Goal: Task Accomplishment & Management: Manage account settings

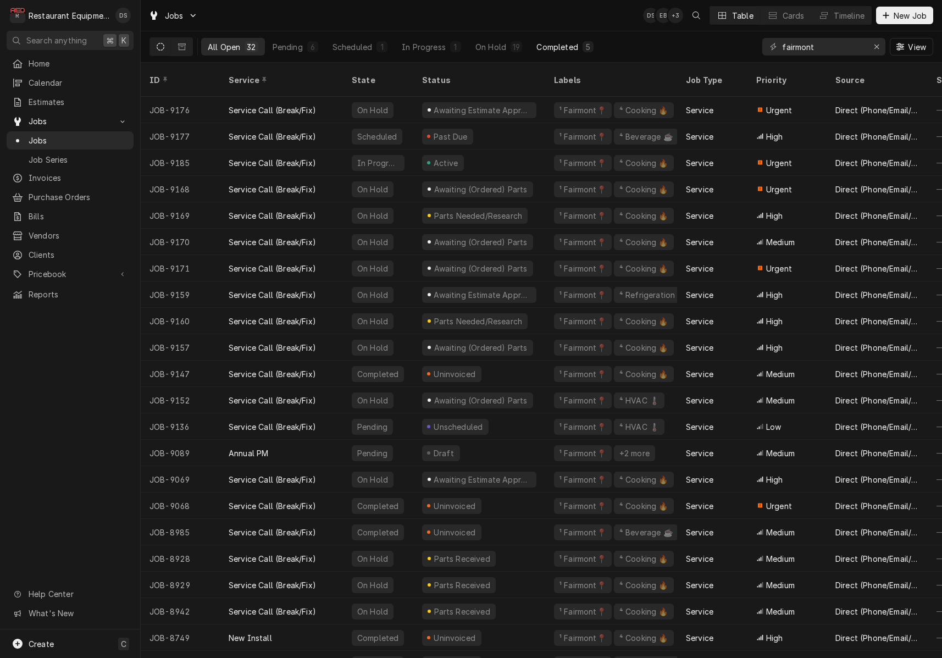
click at [531, 46] on button "Completed 5" at bounding box center [565, 47] width 70 height 18
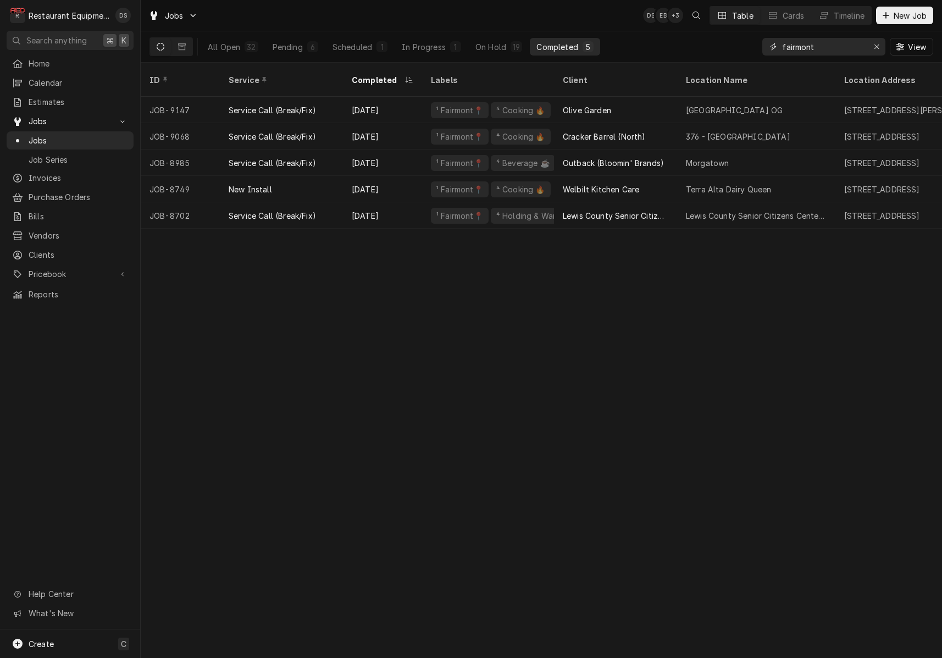
click at [876, 47] on icon "Erase input" at bounding box center [876, 47] width 6 height 8
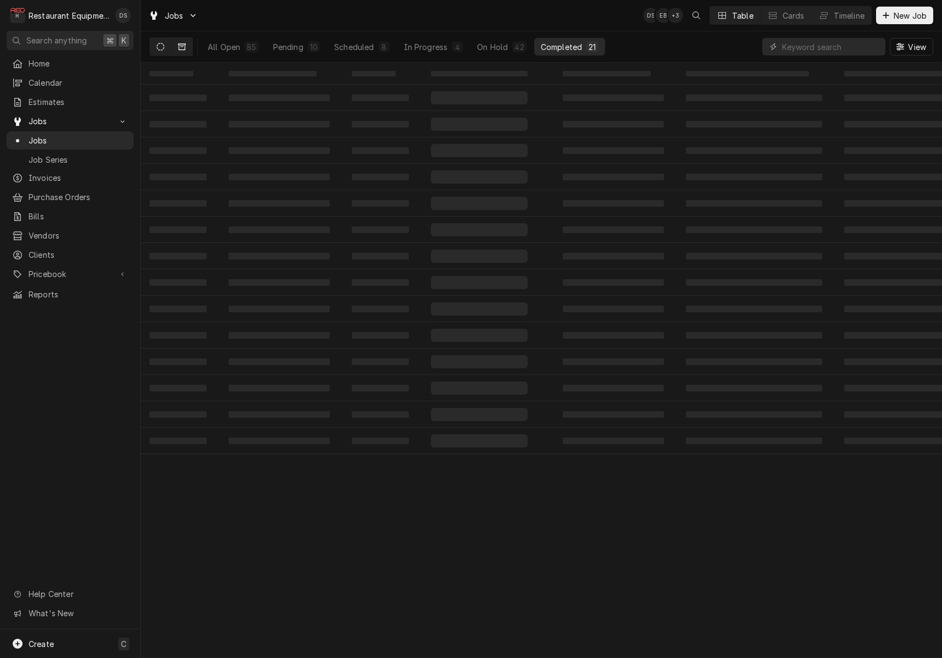
click at [185, 47] on icon "Dynamic Content Wrapper" at bounding box center [182, 46] width 8 height 7
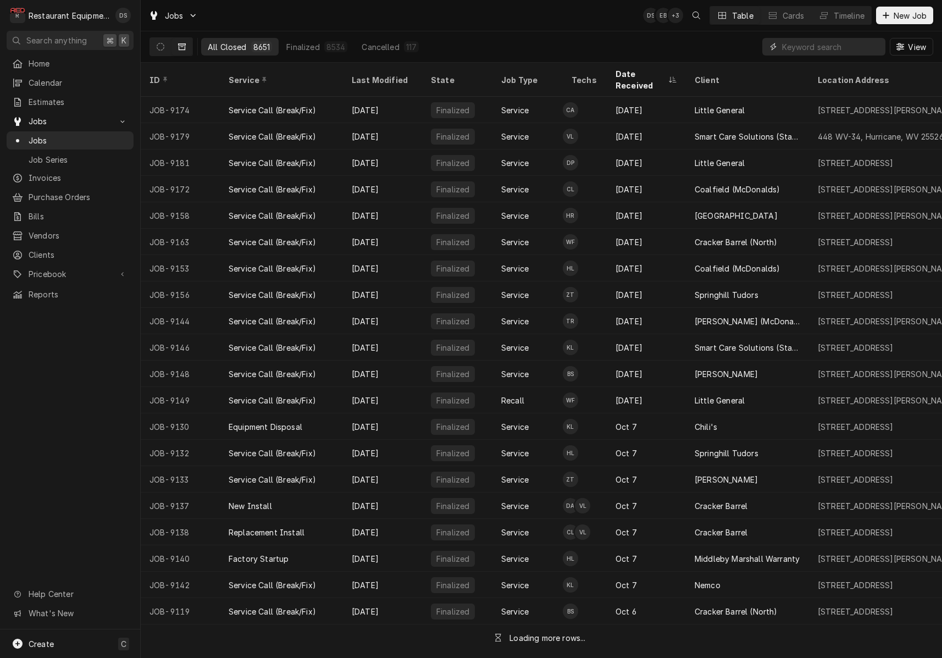
click at [816, 49] on input "Dynamic Content Wrapper" at bounding box center [831, 47] width 98 height 18
type input "WELBILT"
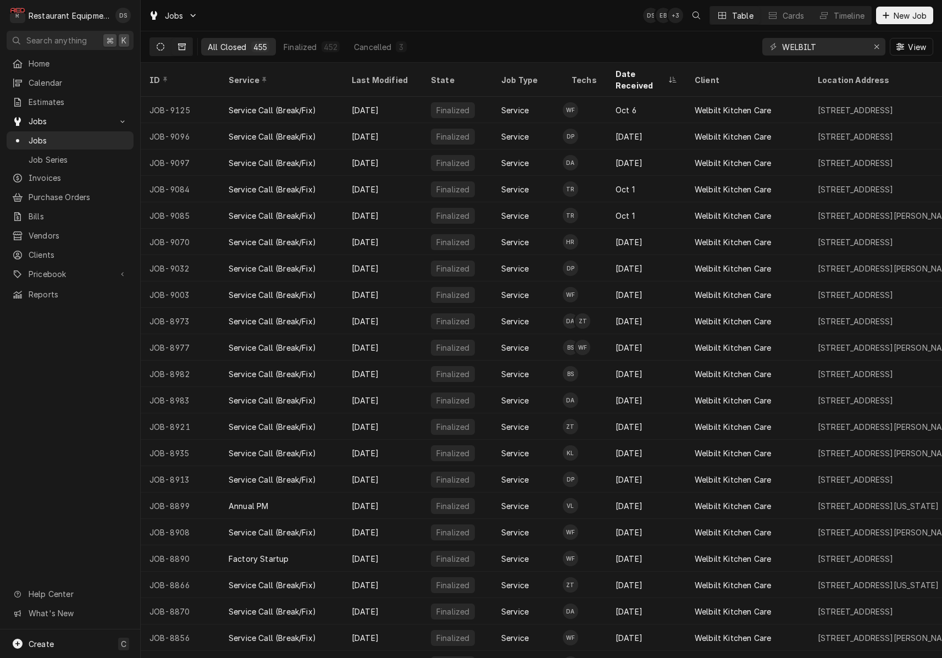
click at [159, 43] on icon "Dynamic Content Wrapper" at bounding box center [161, 47] width 8 height 8
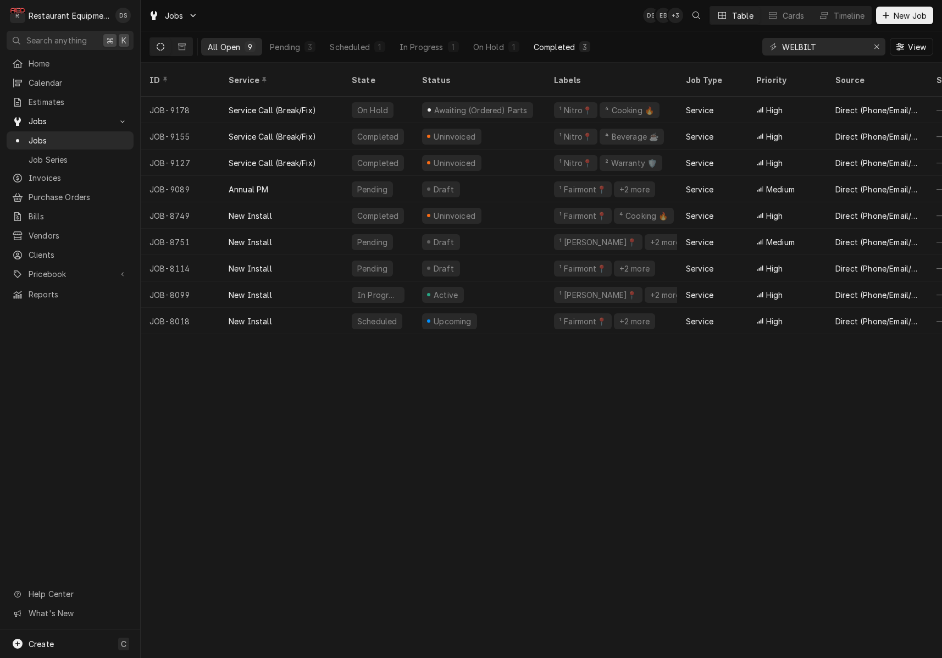
click at [553, 47] on div "Completed" at bounding box center [553, 47] width 41 height 12
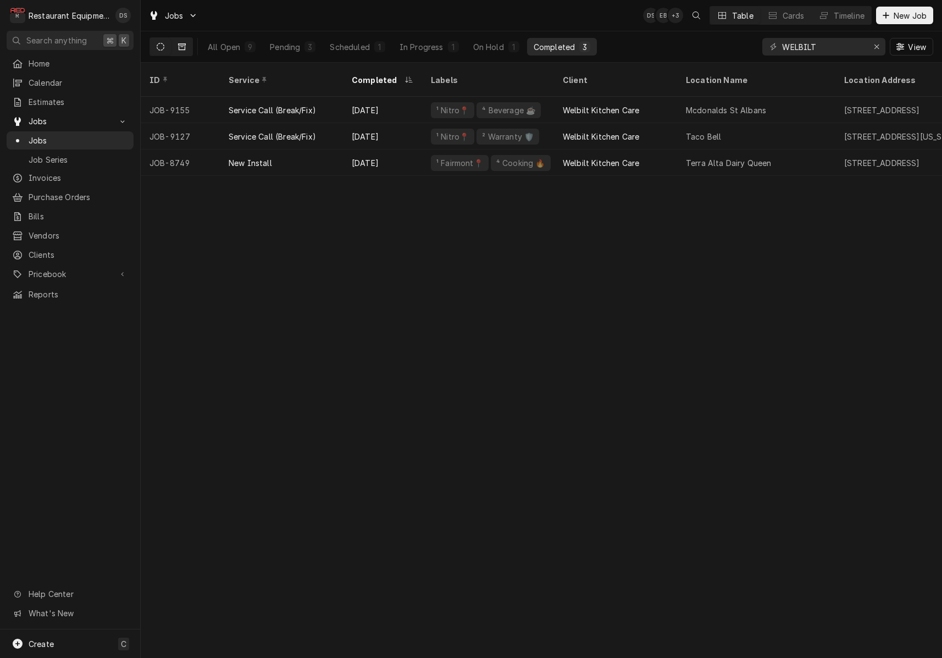
click at [187, 44] on button "Dynamic Content Wrapper" at bounding box center [181, 47] width 21 height 18
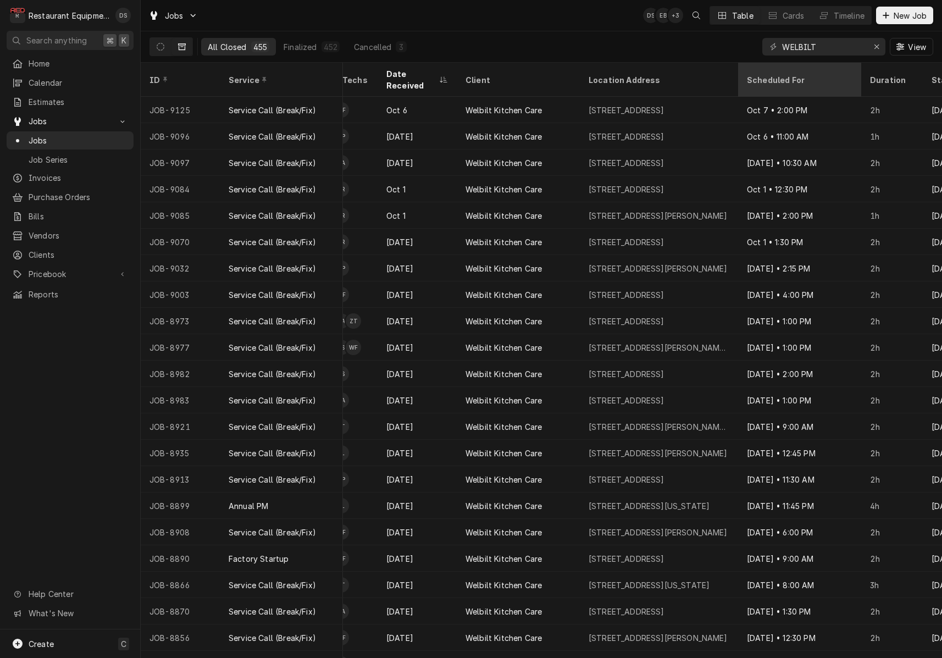
scroll to position [0, 234]
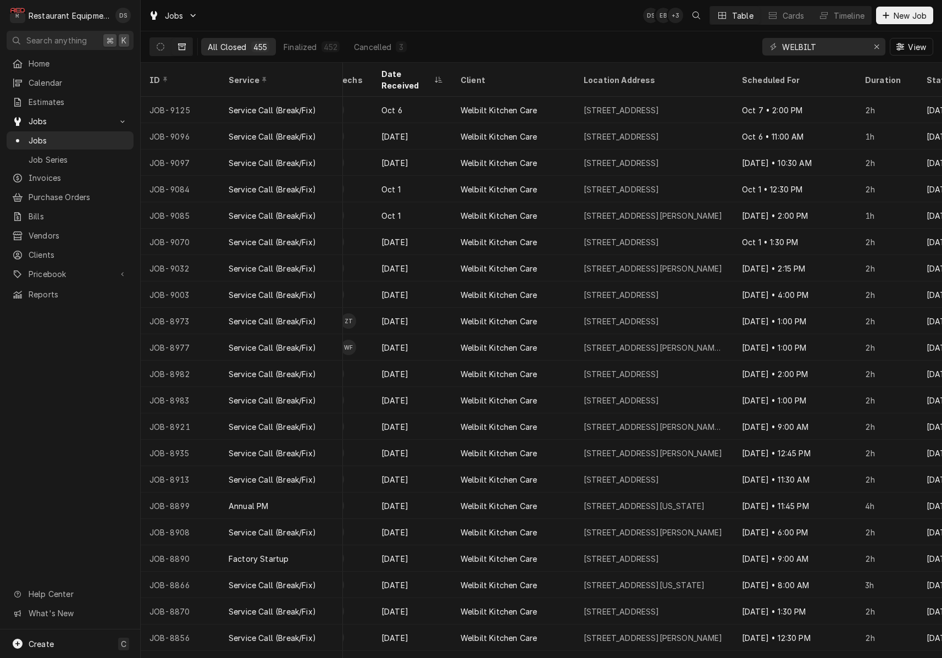
click at [784, 74] on div "Scheduled For" at bounding box center [793, 80] width 103 height 12
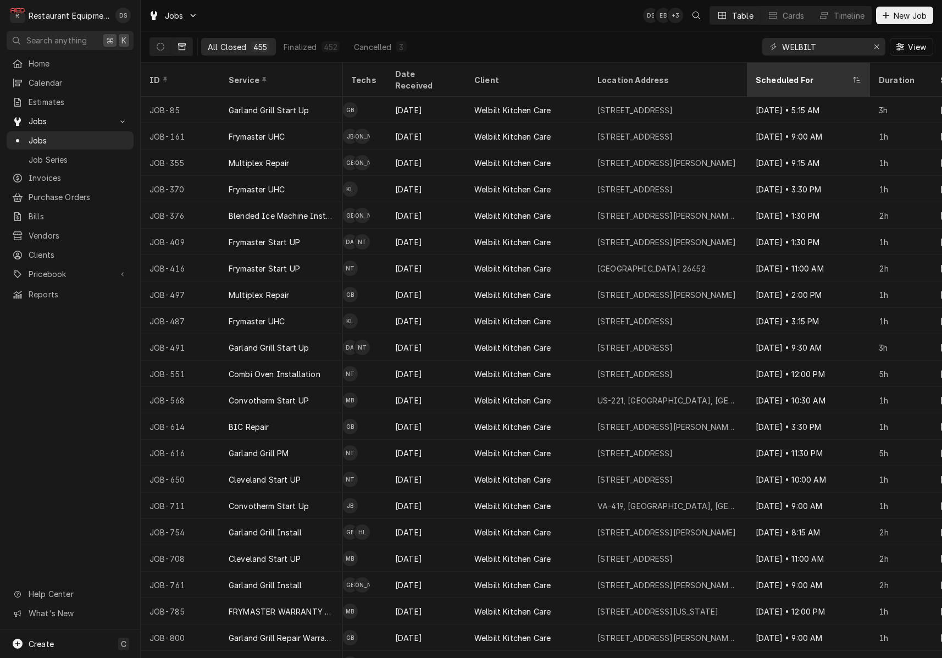
scroll to position [0, 225]
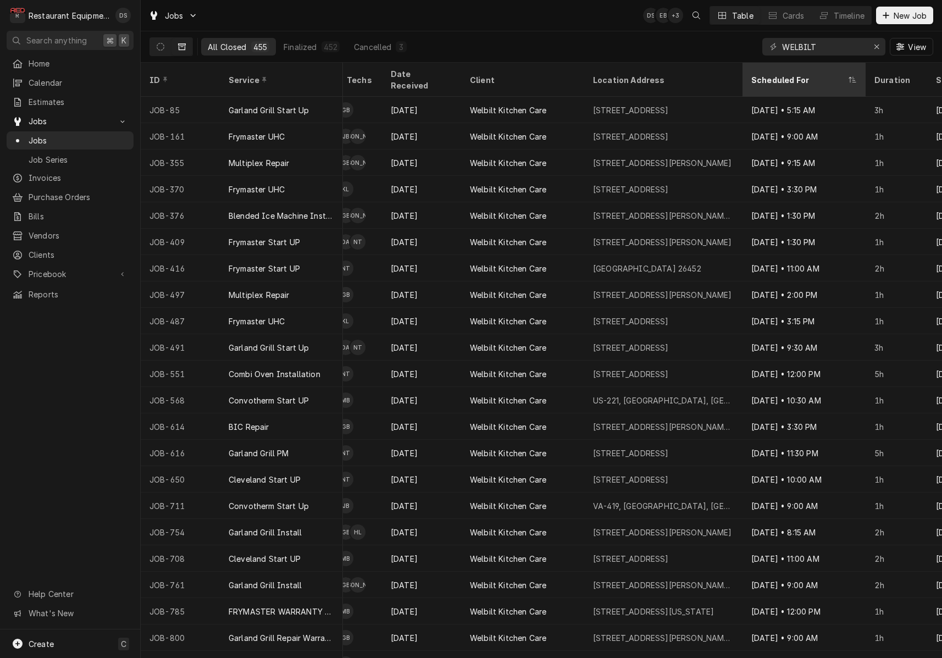
click at [797, 74] on div "Scheduled For" at bounding box center [798, 80] width 94 height 12
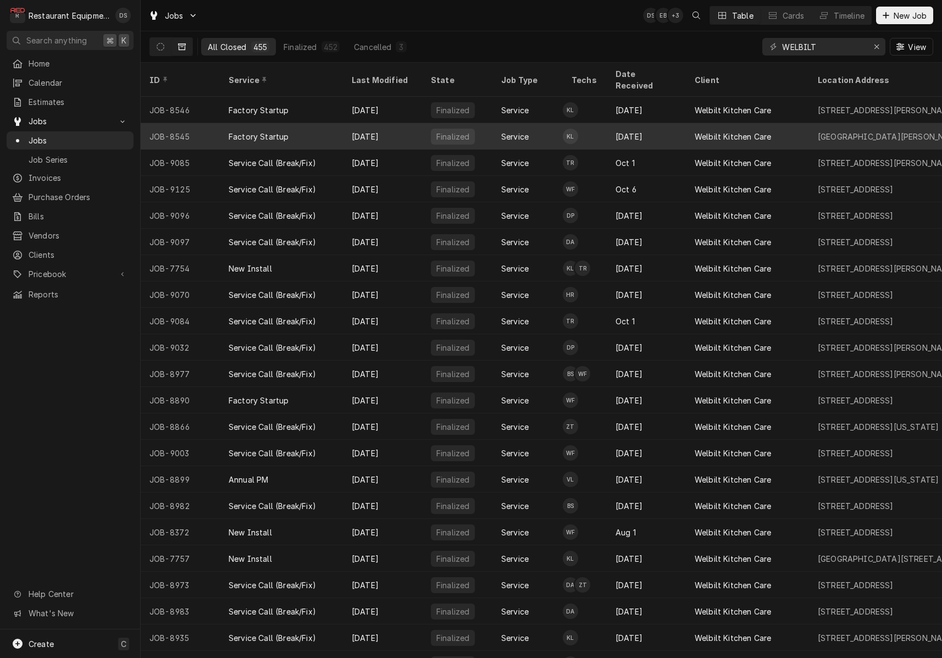
scroll to position [0, 0]
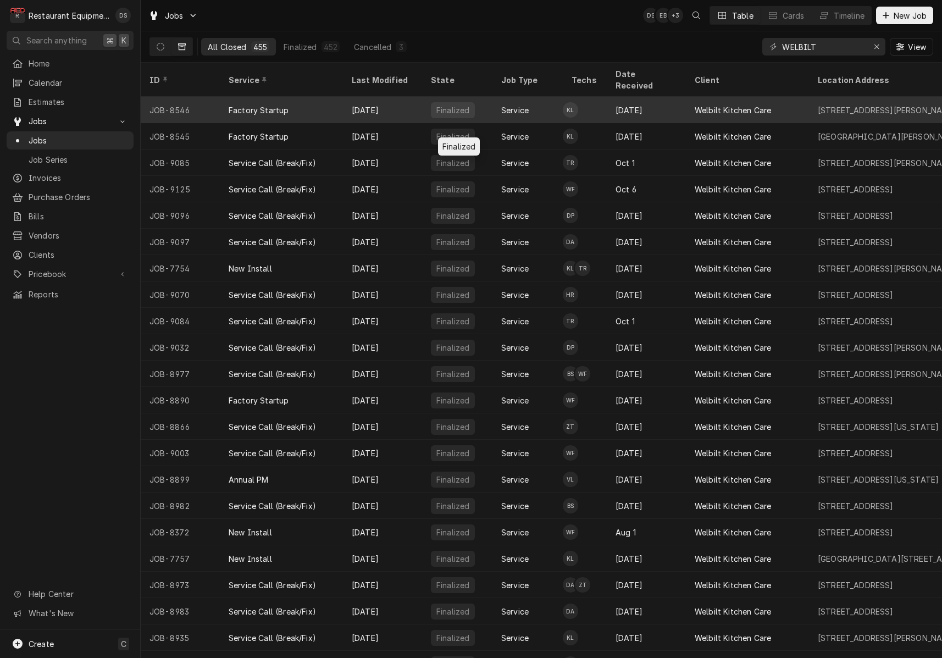
click at [269, 104] on div "Factory Startup" at bounding box center [281, 110] width 123 height 26
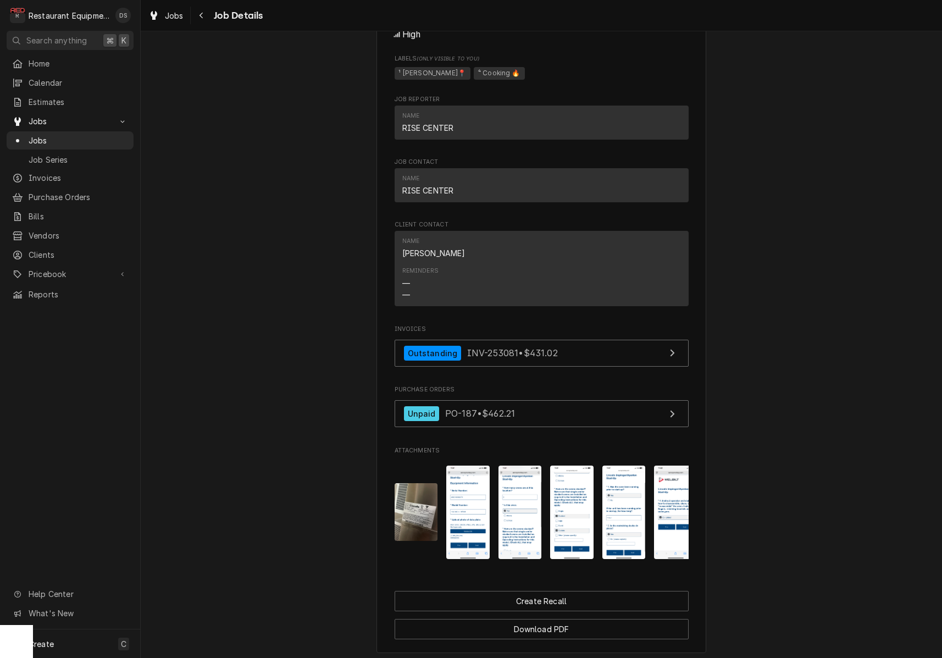
scroll to position [1173, 0]
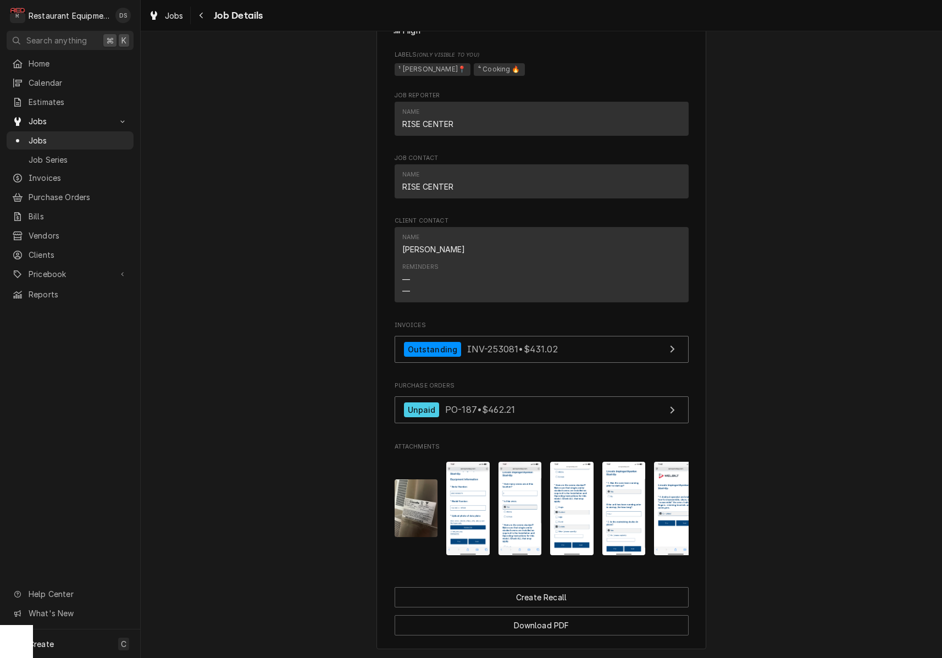
click at [421, 482] on img "Attachments" at bounding box center [415, 508] width 43 height 58
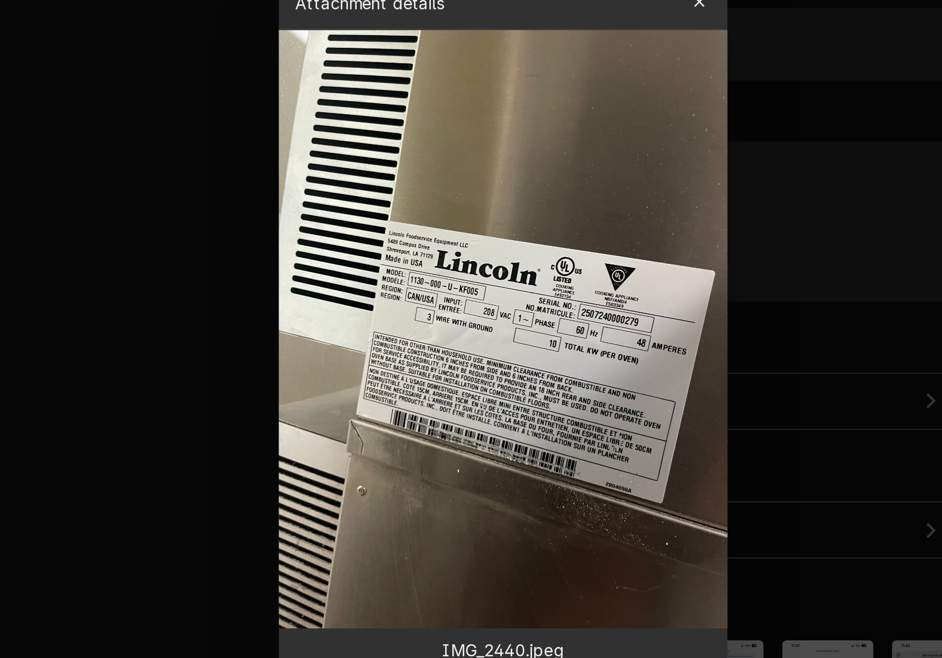
click at [554, 153] on button "button" at bounding box center [563, 162] width 18 height 18
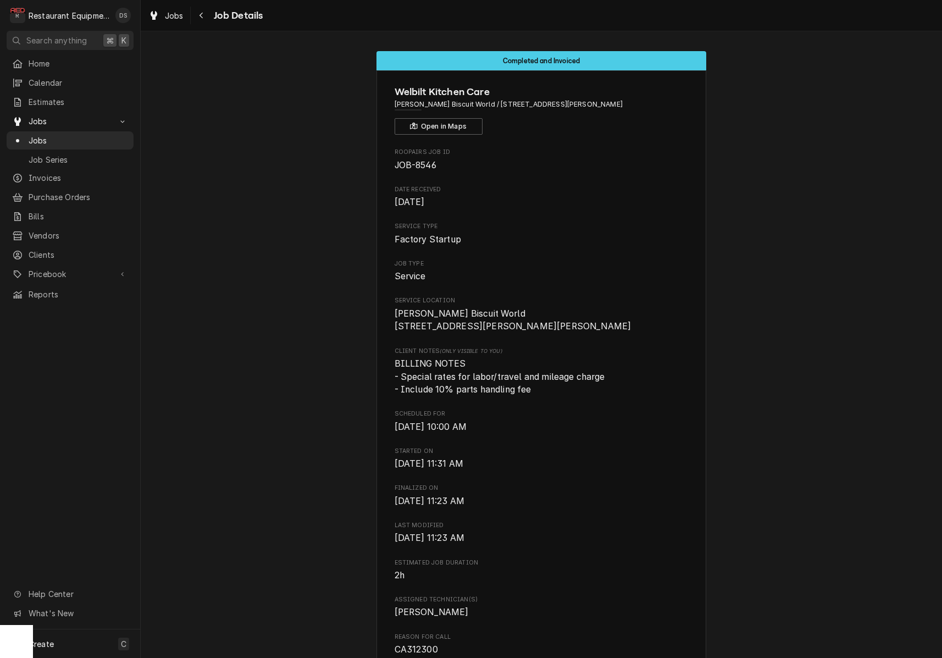
scroll to position [0, 0]
click at [199, 17] on icon "Navigate back" at bounding box center [201, 16] width 5 height 8
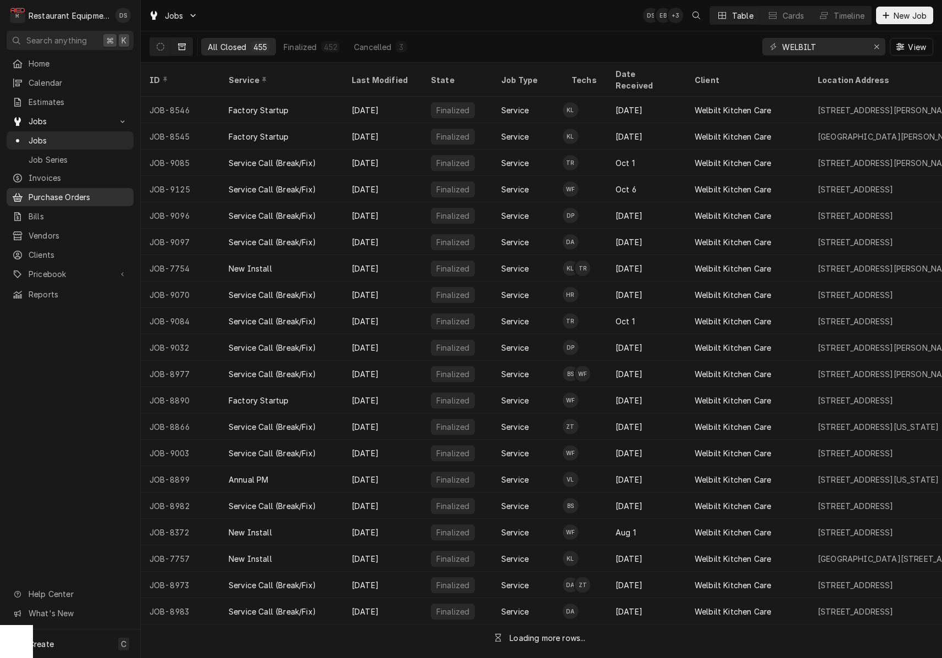
click at [56, 194] on span "Purchase Orders" at bounding box center [78, 197] width 99 height 12
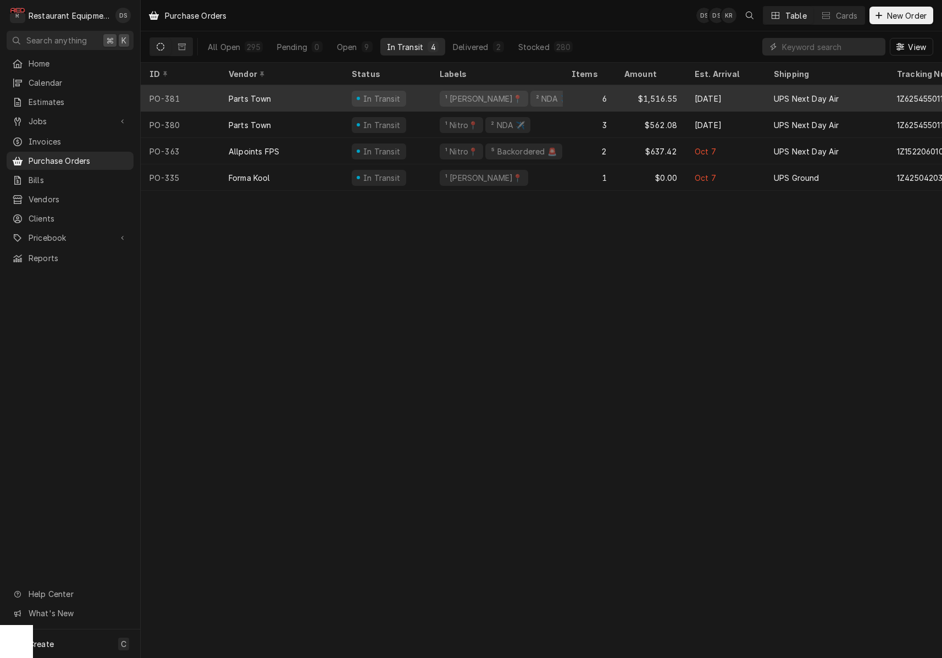
click at [586, 101] on div "6" at bounding box center [589, 98] width 53 height 26
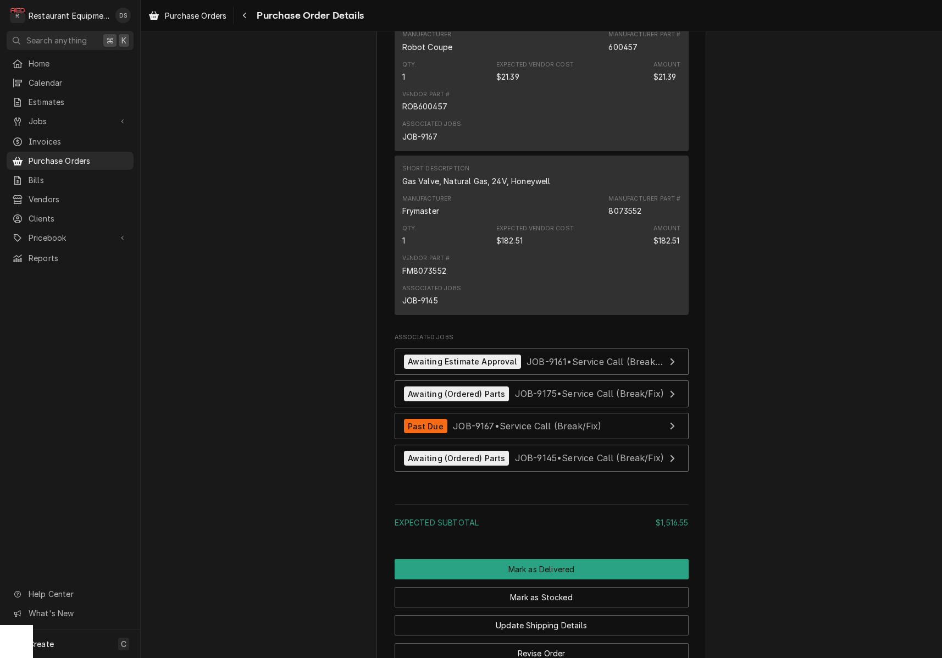
scroll to position [1465, 0]
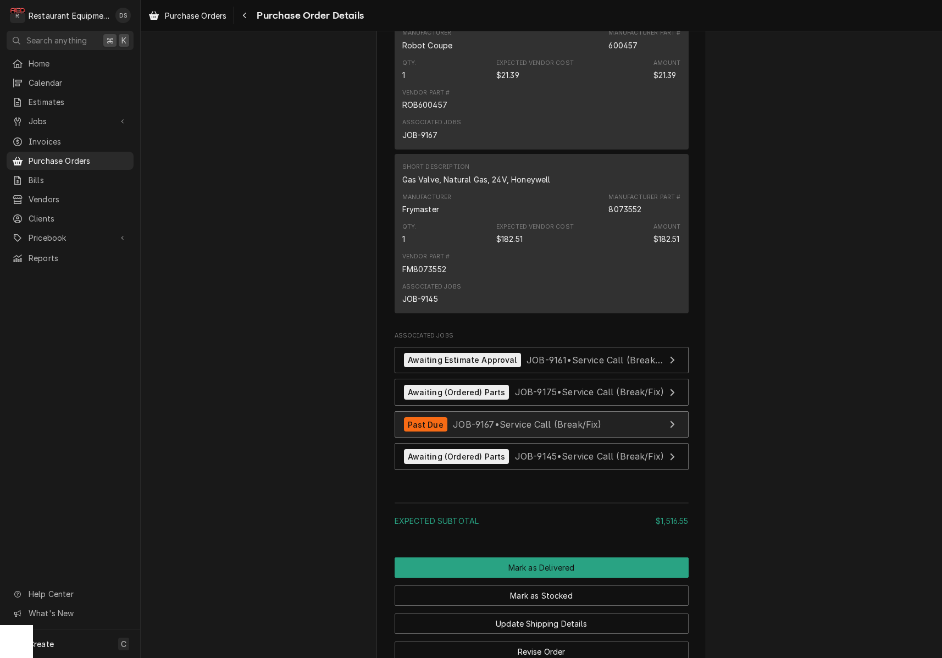
click at [630, 438] on link "Past Due JOB-9167 • Service Call (Break/Fix)" at bounding box center [541, 424] width 294 height 27
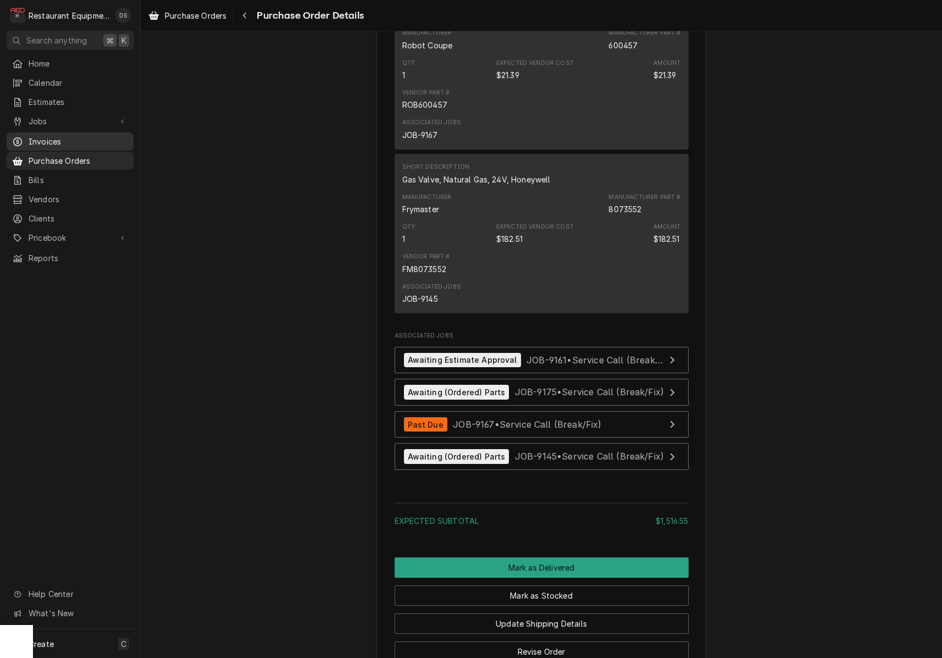
click at [64, 136] on span "Invoices" at bounding box center [78, 142] width 99 height 12
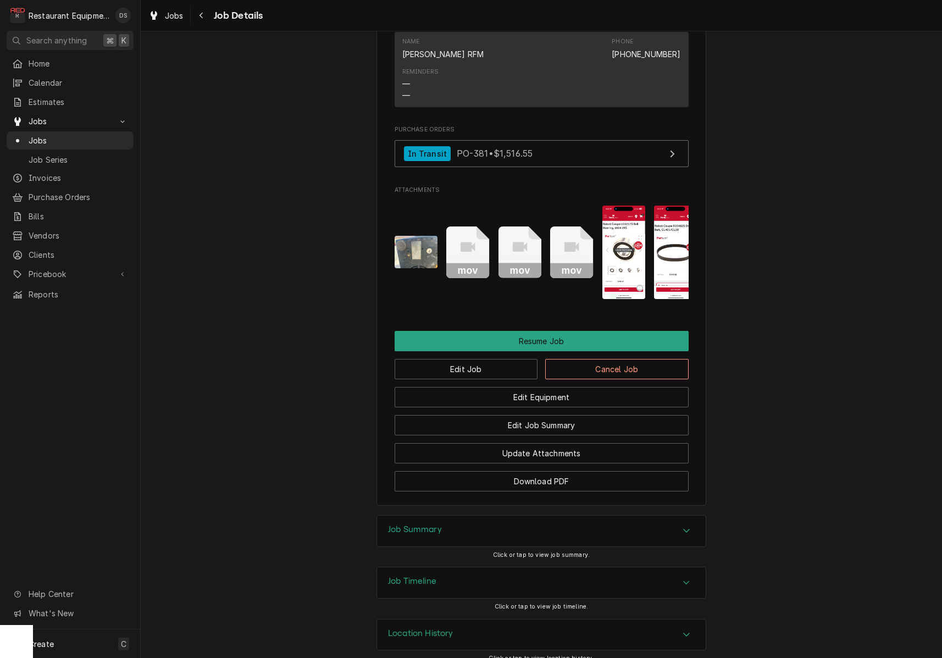
click at [590, 518] on div "Job Summary" at bounding box center [541, 530] width 329 height 31
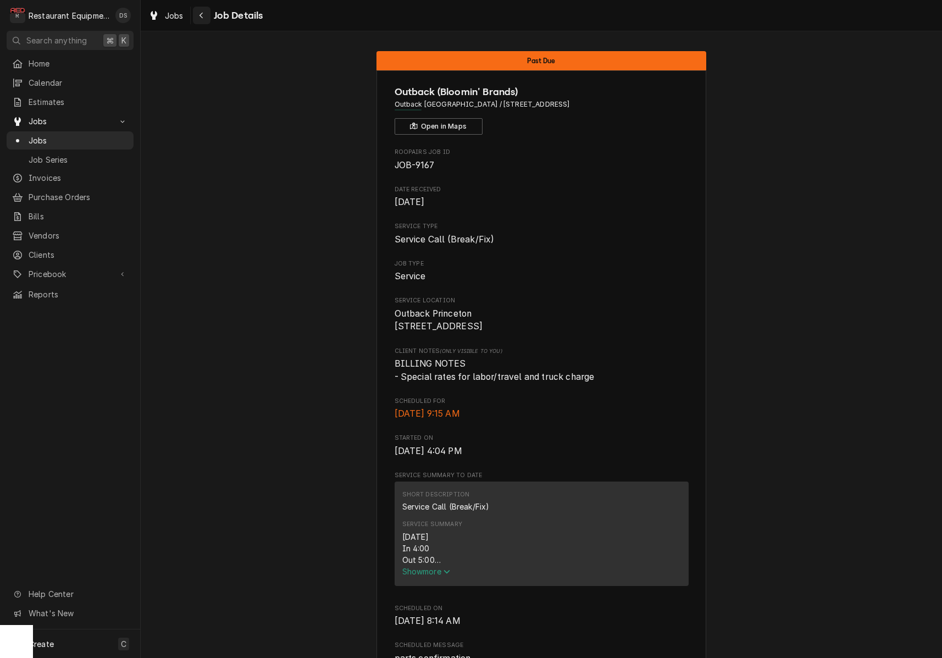
click at [205, 13] on div "Navigate back" at bounding box center [201, 15] width 11 height 11
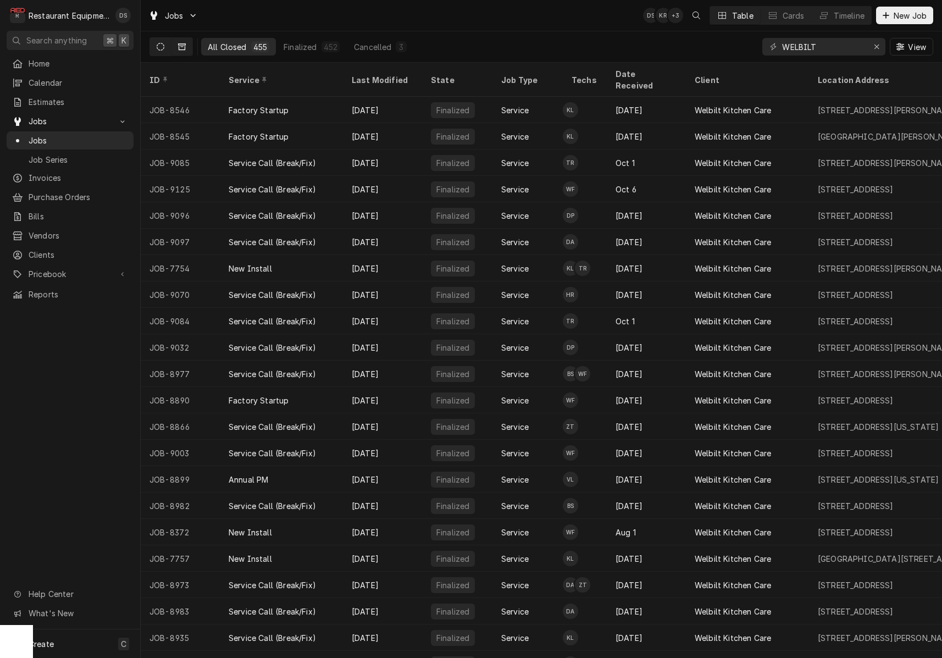
click at [165, 47] on button "Dynamic Content Wrapper" at bounding box center [160, 47] width 21 height 18
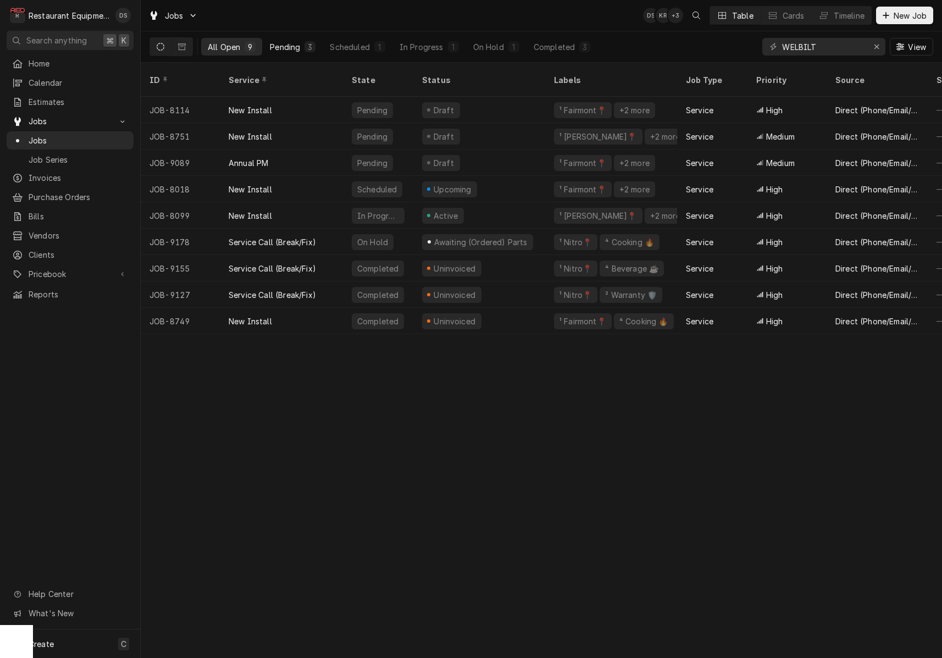
click at [307, 49] on div "3" at bounding box center [310, 47] width 7 height 12
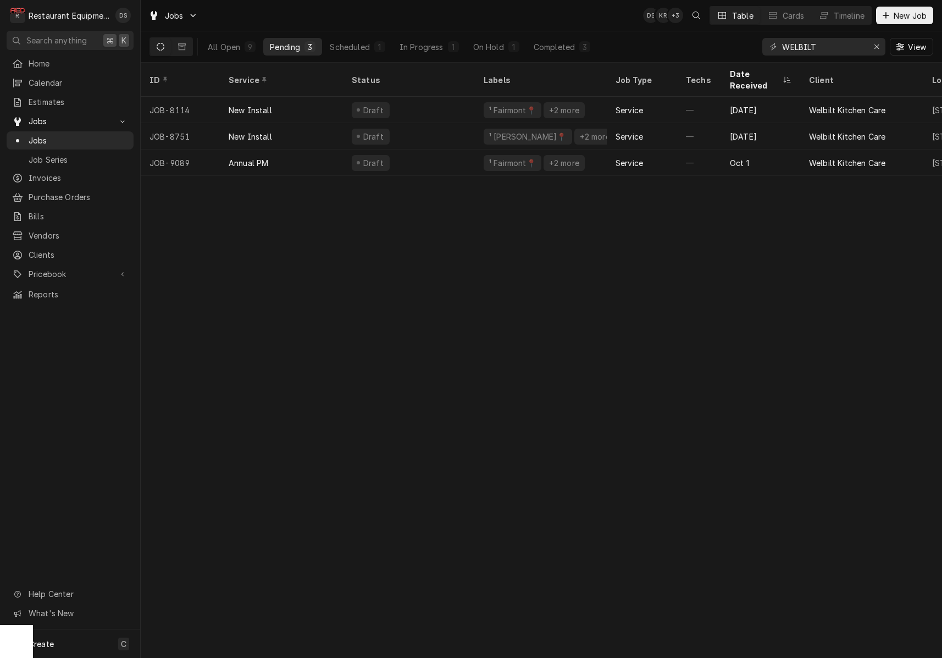
scroll to position [0, 1]
click at [179, 44] on icon "Dynamic Content Wrapper" at bounding box center [182, 47] width 8 height 8
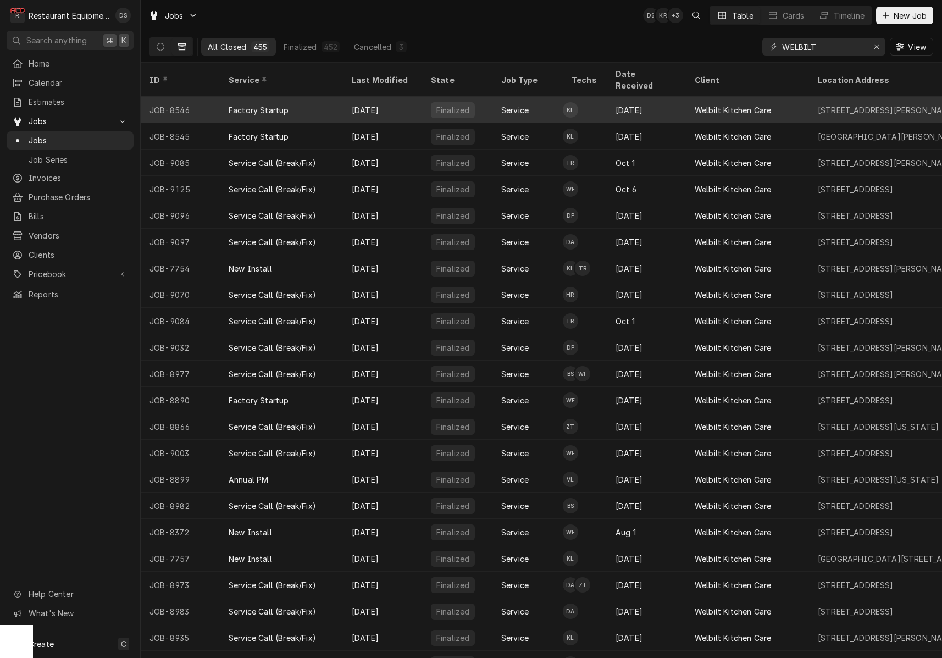
click at [328, 104] on div "Factory Startup" at bounding box center [281, 110] width 123 height 26
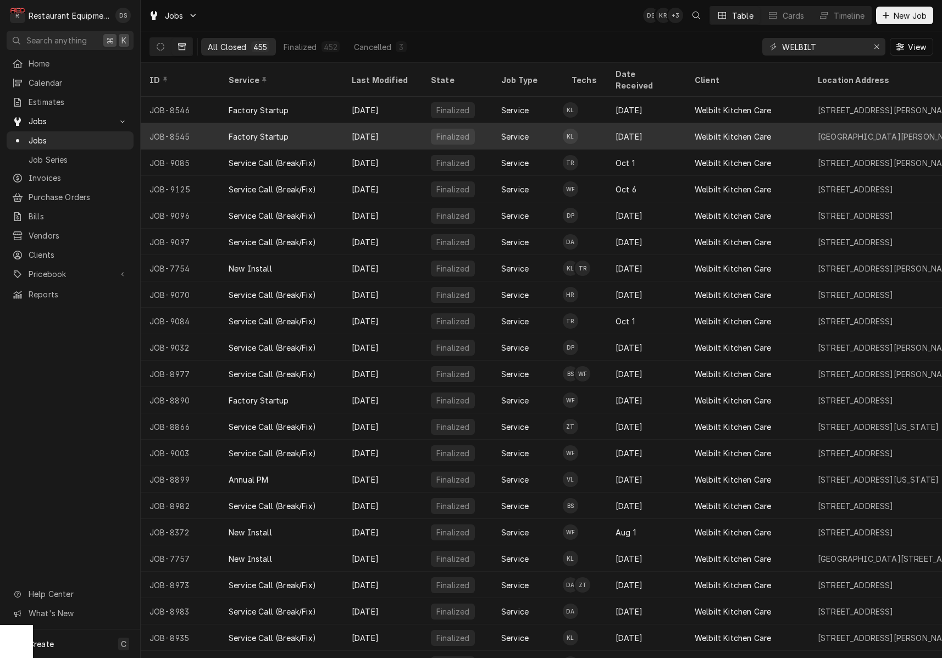
click at [344, 123] on div "Oct 13" at bounding box center [382, 136] width 79 height 26
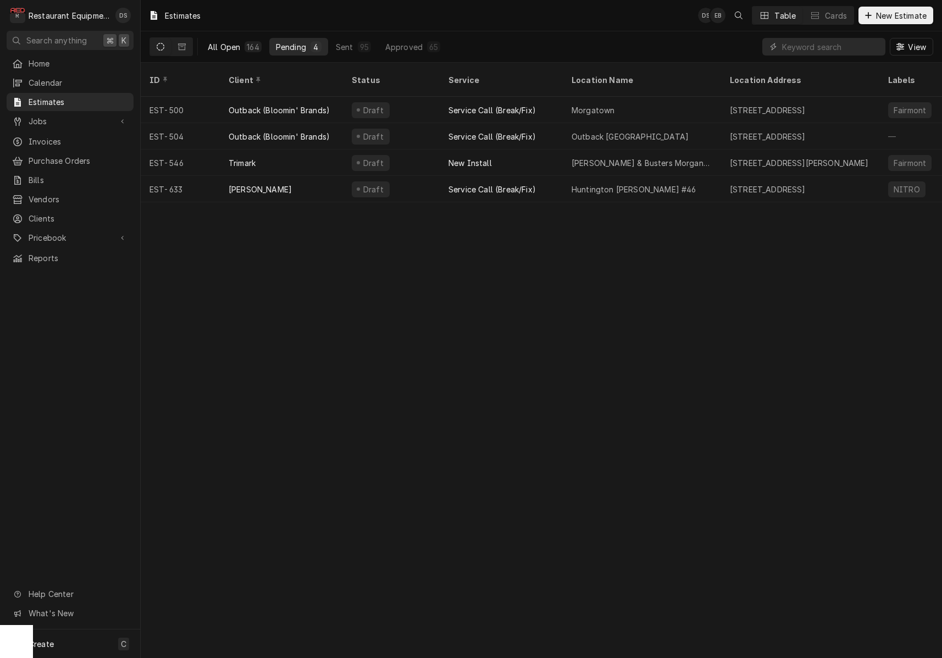
click at [241, 44] on button "All Open 164" at bounding box center [234, 47] width 67 height 18
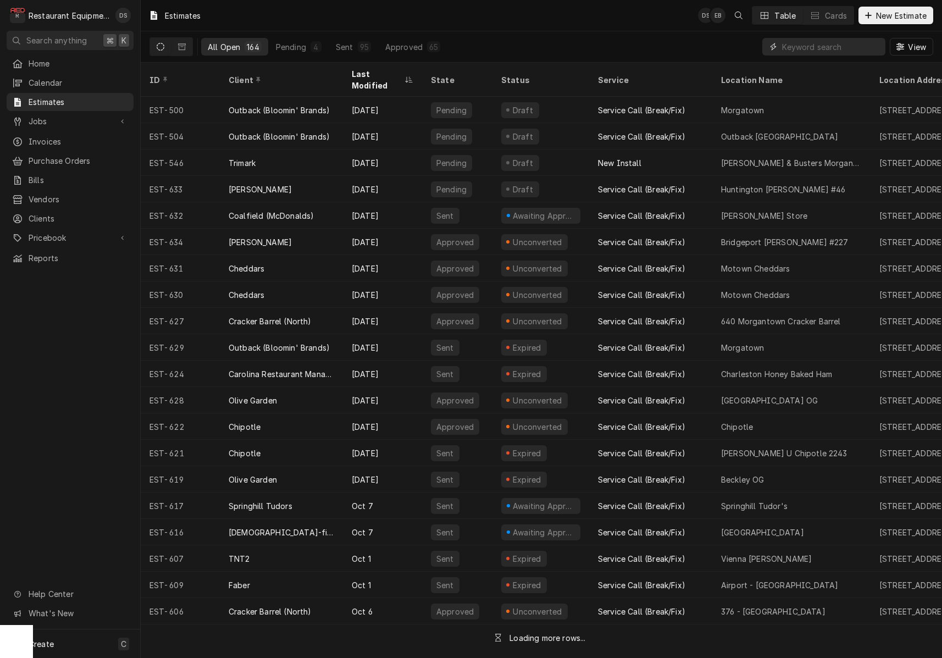
click at [794, 43] on input "Dynamic Content Wrapper" at bounding box center [831, 47] width 98 height 18
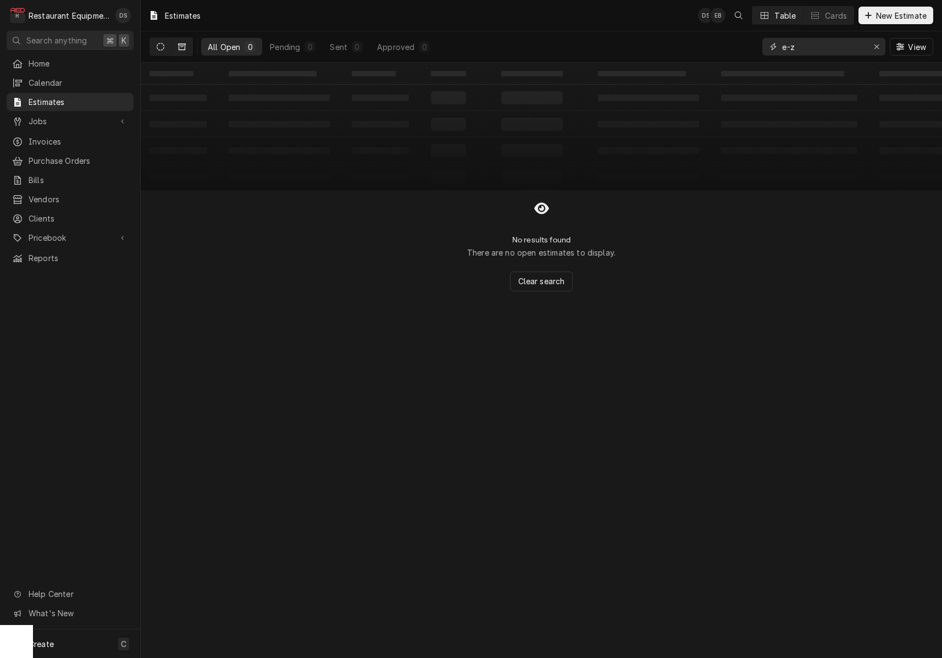
type input "e-z"
click at [177, 43] on button "Dynamic Content Wrapper" at bounding box center [181, 47] width 21 height 18
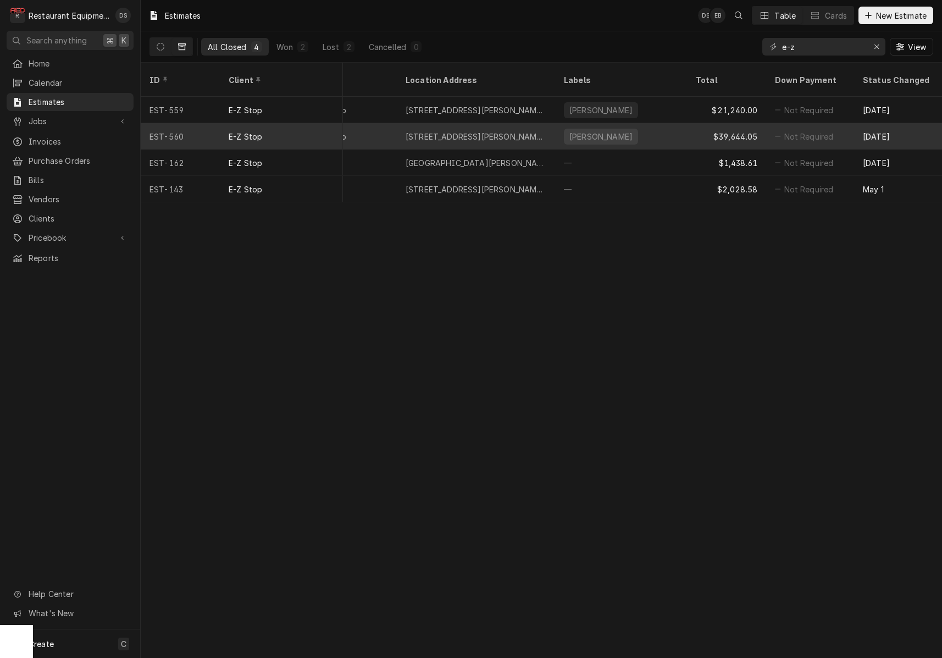
scroll to position [0, 397]
click at [631, 123] on div "beckley" at bounding box center [619, 136] width 132 height 26
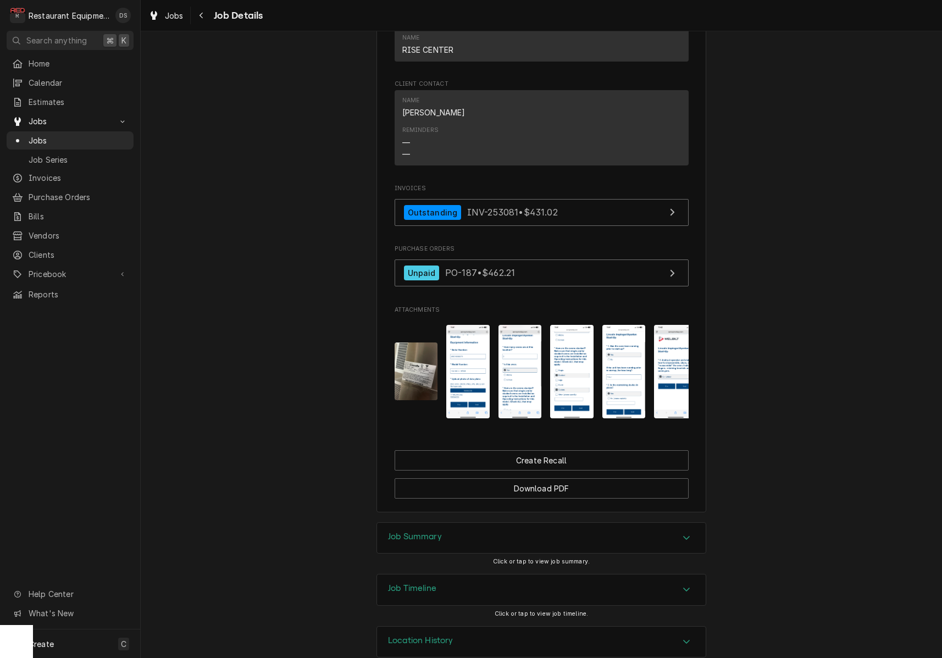
scroll to position [1309, 0]
click at [418, 349] on img "Attachments" at bounding box center [415, 372] width 43 height 58
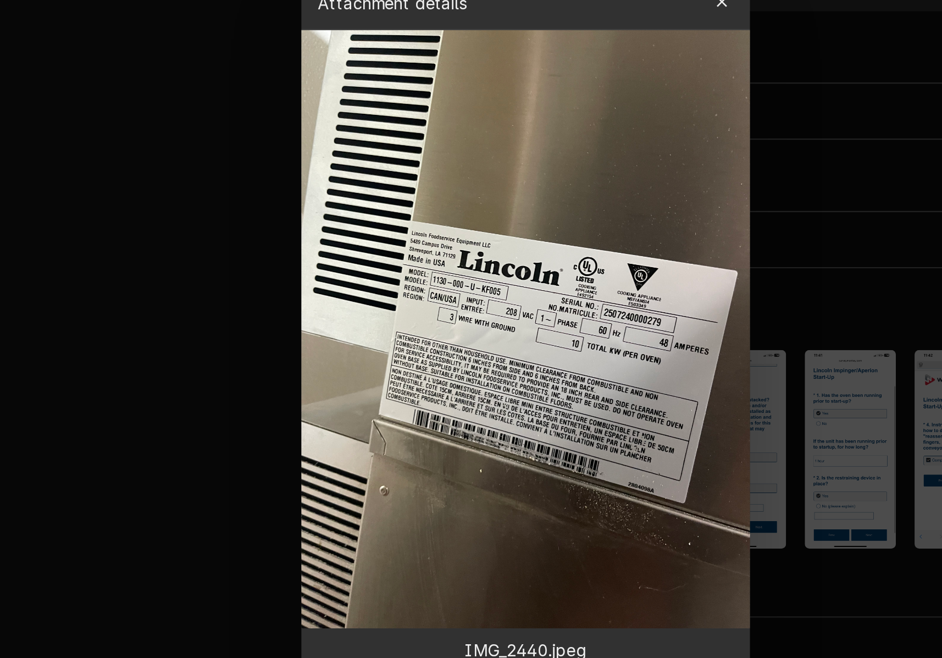
click at [372, 45] on div at bounding box center [471, 329] width 942 height 658
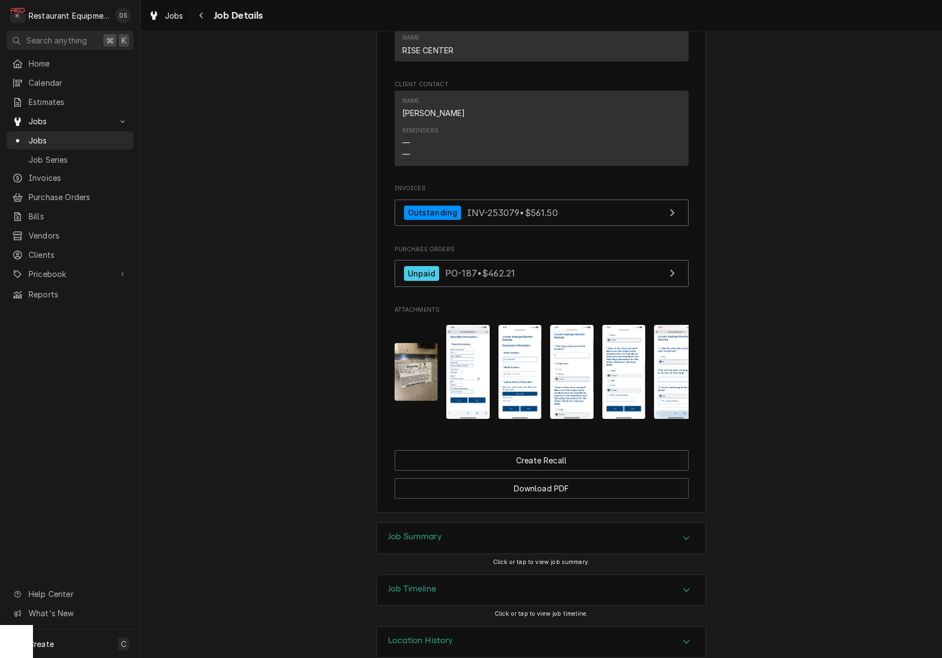
scroll to position [1322, 0]
click at [427, 325] on button "Attachments" at bounding box center [415, 371] width 43 height 93
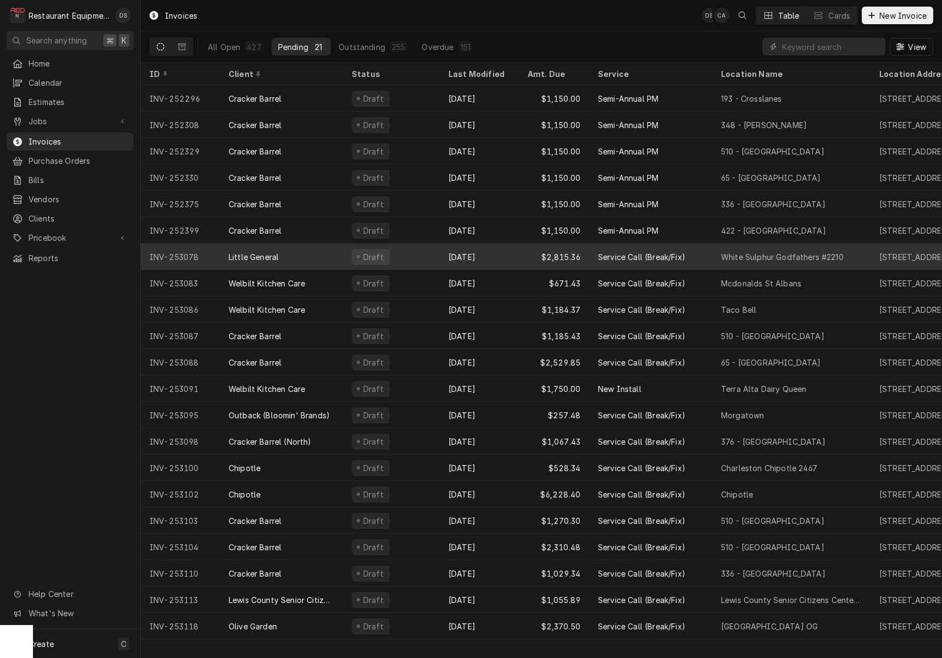
click at [304, 253] on div "Little General" at bounding box center [281, 256] width 123 height 26
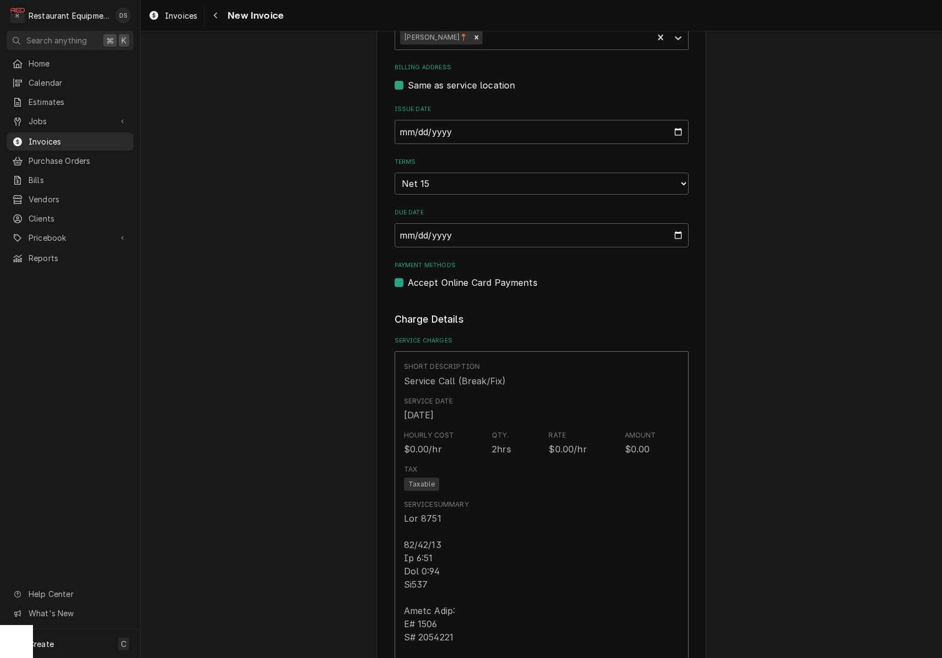
scroll to position [425, 0]
click at [443, 127] on input "2025-10-09" at bounding box center [541, 130] width 294 height 24
type input "2025-10-13"
drag, startPoint x: 936, startPoint y: 244, endPoint x: 928, endPoint y: 243, distance: 8.3
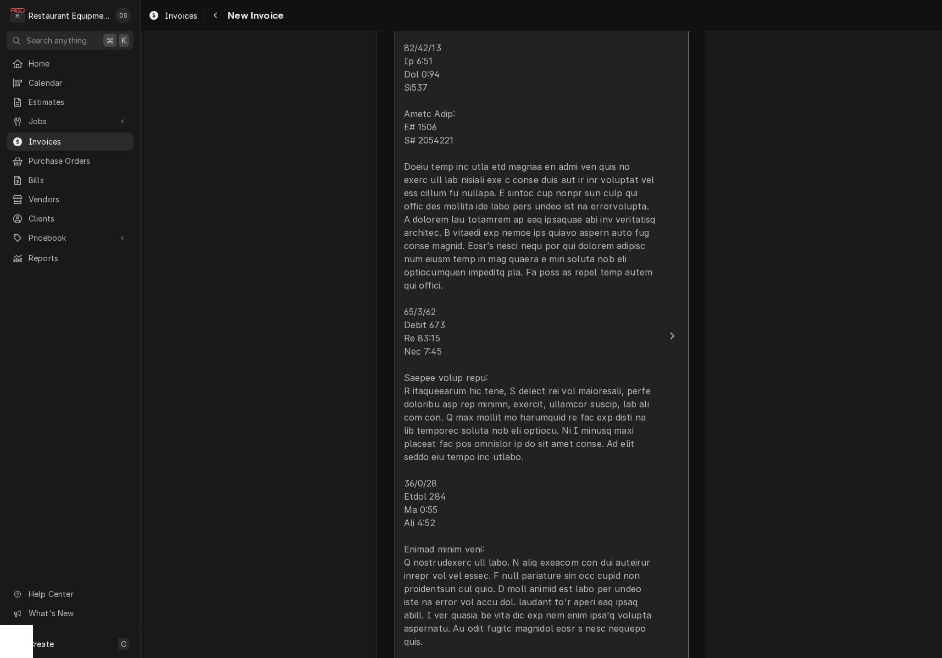
scroll to position [921, 0]
click at [636, 243] on div "Update Line Item" at bounding box center [530, 409] width 252 height 791
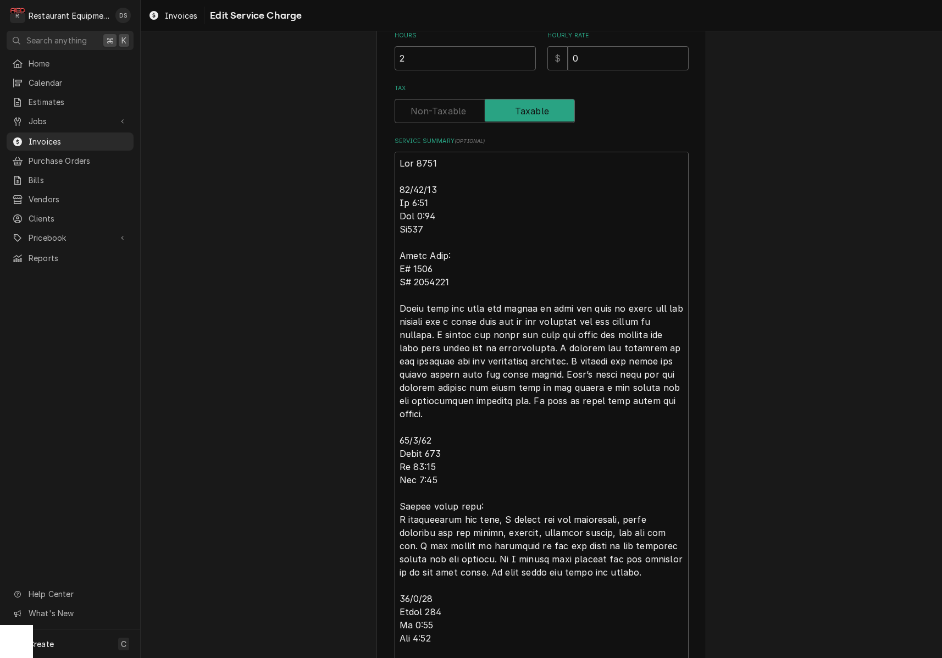
scroll to position [315, 0]
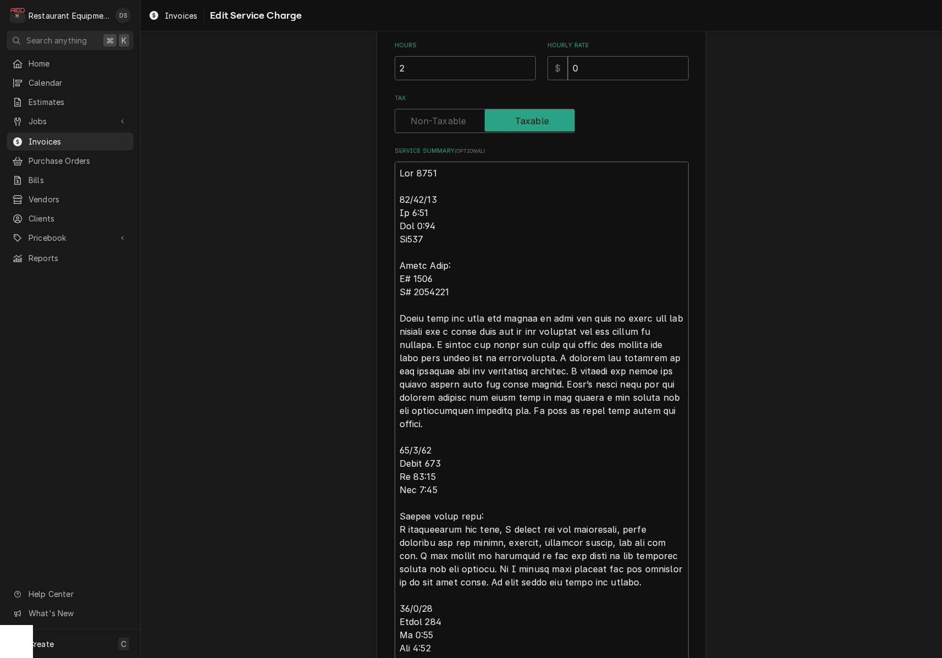
drag, startPoint x: 454, startPoint y: 413, endPoint x: 398, endPoint y: 310, distance: 116.8
click at [398, 310] on textarea "Service Summary ( optional )" at bounding box center [541, 536] width 294 height 748
type textarea "x"
type textarea "Roo 9103 10/02/25 In 3:15 Out 5:45 Tk107 Pizza Oven: M# 1116 S# 2013730 10/3/25…"
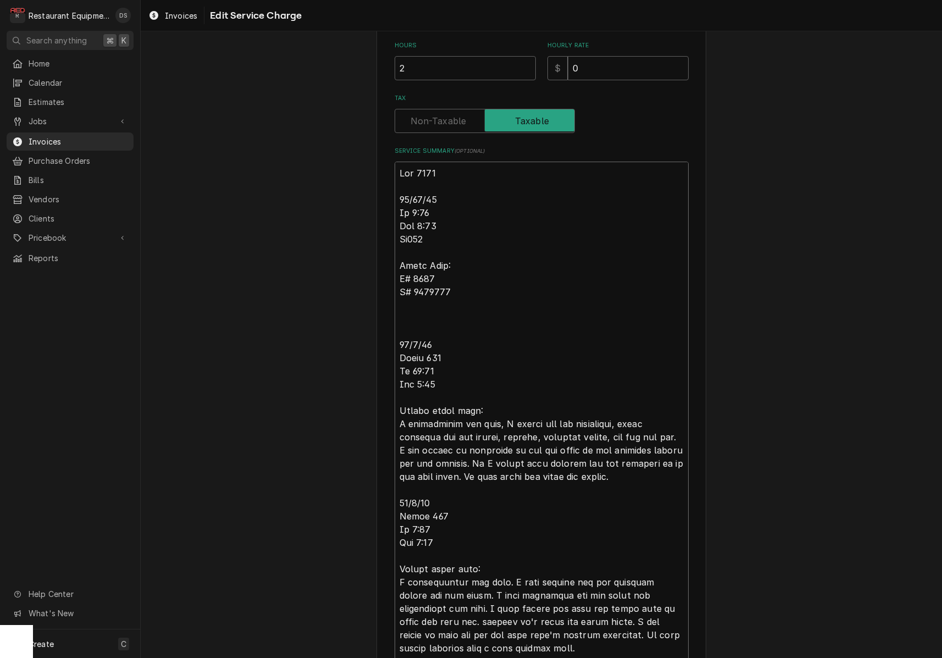
drag, startPoint x: 424, startPoint y: 232, endPoint x: 385, endPoint y: 183, distance: 62.5
click at [385, 183] on div "Use the fields below to edit this service charge Short Description Service Call…" at bounding box center [541, 313] width 330 height 1153
type textarea "x"
type textarea "Roo 9103 Pizza Oven: M# 1116 S# 2013730 10/3/25 Truck 103 In 12:00 Out 2:00 Bot…"
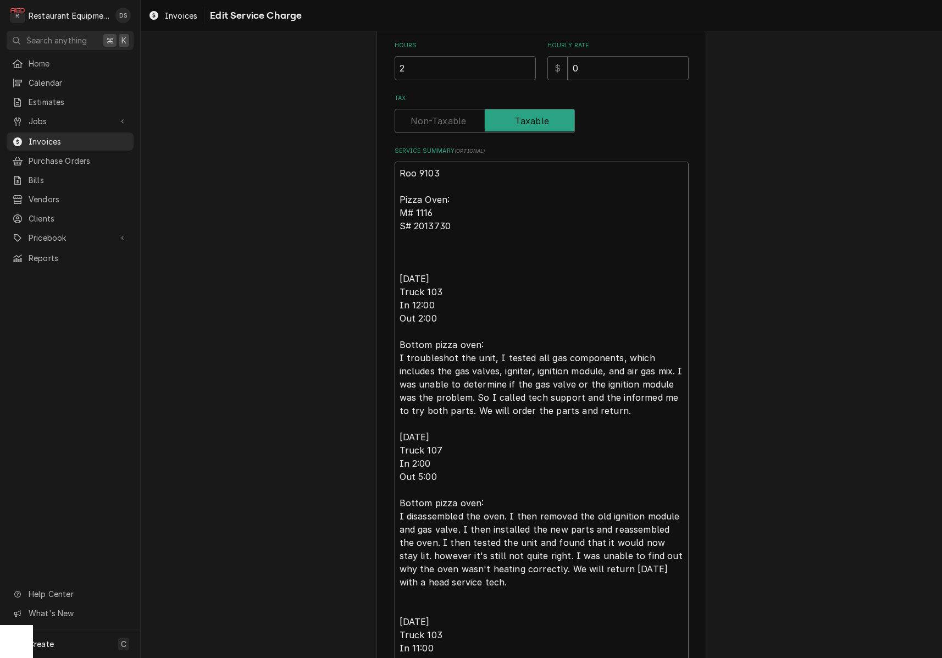
drag, startPoint x: 402, startPoint y: 242, endPoint x: 405, endPoint y: 249, distance: 7.9
click at [402, 242] on textarea "Roo 9103 Pizza Oven: M# 1116 S# 2013730 10/3/25 Truck 103 In 12:00 Out 2:00 Bot…" at bounding box center [541, 450] width 294 height 577
type textarea "x"
type textarea "Roo 9103 Pizza Oven: M# 1116 S# 2013730 10/3/25 Truck 103 In 12:00 Out 2:00 Bot…"
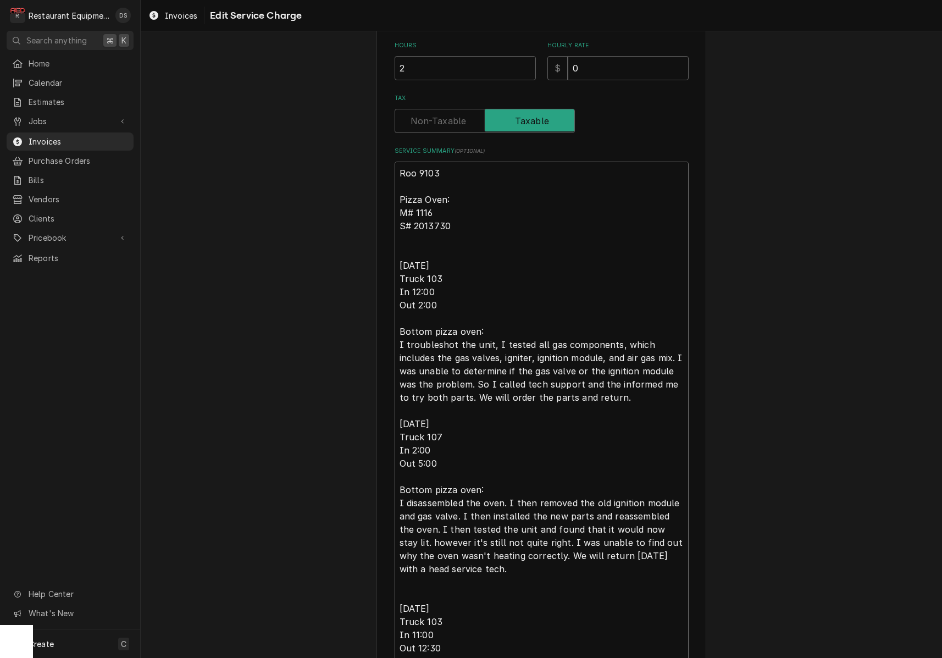
type textarea "x"
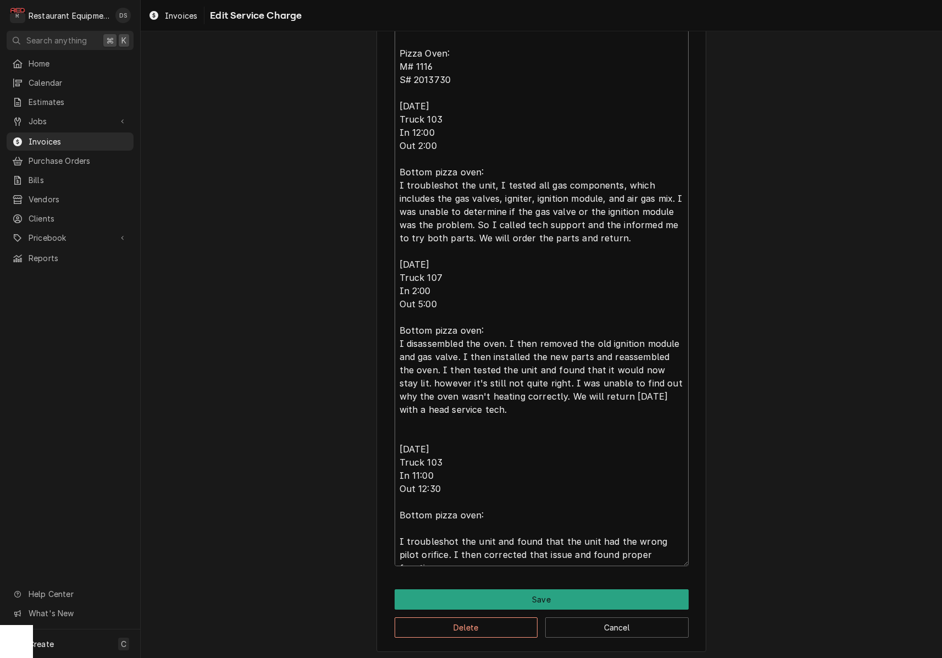
scroll to position [461, 0]
type textarea "Roo 9103 Pizza Oven: M# 1116 S# 2013730 10/3/25 Truck 103 In 12:00 Out 2:00 Bot…"
click at [558, 594] on button "Save" at bounding box center [541, 599] width 294 height 20
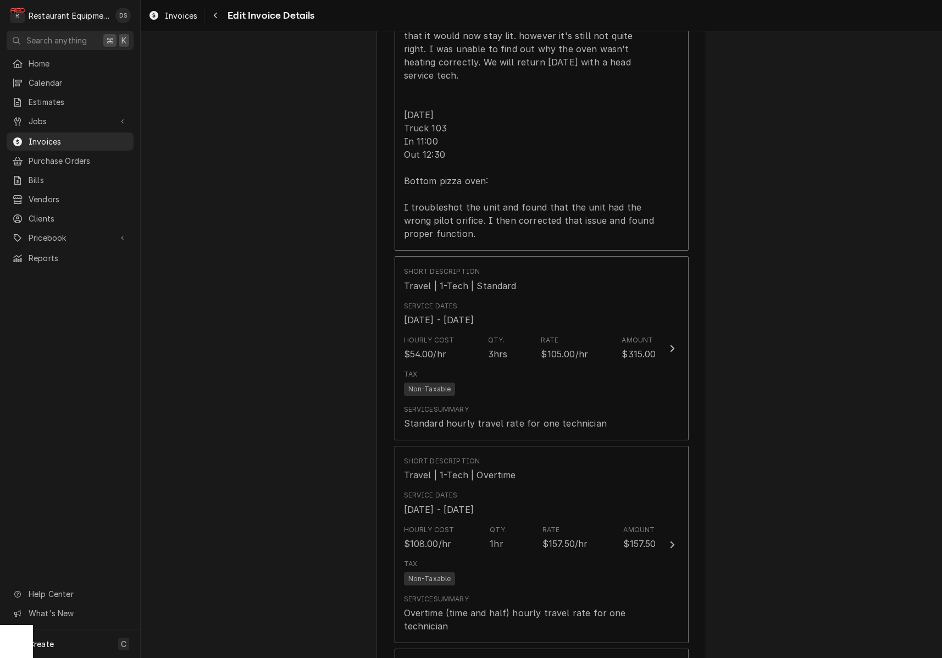
scroll to position [1279, 0]
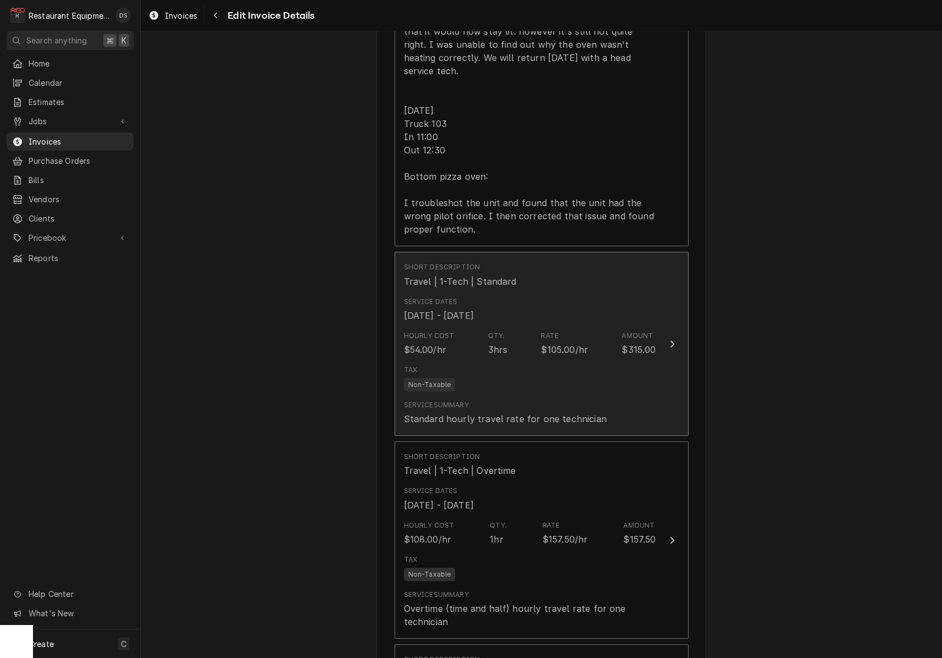
click at [518, 360] on div "Tax Non-Taxable" at bounding box center [530, 377] width 252 height 35
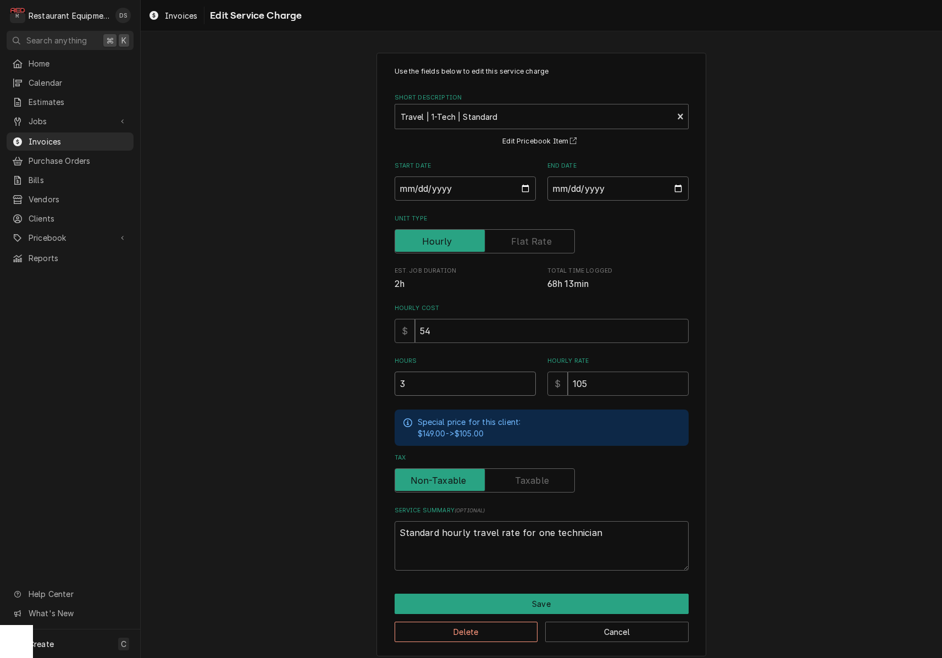
drag, startPoint x: 466, startPoint y: 382, endPoint x: 342, endPoint y: 375, distance: 124.3
click at [348, 376] on div "Use the fields below to edit this service charge Short Description Travel | 1-T…" at bounding box center [541, 354] width 801 height 622
type textarea "x"
type input "2"
click at [544, 593] on button "Save" at bounding box center [541, 603] width 294 height 20
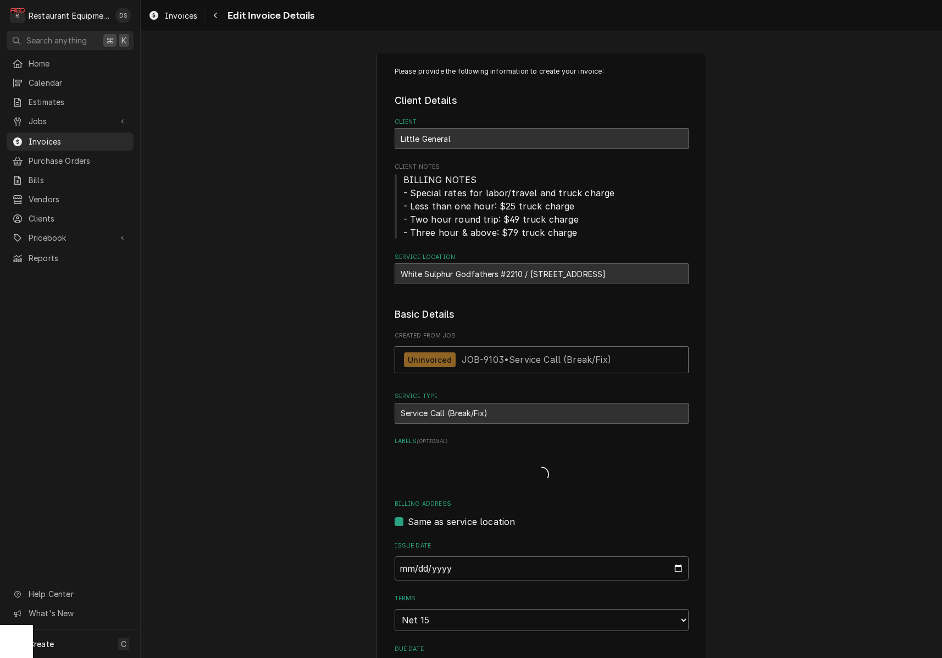
scroll to position [1279, 0]
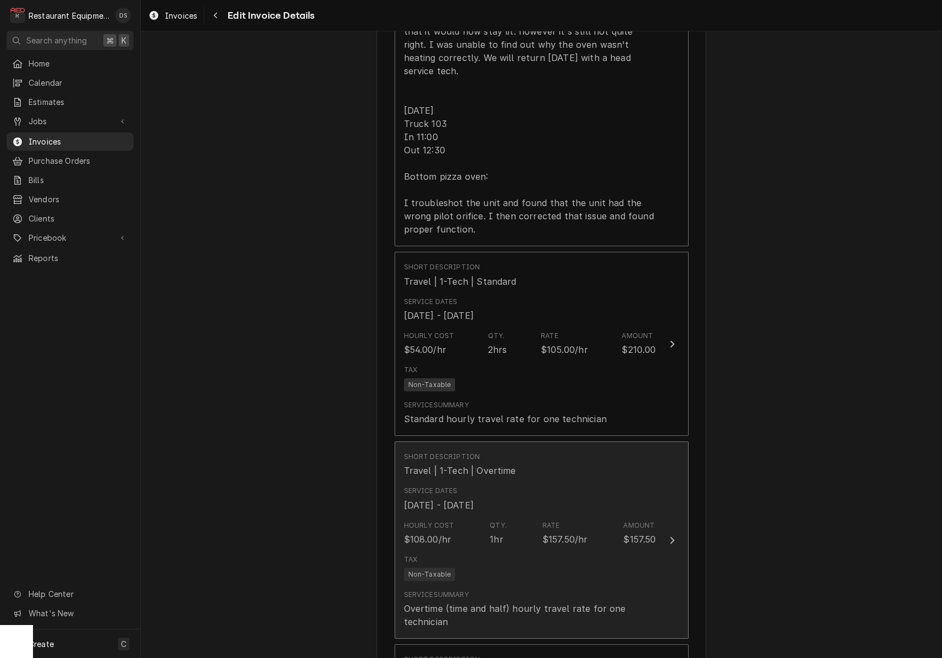
click at [522, 516] on div "Hourly Cost $108.00/hr Qty. 1hr Rate $157.50/hr Amount $157.50" at bounding box center [530, 533] width 252 height 34
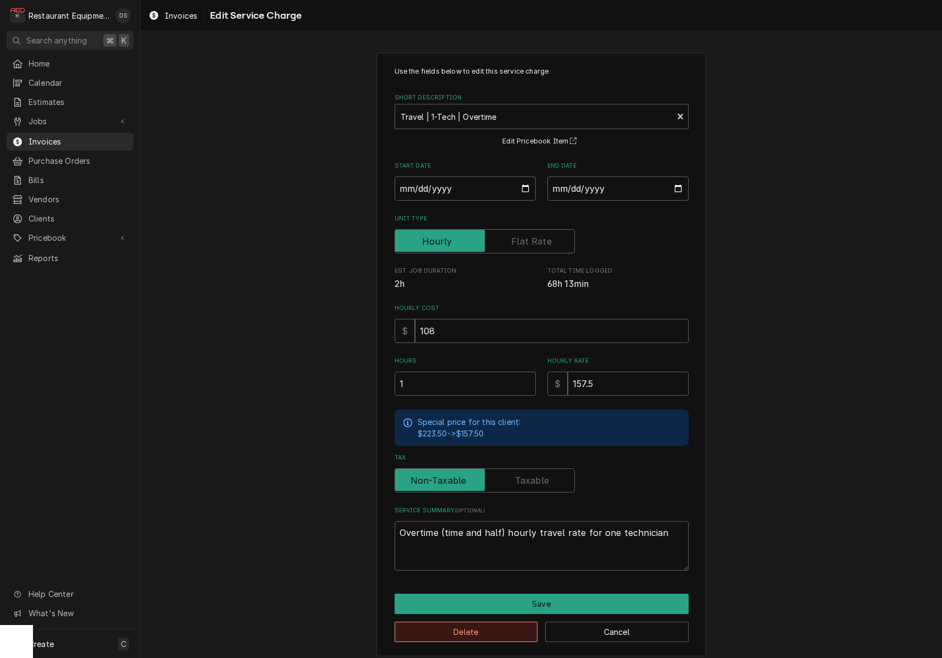
click at [484, 621] on button "Delete" at bounding box center [465, 631] width 143 height 20
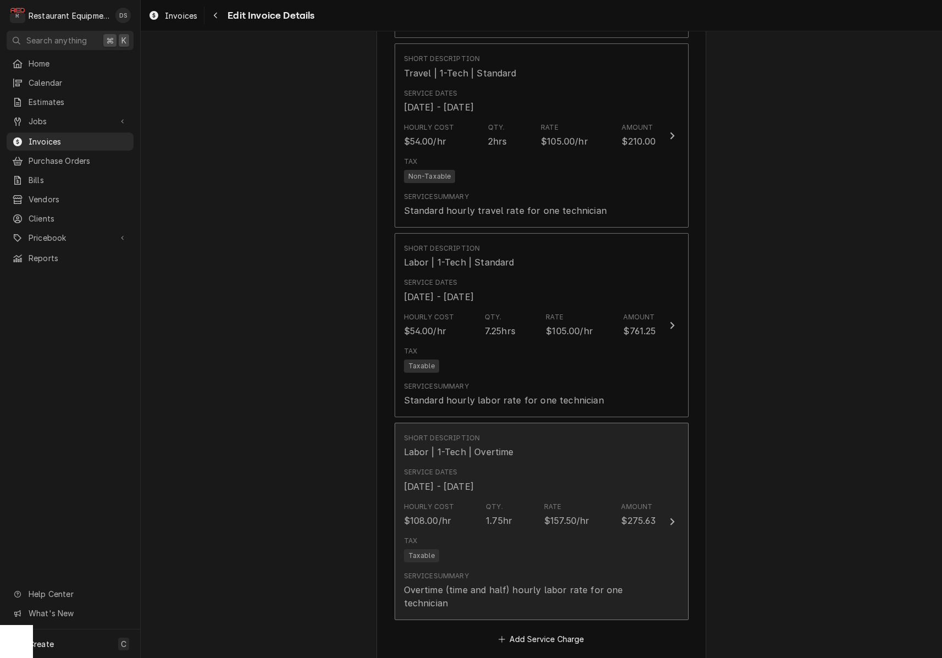
scroll to position [1489, 0]
click at [500, 465] on div "Service Dates Oct 2, 2025 - Oct 6, 2025" at bounding box center [530, 478] width 252 height 34
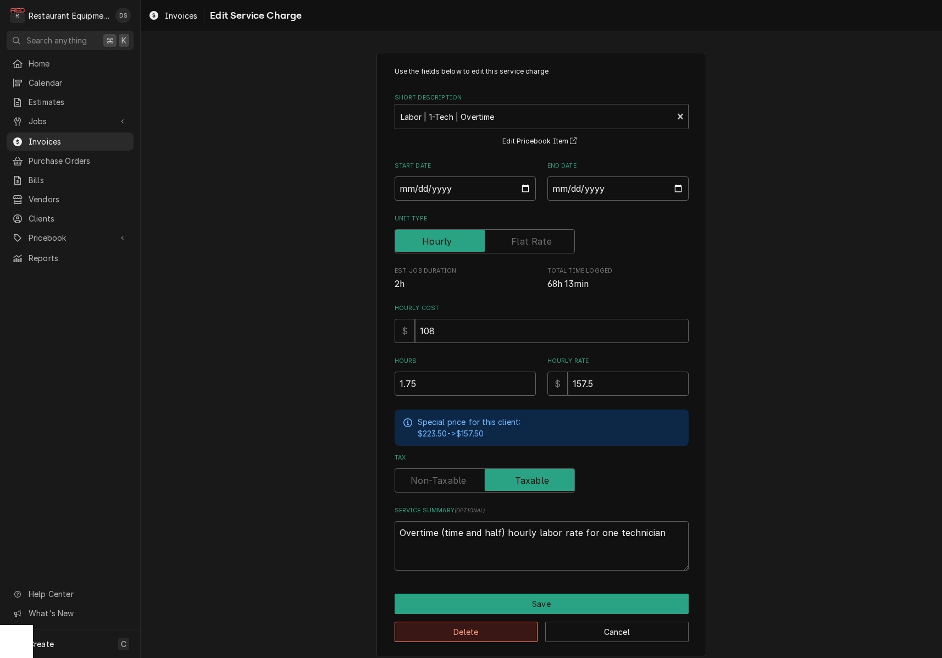
click at [482, 621] on button "Delete" at bounding box center [465, 631] width 143 height 20
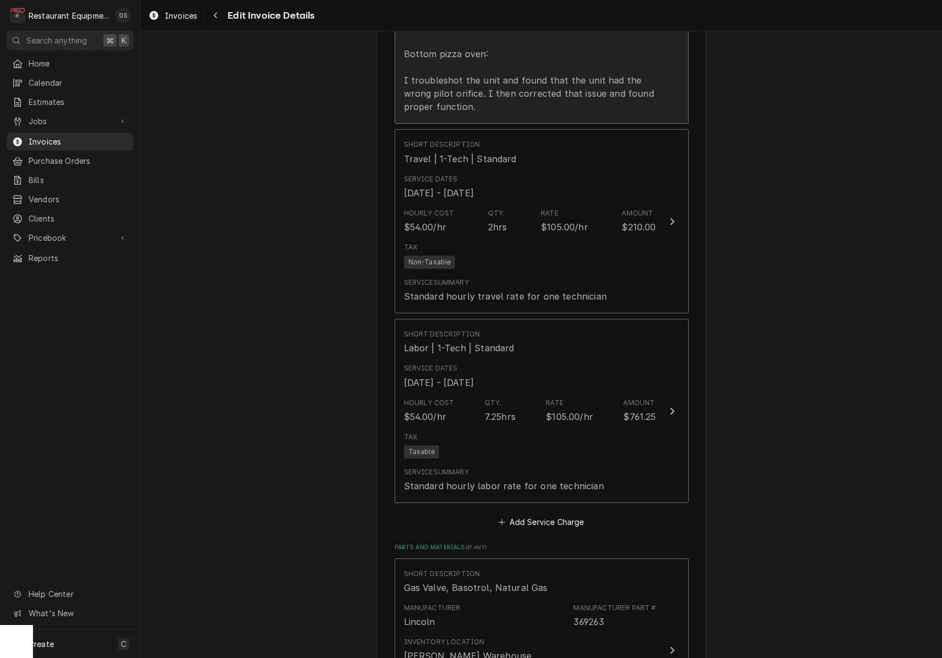
scroll to position [1403, 0]
click at [477, 426] on div "Tax Taxable" at bounding box center [530, 443] width 252 height 35
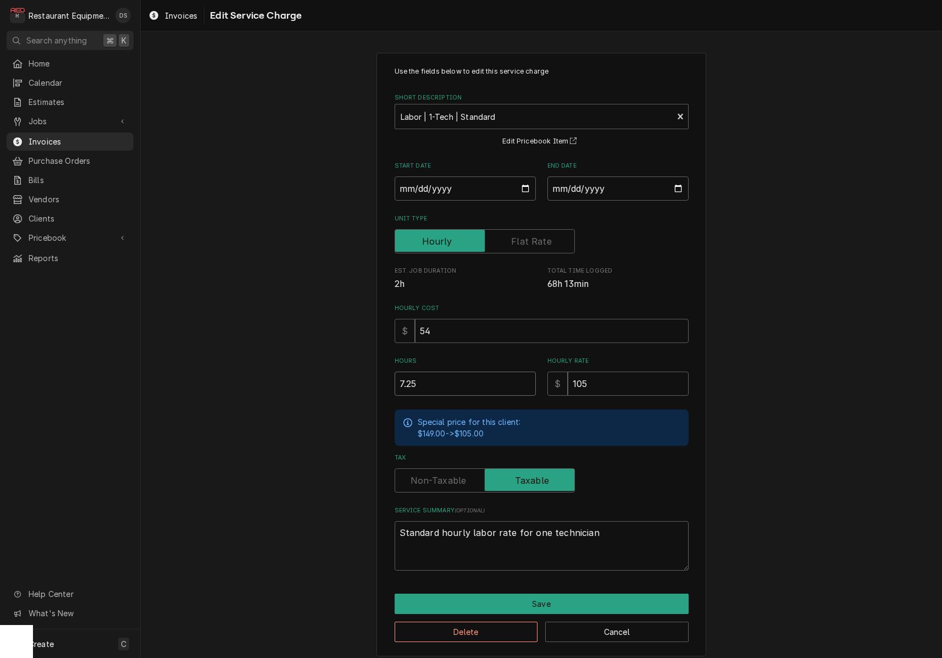
drag, startPoint x: 452, startPoint y: 384, endPoint x: 342, endPoint y: 366, distance: 110.7
click at [346, 369] on div "Use the fields below to edit this service charge Short Description Labor | 1-Te…" at bounding box center [541, 354] width 801 height 622
type textarea "x"
type input "5"
click at [553, 600] on button "Save" at bounding box center [541, 603] width 294 height 20
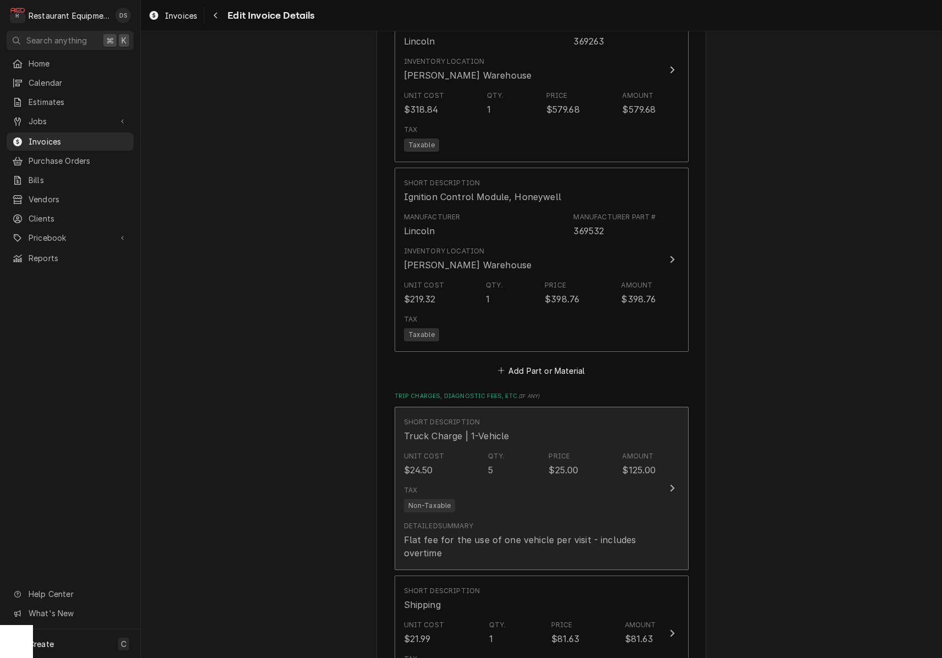
scroll to position [1943, 0]
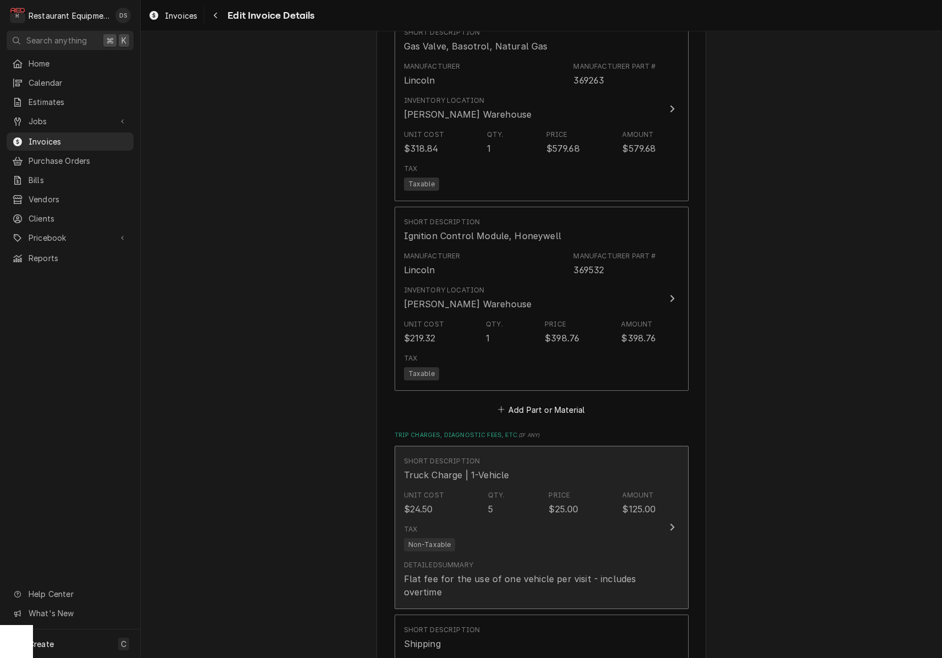
click at [544, 486] on div "Unit Cost $24.50 Qty. 5 Price $25.00 Amount $125.00" at bounding box center [530, 503] width 252 height 34
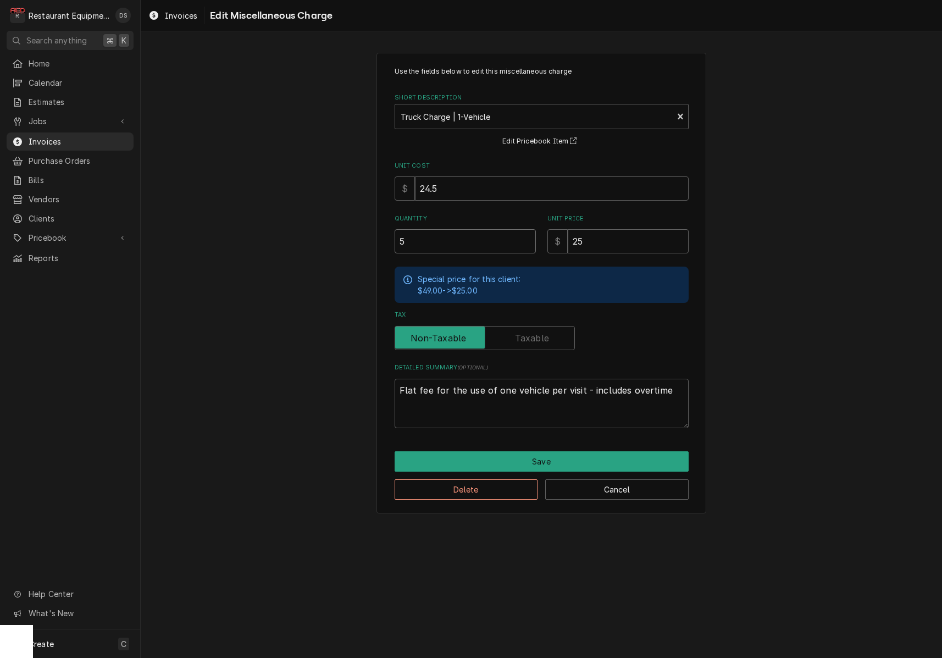
drag, startPoint x: 427, startPoint y: 243, endPoint x: 344, endPoint y: 236, distance: 82.7
click at [345, 236] on div "Use the fields below to edit this miscellaneous charge Short Description Truck …" at bounding box center [541, 283] width 801 height 480
type textarea "x"
type input "2"
click at [537, 452] on button "Save" at bounding box center [541, 461] width 294 height 20
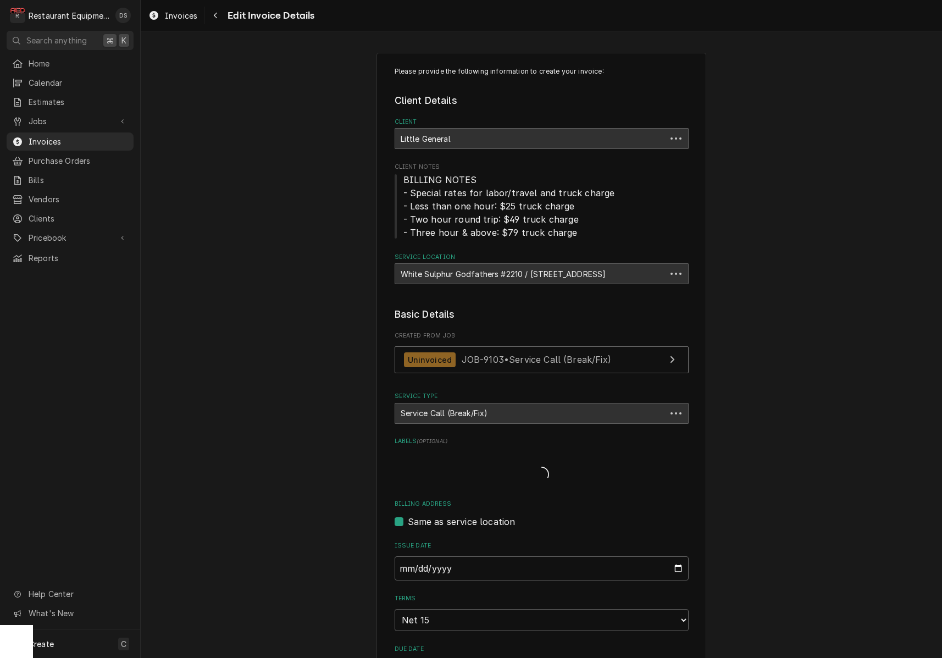
scroll to position [1943, 0]
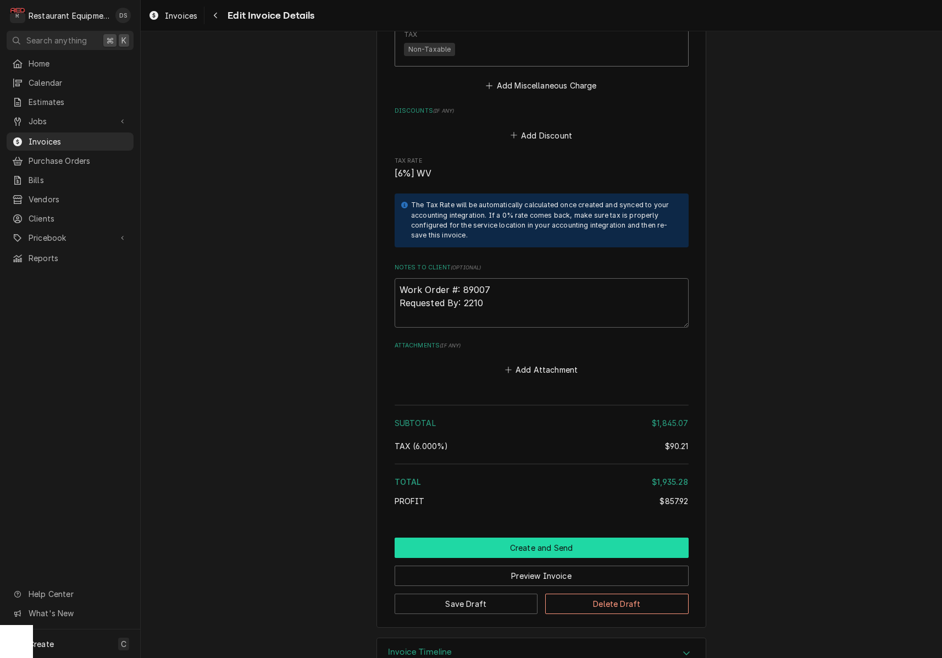
click at [544, 537] on button "Create and Send" at bounding box center [541, 547] width 294 height 20
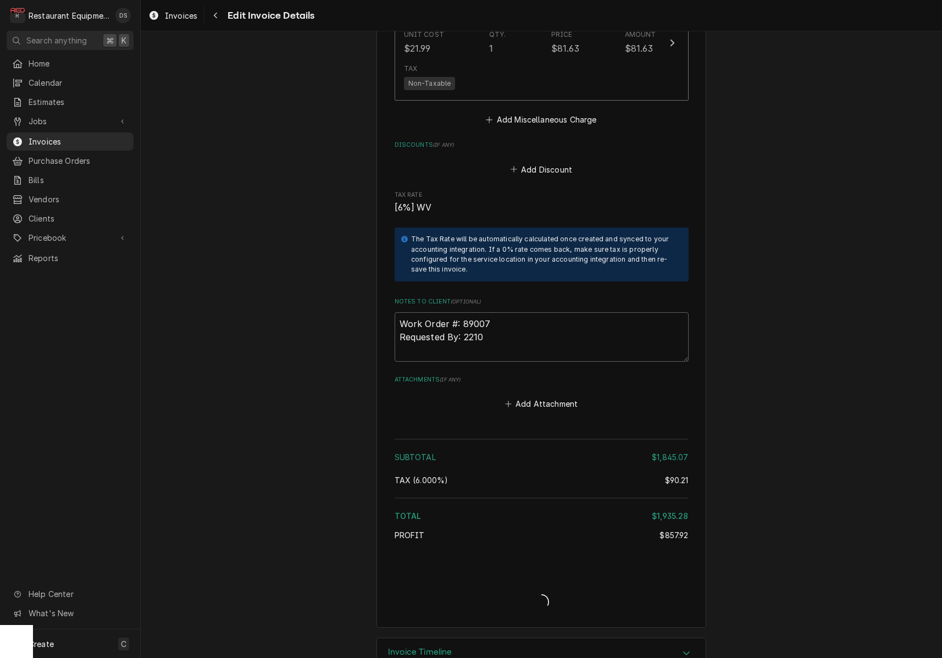
type textarea "x"
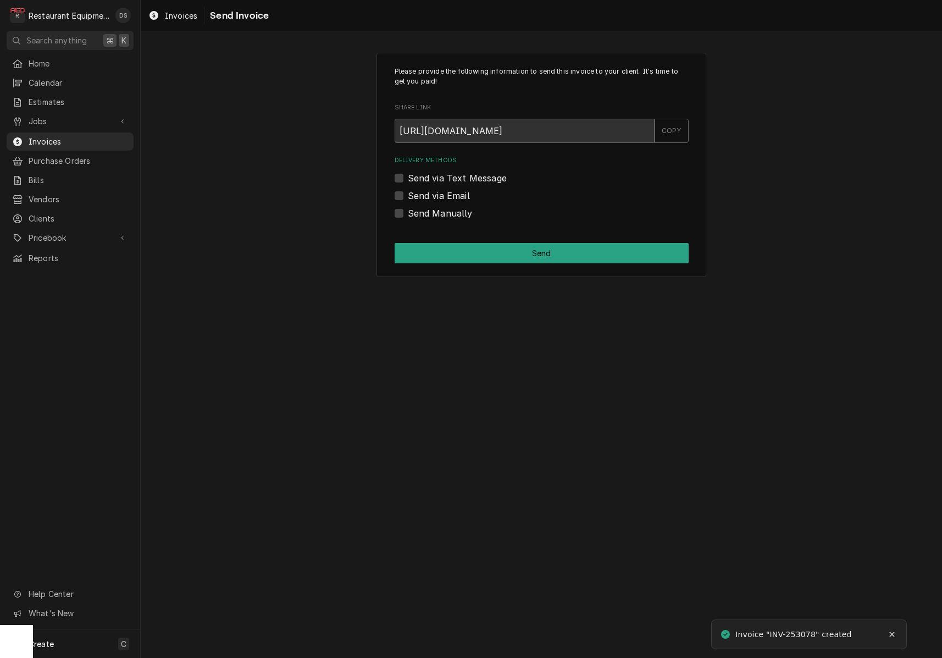
click at [408, 194] on label "Send via Email" at bounding box center [439, 195] width 62 height 13
click at [408, 194] on input "Send via Email" at bounding box center [555, 201] width 294 height 24
checkbox input "true"
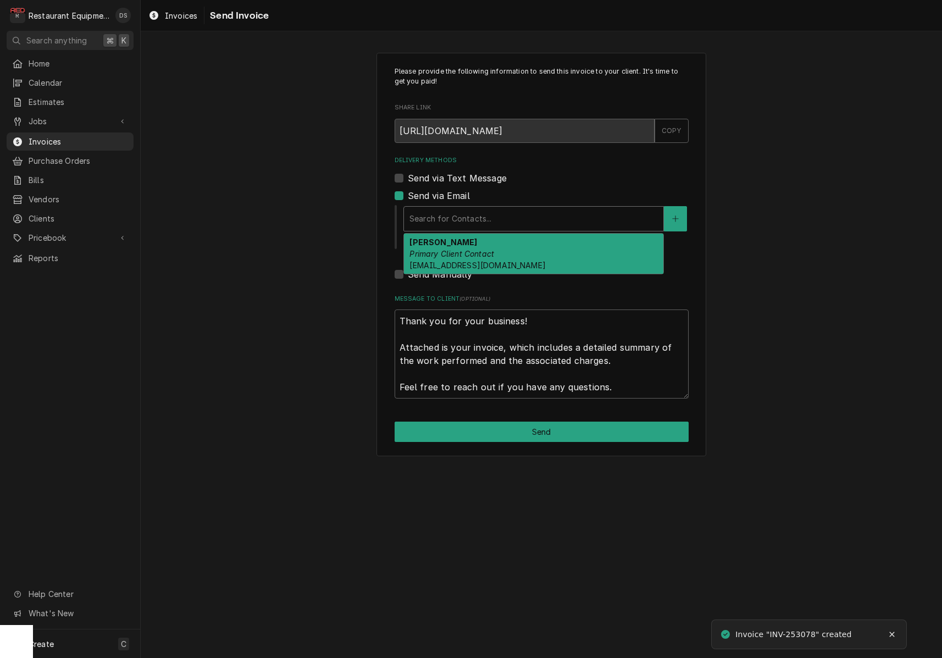
click at [475, 218] on div "Search for Contacts..." at bounding box center [533, 219] width 248 height 12
drag, startPoint x: 470, startPoint y: 248, endPoint x: 473, endPoint y: 253, distance: 5.7
click at [471, 249] on em "Primary Client Contact" at bounding box center [451, 253] width 85 height 9
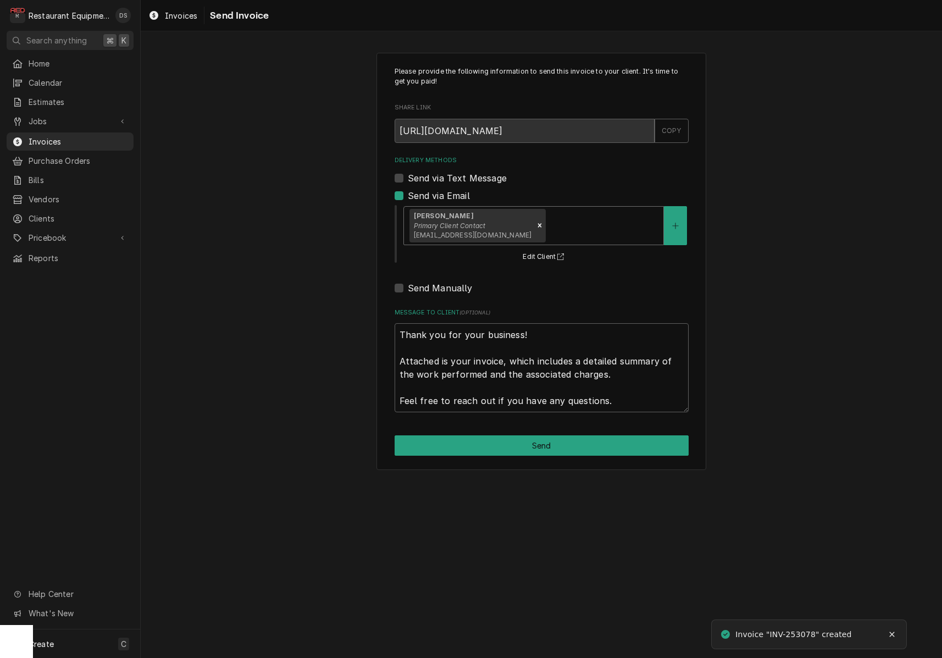
click at [528, 443] on button "Send" at bounding box center [541, 445] width 294 height 20
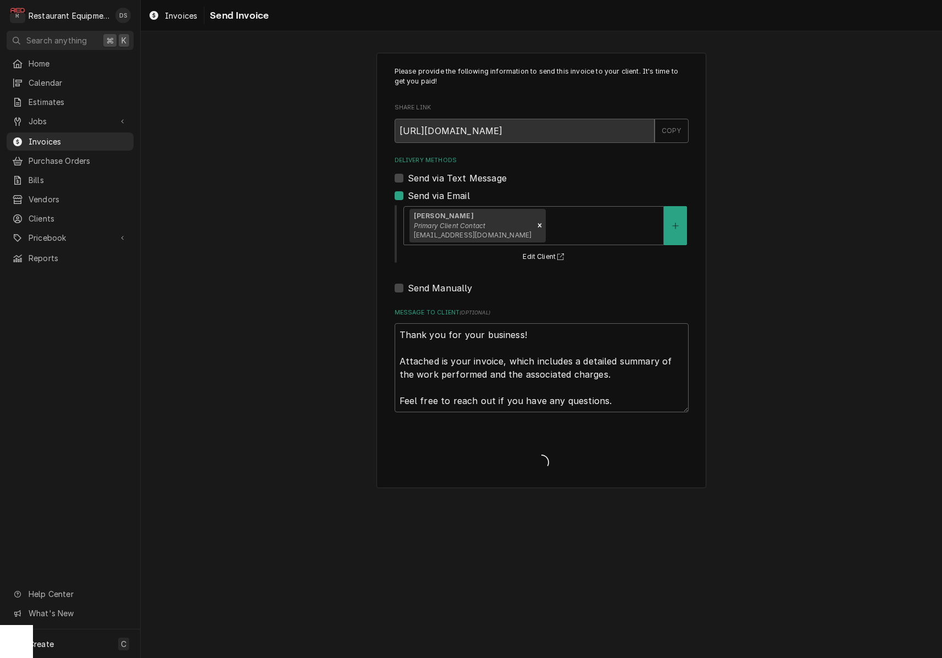
type textarea "x"
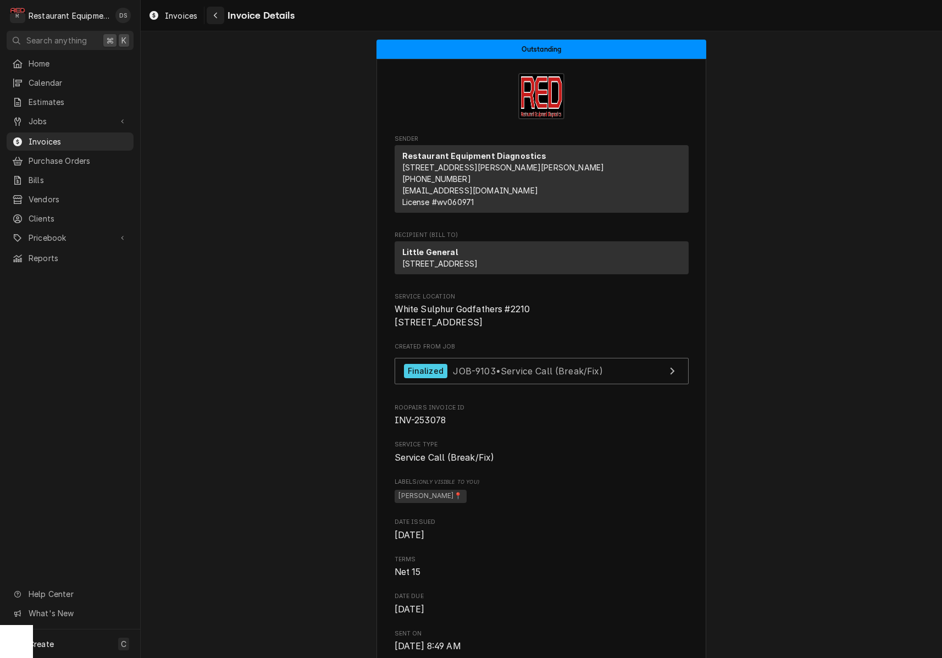
click at [220, 19] on div "Navigate back" at bounding box center [215, 15] width 11 height 11
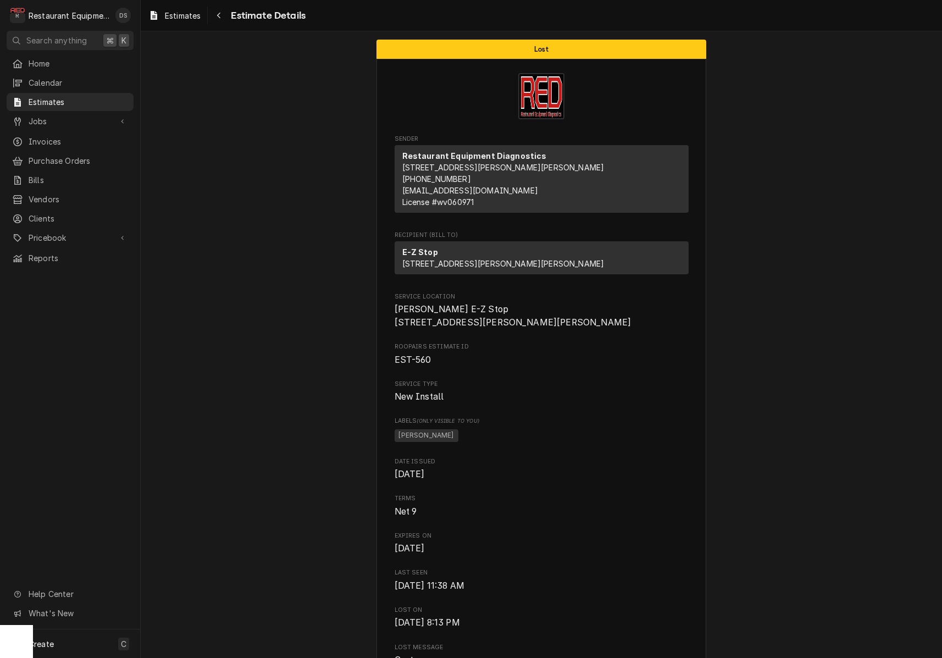
scroll to position [1, 0]
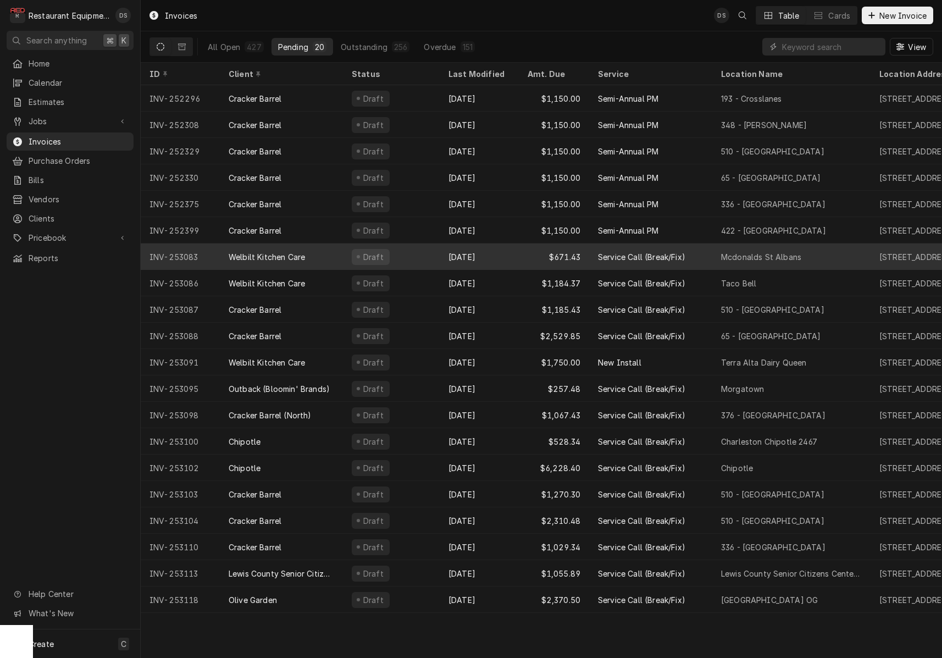
click at [405, 252] on div "Draft" at bounding box center [391, 256] width 97 height 26
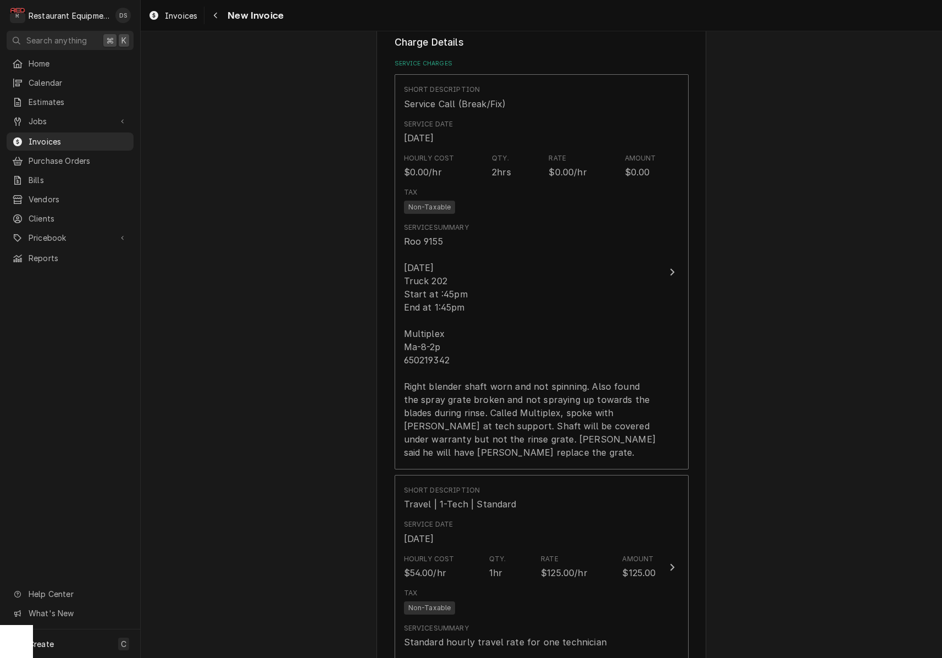
scroll to position [711, 0]
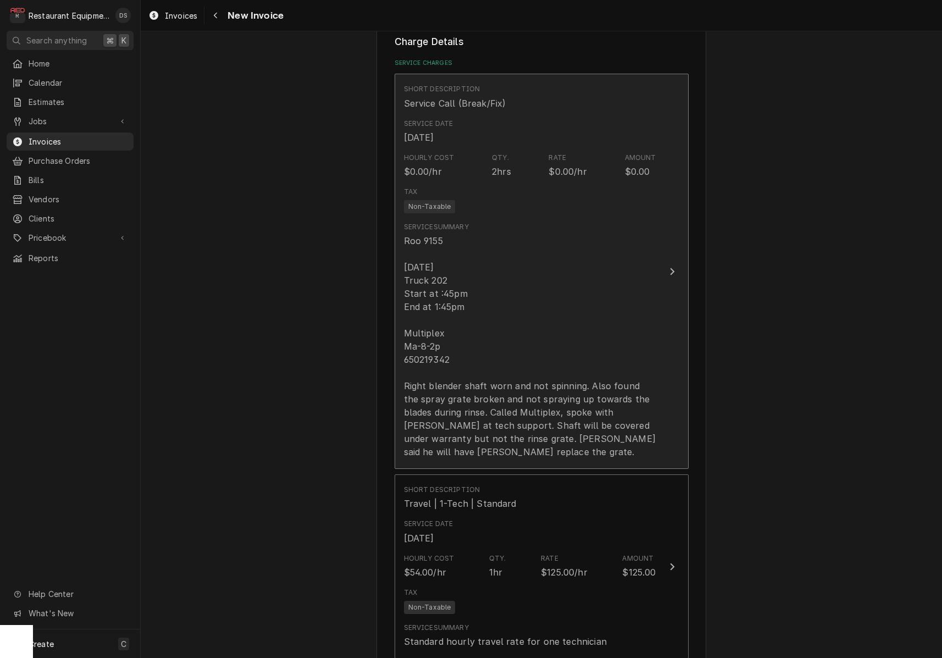
click at [448, 358] on div "Roo 9155 10-9-25 Truck 202 Start at :45pm End at 1:45pm Multiplex Ma-8-2p 65021…" at bounding box center [530, 346] width 252 height 224
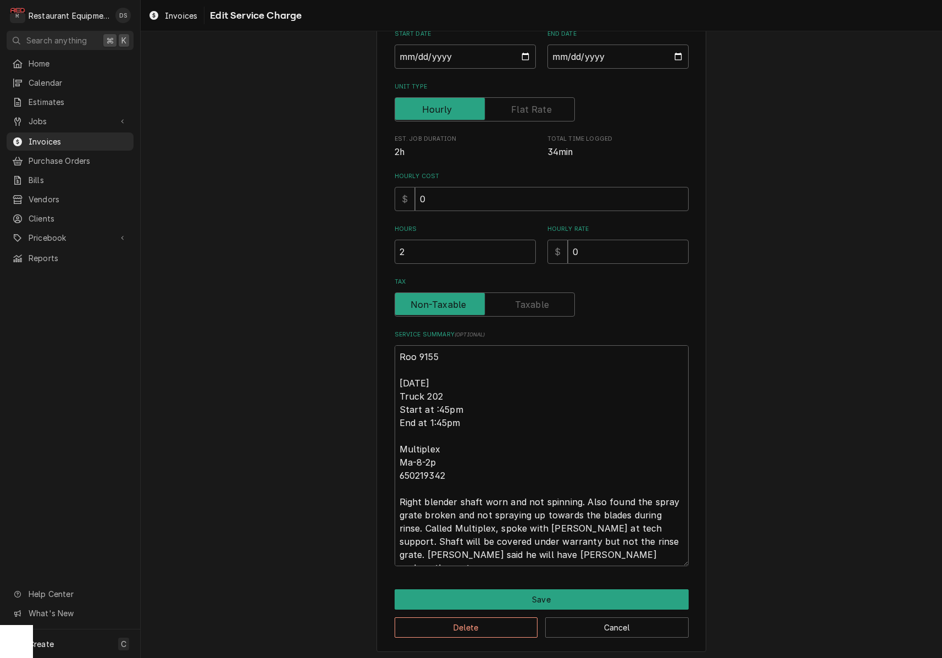
scroll to position [131, 0]
drag, startPoint x: 450, startPoint y: 475, endPoint x: 396, endPoint y: 473, distance: 54.4
click at [396, 473] on textarea "Roo 9155 10-9-25 Truck 202 Start at :45pm End at 1:45pm Multiplex Ma-8-2p 65021…" at bounding box center [541, 456] width 294 height 221
click at [550, 599] on button "Save" at bounding box center [541, 599] width 294 height 20
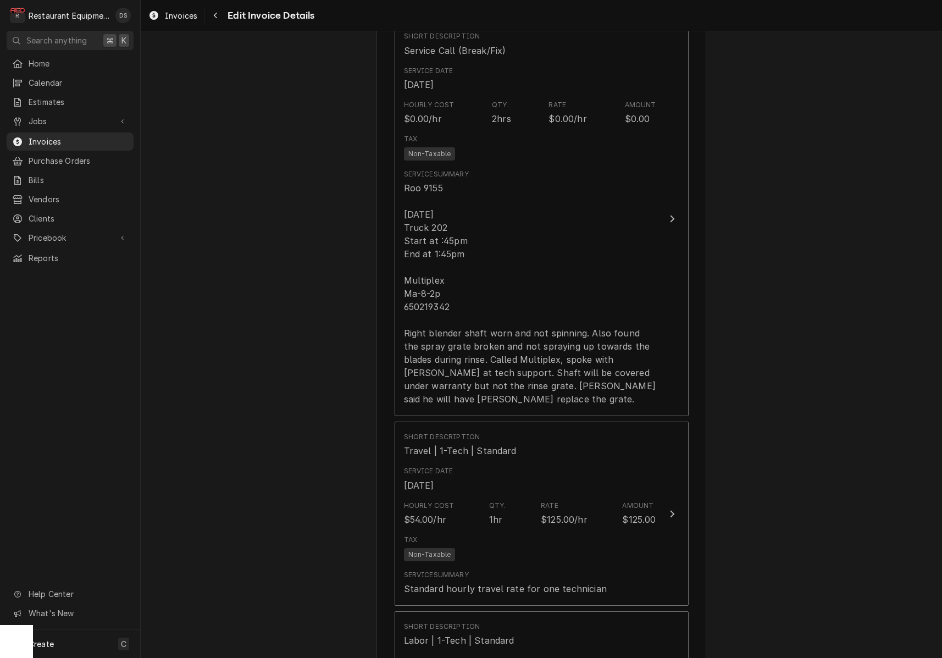
scroll to position [743, 0]
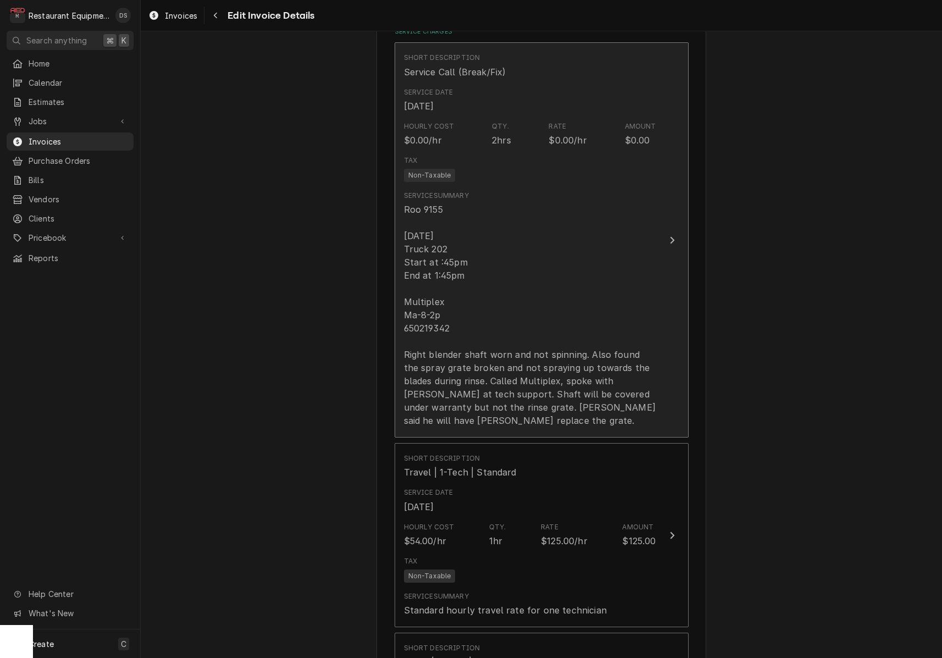
click at [492, 303] on div "Roo 9155 10-9-25 Truck 202 Start at :45pm End at 1:45pm Multiplex Ma-8-2p 65021…" at bounding box center [530, 315] width 252 height 224
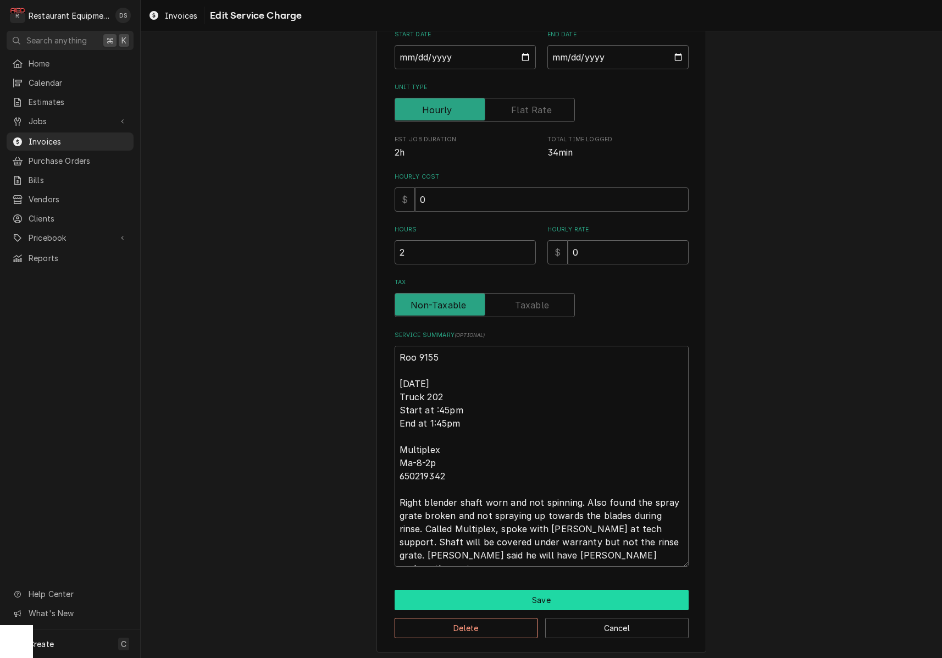
click at [566, 591] on button "Save" at bounding box center [541, 599] width 294 height 20
type textarea "x"
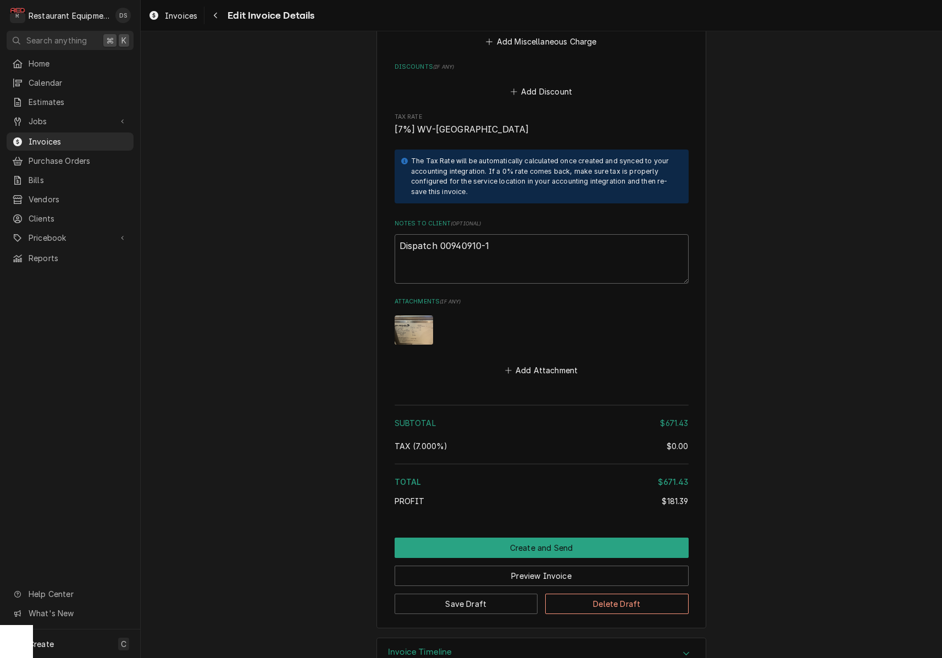
click at [540, 638] on div "Invoice Timeline" at bounding box center [541, 653] width 329 height 31
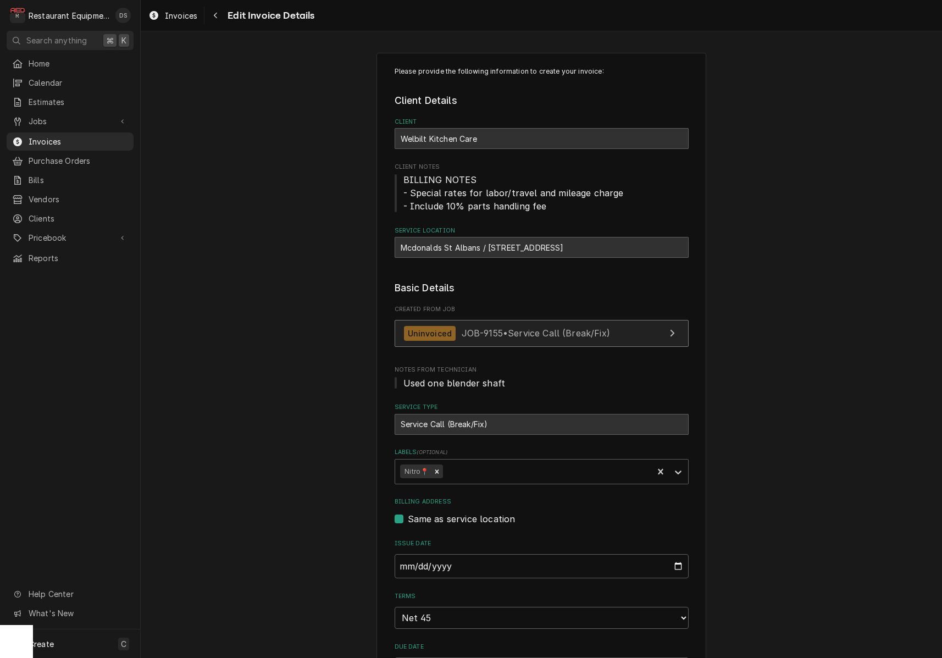
click at [548, 330] on span "JOB-9155 • Service Call (Break/Fix)" at bounding box center [535, 332] width 148 height 11
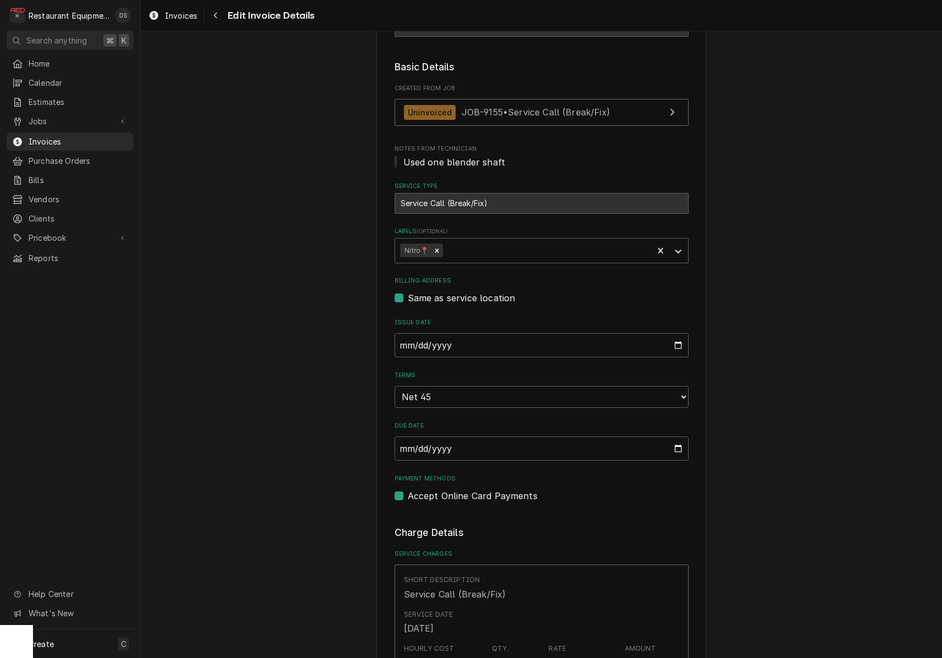
scroll to position [213, 0]
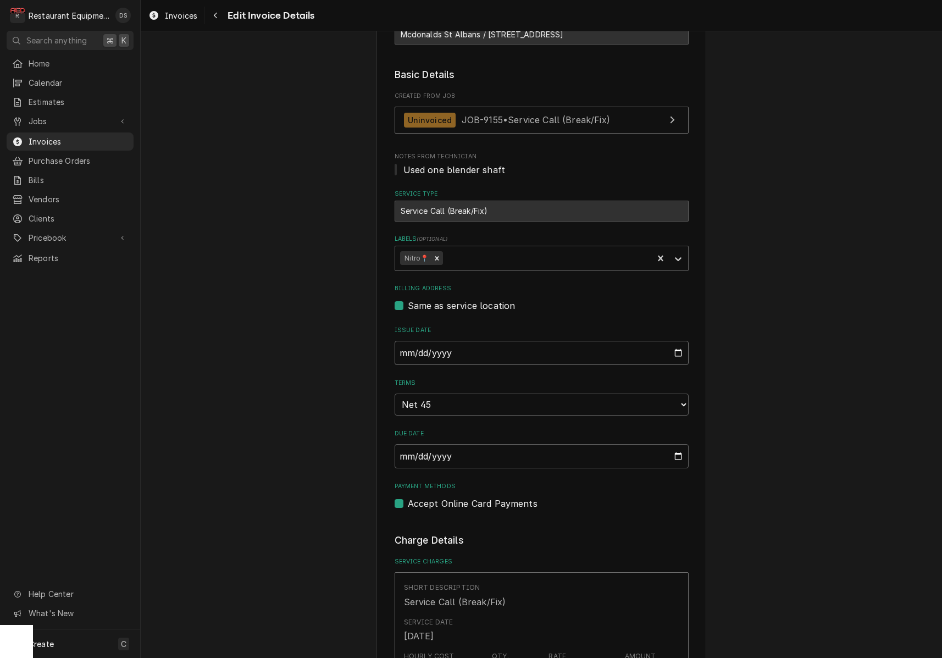
click at [444, 349] on input "2025-10-09" at bounding box center [541, 353] width 294 height 24
type input "[DATE]"
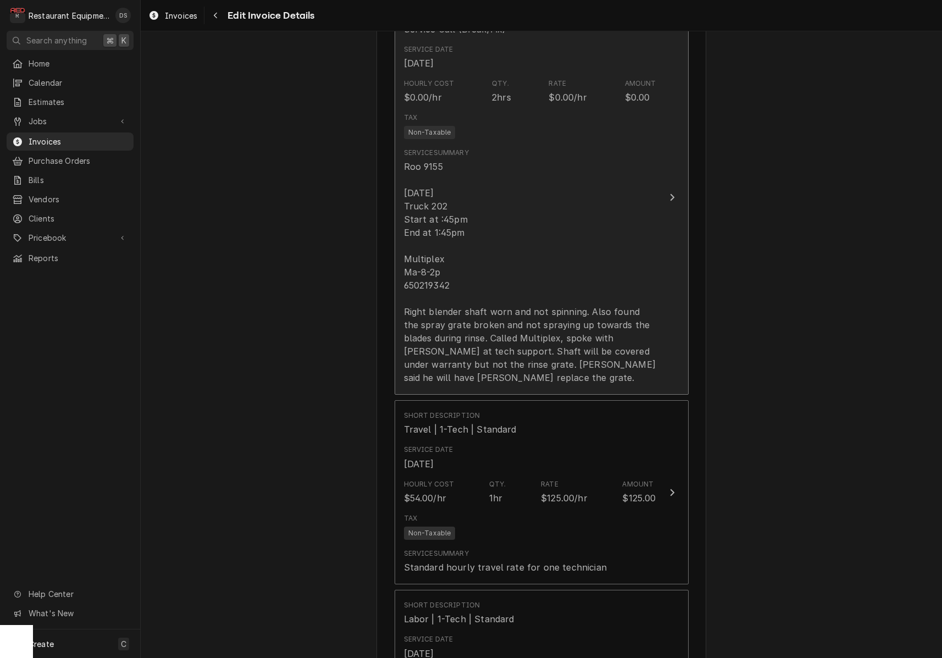
scroll to position [775, 0]
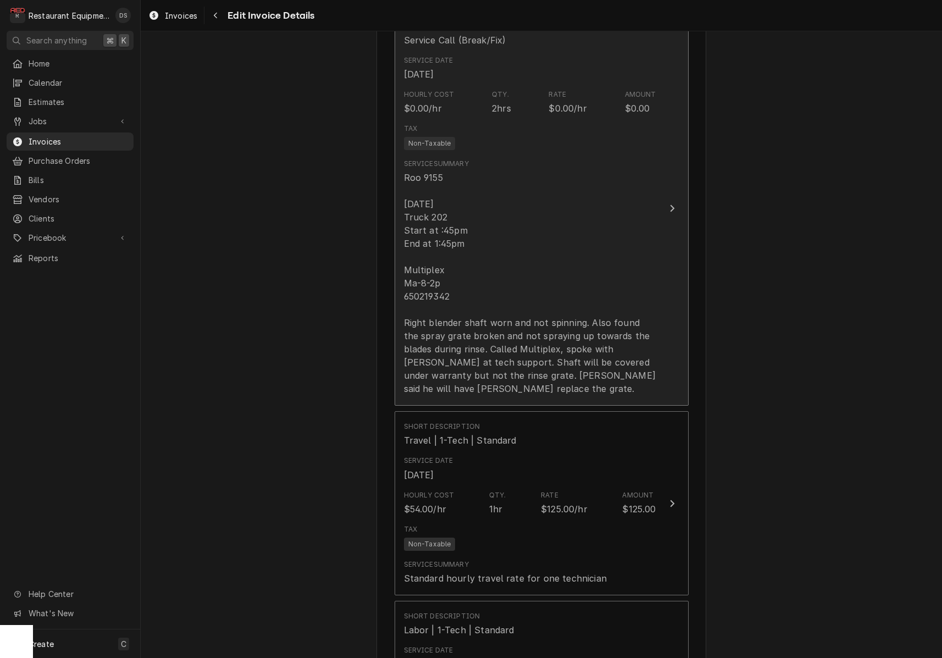
click at [558, 322] on div "Roo 9155 10-9-25 Truck 202 Start at :45pm End at 1:45pm Multiplex Ma-8-2p 65021…" at bounding box center [530, 283] width 252 height 224
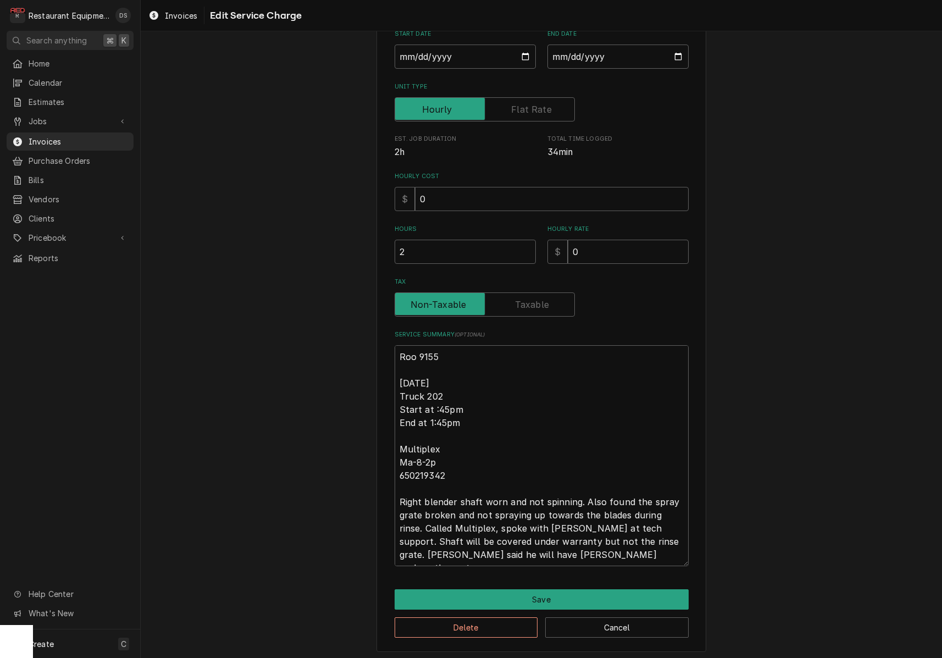
scroll to position [131, 0]
drag, startPoint x: 400, startPoint y: 377, endPoint x: 573, endPoint y: 537, distance: 235.6
click at [582, 547] on textarea "Roo 9155 10-9-25 Truck 202 Start at :45pm End at 1:45pm Multiplex Ma-8-2p 65021…" at bounding box center [541, 456] width 294 height 221
click at [431, 400] on textarea "Roo 9155 10-9-25 Truck 202 Start at :45pm End at 1:45pm Multiplex Ma-8-2p 65021…" at bounding box center [541, 456] width 294 height 221
type textarea "x"
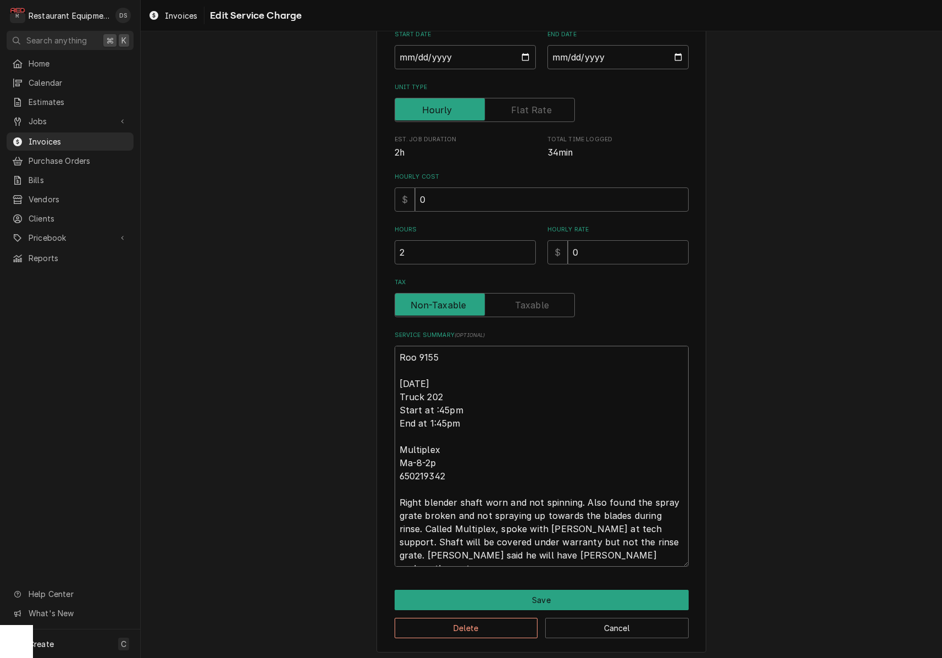
type textarea "Roo 9155 10-9-25 Truck 202 Start at1 :45pm End at 1:45pm Multiplex Ma-8-2p 6502…"
type textarea "x"
type textarea "Roo 9155 10-9-25 Truck 202 Start at12 :45pm End at 1:45pm Multiplex Ma-8-2p 650…"
type textarea "x"
type textarea "Roo 9155 10-9-25 Truck 202 Start at 12 :45pm End at 1:45pm Multiplex Ma-8-2p 65…"
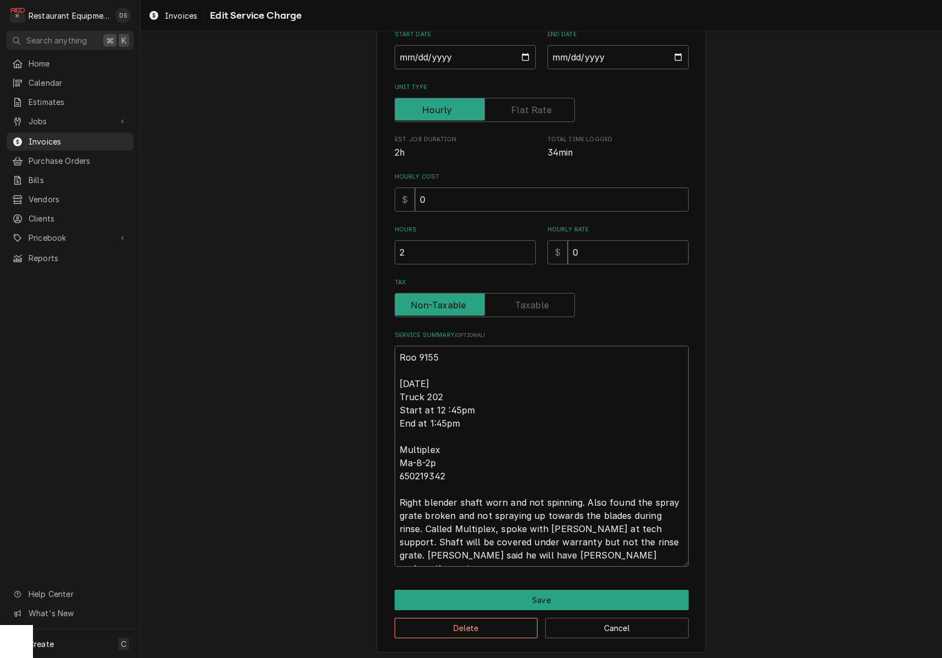
type textarea "x"
drag, startPoint x: 399, startPoint y: 375, endPoint x: 543, endPoint y: 548, distance: 224.3
click at [543, 548] on textarea "Roo 9155 [DATE] Truck 202 Start at 12:45pm End at 1:45pm Multiplex Ma-8-2p 6502…" at bounding box center [541, 456] width 294 height 221
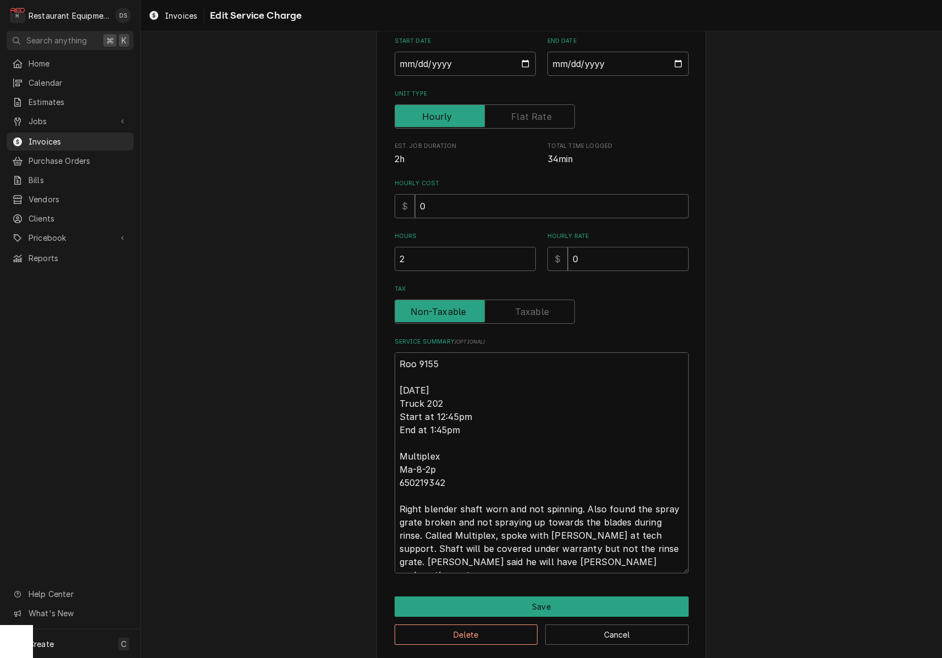
scroll to position [1, 1]
type textarea "Roo 9155 [DATE] Truck 202 Start at 12:45pm End at 1:45pm Multiplex Ma-8-2p 6502…"
click at [546, 599] on button "Save" at bounding box center [541, 606] width 294 height 20
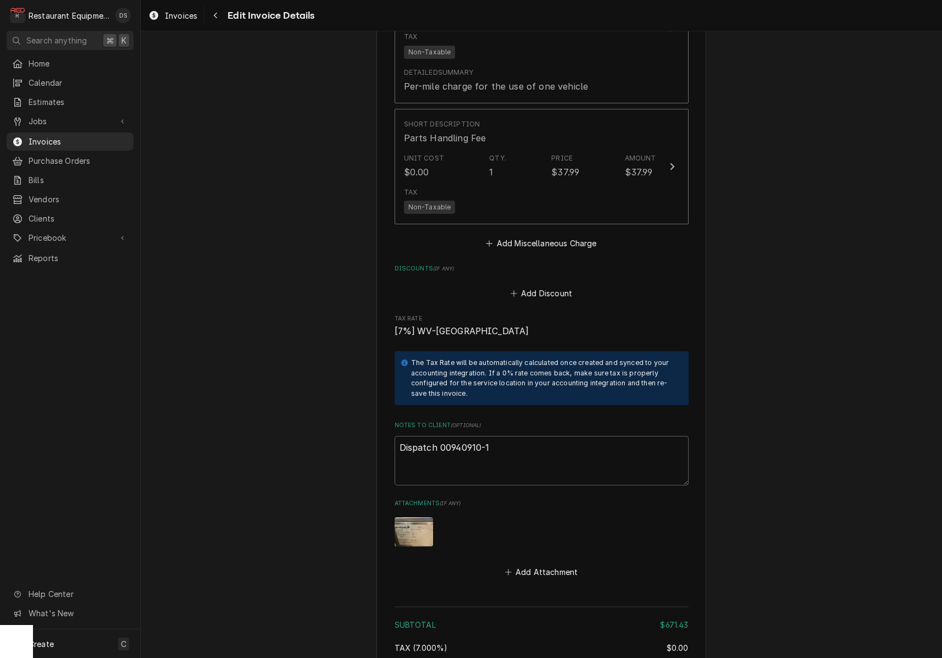
scroll to position [1951, 0]
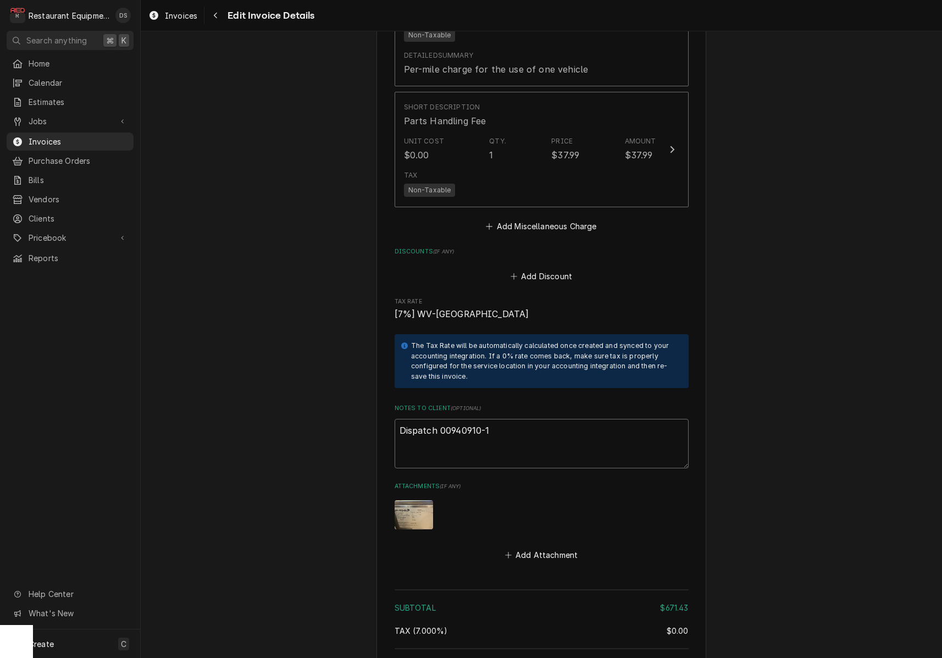
drag, startPoint x: 500, startPoint y: 400, endPoint x: 438, endPoint y: 399, distance: 62.6
click at [438, 419] on textarea "Dispatch 00940910-1" at bounding box center [541, 443] width 294 height 49
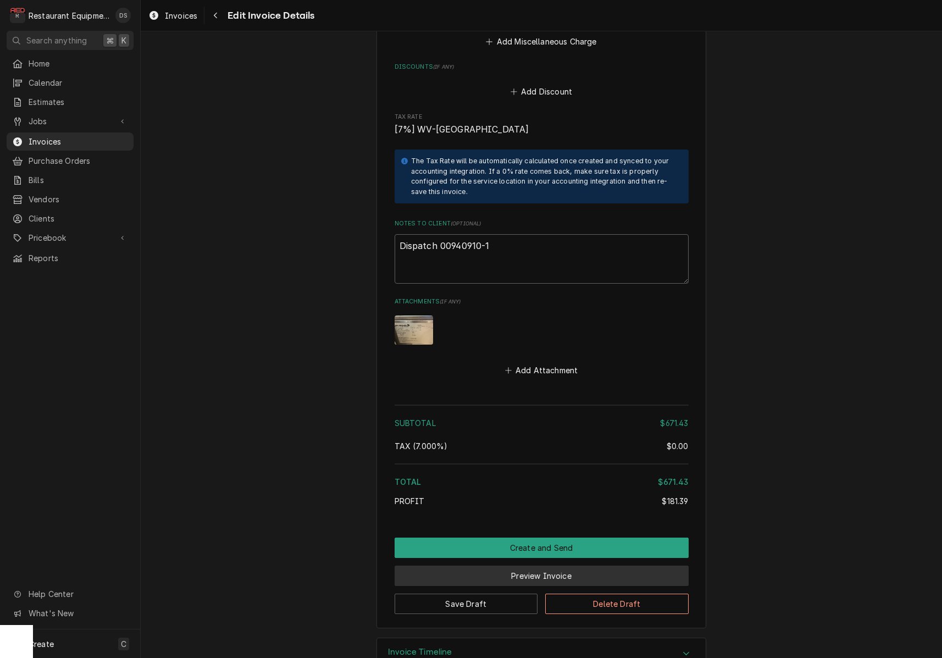
click at [530, 565] on button "Preview Invoice" at bounding box center [541, 575] width 294 height 20
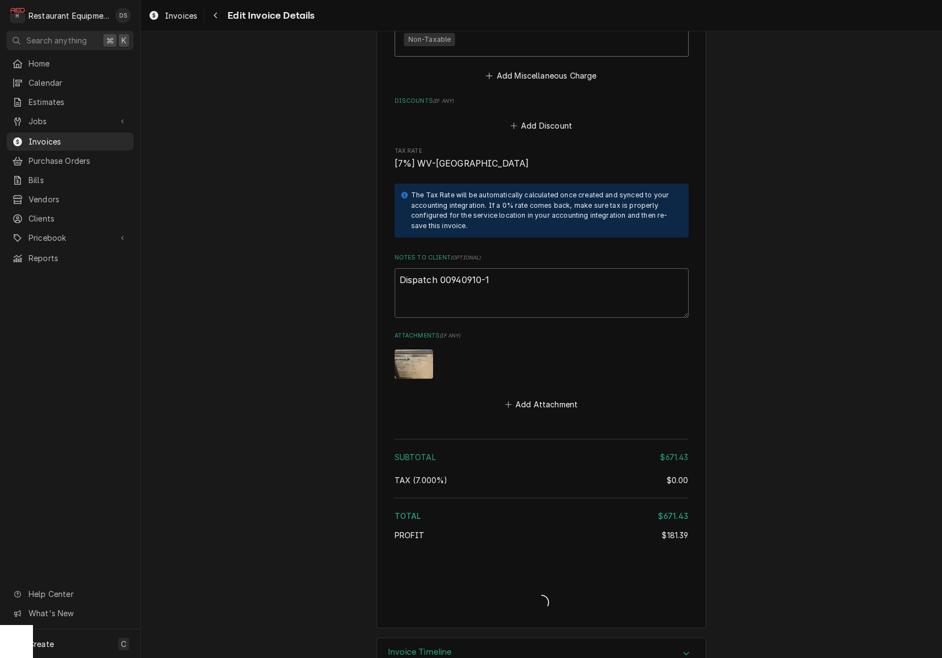
type textarea "x"
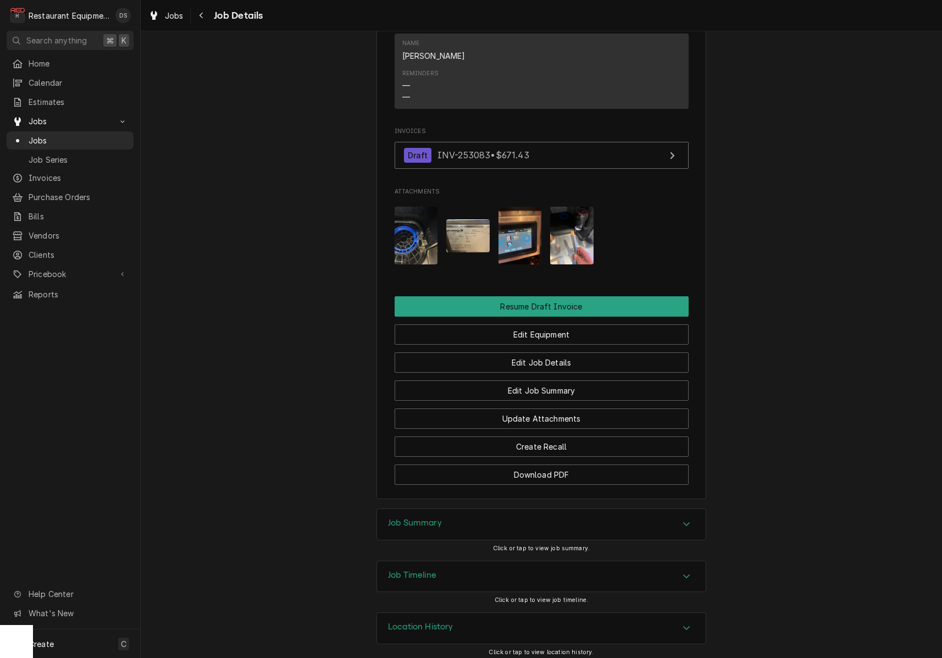
click at [503, 570] on div "Job Timeline" at bounding box center [541, 576] width 329 height 31
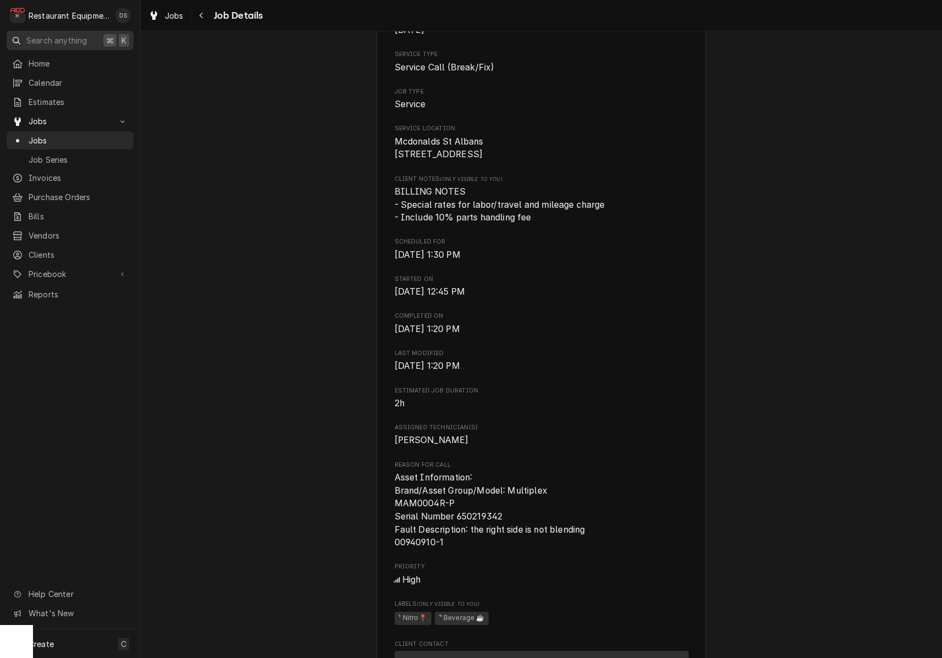
scroll to position [167, 0]
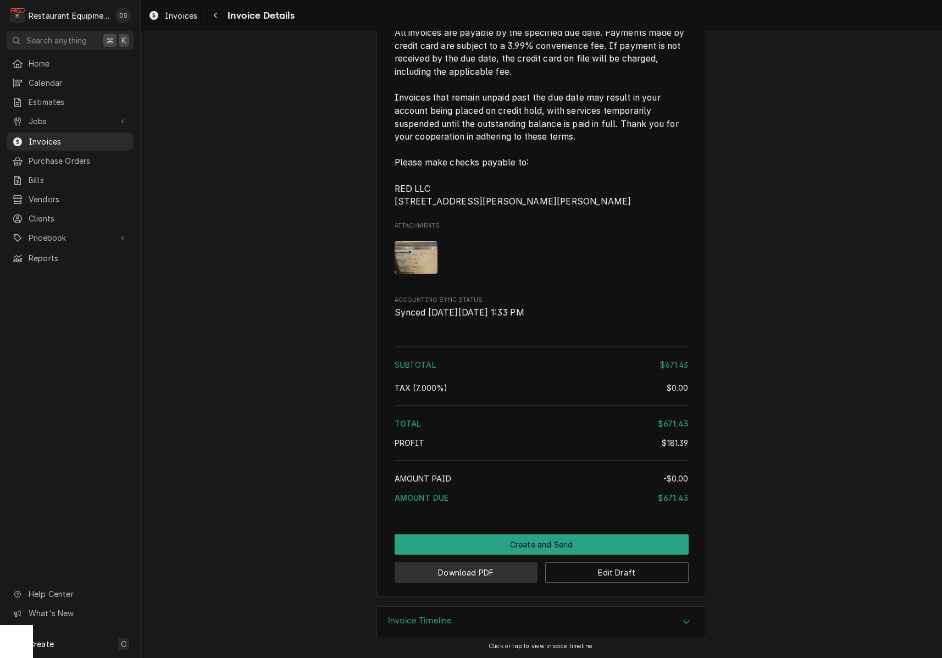
click at [468, 573] on button "Download PDF" at bounding box center [465, 572] width 143 height 20
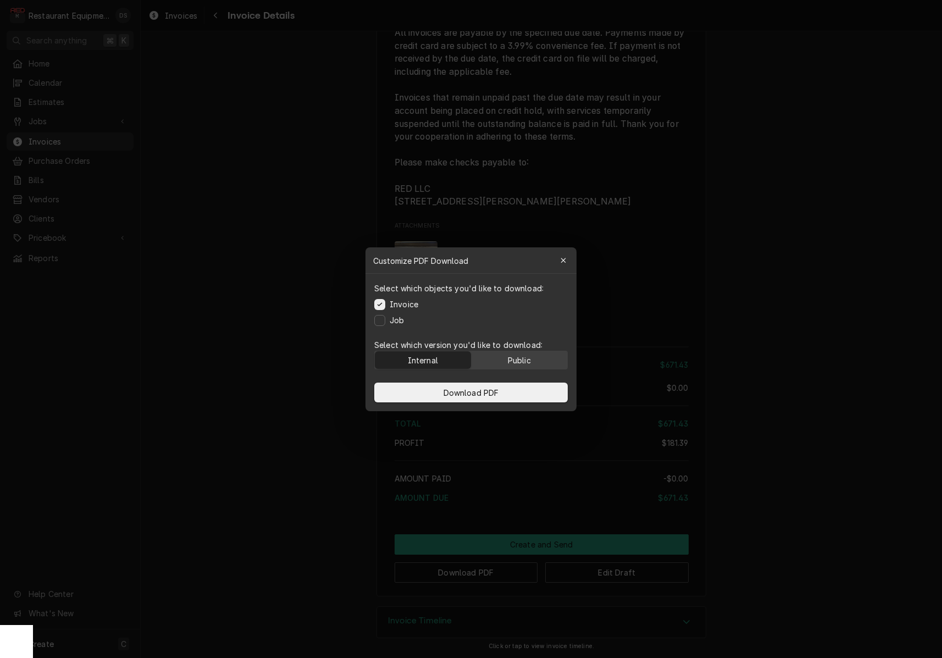
click at [511, 365] on button "Public" at bounding box center [519, 360] width 96 height 18
click at [508, 396] on button "Download PDF" at bounding box center [470, 392] width 193 height 20
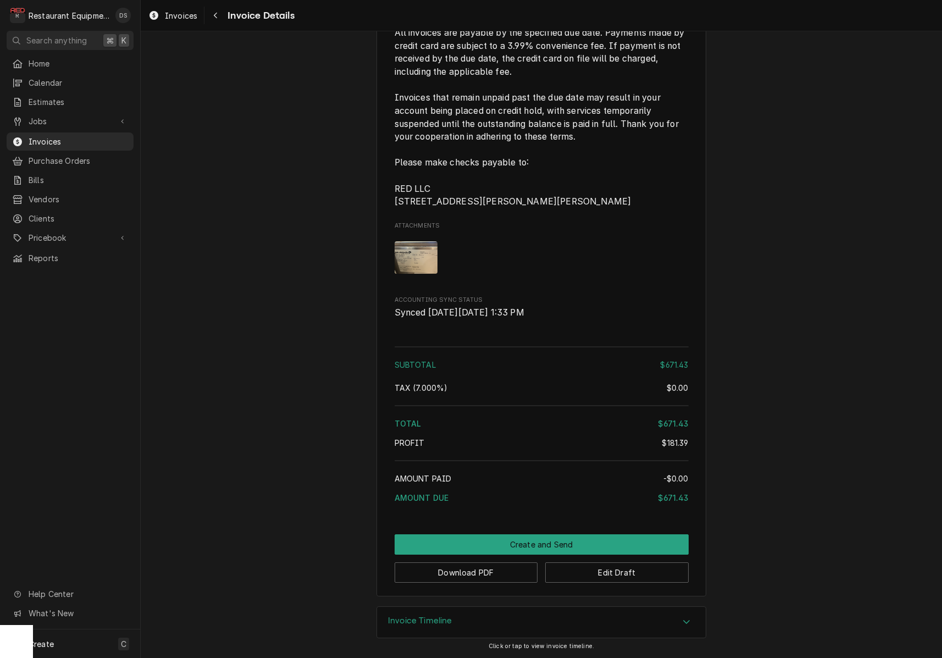
click at [431, 268] on img "Attachments" at bounding box center [415, 257] width 43 height 32
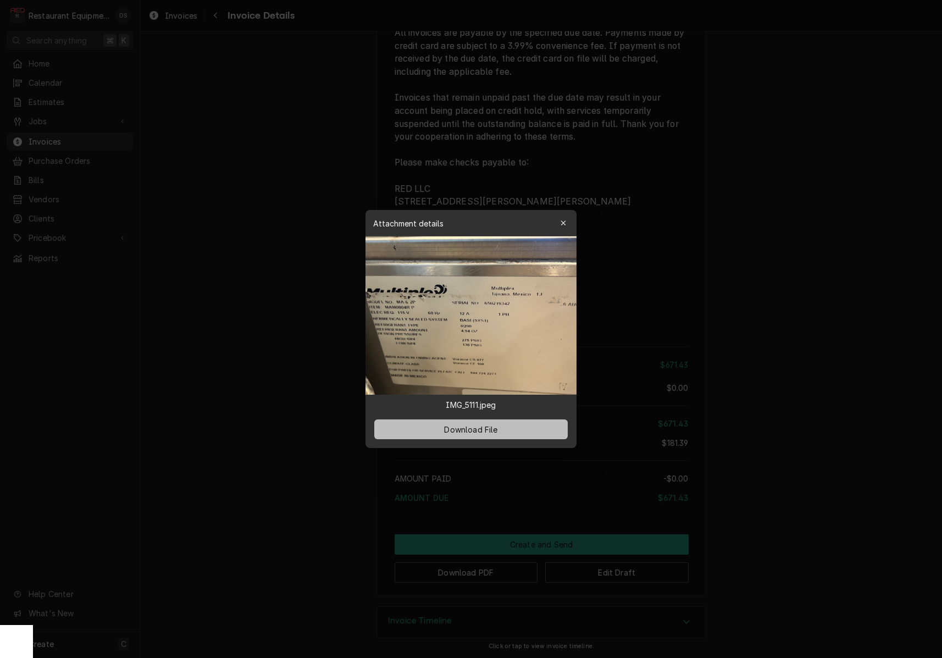
click at [475, 431] on span "Download File" at bounding box center [471, 430] width 58 height 12
drag, startPoint x: 750, startPoint y: 307, endPoint x: 794, endPoint y: 307, distance: 44.0
click at [750, 307] on div at bounding box center [471, 329] width 942 height 658
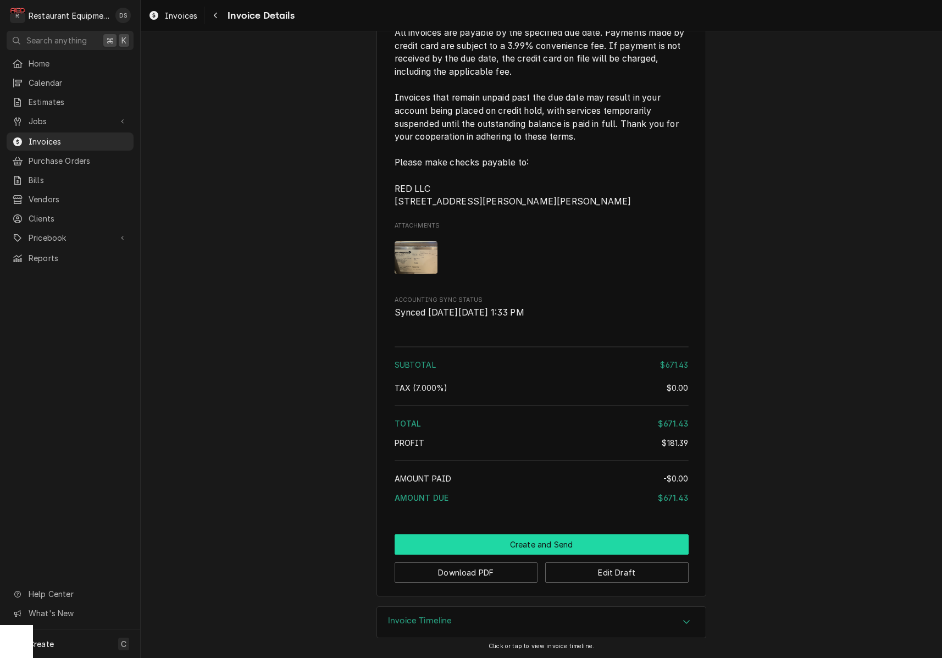
click at [527, 543] on button "Create and Send" at bounding box center [541, 544] width 294 height 20
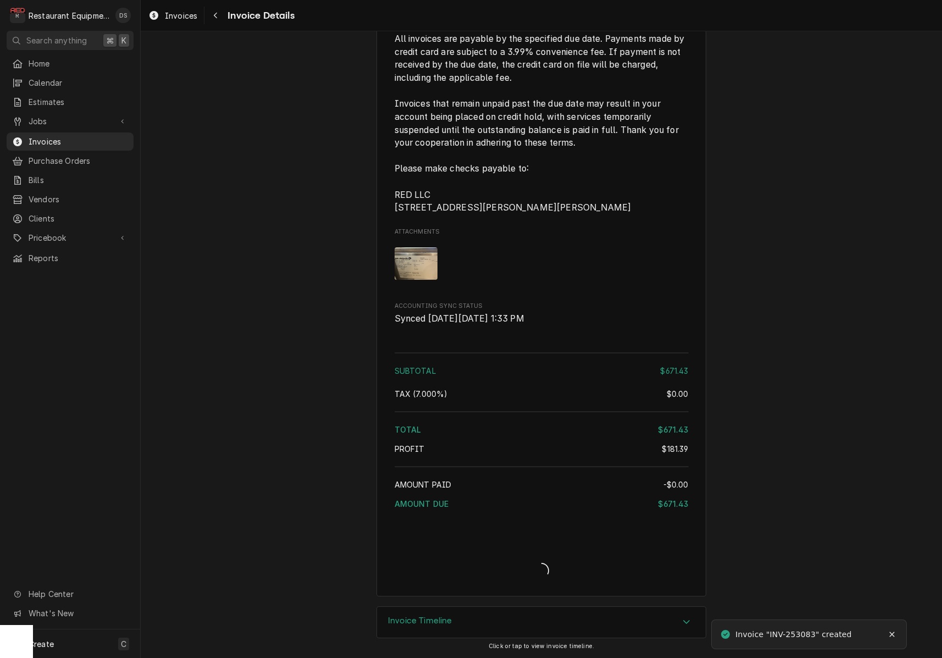
scroll to position [1988, 0]
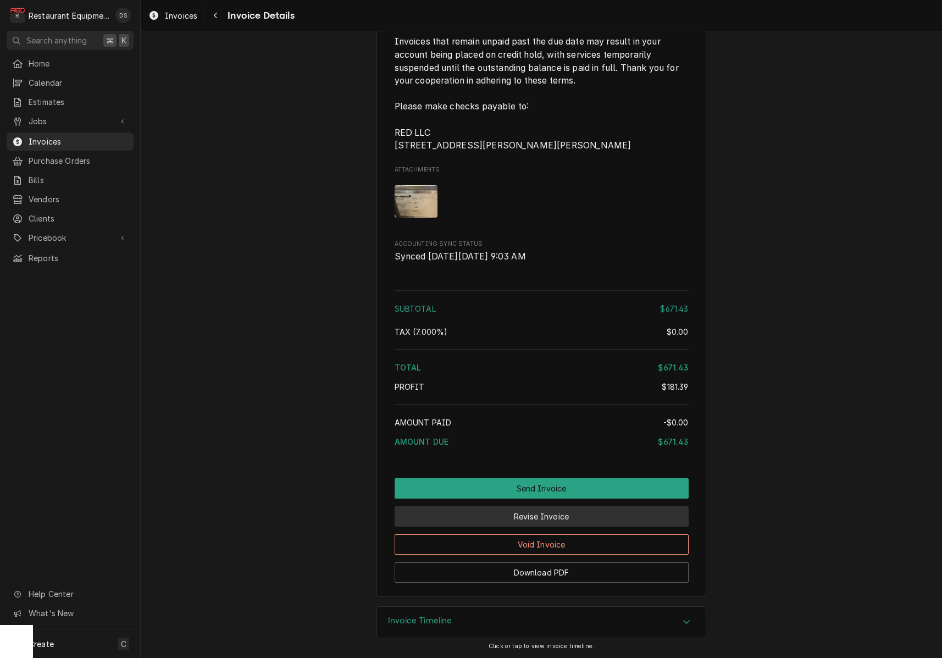
click at [560, 510] on button "Revise Invoice" at bounding box center [541, 516] width 294 height 20
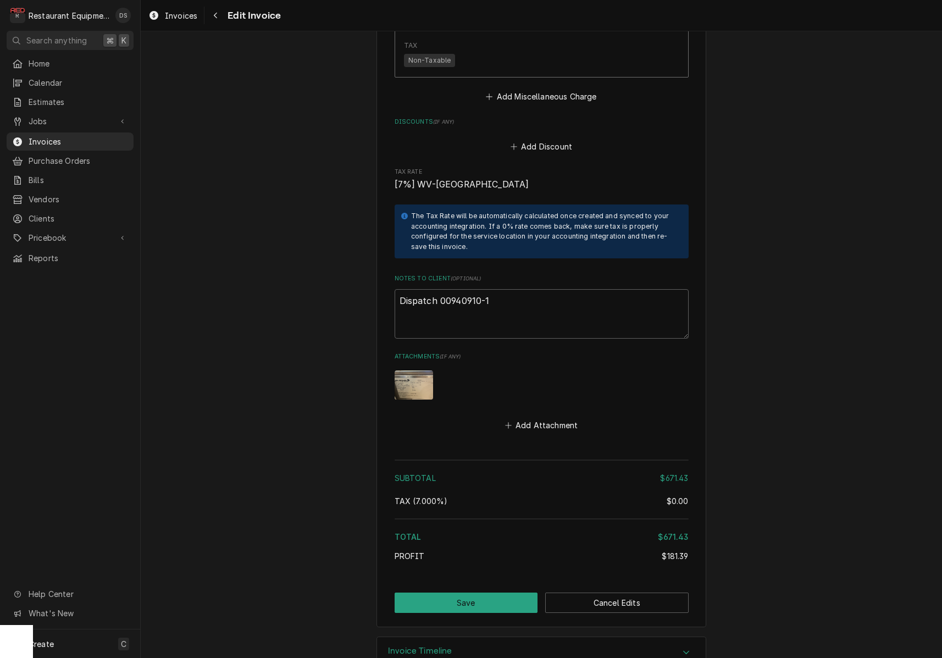
scroll to position [0, 1]
click at [513, 290] on textarea "Dispatch 00940910-1" at bounding box center [541, 314] width 294 height 49
type textarea "x"
type textarea "Dispatch 00940910-1"
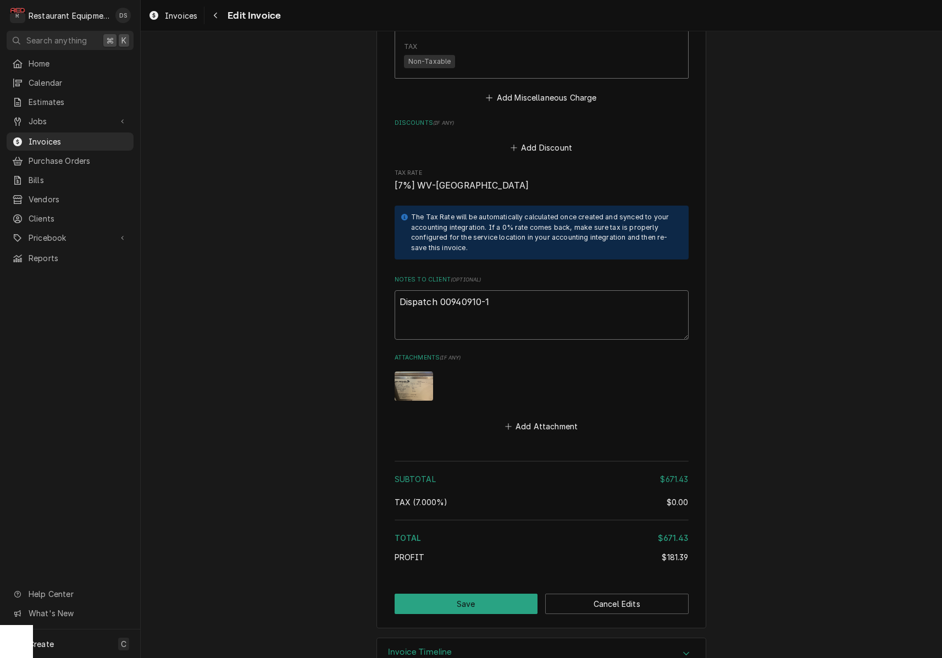
type textarea "x"
type textarea "Dispatch 00940910-1"
paste textarea "KC-1038877"
type textarea "x"
type textarea "Dispatch 00940910-1 KC-1038877"
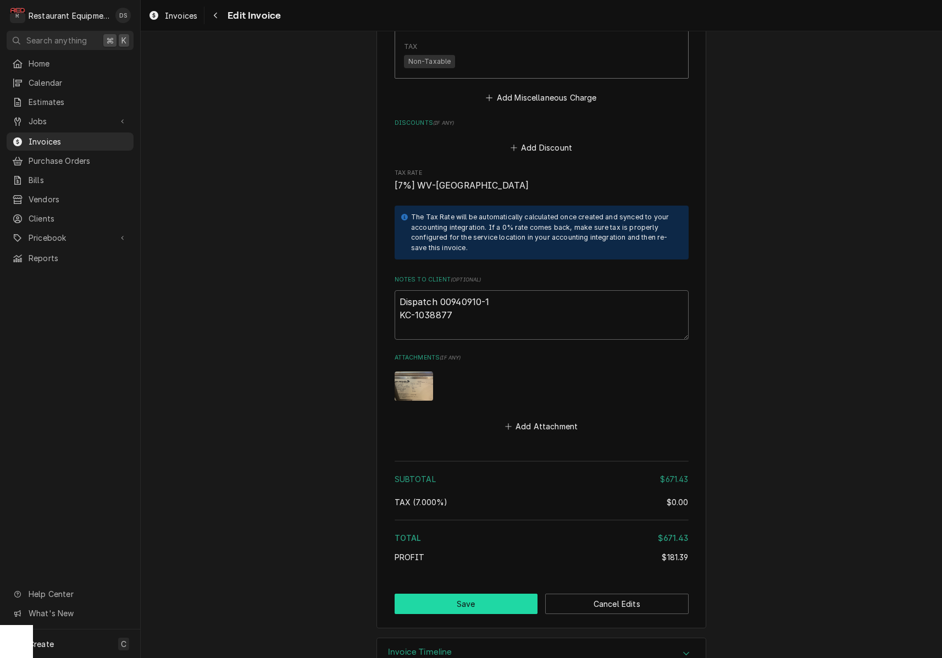
click at [494, 593] on button "Save" at bounding box center [465, 603] width 143 height 20
type textarea "x"
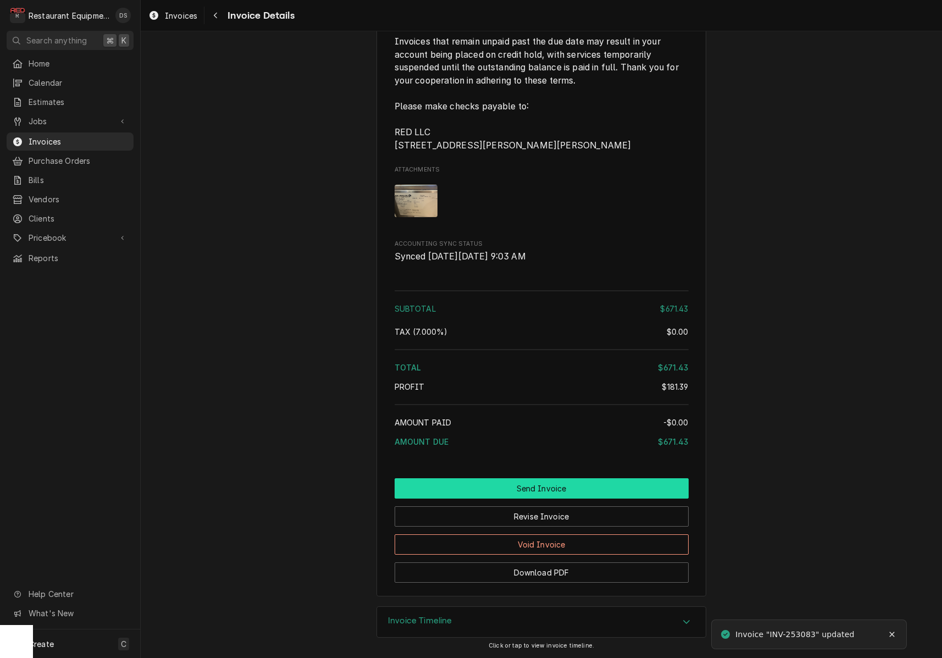
scroll to position [2063, 0]
drag, startPoint x: 543, startPoint y: 485, endPoint x: 536, endPoint y: 485, distance: 7.7
click at [542, 485] on button "Send Invoice" at bounding box center [541, 488] width 294 height 20
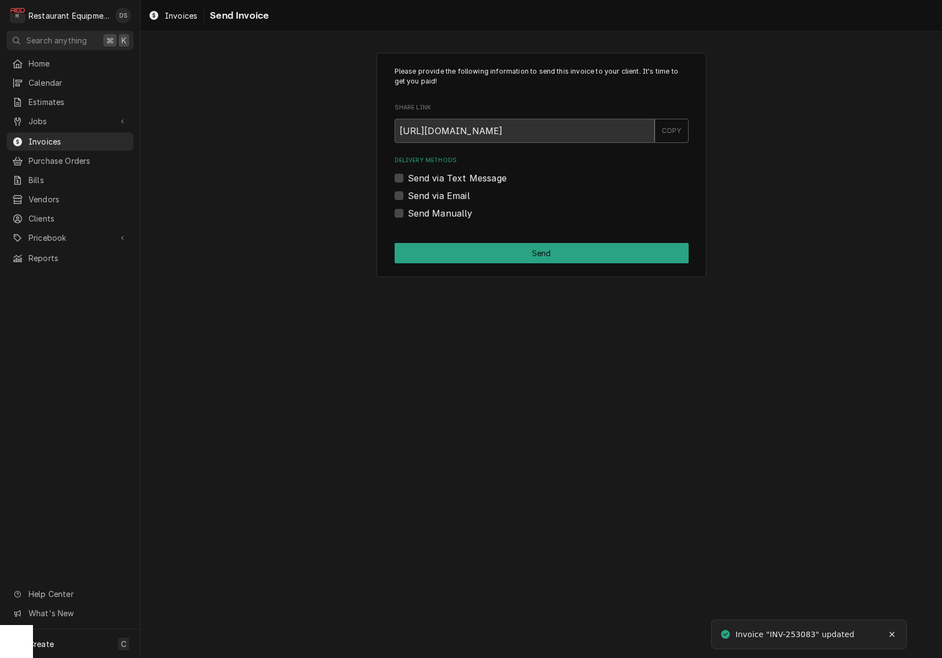
click at [408, 212] on label "Send Manually" at bounding box center [440, 213] width 65 height 13
click at [408, 212] on input "Send Manually" at bounding box center [555, 219] width 294 height 24
checkbox input "true"
drag, startPoint x: 467, startPoint y: 246, endPoint x: 472, endPoint y: 253, distance: 8.2
click at [467, 246] on button "Send" at bounding box center [541, 253] width 294 height 20
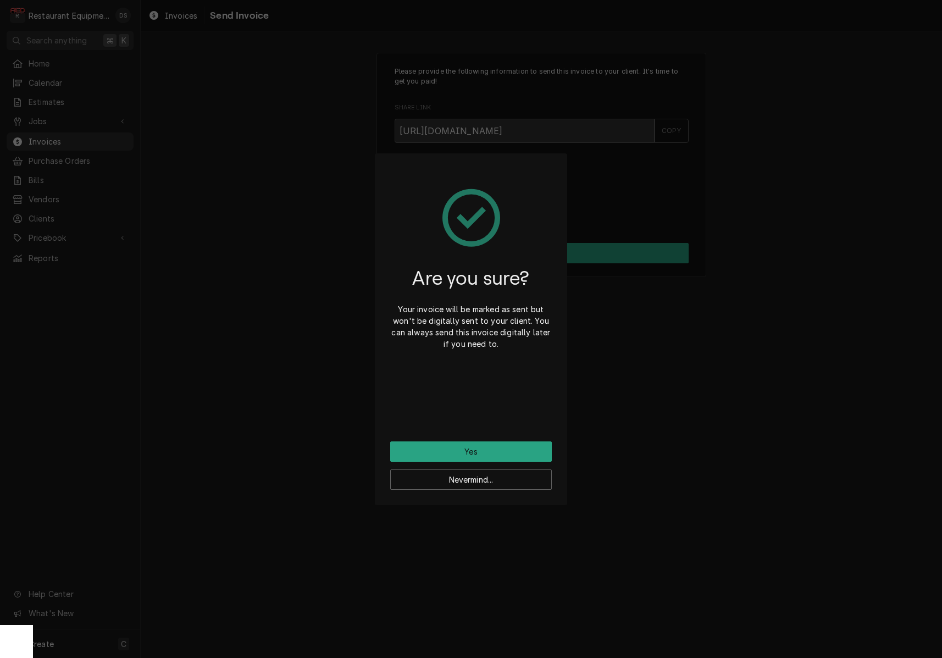
click at [499, 443] on button "Yes" at bounding box center [471, 451] width 162 height 20
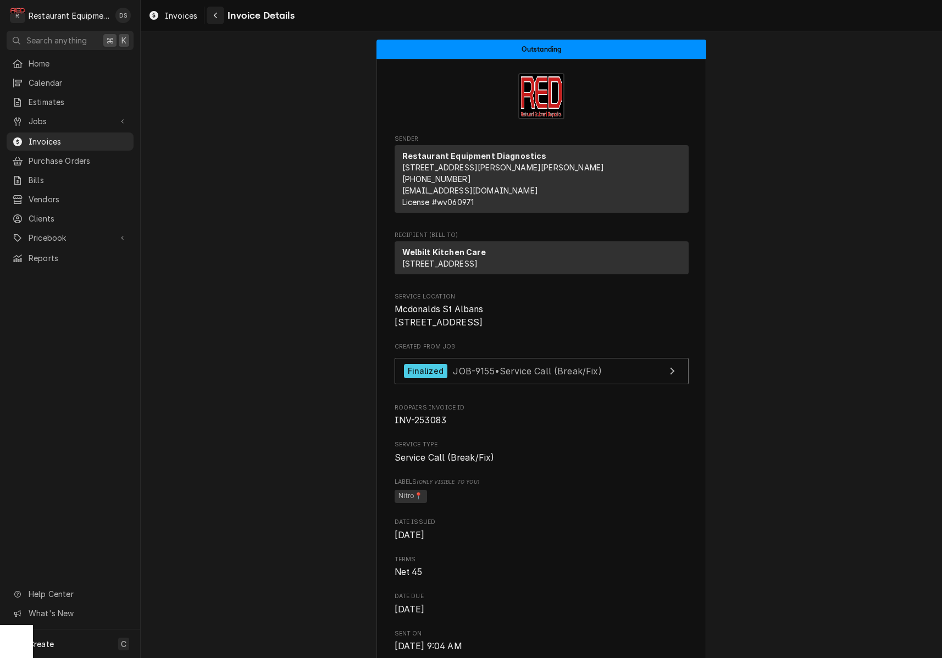
click at [219, 20] on div "Navigate back" at bounding box center [215, 15] width 11 height 11
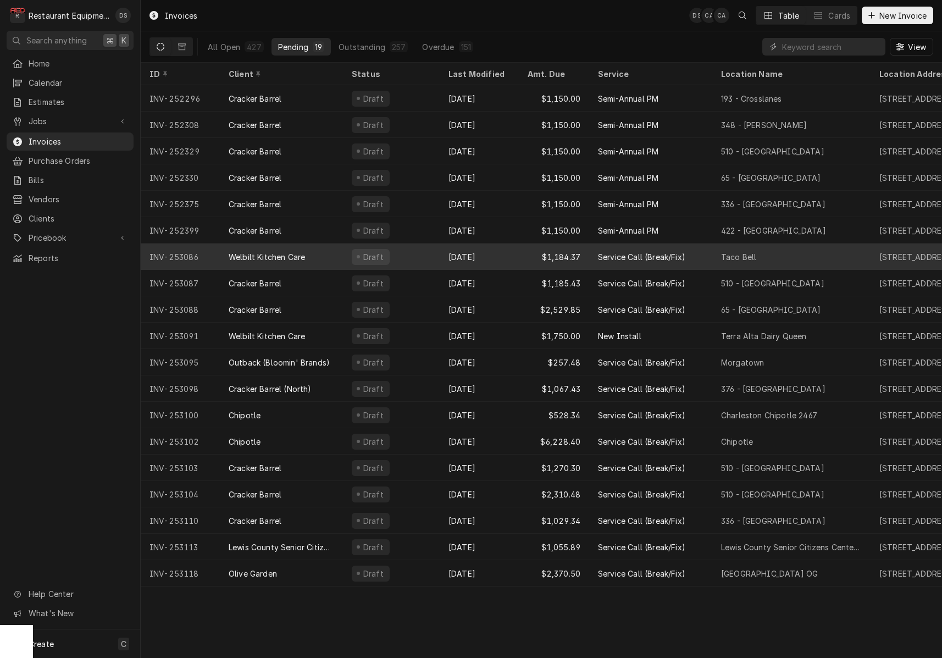
click at [498, 249] on div "Oct 9" at bounding box center [478, 256] width 79 height 26
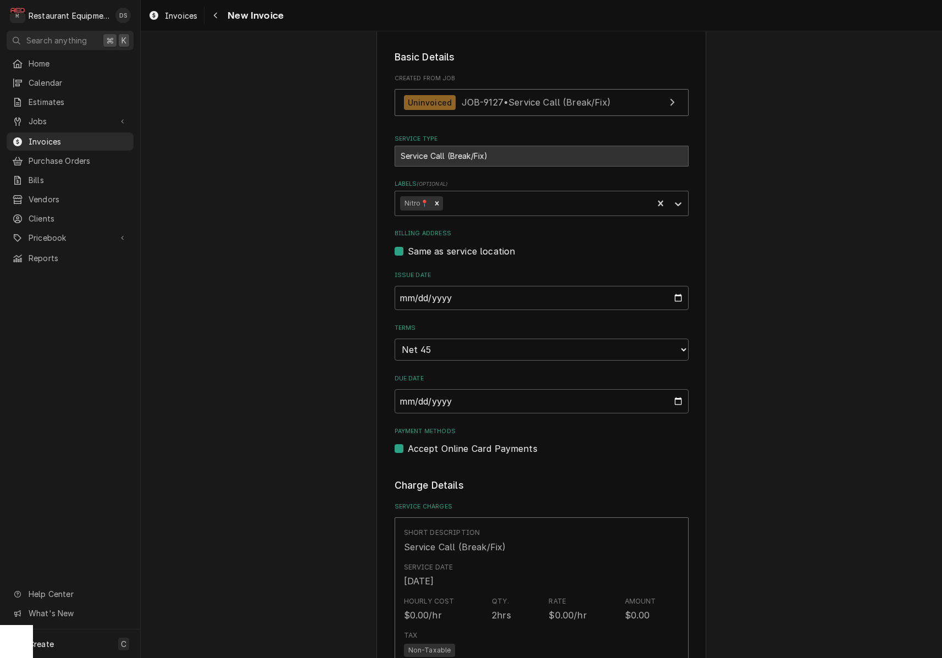
scroll to position [237, 0]
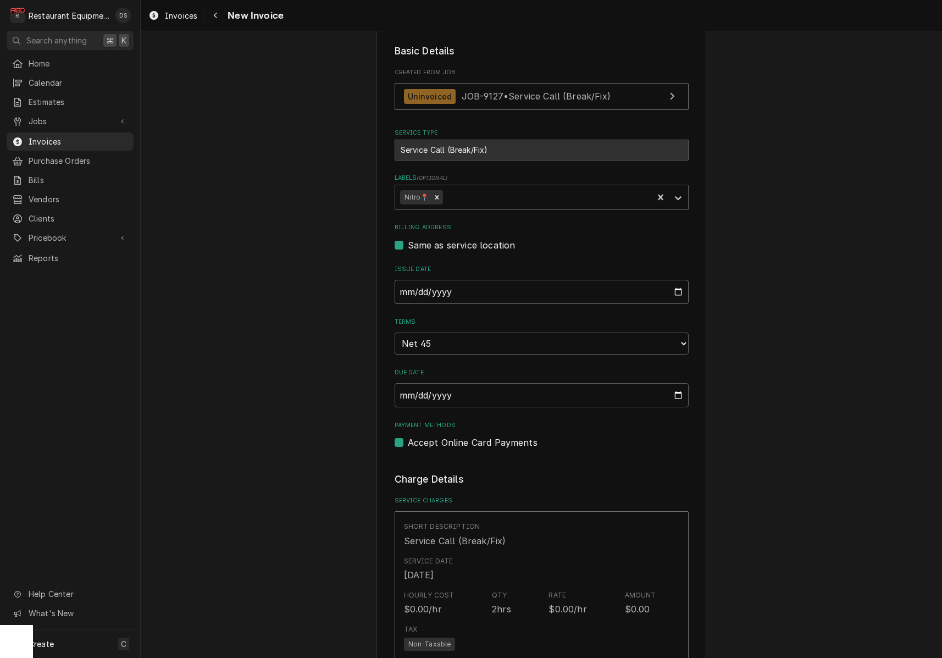
click at [447, 289] on input "[DATE]" at bounding box center [541, 292] width 294 height 24
type input "[DATE]"
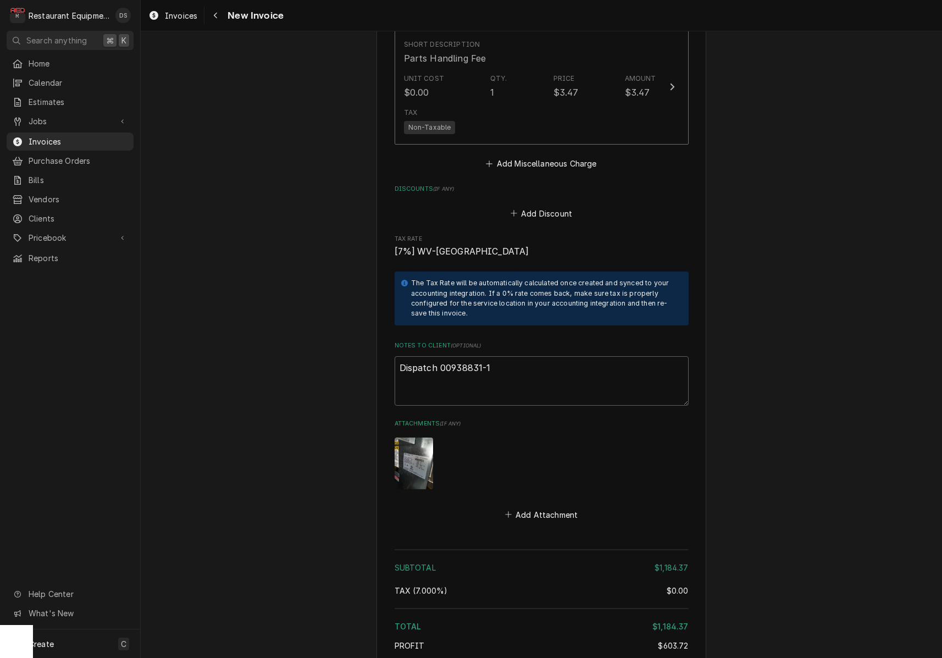
scroll to position [2314, 0]
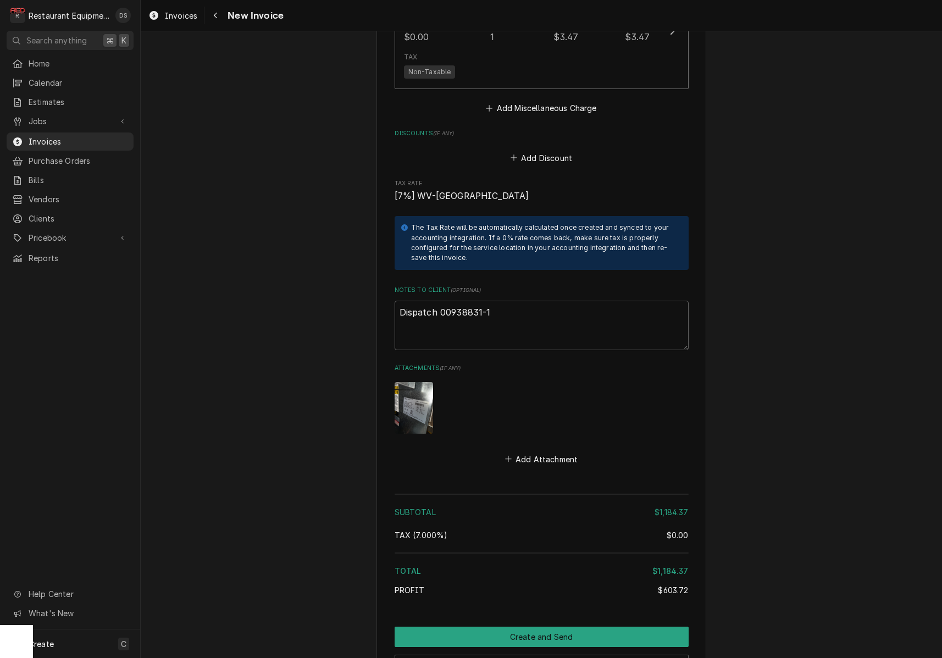
click at [405, 391] on img "Attachments" at bounding box center [413, 407] width 38 height 51
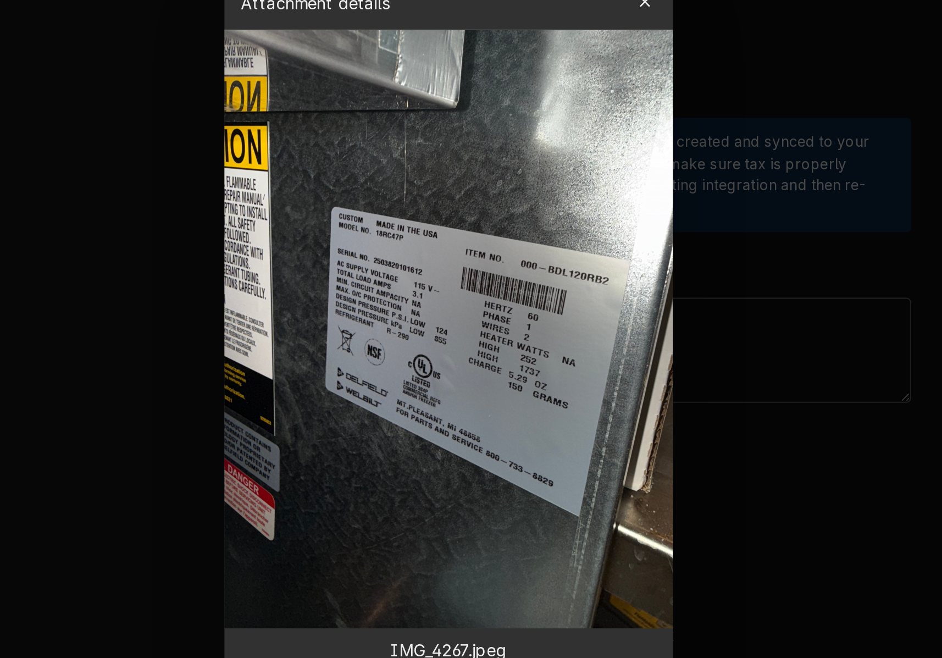
click at [554, 153] on button "button" at bounding box center [563, 162] width 18 height 18
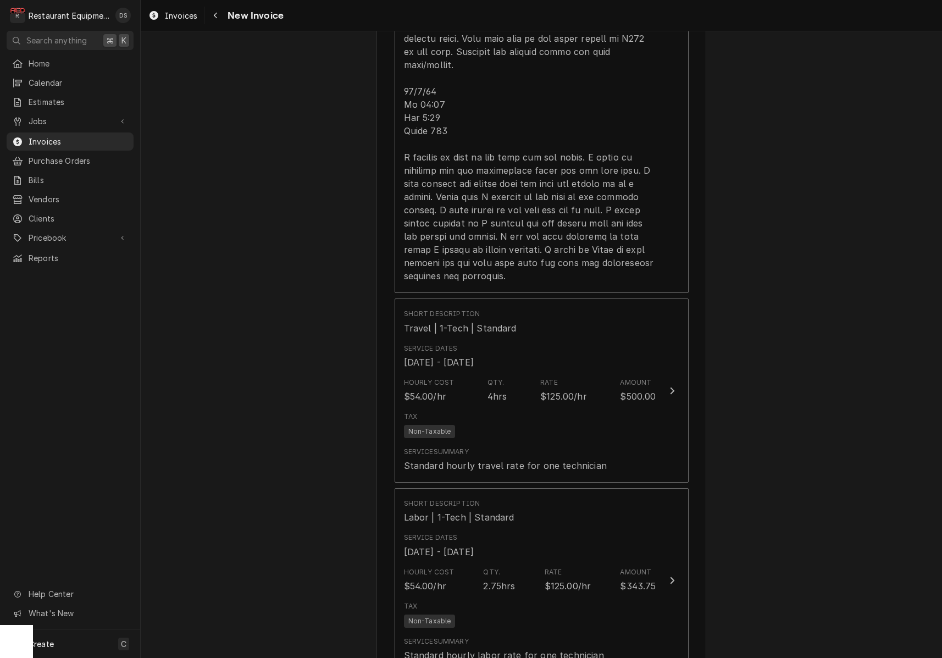
scroll to position [1154, 0]
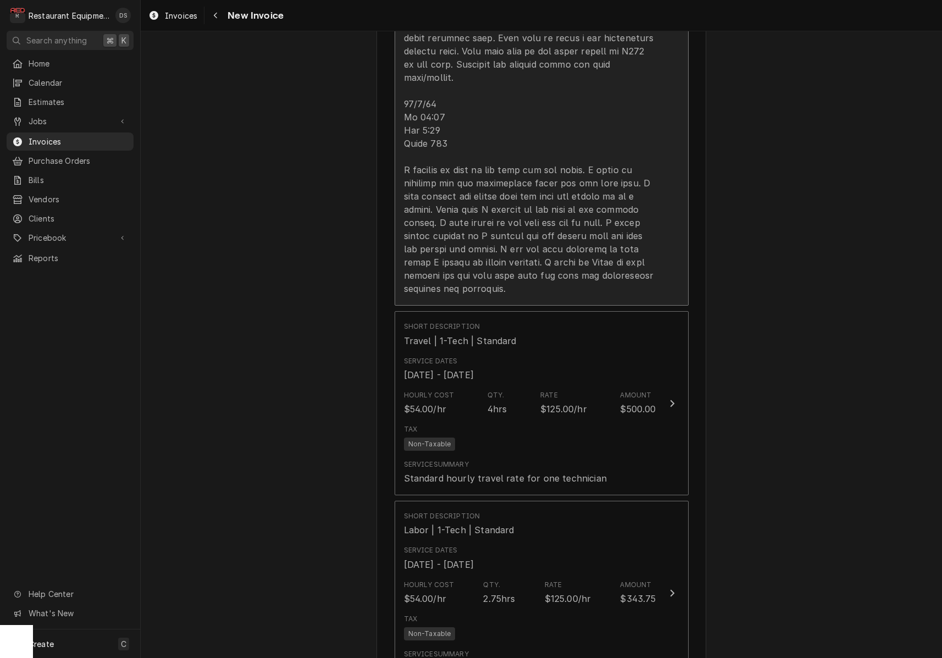
click at [506, 228] on div "Update Line Item" at bounding box center [530, 24] width 252 height 541
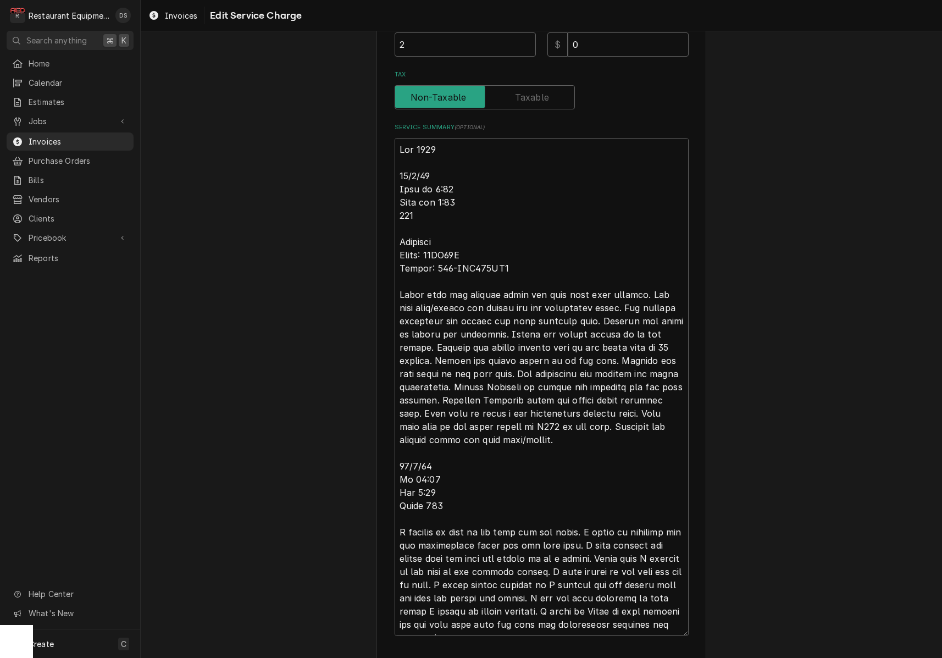
scroll to position [380, 0]
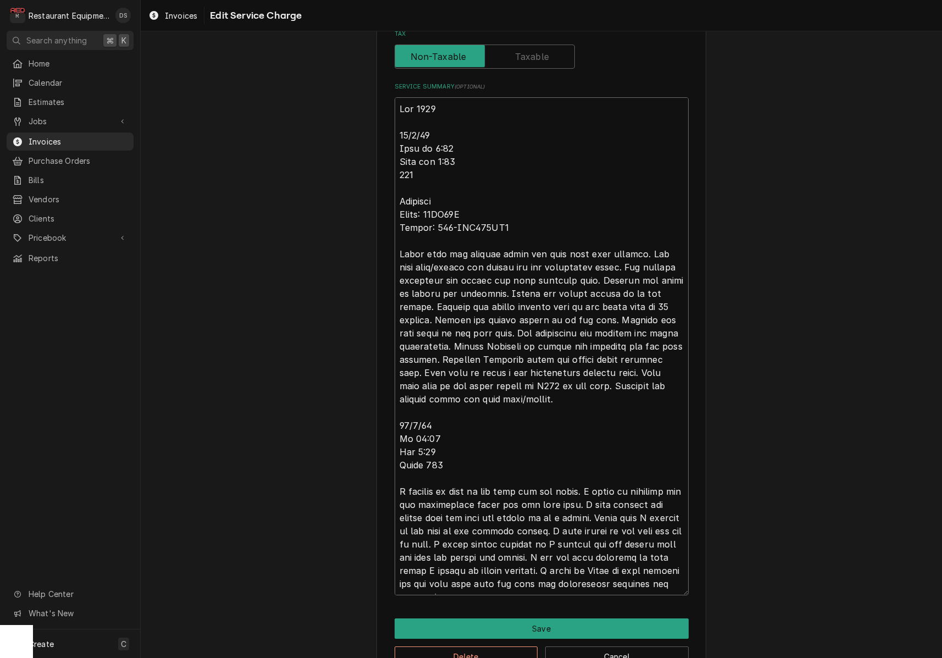
drag, startPoint x: 399, startPoint y: 128, endPoint x: 672, endPoint y: 571, distance: 520.2
click at [675, 574] on textarea "Service Summary ( optional )" at bounding box center [541, 346] width 294 height 498
click at [558, 620] on button "Save" at bounding box center [541, 628] width 294 height 20
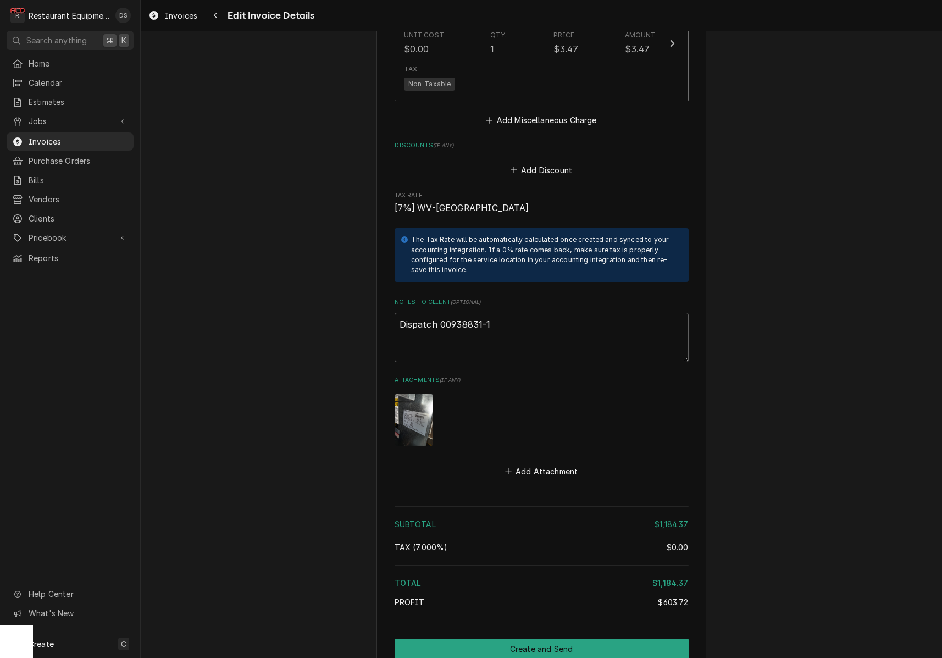
scroll to position [2297, 0]
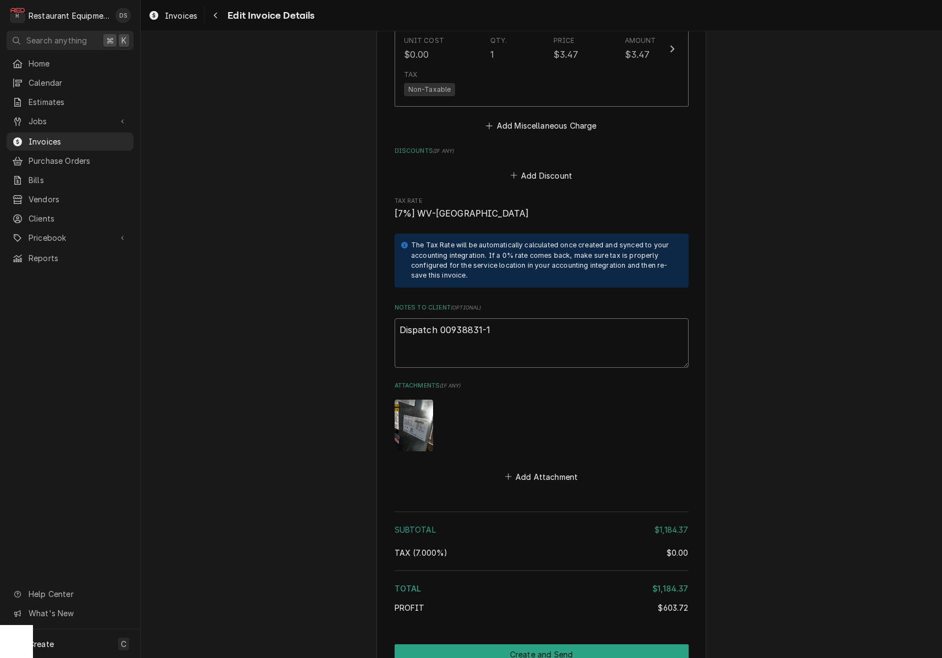
drag, startPoint x: 532, startPoint y: 318, endPoint x: 509, endPoint y: 315, distance: 23.7
click at [519, 318] on textarea "Dispatch 00938831-1" at bounding box center [541, 342] width 294 height 49
drag, startPoint x: 503, startPoint y: 313, endPoint x: 450, endPoint y: 315, distance: 52.2
click at [438, 318] on textarea "Dispatch 00938831-1" at bounding box center [541, 342] width 294 height 49
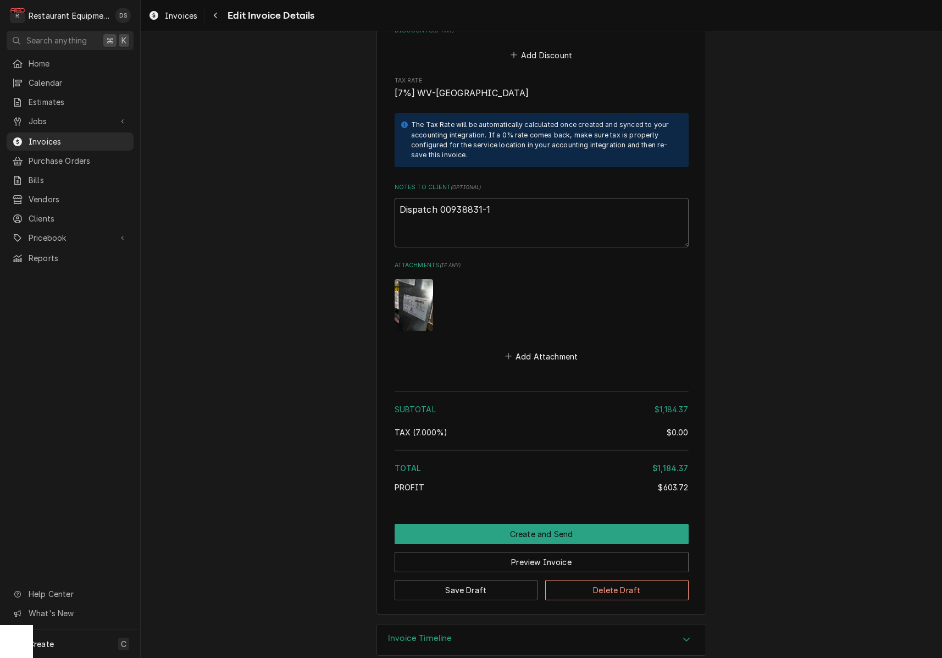
scroll to position [2417, 0]
click at [543, 552] on button "Preview Invoice" at bounding box center [541, 562] width 294 height 20
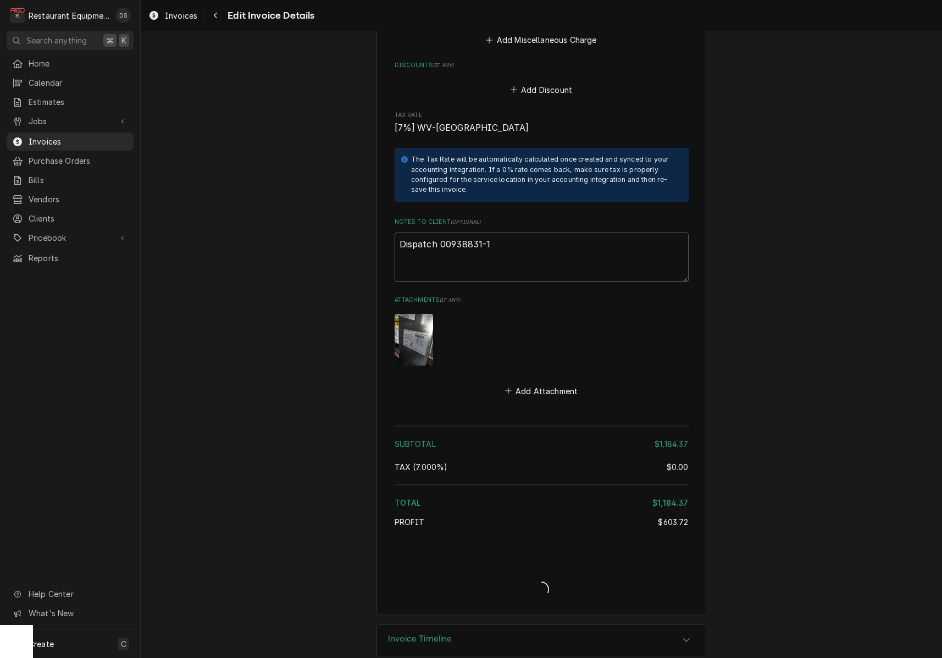
type textarea "x"
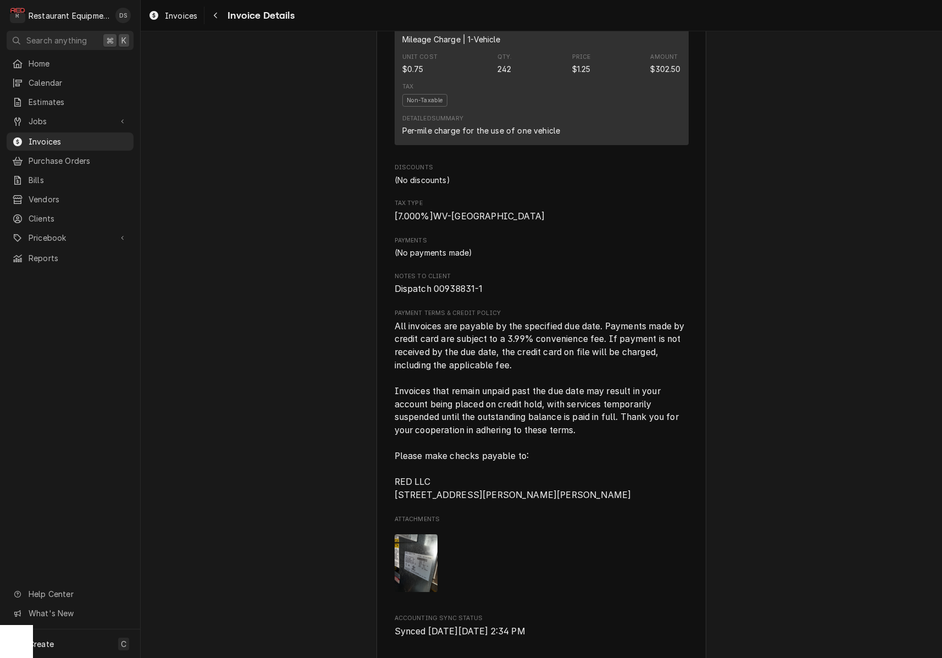
scroll to position [1887, 0]
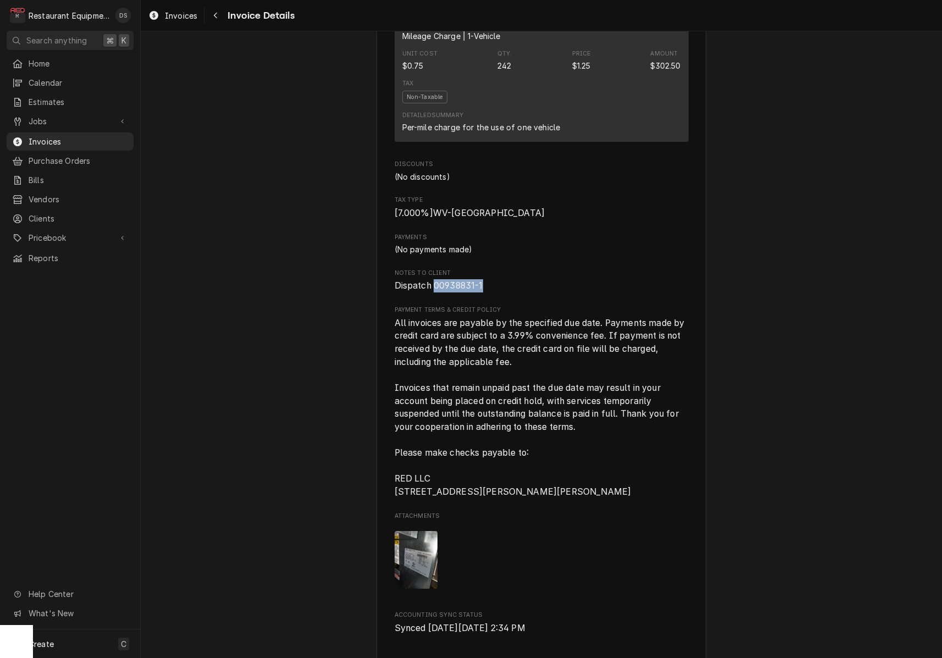
drag, startPoint x: 486, startPoint y: 301, endPoint x: 435, endPoint y: 299, distance: 51.1
click at [435, 292] on span "Dispatch 00938831-1" at bounding box center [541, 285] width 294 height 13
copy span "00938831-1"
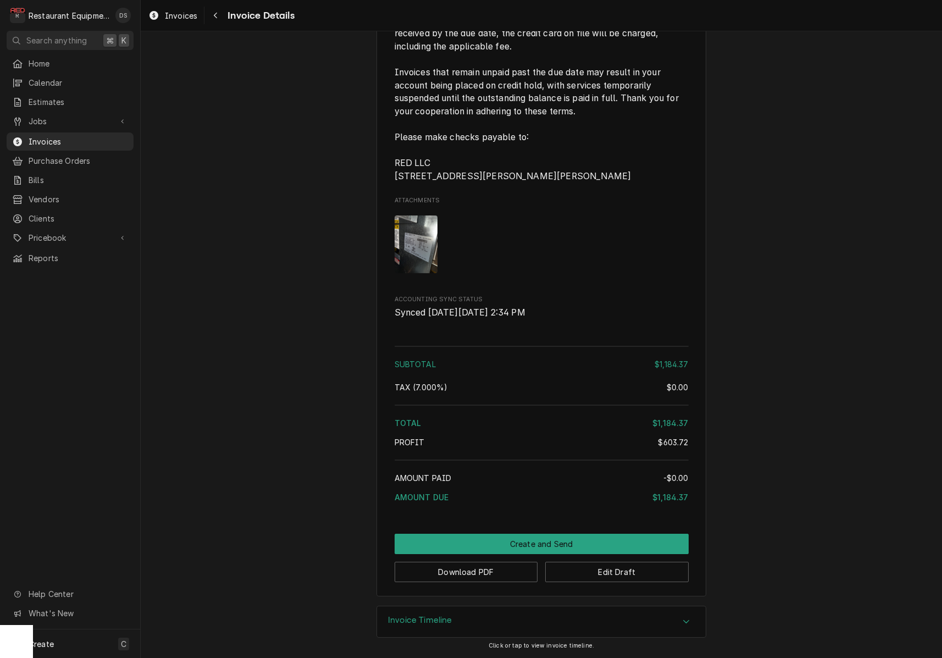
scroll to position [2221, 0]
click at [604, 570] on button "Edit Draft" at bounding box center [616, 571] width 143 height 20
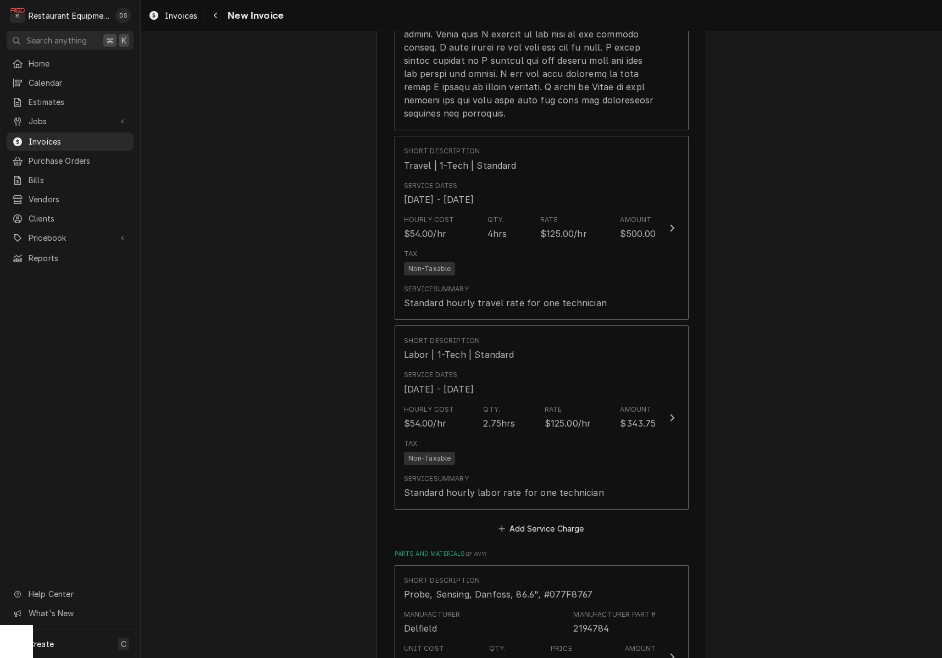
scroll to position [1327, 0]
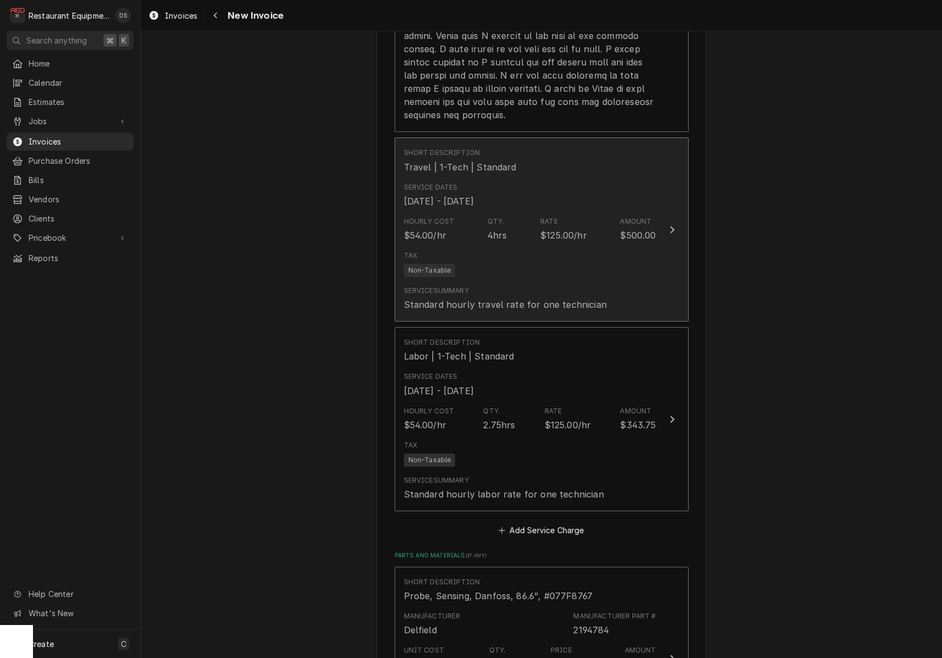
click at [584, 266] on div "Tax Non-Taxable" at bounding box center [530, 263] width 252 height 35
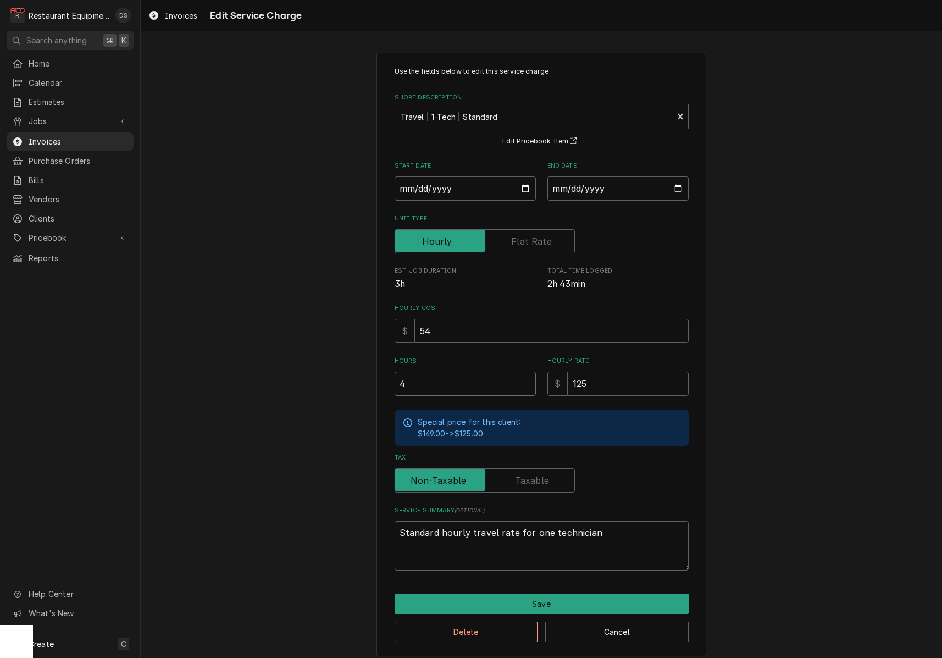
drag, startPoint x: 465, startPoint y: 368, endPoint x: 454, endPoint y: 375, distance: 13.4
click at [453, 368] on div "Hours 4" at bounding box center [464, 376] width 141 height 39
drag, startPoint x: 456, startPoint y: 377, endPoint x: 368, endPoint y: 371, distance: 88.7
click at [369, 371] on div "Use the fields below to edit this service charge Short Description Travel | 1-T…" at bounding box center [541, 354] width 801 height 622
type textarea "x"
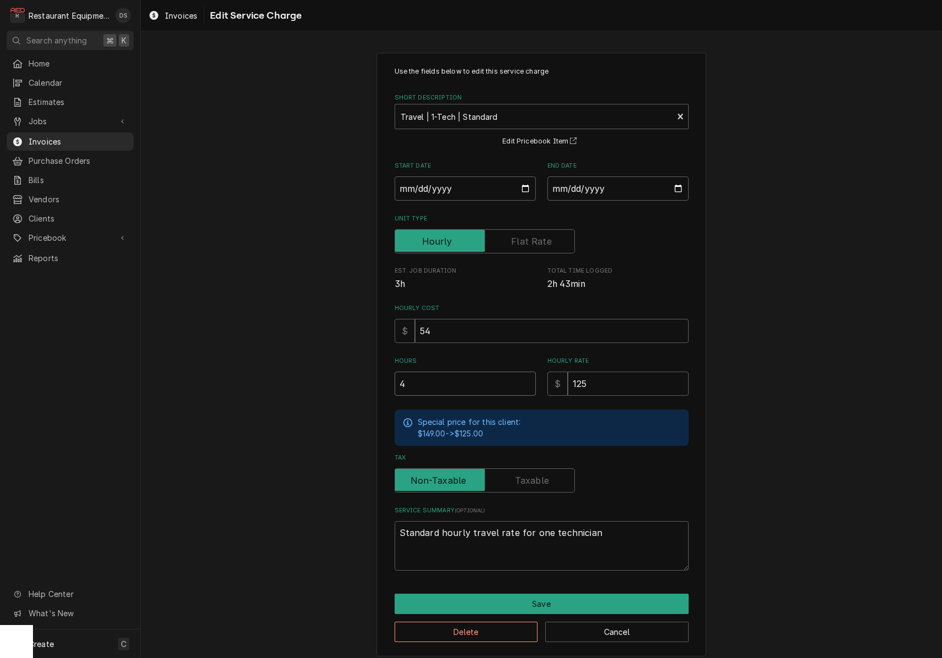
type input "2"
type textarea "x"
type input "20"
type textarea "x"
type input "2"
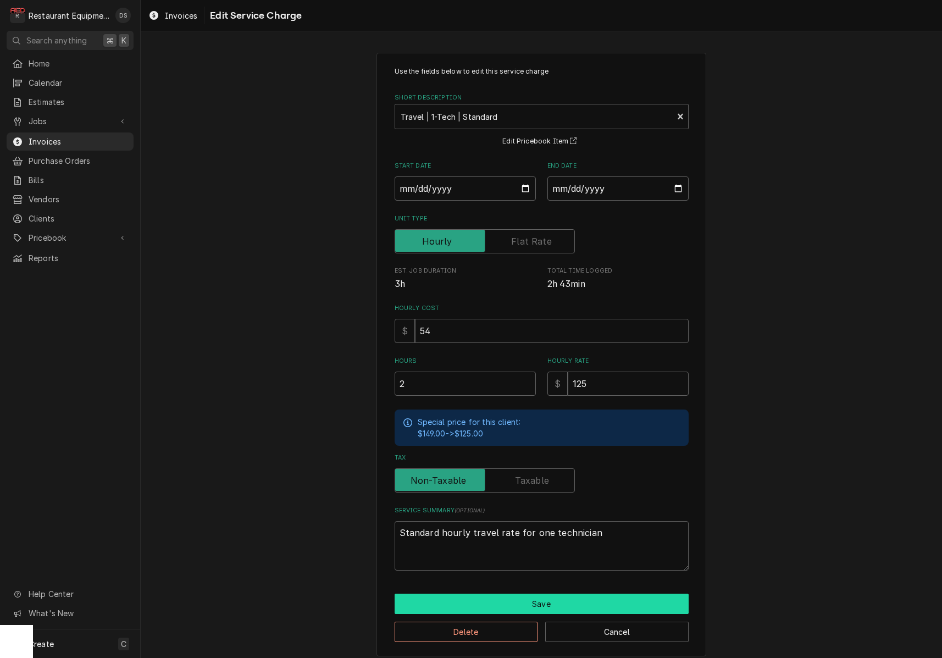
click at [555, 593] on button "Save" at bounding box center [541, 603] width 294 height 20
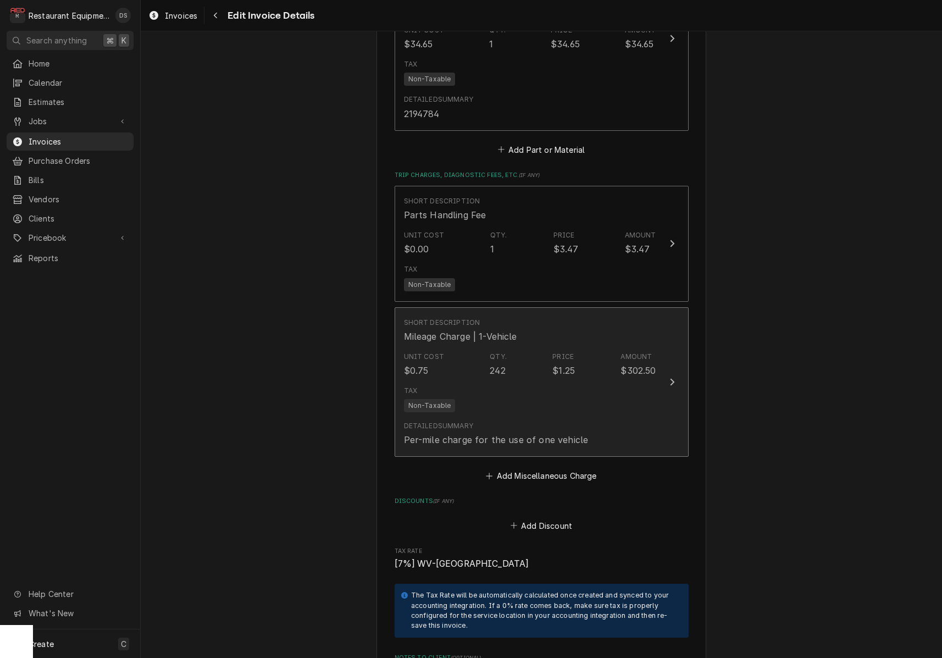
scroll to position [1948, 0]
click at [546, 355] on div "Unit Cost $0.75 Qty. 242 Price $1.25 Amount $302.50" at bounding box center [530, 363] width 252 height 34
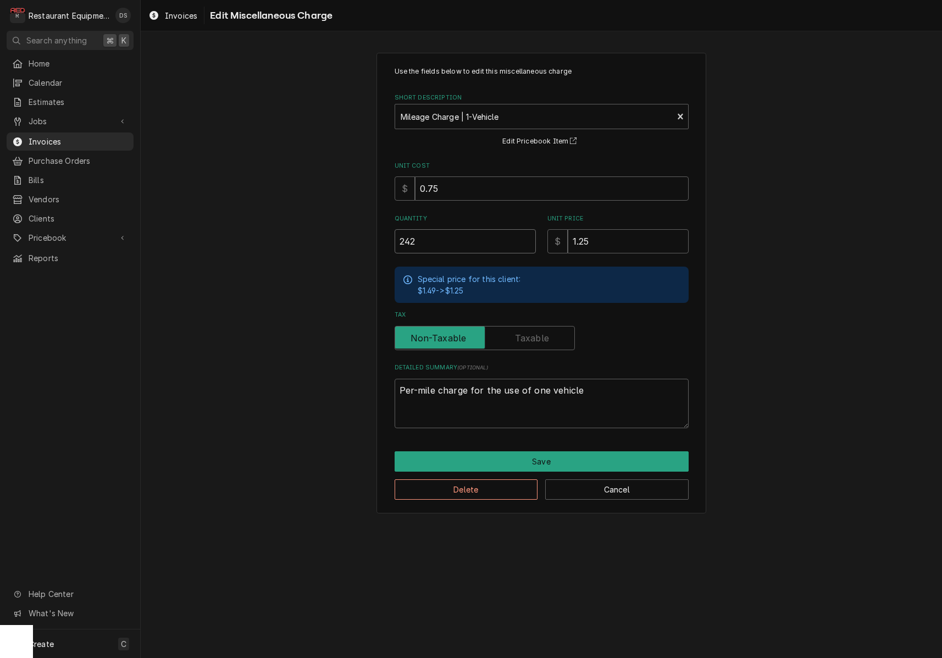
drag, startPoint x: 480, startPoint y: 245, endPoint x: 297, endPoint y: 216, distance: 184.6
click at [297, 216] on div "Use the fields below to edit this miscellaneous charge Short Description Mileag…" at bounding box center [541, 283] width 801 height 480
type textarea "x"
type input "1"
type textarea "x"
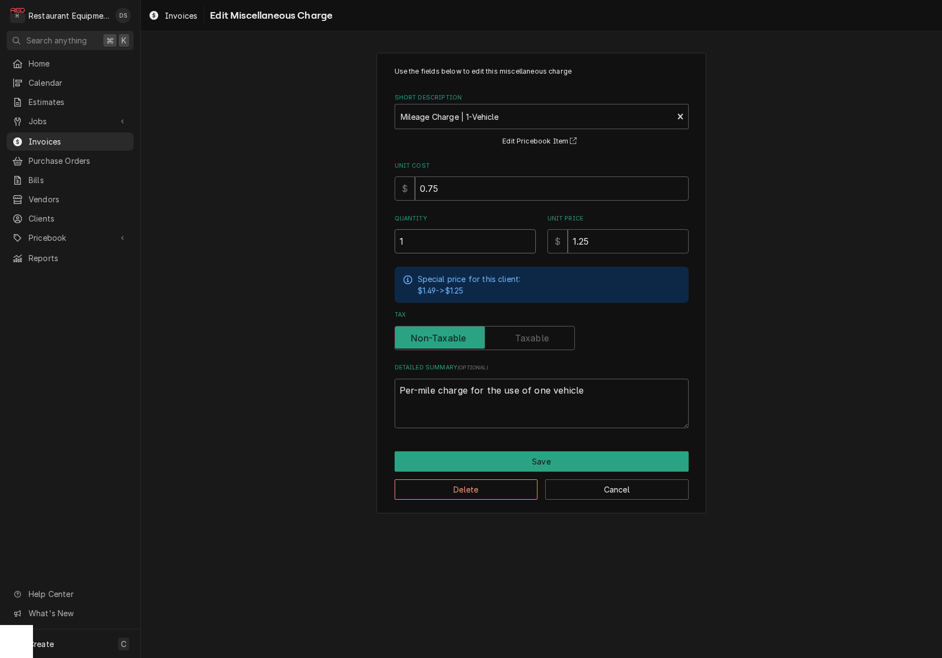
type input "10"
type textarea "x"
type input "100"
click at [572, 454] on button "Save" at bounding box center [541, 461] width 294 height 20
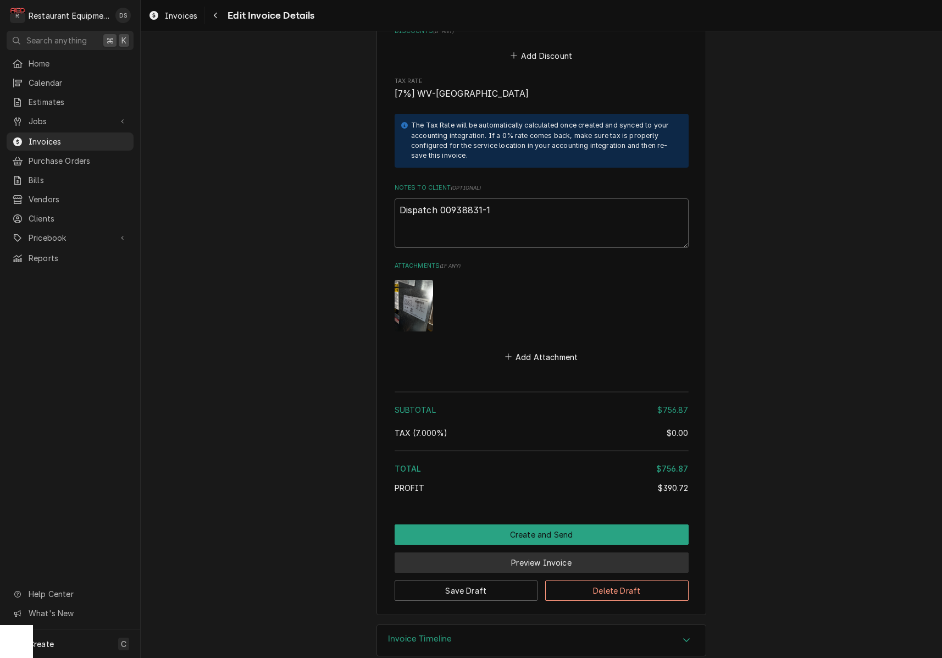
click at [548, 552] on button "Preview Invoice" at bounding box center [541, 562] width 294 height 20
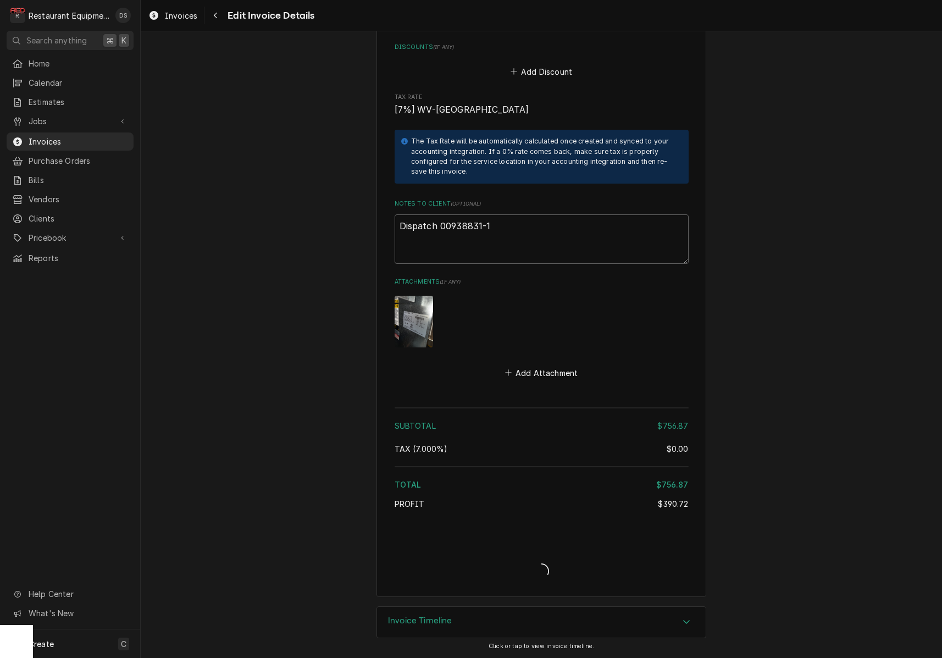
type textarea "x"
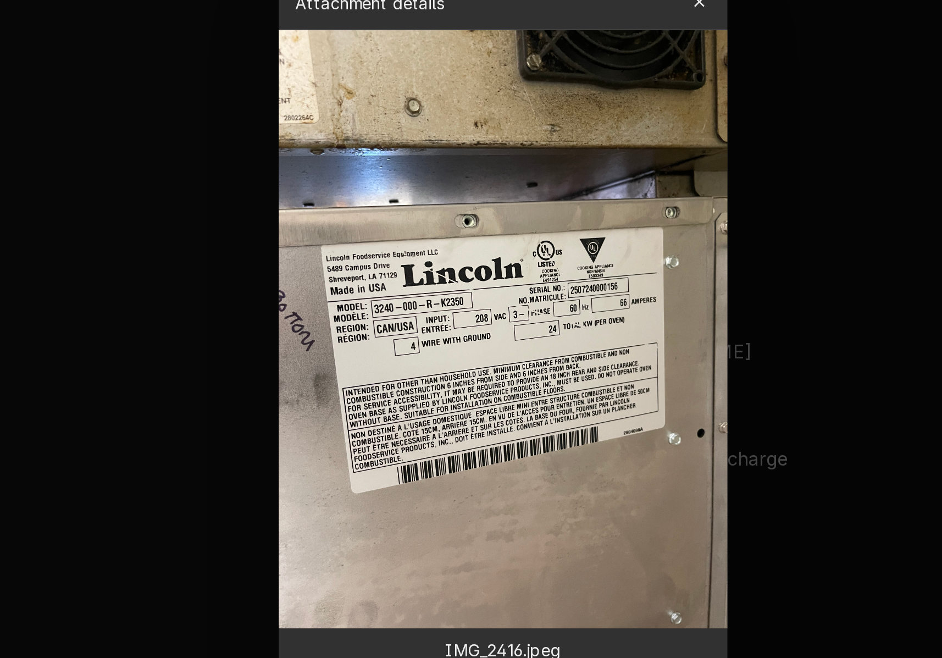
scroll to position [1322, 0]
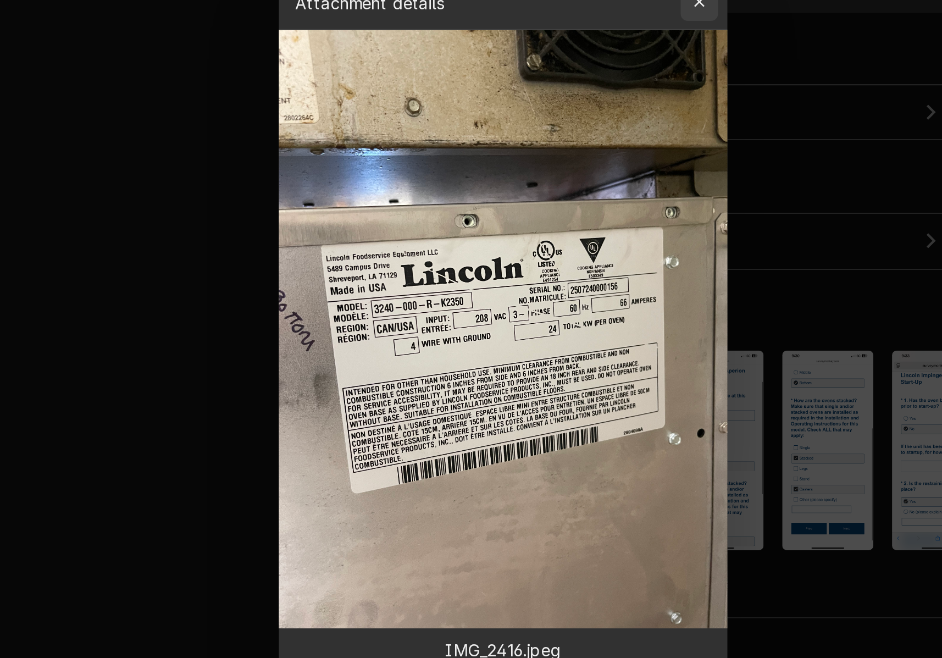
click at [560, 158] on icon "button" at bounding box center [563, 162] width 6 height 8
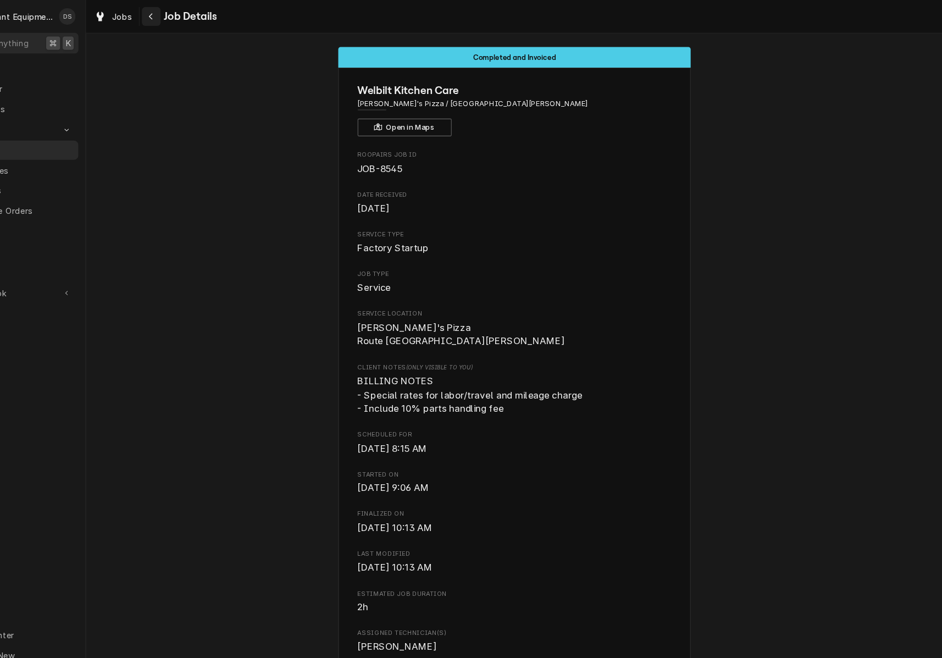
scroll to position [0, 0]
click at [199, 15] on icon "Navigate back" at bounding box center [201, 16] width 5 height 8
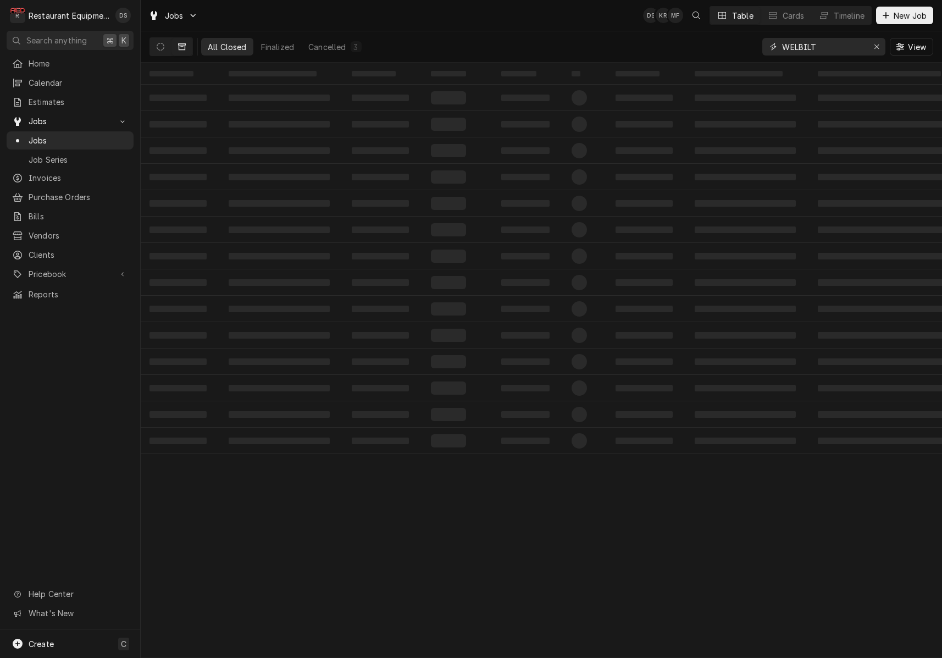
click at [842, 46] on input "WELBILT" at bounding box center [823, 47] width 82 height 18
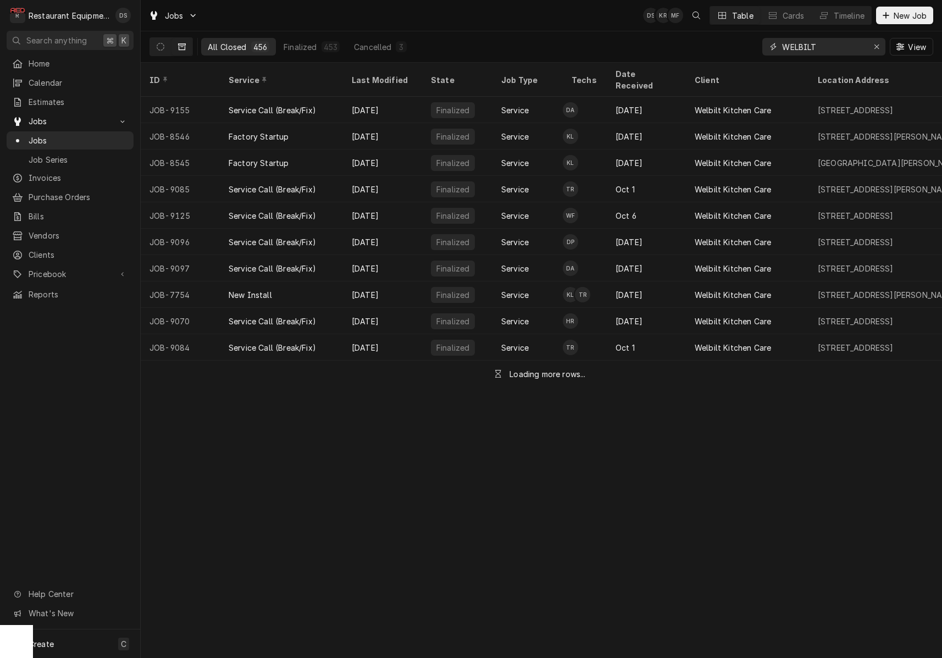
type input "8"
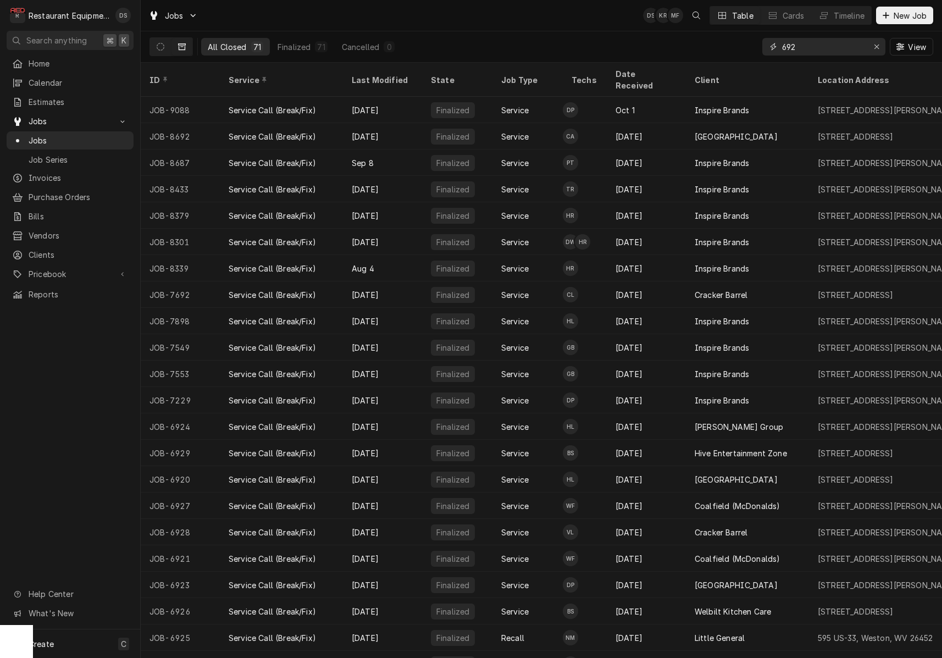
click at [782, 45] on input "692" at bounding box center [823, 47] width 82 height 18
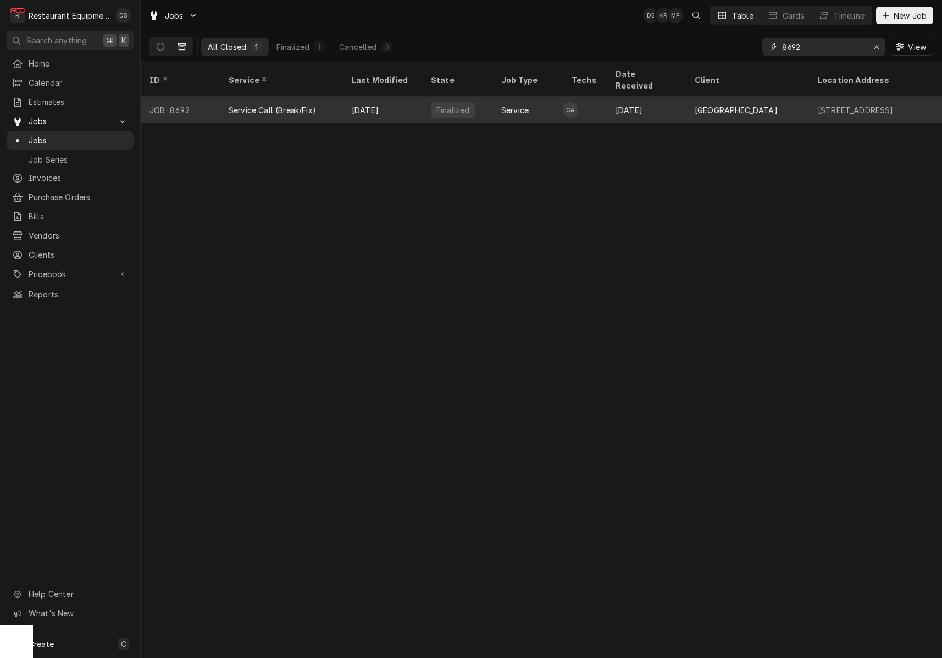
type input "8692"
click at [387, 97] on div "Sep 17" at bounding box center [382, 110] width 79 height 26
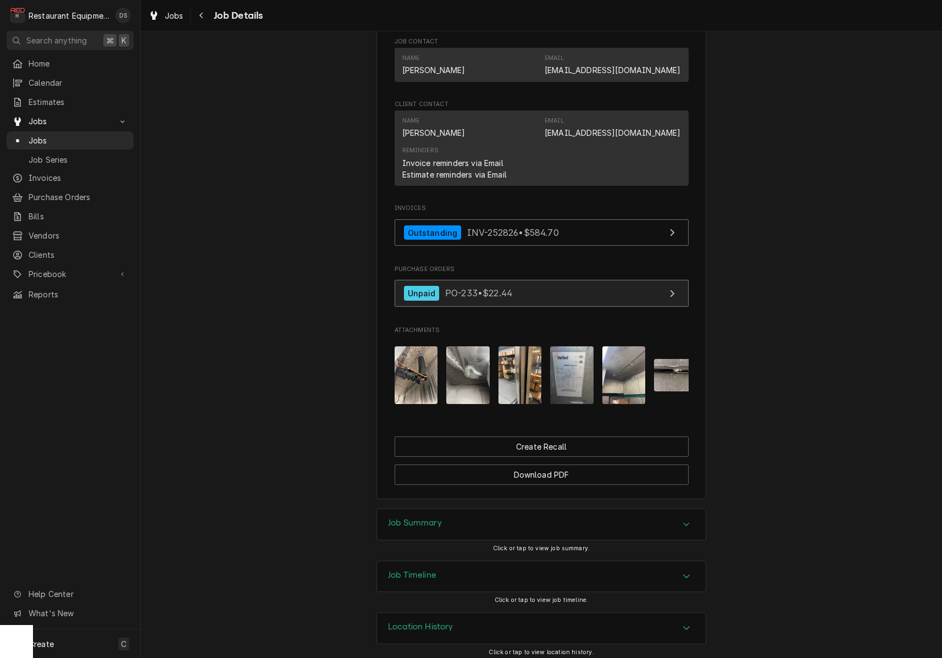
scroll to position [784, 0]
click at [415, 376] on img "Attachments" at bounding box center [415, 376] width 43 height 58
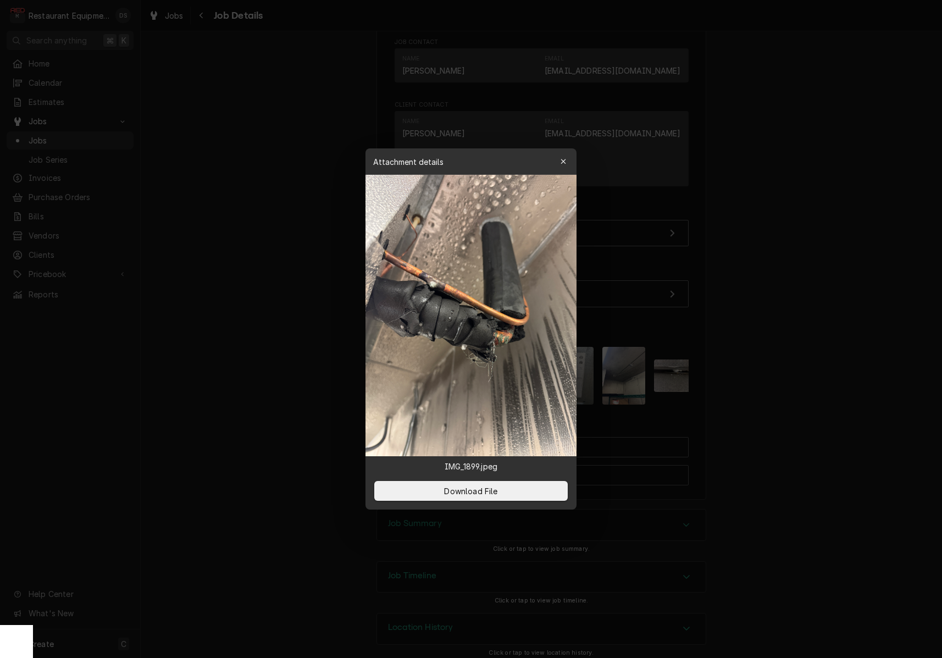
click at [566, 162] on div "button" at bounding box center [563, 161] width 11 height 11
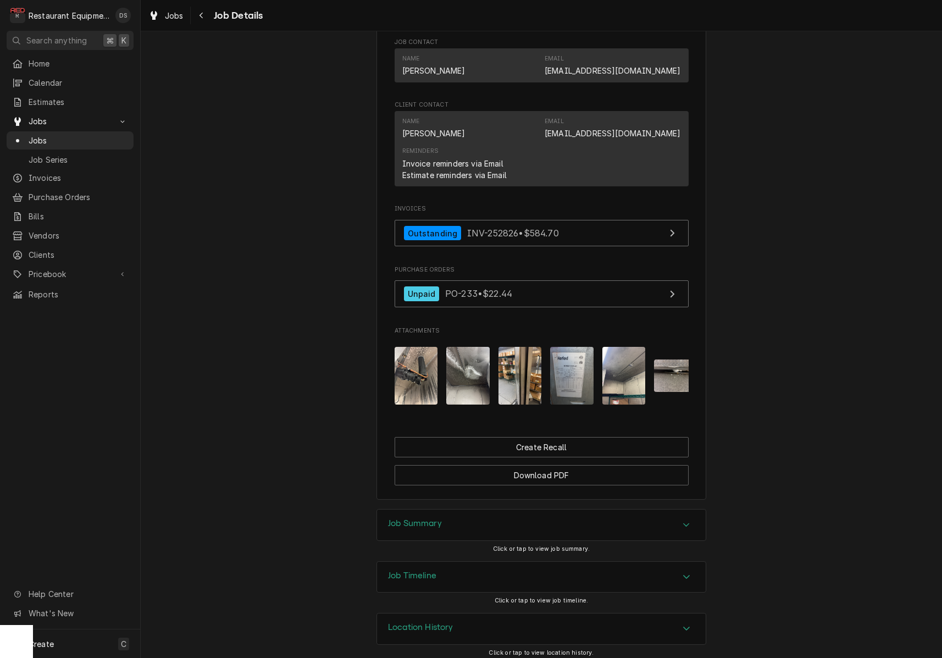
click at [478, 365] on img "Attachments" at bounding box center [467, 376] width 43 height 58
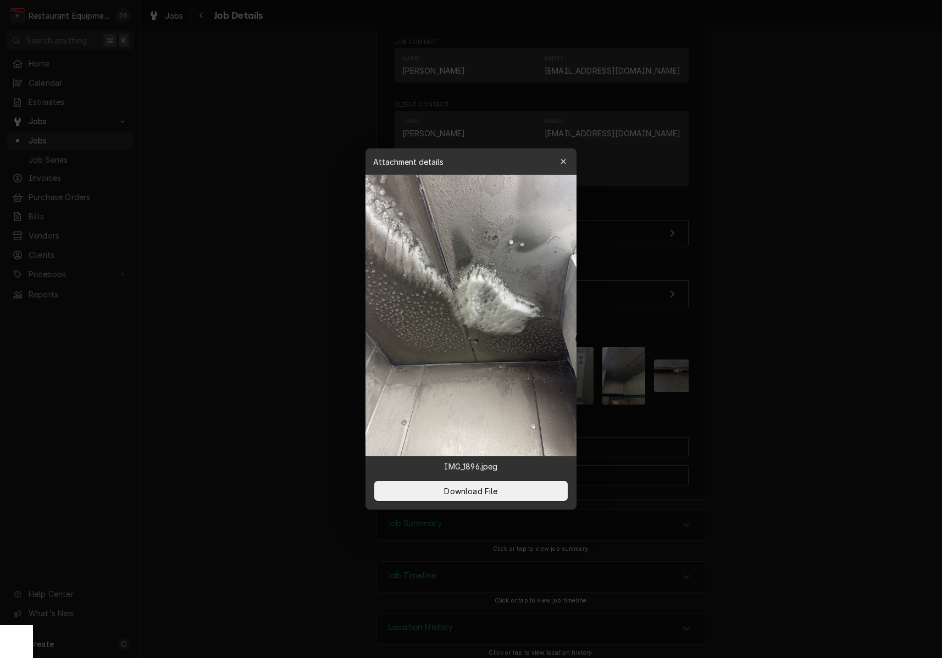
click at [567, 158] on div "button" at bounding box center [563, 161] width 11 height 11
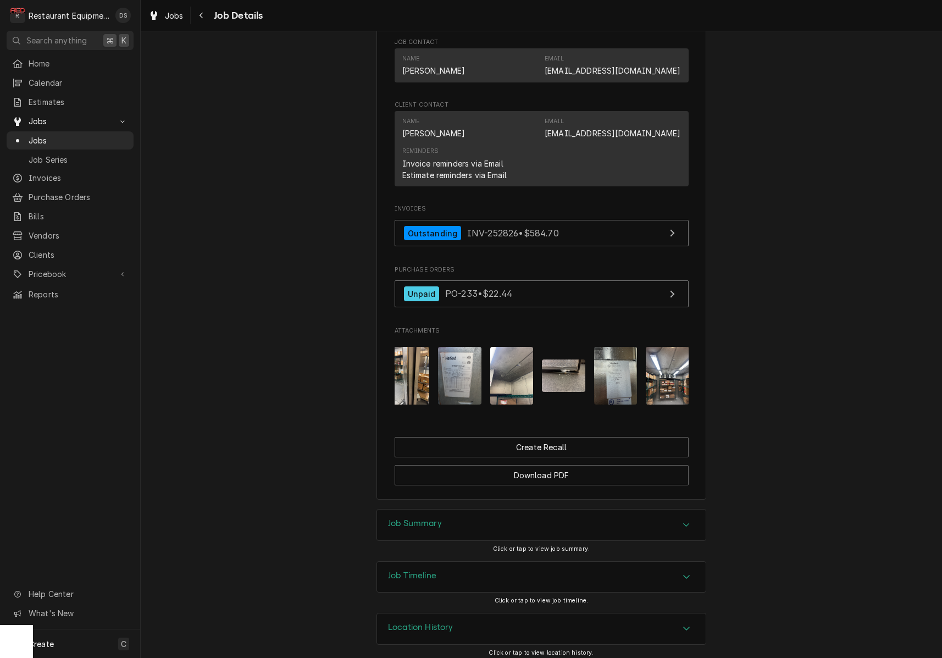
scroll to position [0, 124]
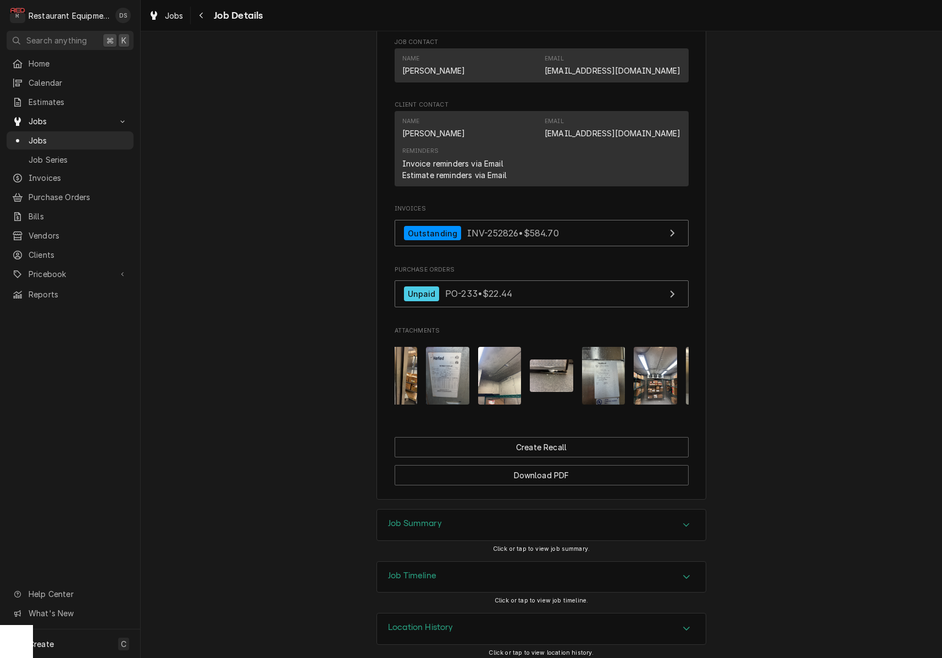
click at [549, 359] on img "Attachments" at bounding box center [551, 375] width 43 height 32
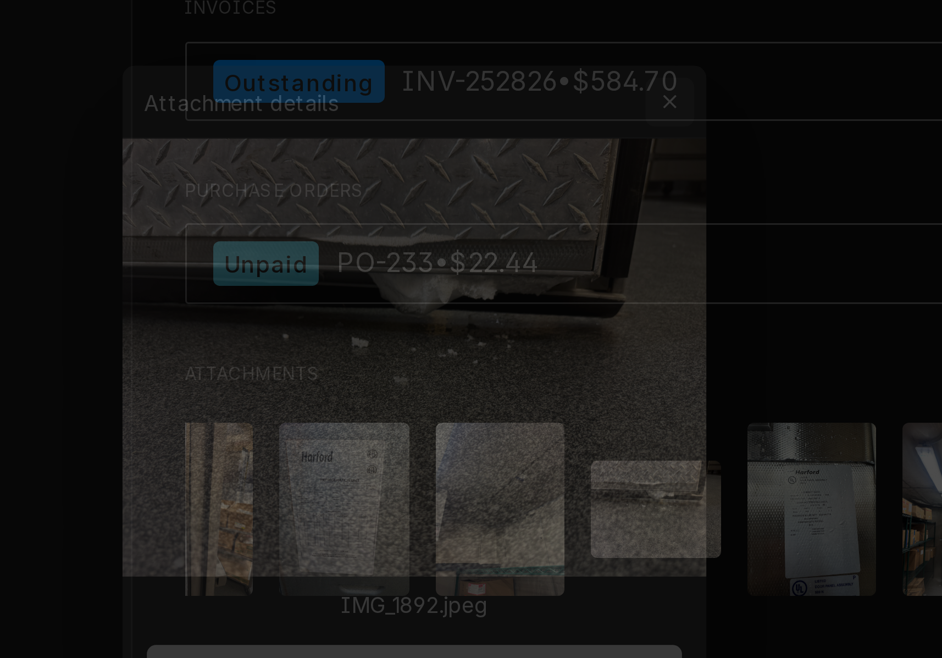
click at [560, 219] on icon "button" at bounding box center [563, 223] width 6 height 8
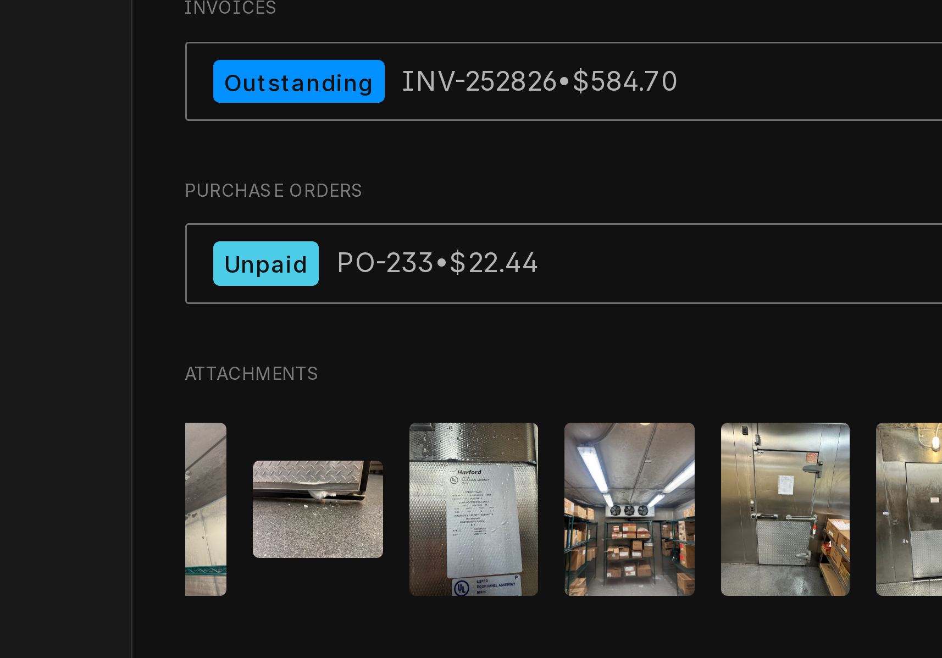
scroll to position [0, 235]
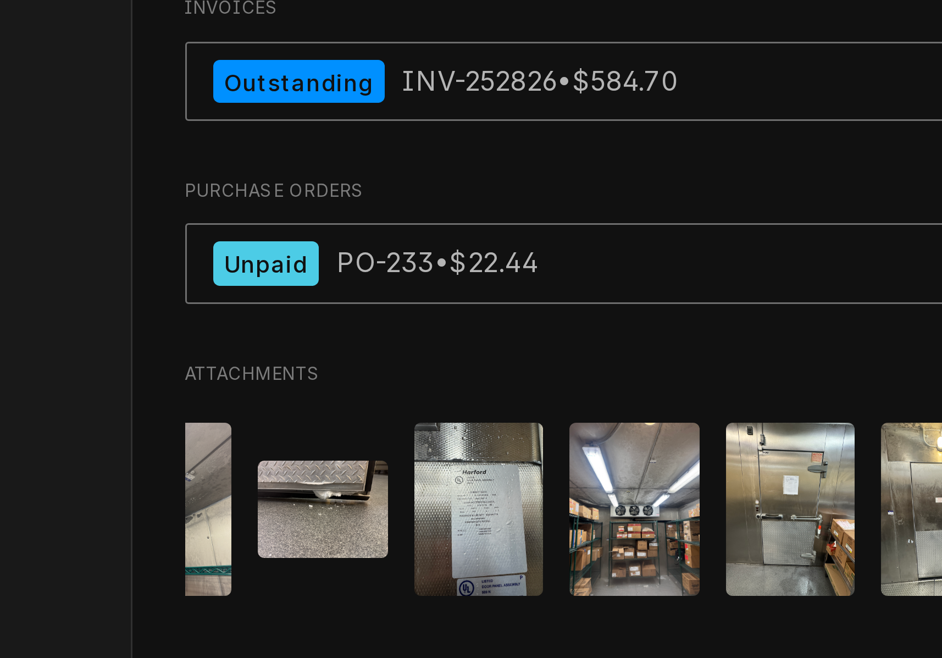
click at [471, 347] on img "Attachments" at bounding box center [492, 376] width 43 height 58
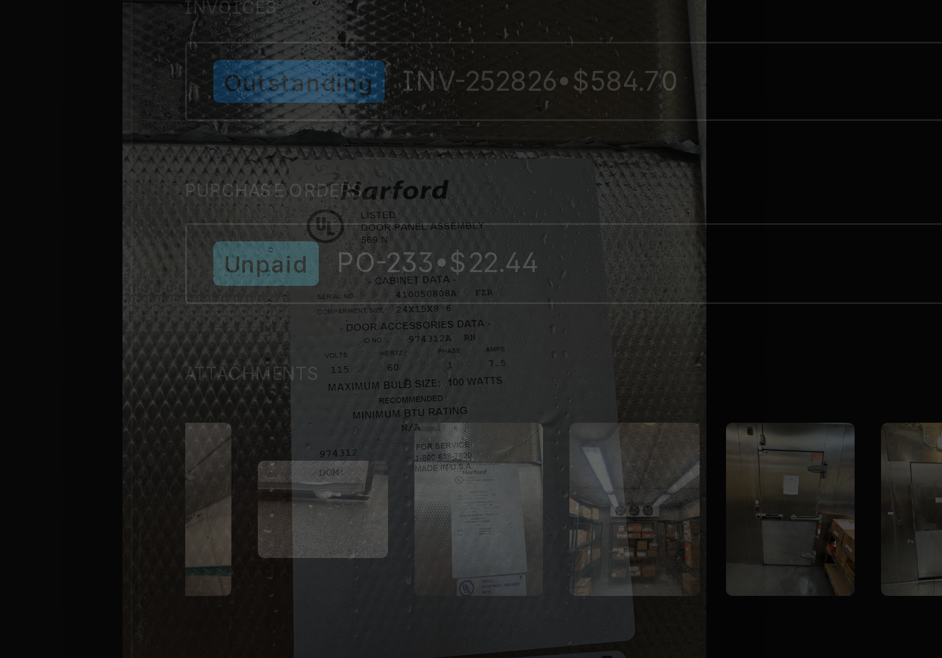
click at [261, 99] on div at bounding box center [471, 329] width 942 height 658
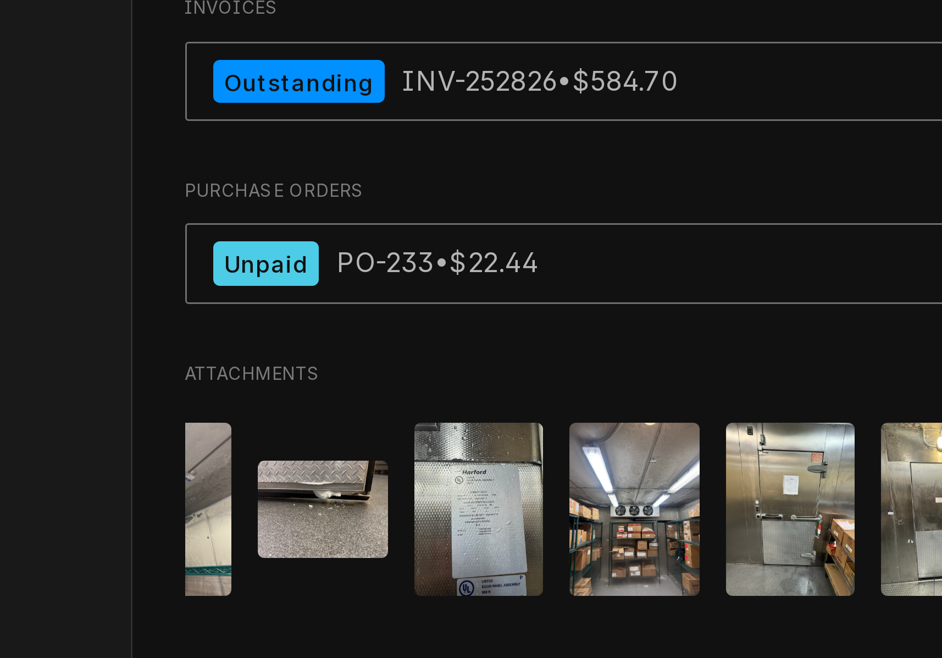
click at [575, 347] on img "Attachments" at bounding box center [596, 376] width 43 height 58
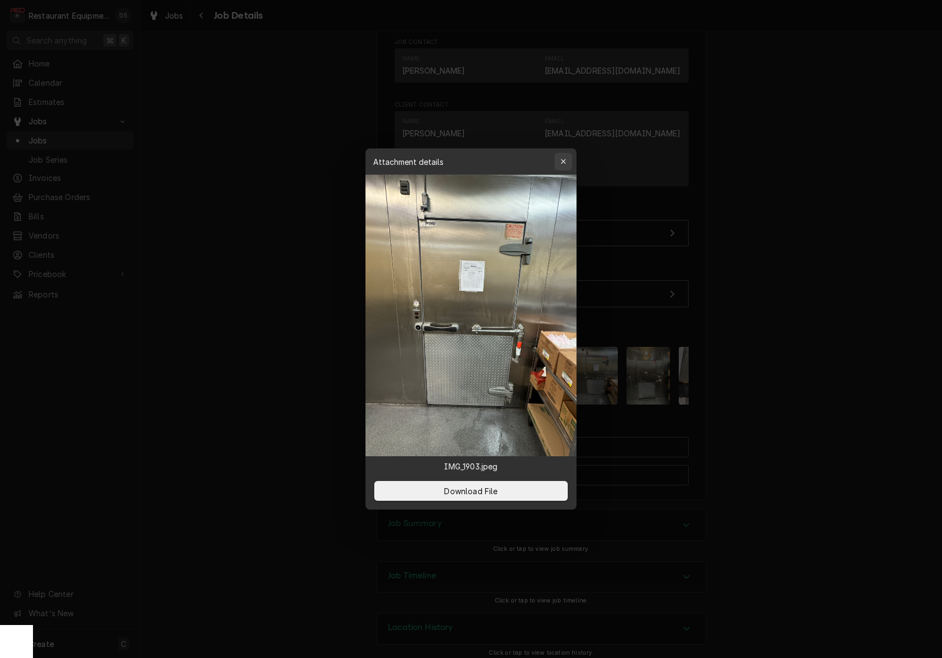
click at [563, 165] on div "button" at bounding box center [563, 161] width 11 height 11
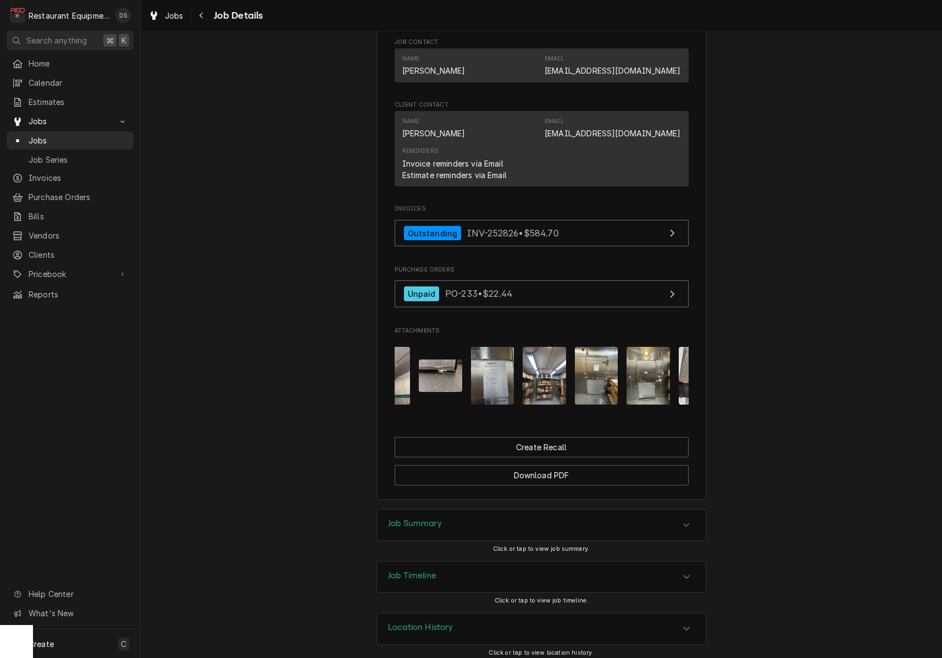
click at [656, 379] on img "Attachments" at bounding box center [647, 376] width 43 height 58
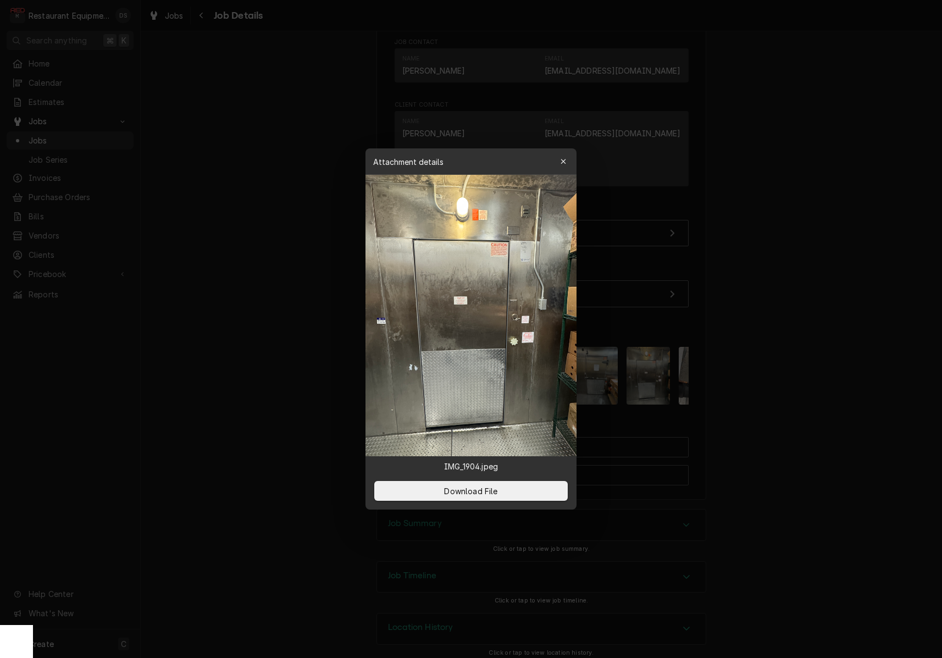
click at [639, 377] on div at bounding box center [471, 329] width 942 height 658
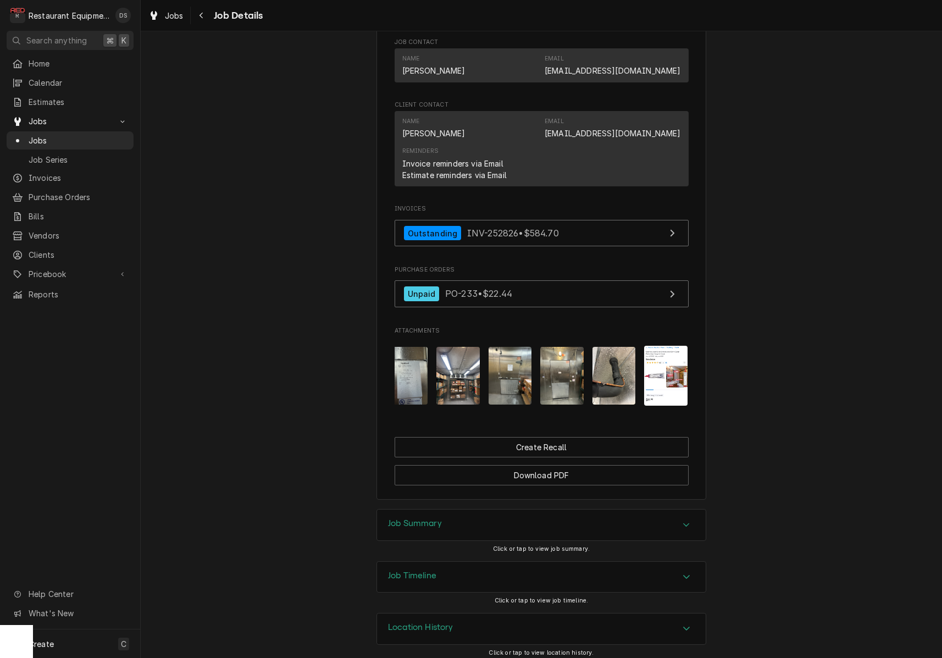
scroll to position [0, 320]
click at [615, 375] on img "Attachments" at bounding box center [614, 376] width 43 height 58
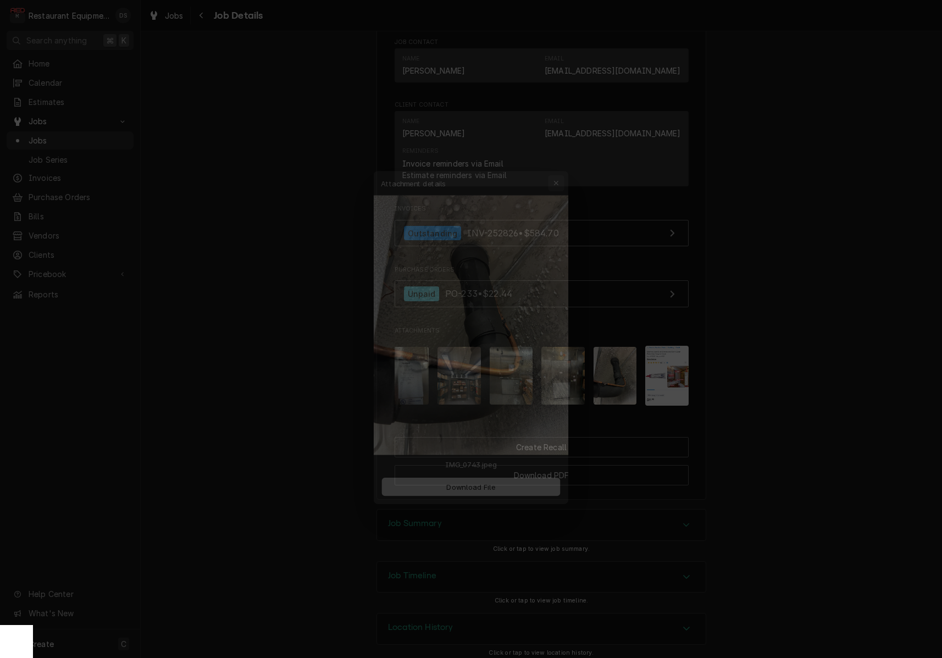
click at [564, 162] on icon "button" at bounding box center [562, 161] width 5 height 5
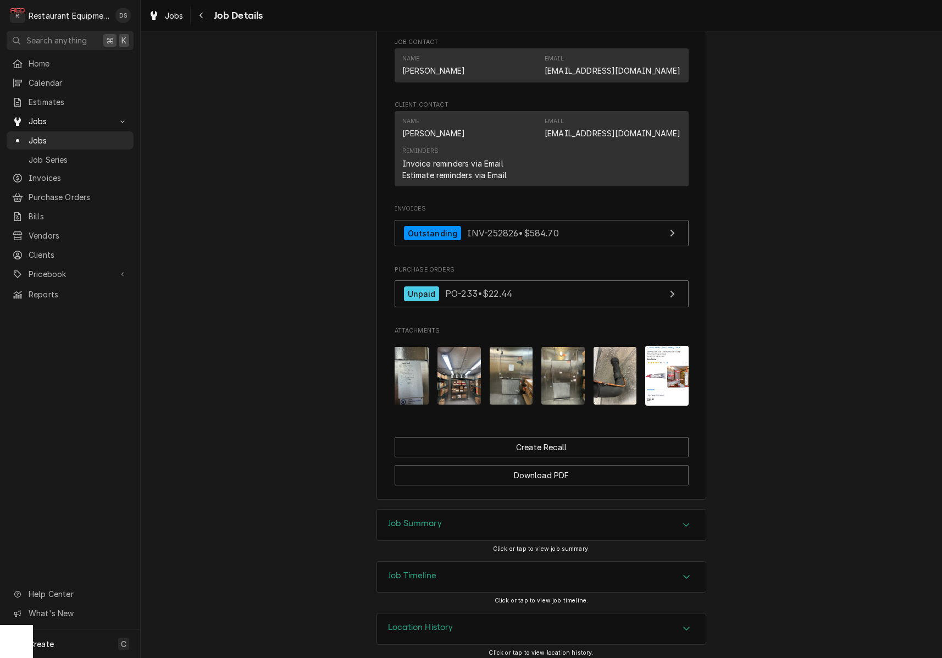
scroll to position [0, 0]
click at [665, 366] on img "Attachments" at bounding box center [666, 376] width 43 height 60
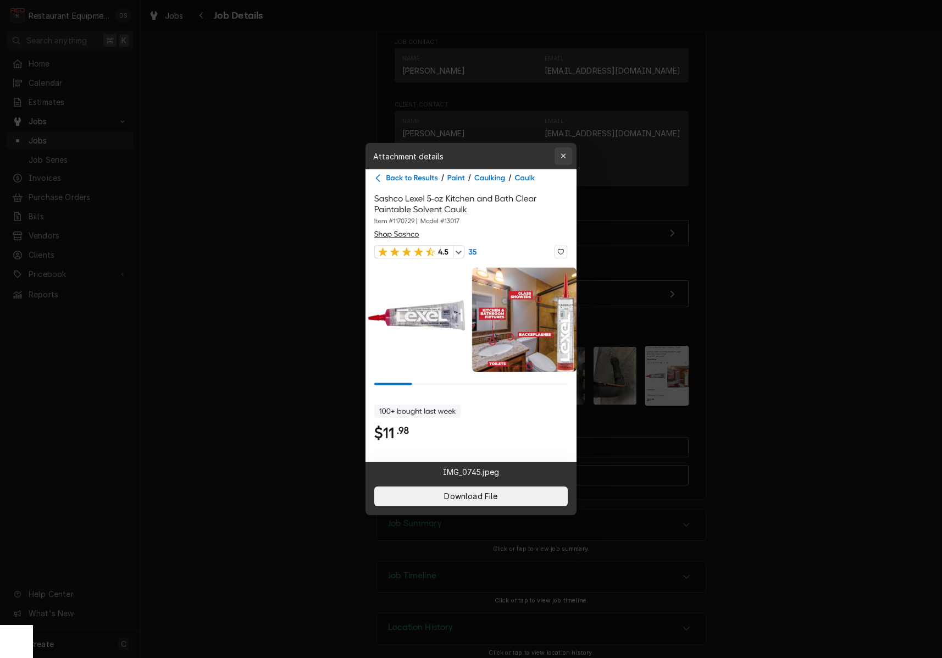
click at [561, 152] on div "button" at bounding box center [563, 156] width 11 height 11
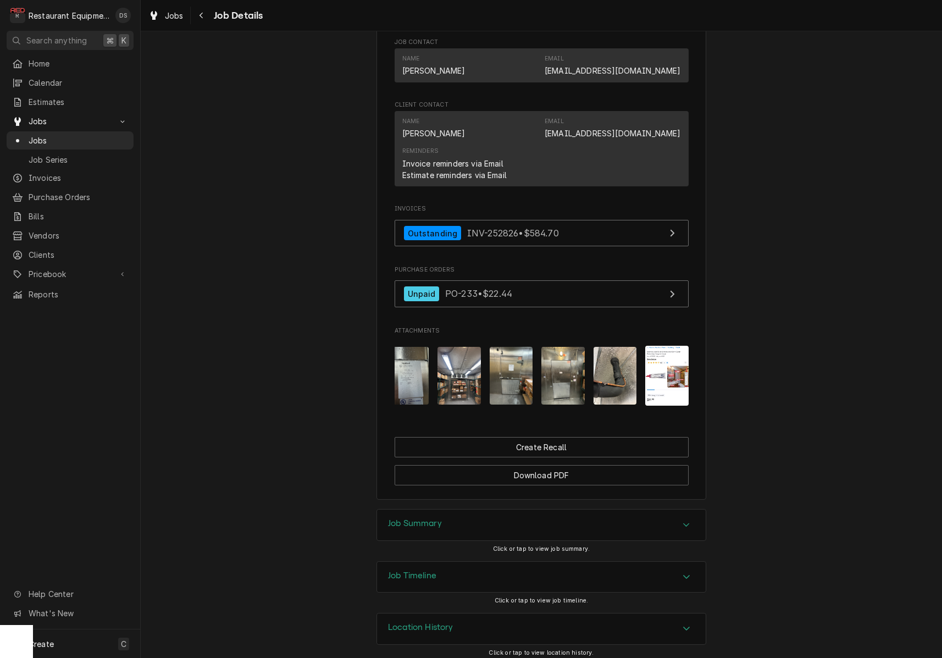
click at [507, 363] on img "Attachments" at bounding box center [510, 376] width 43 height 58
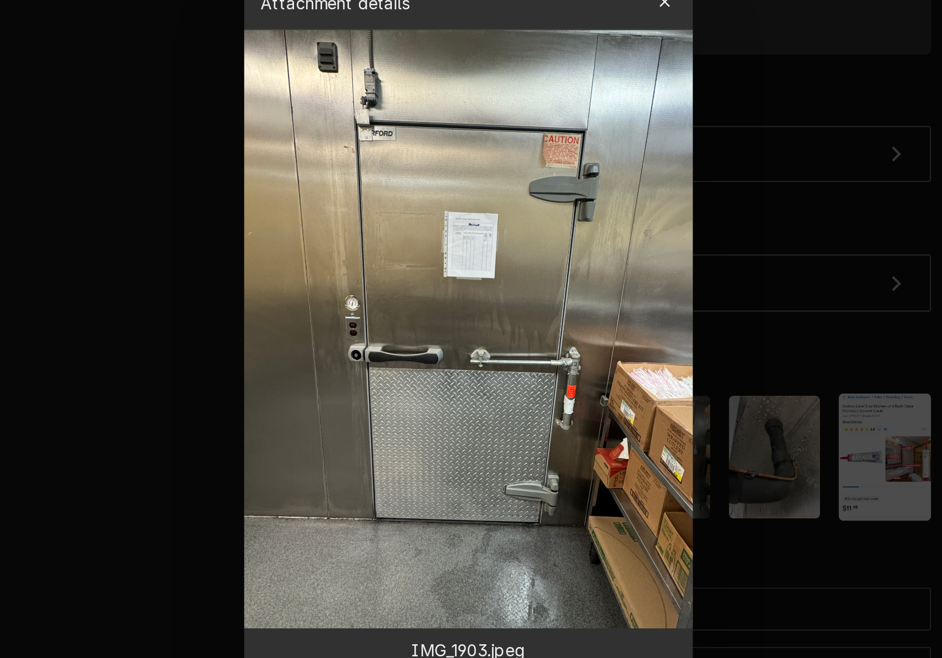
click at [558, 156] on div "button" at bounding box center [563, 161] width 11 height 11
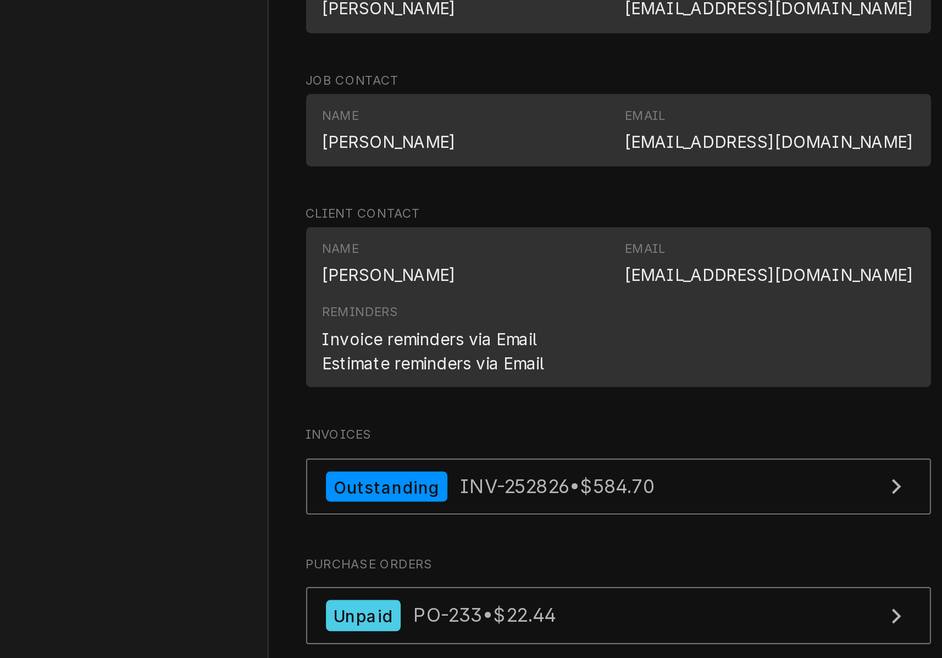
scroll to position [433, 0]
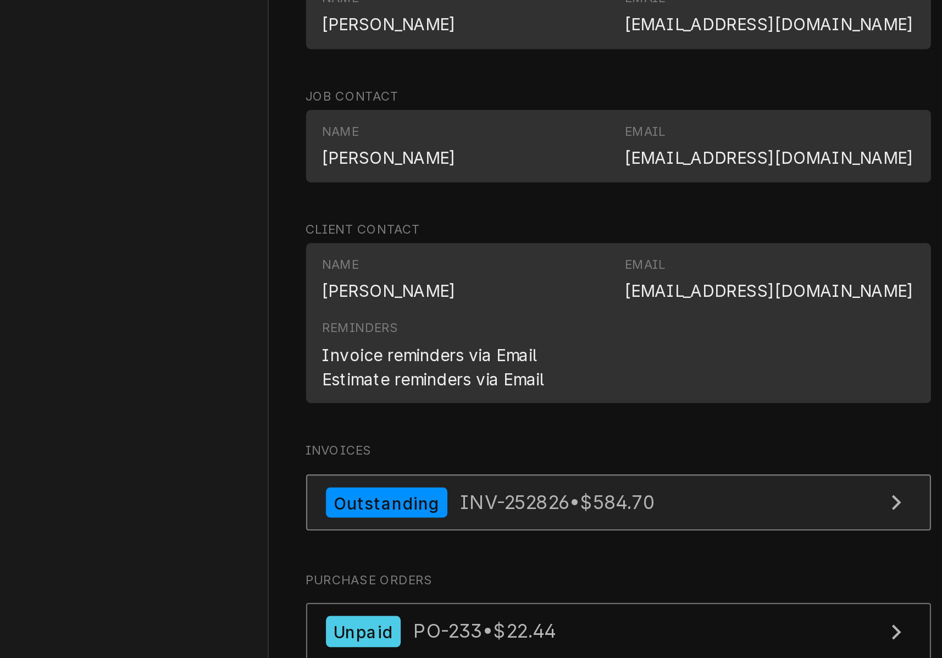
click at [467, 579] on span "INV-252826 • $584.70" at bounding box center [513, 584] width 92 height 11
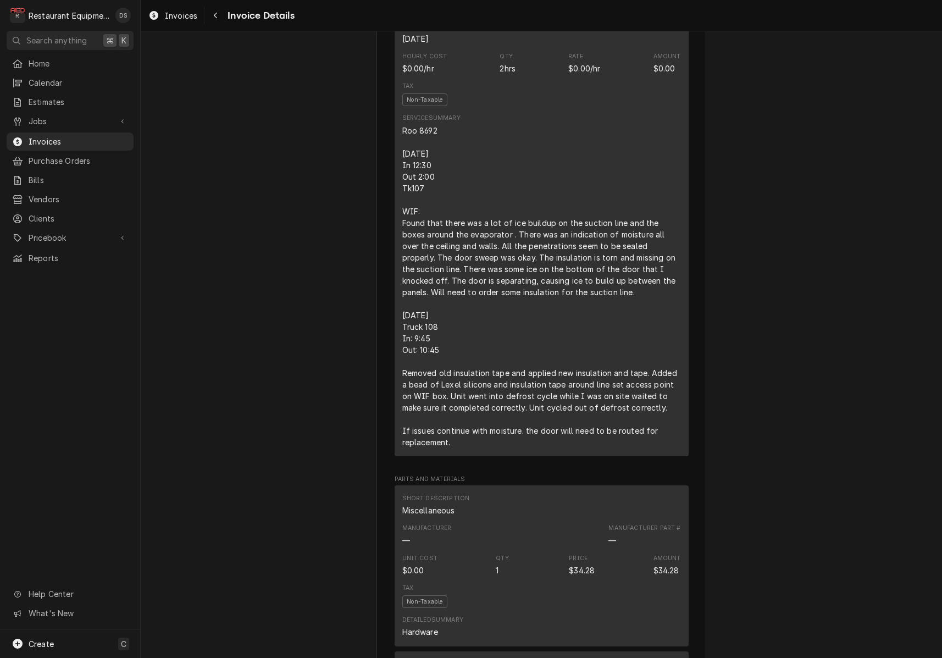
scroll to position [1101, 0]
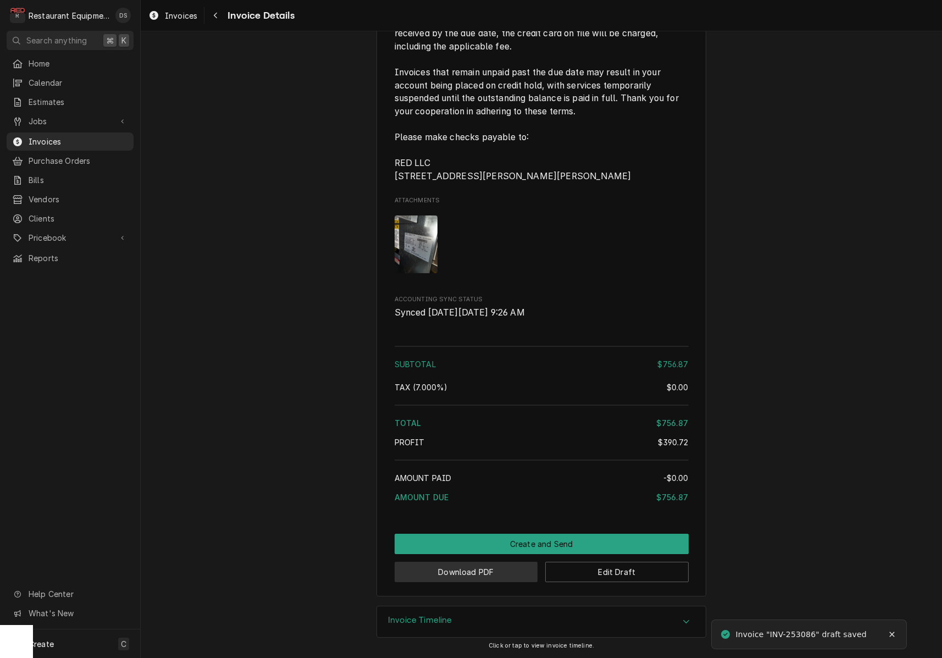
scroll to position [2221, 0]
click at [474, 575] on button "Download PDF" at bounding box center [465, 571] width 143 height 20
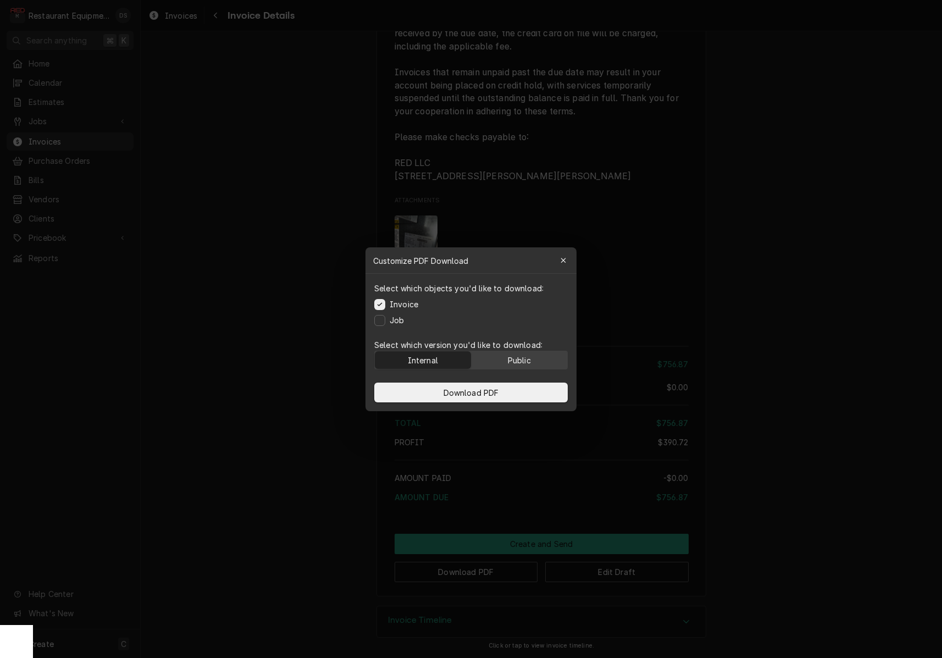
click at [510, 361] on div "Public" at bounding box center [519, 360] width 23 height 12
click at [504, 392] on button "Download PDF" at bounding box center [470, 392] width 193 height 20
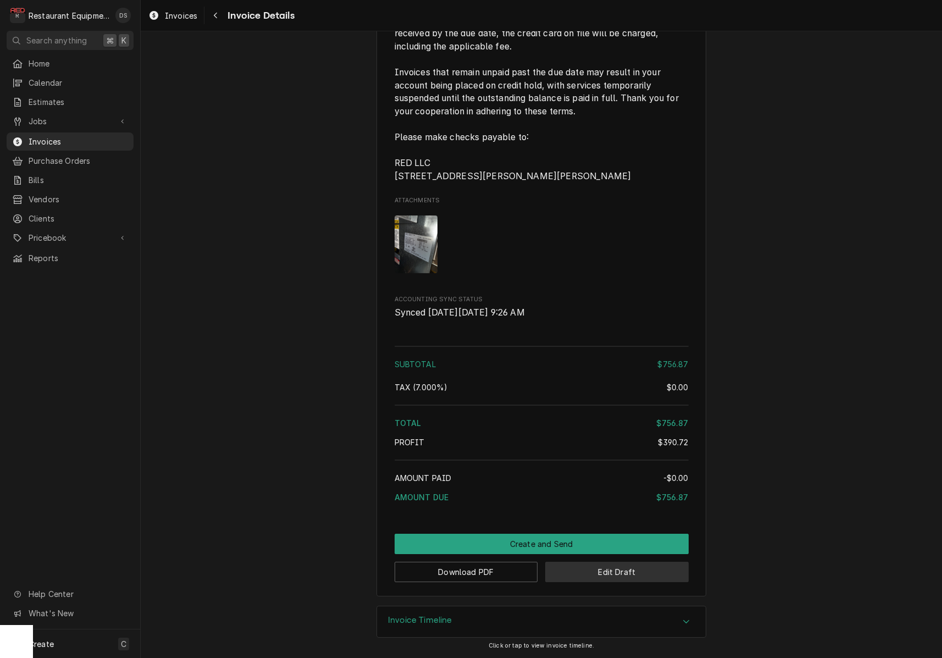
click at [624, 578] on button "Edit Draft" at bounding box center [616, 571] width 143 height 20
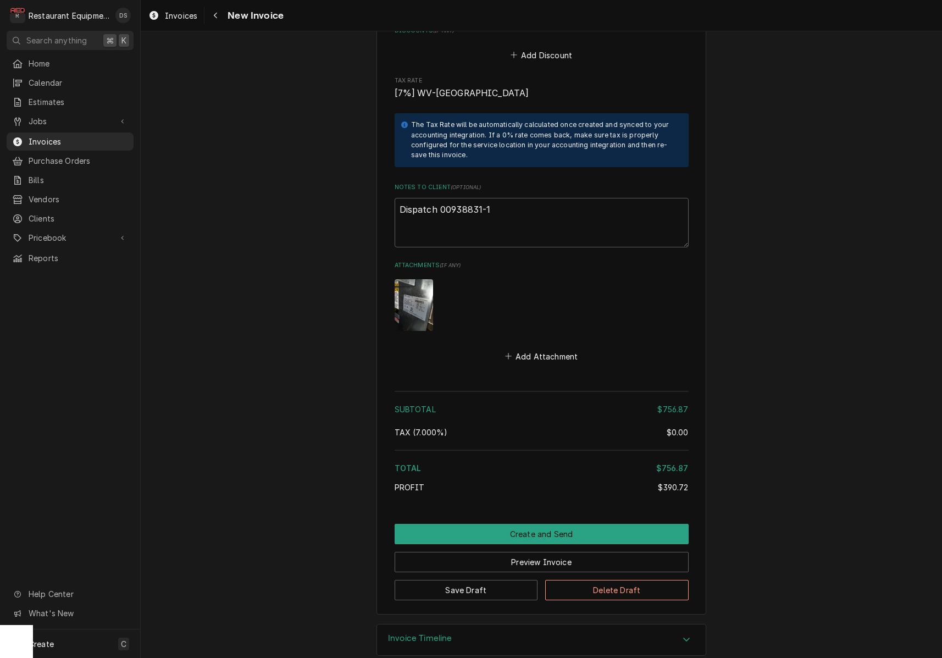
scroll to position [2417, 0]
click at [516, 198] on textarea "Dispatch 00938831-1" at bounding box center [541, 222] width 294 height 49
type textarea "x"
type textarea "Dispatch 00938831-1"
type textarea "x"
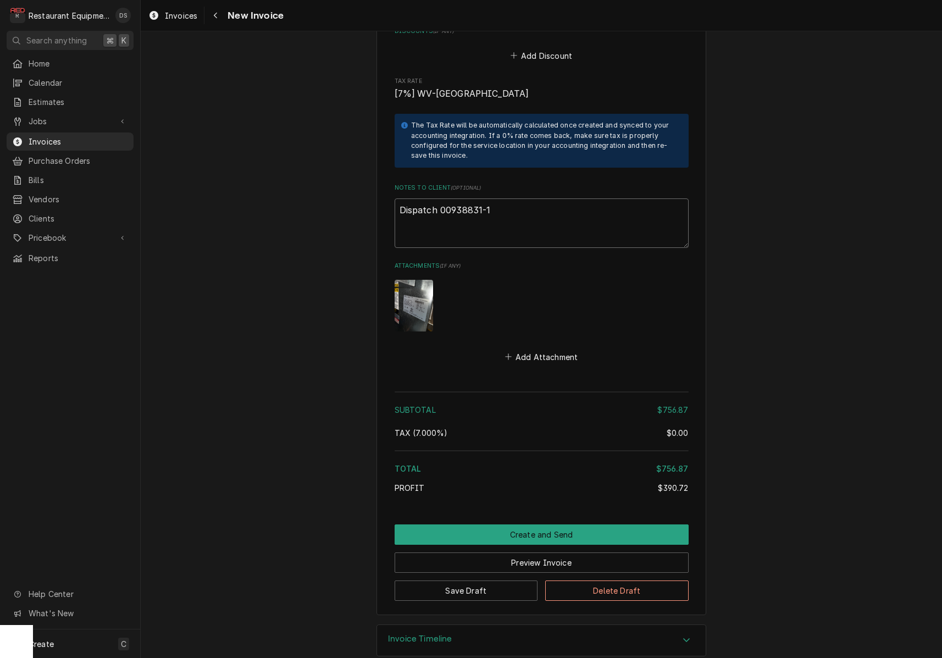
type textarea "Dispatch 00938831-1"
type textarea "x"
type textarea "Dispatch 00938831-1"
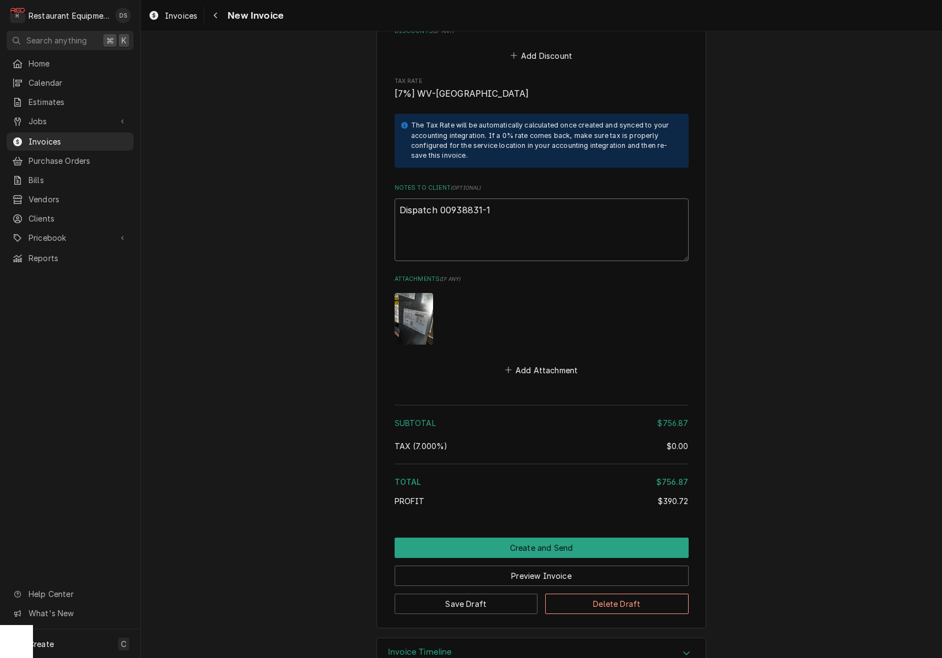
paste textarea "KC-1038901"
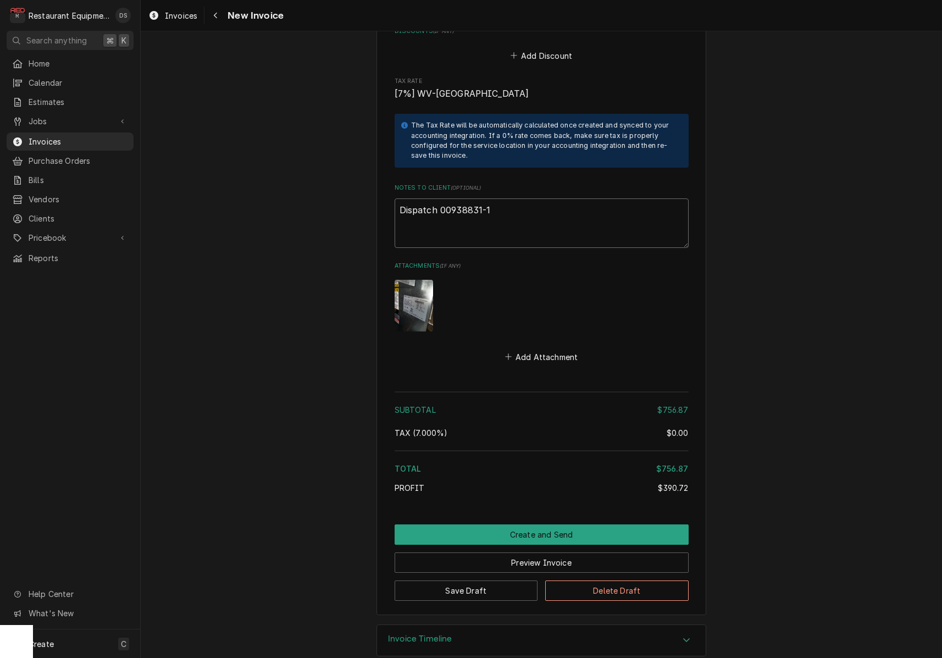
type textarea "x"
type textarea "Dispatch 00938831-1 KC-1038901"
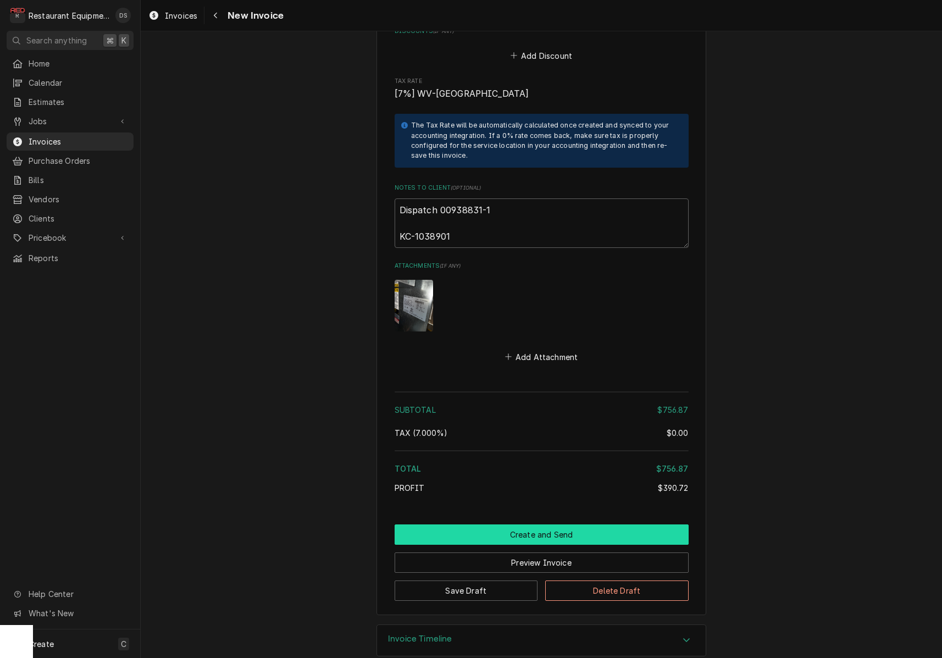
click at [523, 524] on button "Create and Send" at bounding box center [541, 534] width 294 height 20
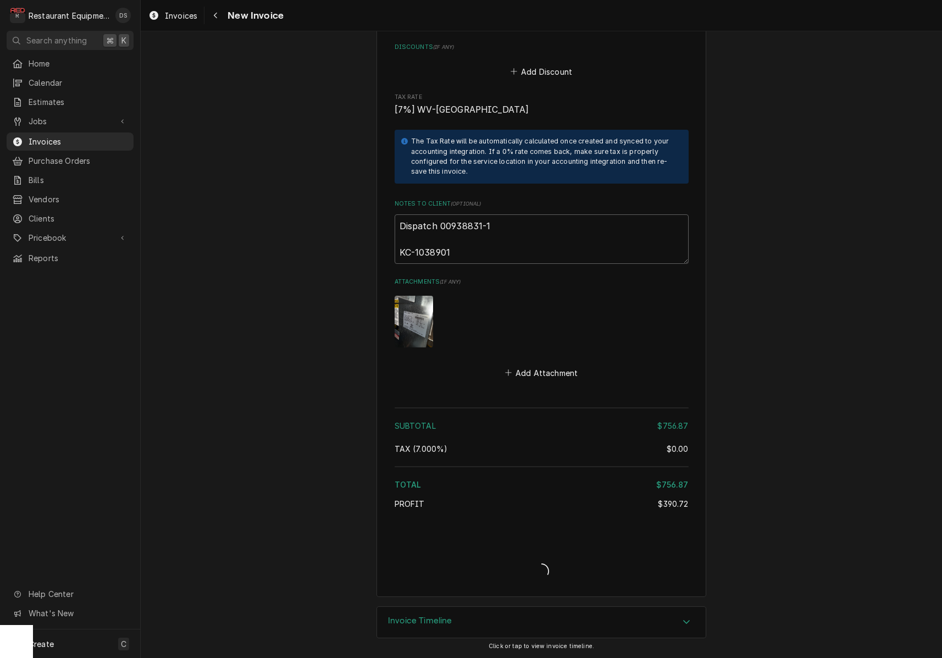
scroll to position [2383, 0]
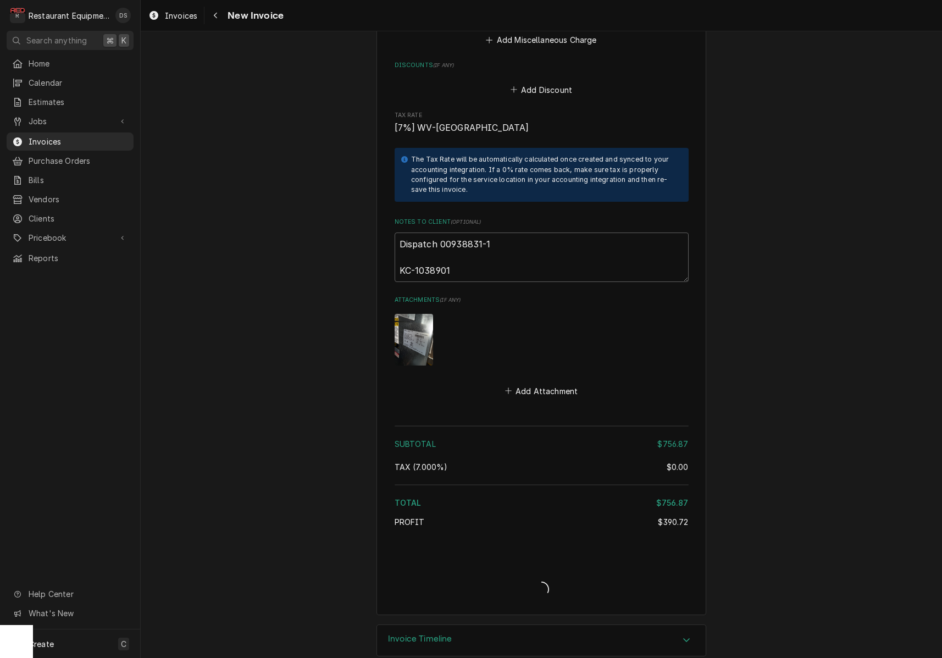
type textarea "x"
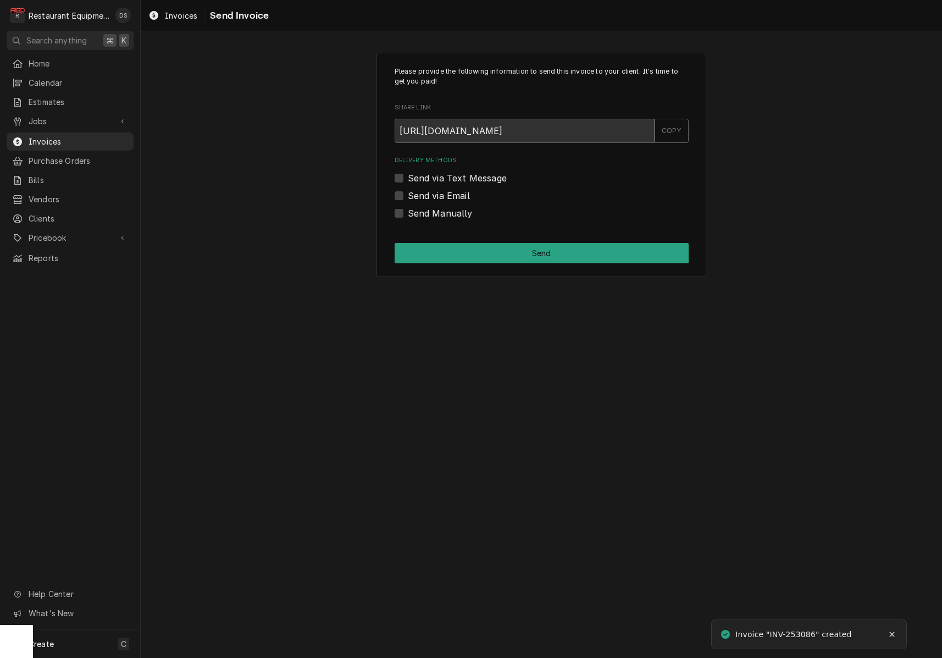
click at [408, 213] on label "Send Manually" at bounding box center [440, 213] width 65 height 13
click at [408, 213] on input "Send Manually" at bounding box center [555, 219] width 294 height 24
checkbox input "true"
click at [495, 250] on button "Send" at bounding box center [541, 253] width 294 height 20
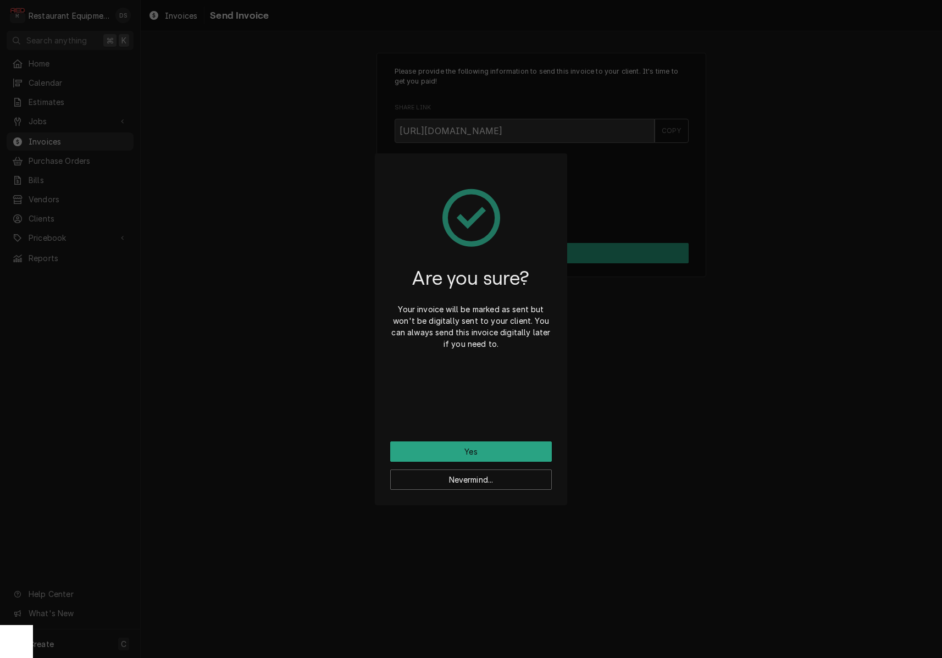
click at [494, 452] on button "Yes" at bounding box center [471, 451] width 162 height 20
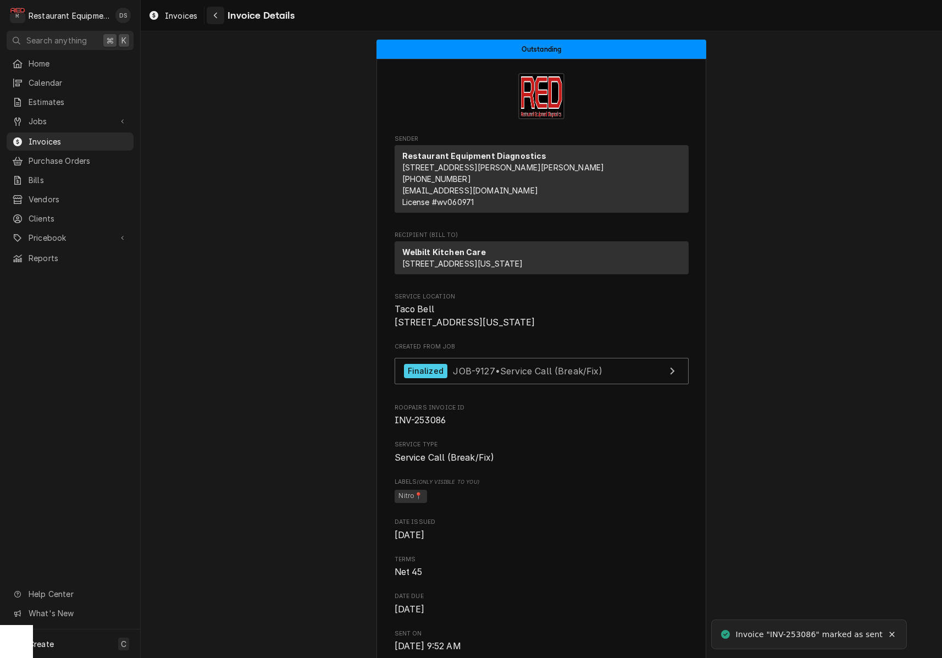
click at [214, 14] on icon "Navigate back" at bounding box center [215, 16] width 5 height 8
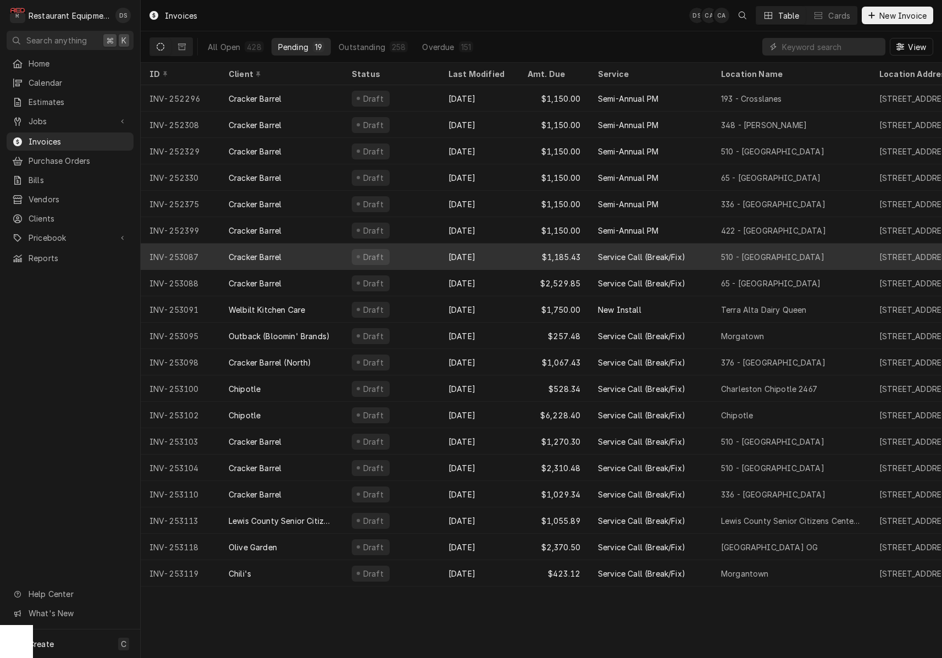
click at [447, 249] on div "Oct 9" at bounding box center [478, 256] width 79 height 26
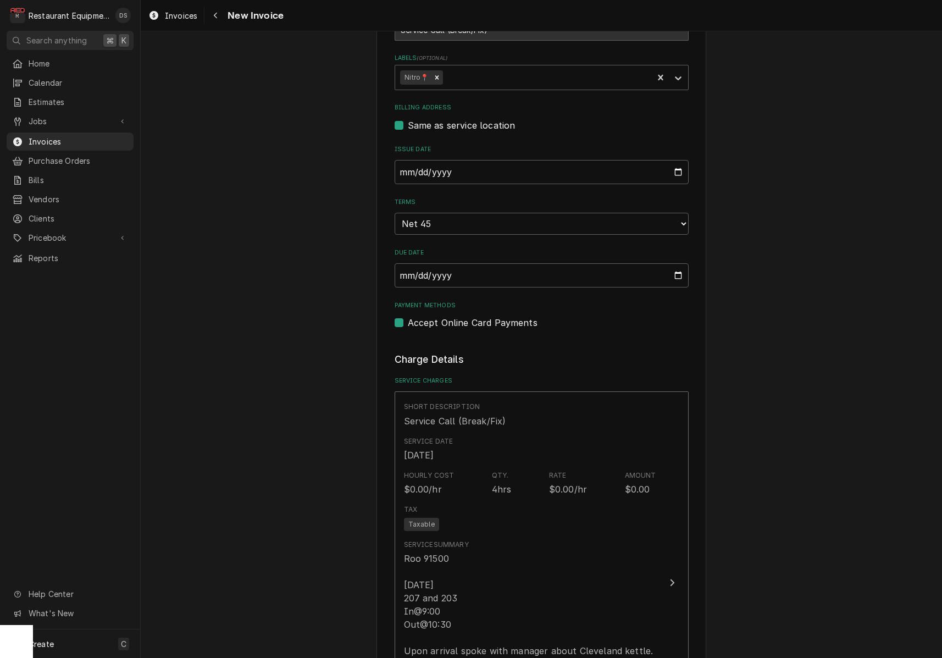
scroll to position [320, 0]
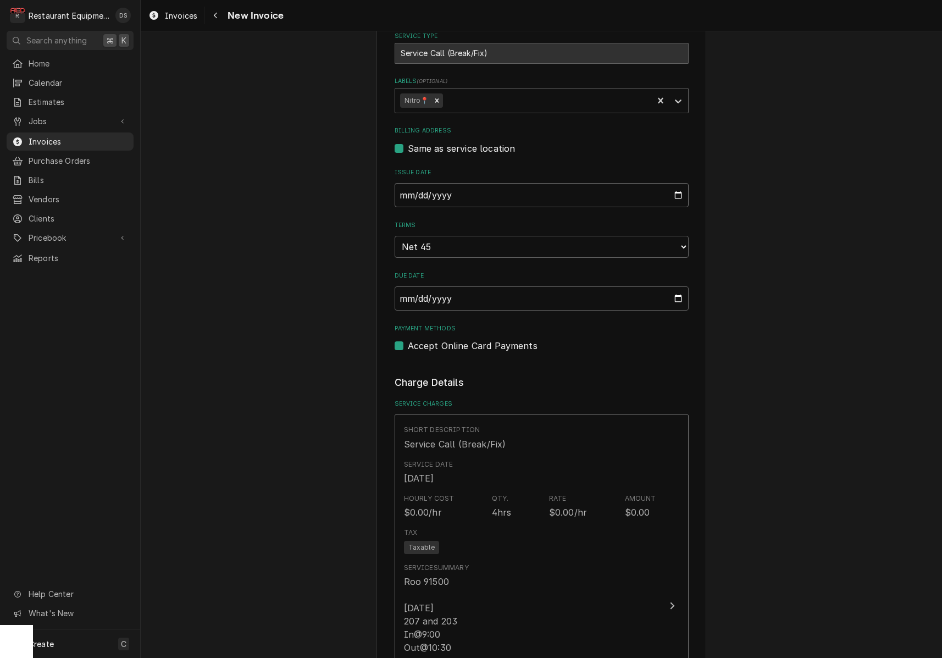
click at [449, 193] on input "[DATE]" at bounding box center [541, 195] width 294 height 24
type input "[DATE]"
type textarea "x"
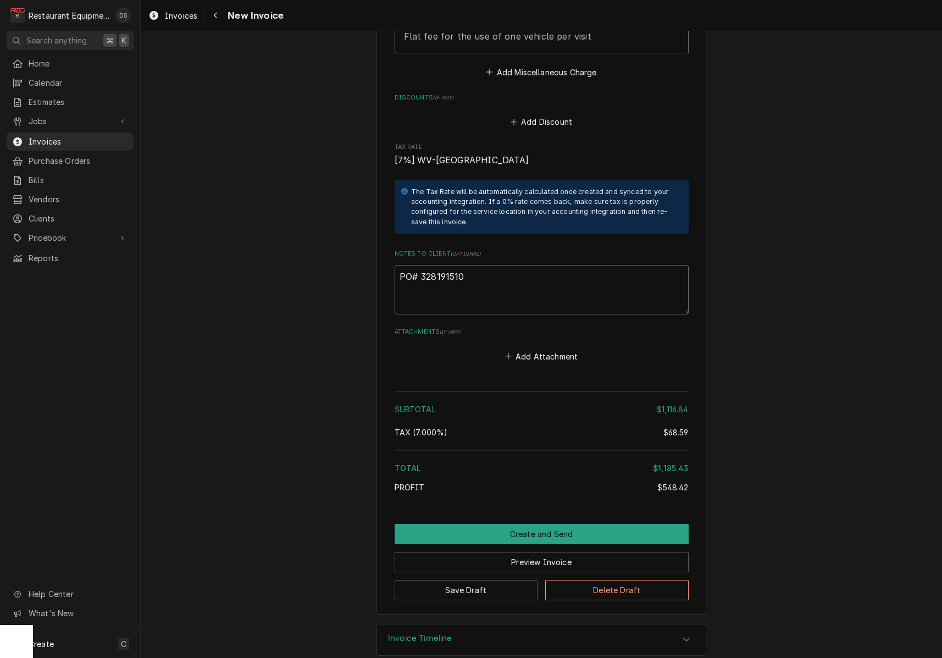
scroll to position [2076, 0]
drag, startPoint x: 516, startPoint y: 257, endPoint x: 496, endPoint y: 260, distance: 20.5
click at [502, 265] on textarea "PO# 328191510" at bounding box center [541, 289] width 294 height 49
drag, startPoint x: 475, startPoint y: 259, endPoint x: 421, endPoint y: 257, distance: 53.9
click at [421, 265] on textarea "PO# 328191510" at bounding box center [541, 289] width 294 height 49
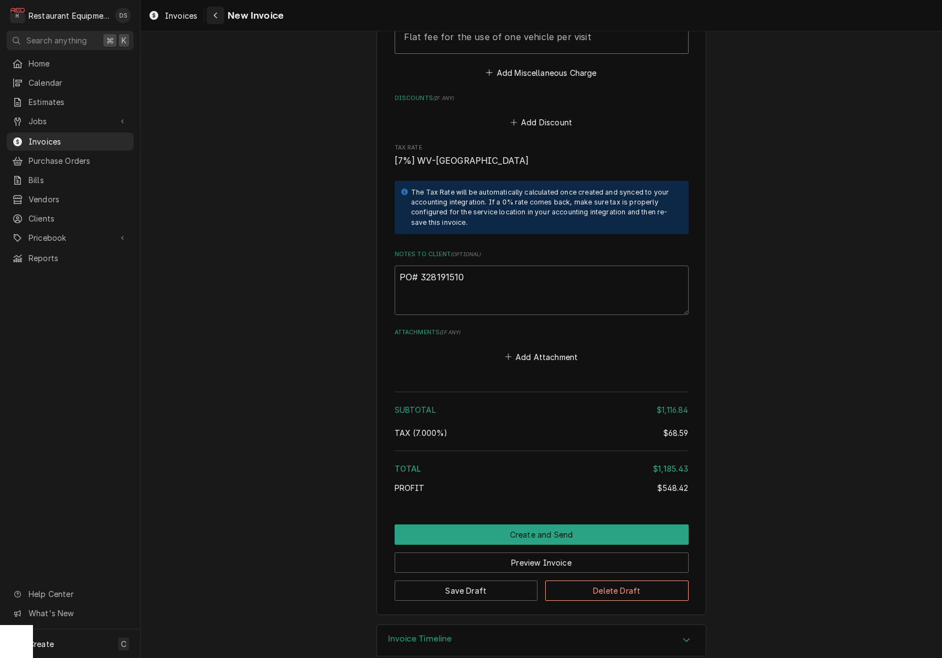
click at [214, 15] on icon "Navigate back" at bounding box center [215, 16] width 3 height 6
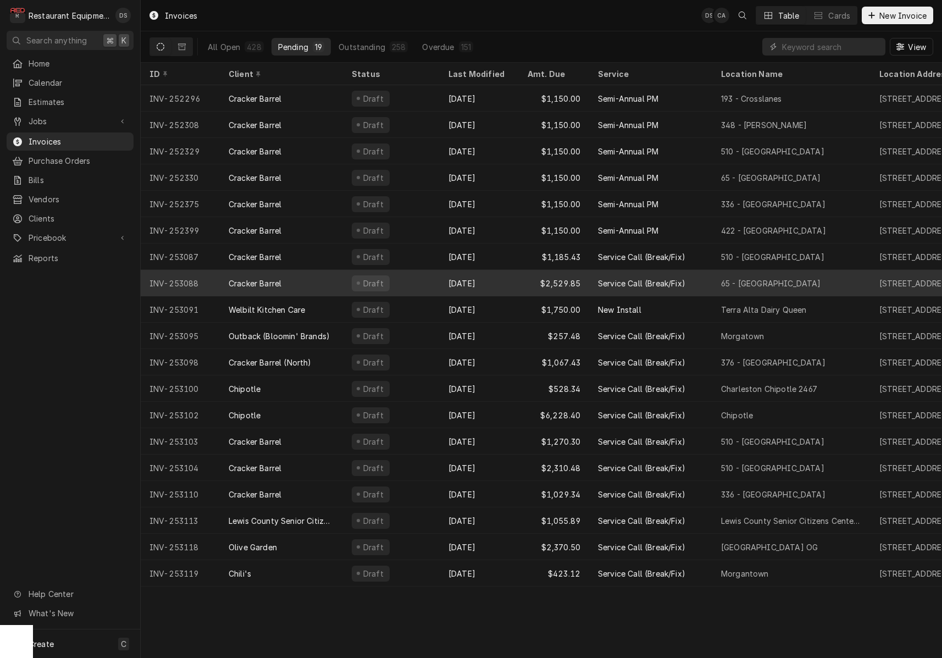
click at [415, 281] on div "Draft" at bounding box center [391, 283] width 97 height 26
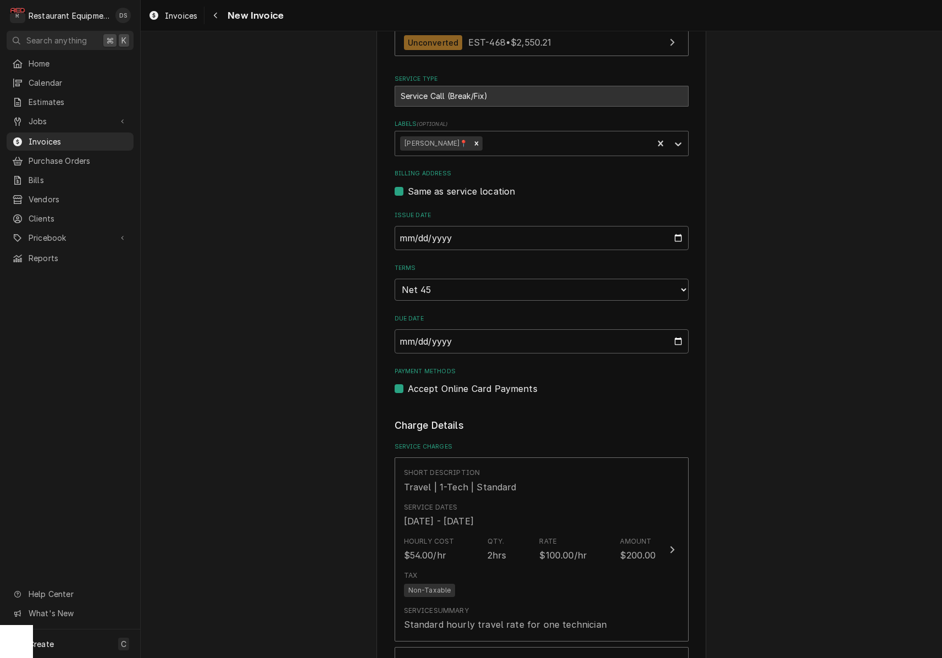
scroll to position [281, 0]
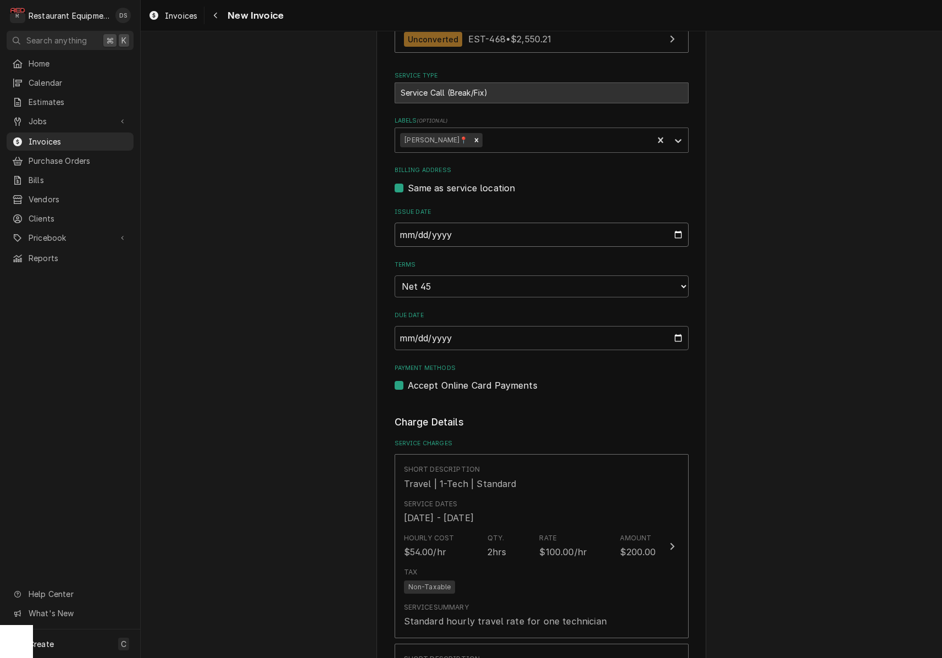
click at [456, 227] on input "2025-10-09" at bounding box center [541, 234] width 294 height 24
type input "2025-10-13"
type textarea "x"
drag, startPoint x: 911, startPoint y: 324, endPoint x: 901, endPoint y: 321, distance: 10.9
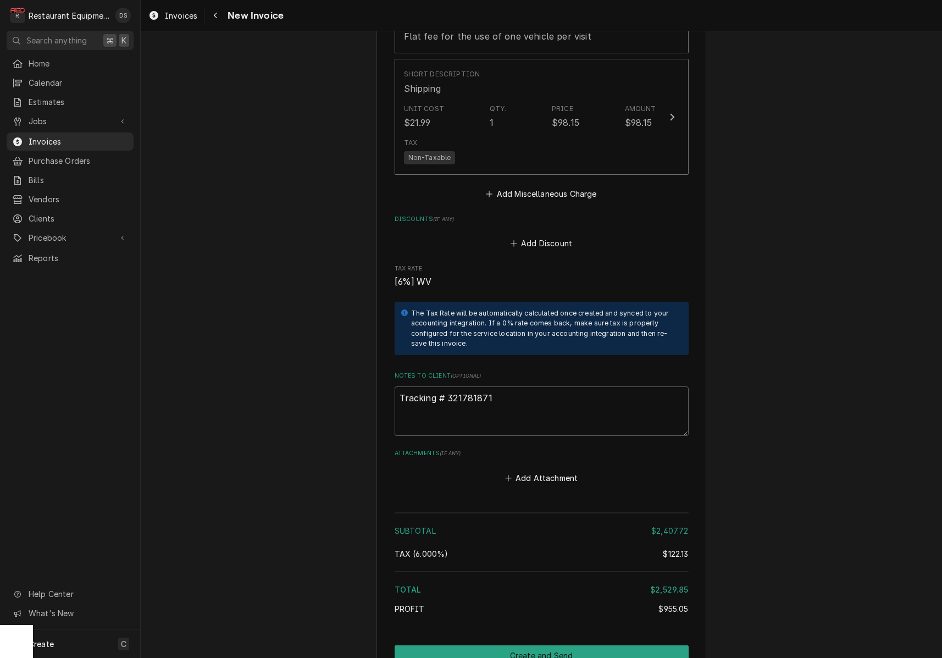
scroll to position [3052, 0]
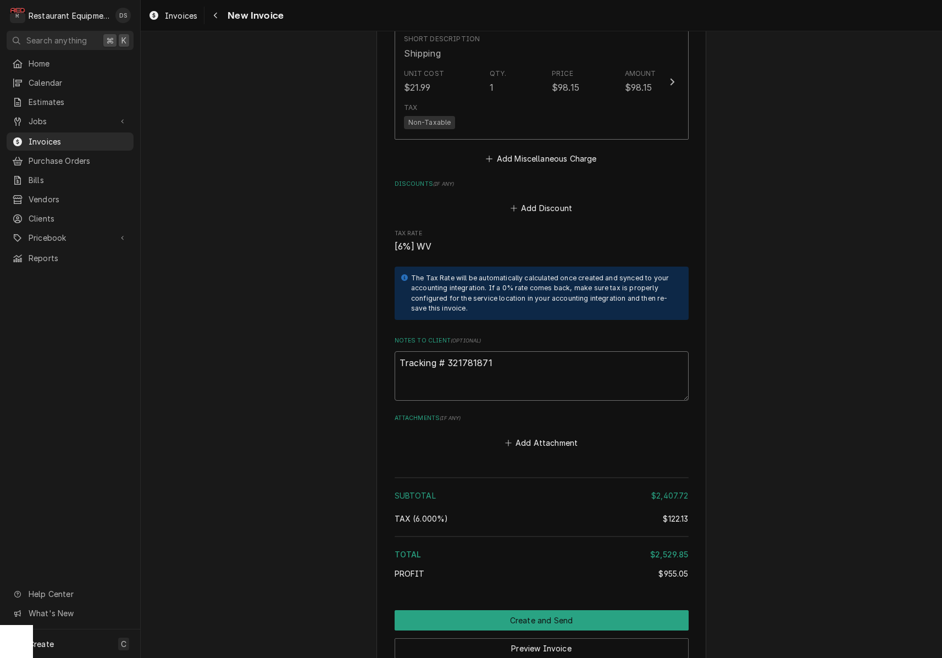
click at [504, 351] on textarea "Tracking # 321781871" at bounding box center [541, 375] width 294 height 49
drag, startPoint x: 498, startPoint y: 333, endPoint x: 451, endPoint y: 331, distance: 47.3
click at [448, 351] on textarea "Tracking # 321781871" at bounding box center [541, 375] width 294 height 49
click at [214, 18] on icon "Navigate back" at bounding box center [215, 16] width 5 height 8
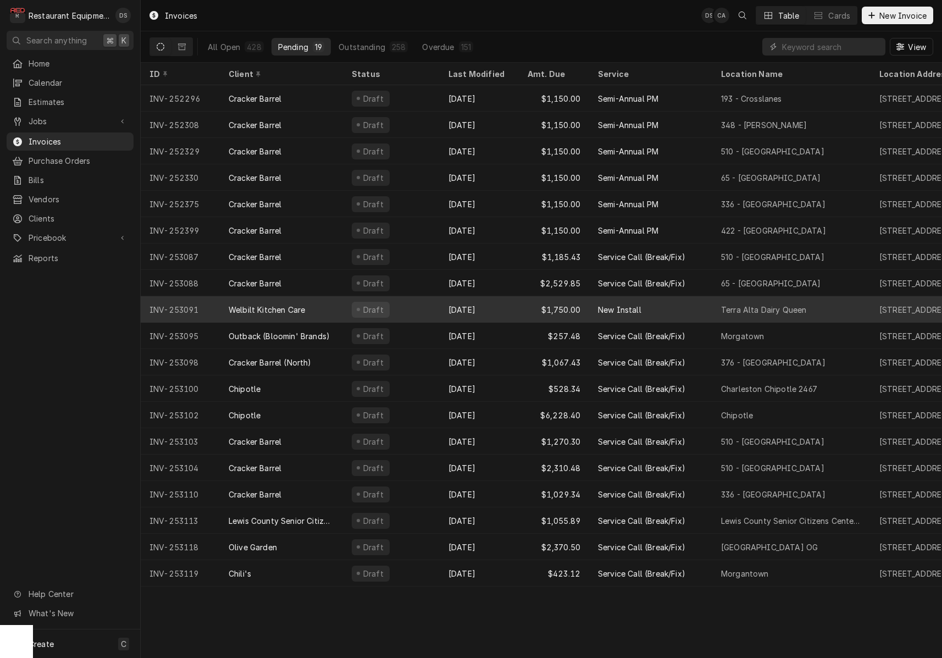
click at [326, 310] on div "Welbilt Kitchen Care" at bounding box center [281, 309] width 123 height 26
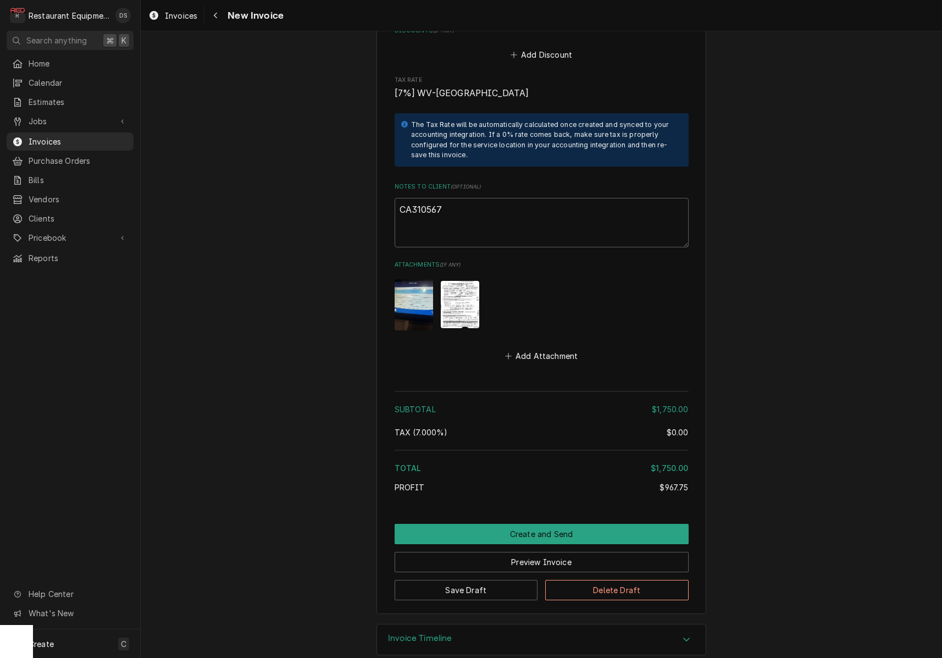
scroll to position [1698, 0]
click at [468, 284] on img "Attachments" at bounding box center [460, 304] width 38 height 47
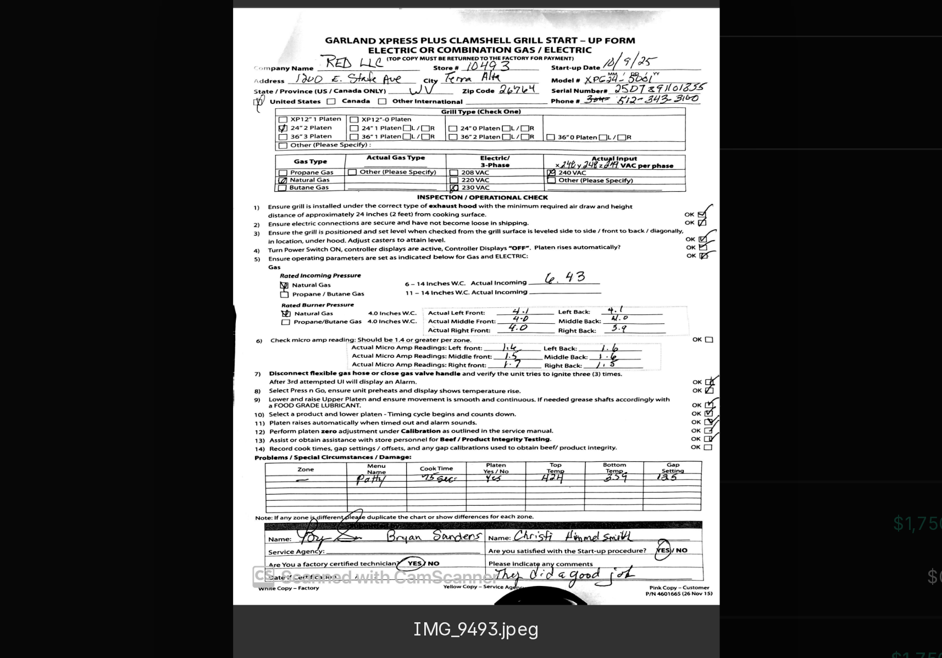
click at [69, 18] on div at bounding box center [471, 329] width 942 height 658
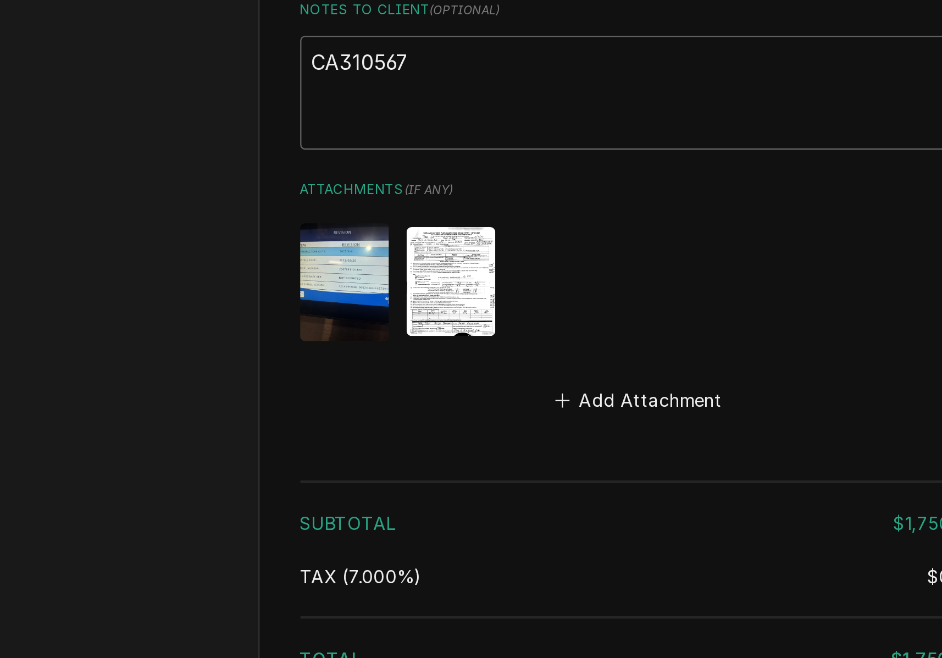
click at [394, 280] on img "Attachments" at bounding box center [413, 305] width 38 height 51
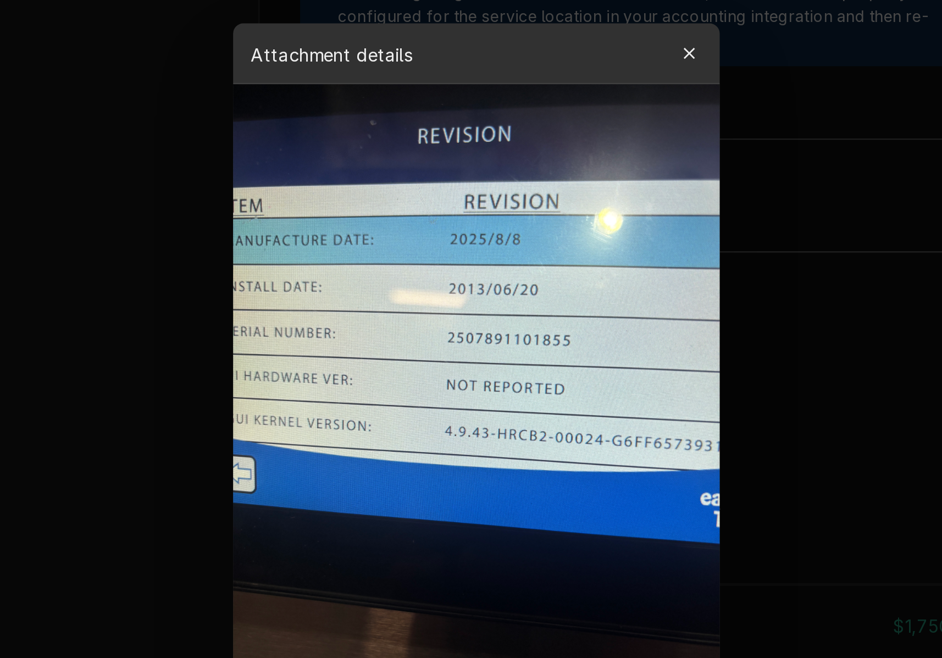
click at [560, 158] on icon "button" at bounding box center [563, 162] width 6 height 8
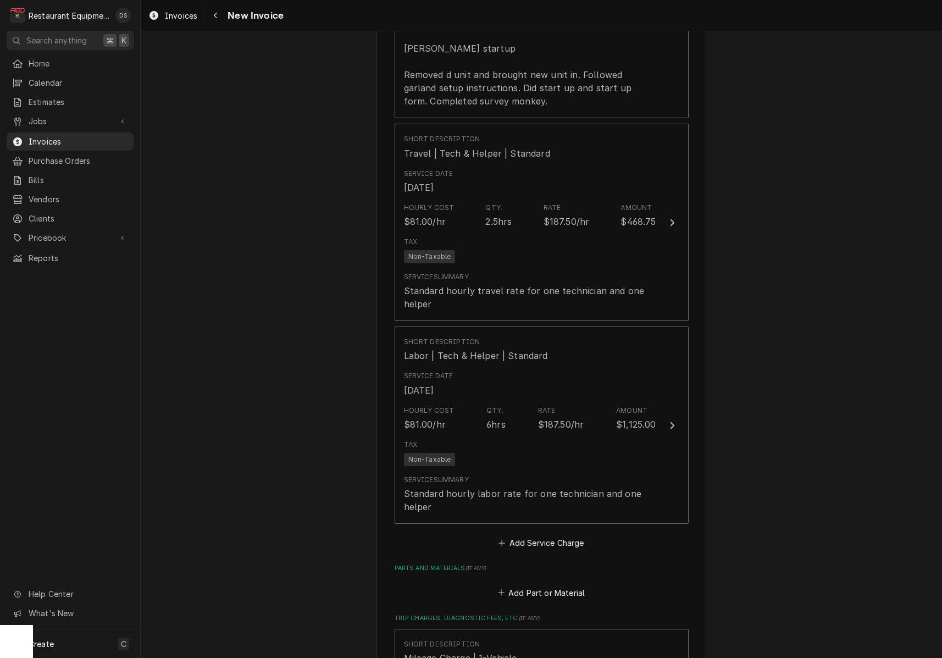
scroll to position [907, 0]
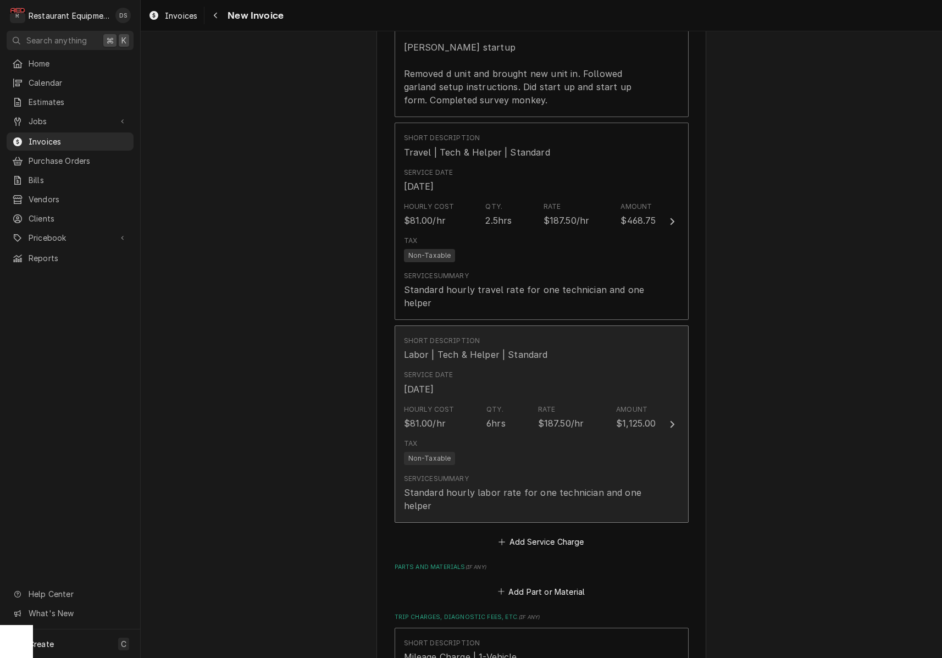
click at [597, 334] on div "Short Description Labor | Tech & Helper | Standard" at bounding box center [530, 348] width 252 height 34
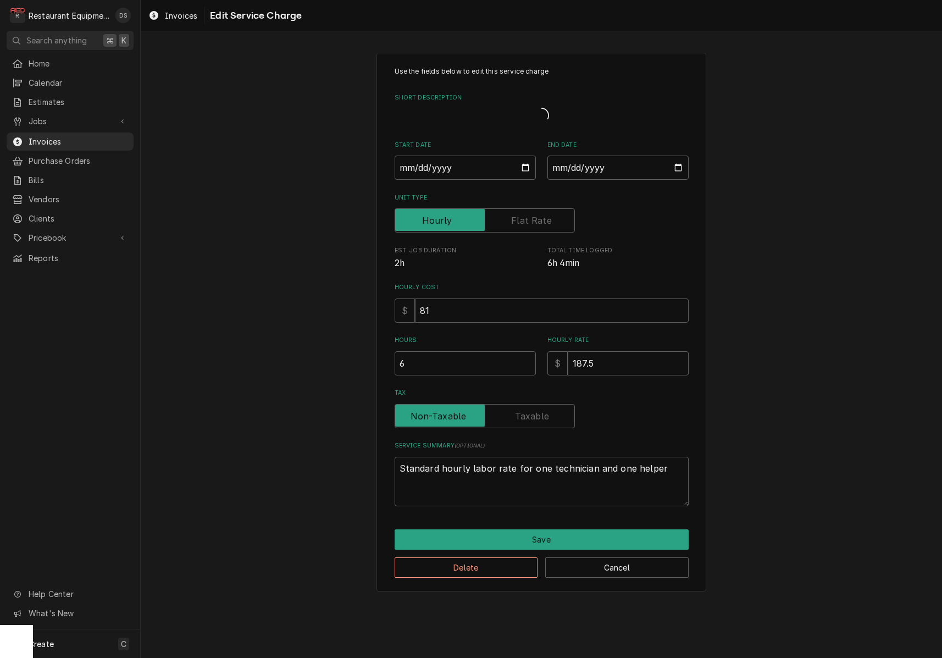
type textarea "x"
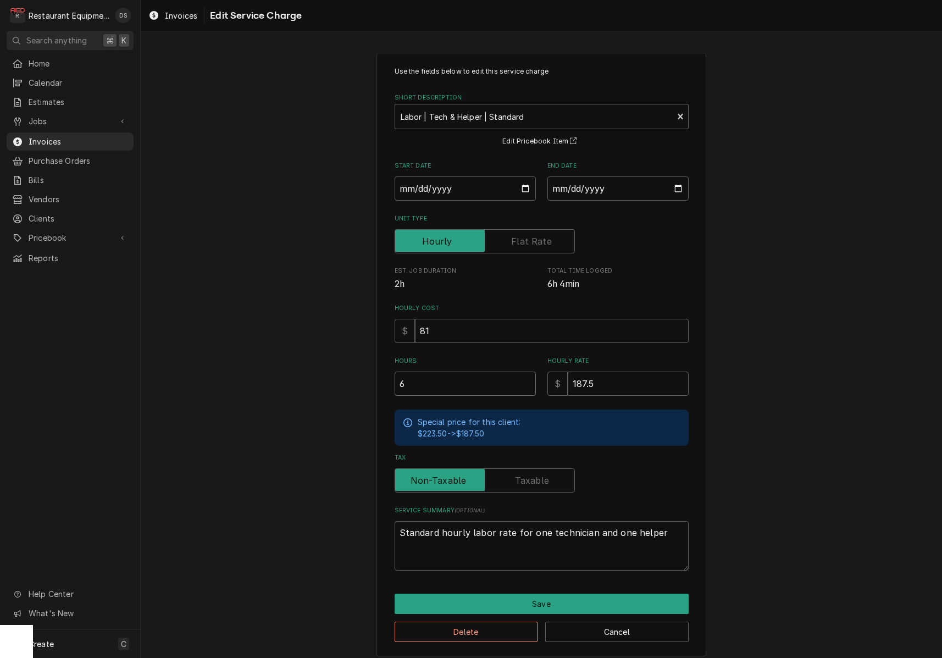
drag, startPoint x: 455, startPoint y: 381, endPoint x: 392, endPoint y: 377, distance: 62.7
click at [392, 377] on div "Use the fields below to edit this service charge Short Description Labor | Tech…" at bounding box center [541, 354] width 330 height 603
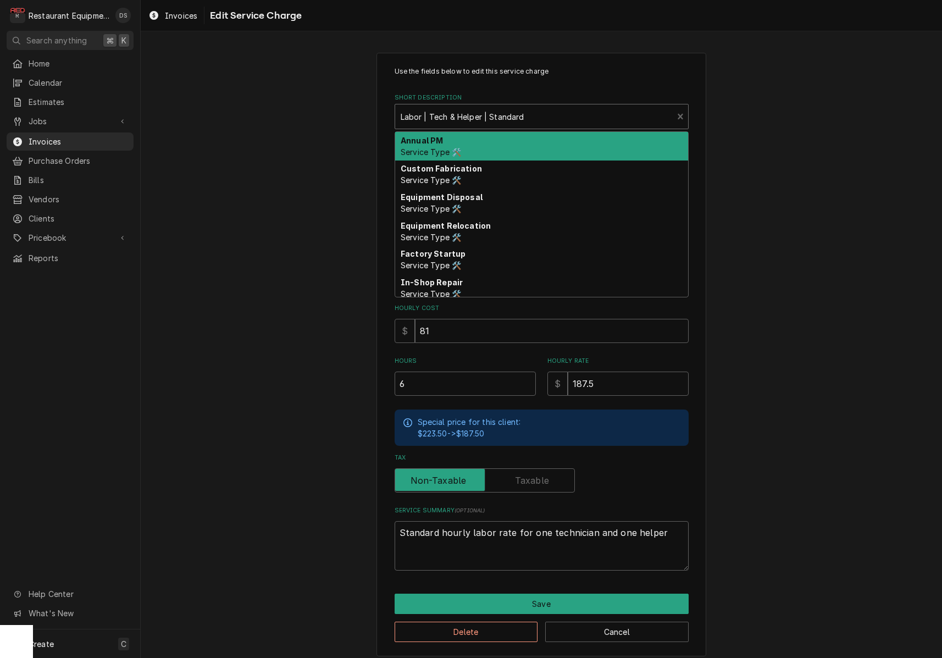
click at [464, 118] on strong "Labor | Tech & Helper | Standard" at bounding box center [462, 116] width 124 height 9
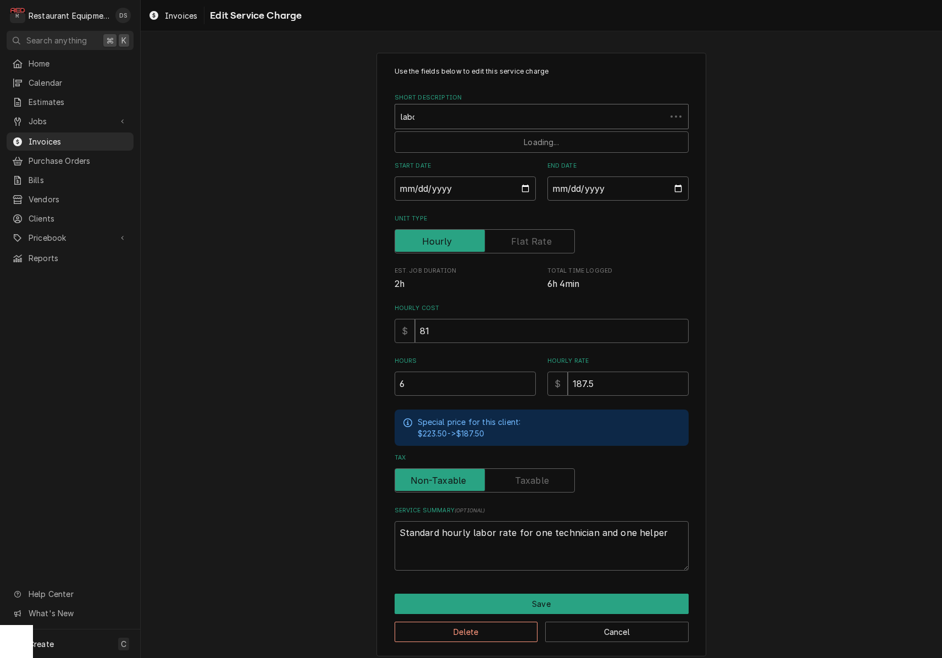
type input "labor"
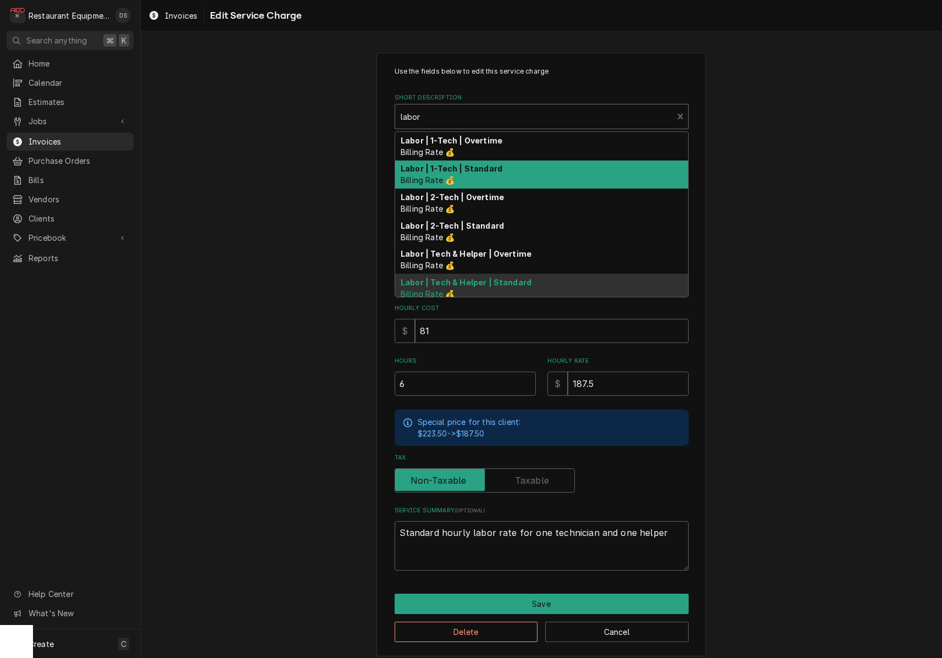
click at [461, 169] on strong "Labor | 1-Tech | Standard" at bounding box center [451, 168] width 102 height 9
type textarea "x"
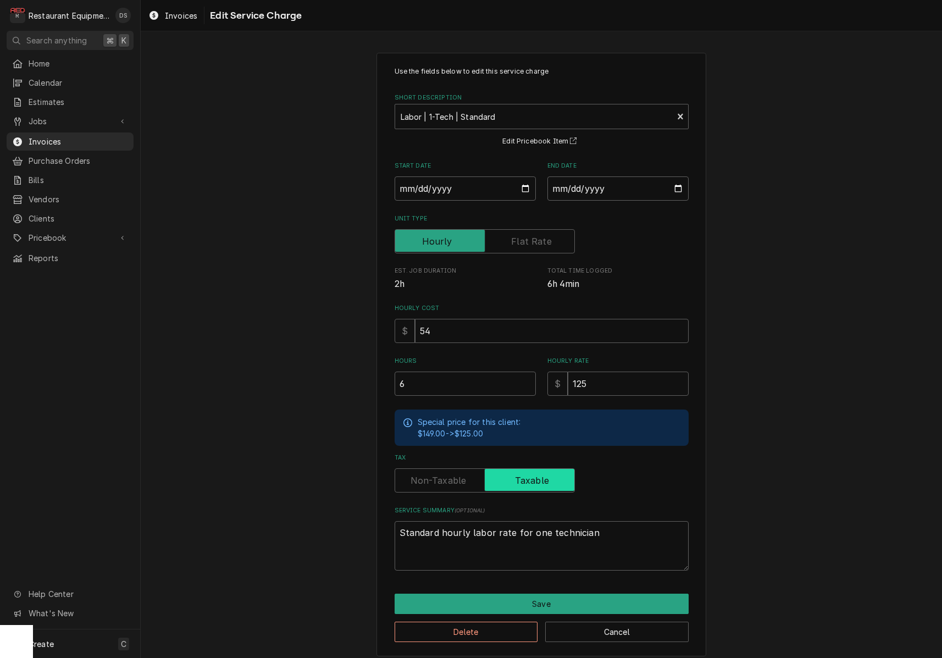
click at [471, 476] on input "Tax" at bounding box center [484, 480] width 170 height 24
checkbox input "false"
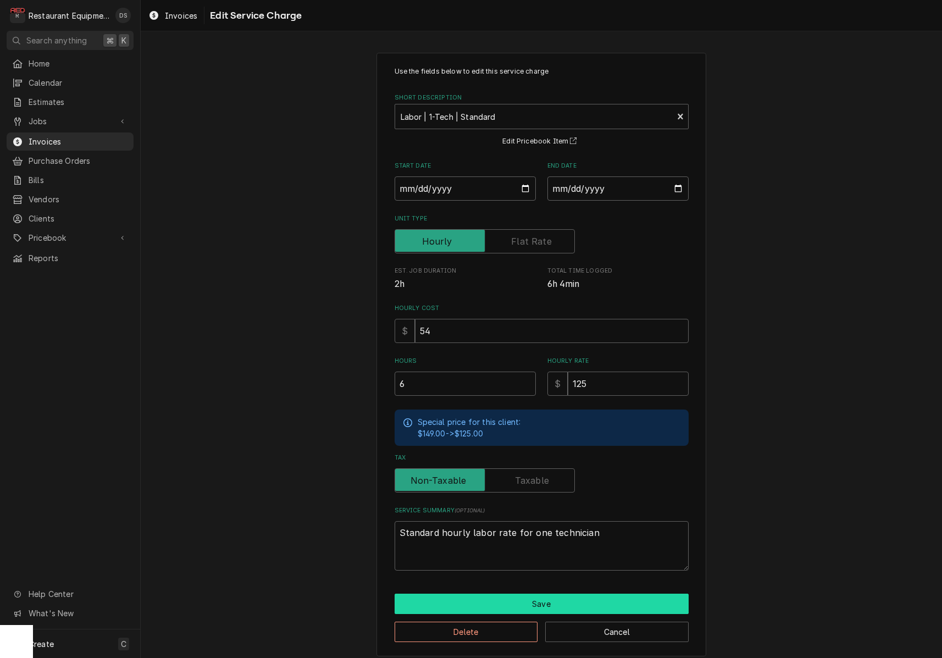
click at [557, 599] on button "Save" at bounding box center [541, 603] width 294 height 20
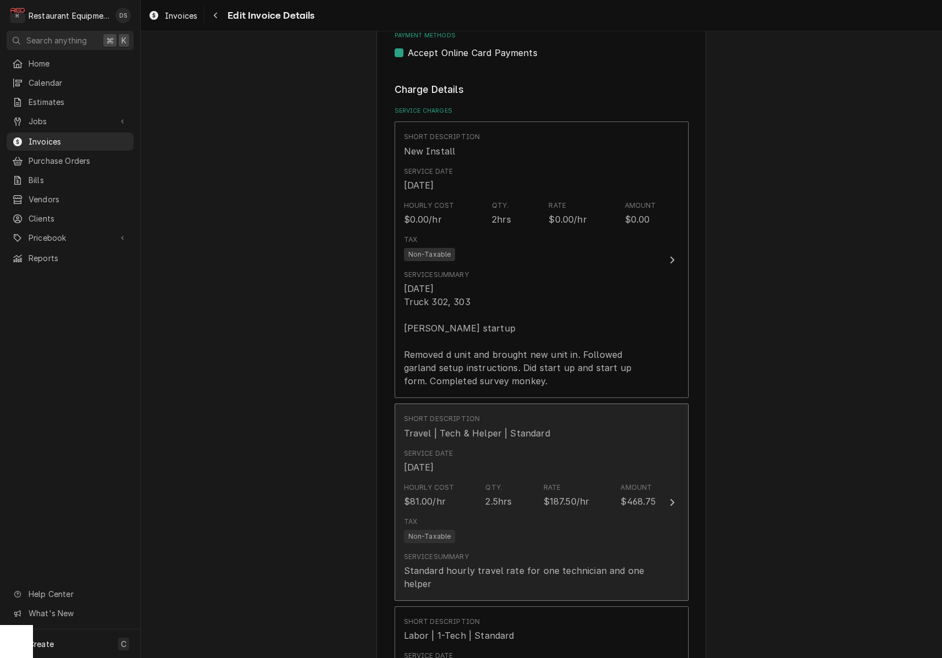
scroll to position [641, 0]
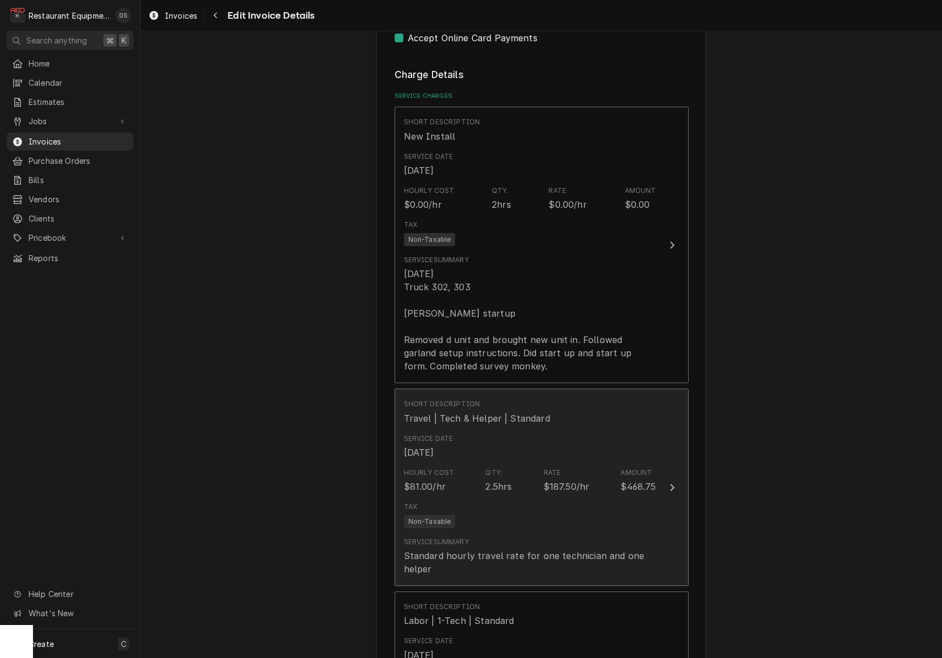
click at [626, 480] on div "$468.75" at bounding box center [637, 486] width 35 height 13
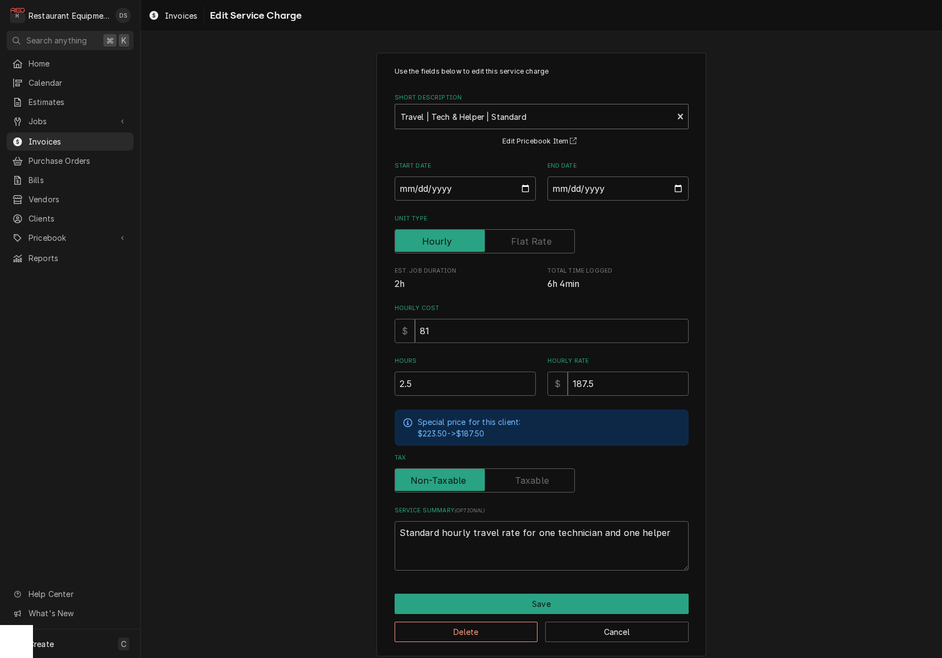
click at [473, 118] on strong "Travel | Tech & Helper | Standard" at bounding box center [463, 116] width 126 height 9
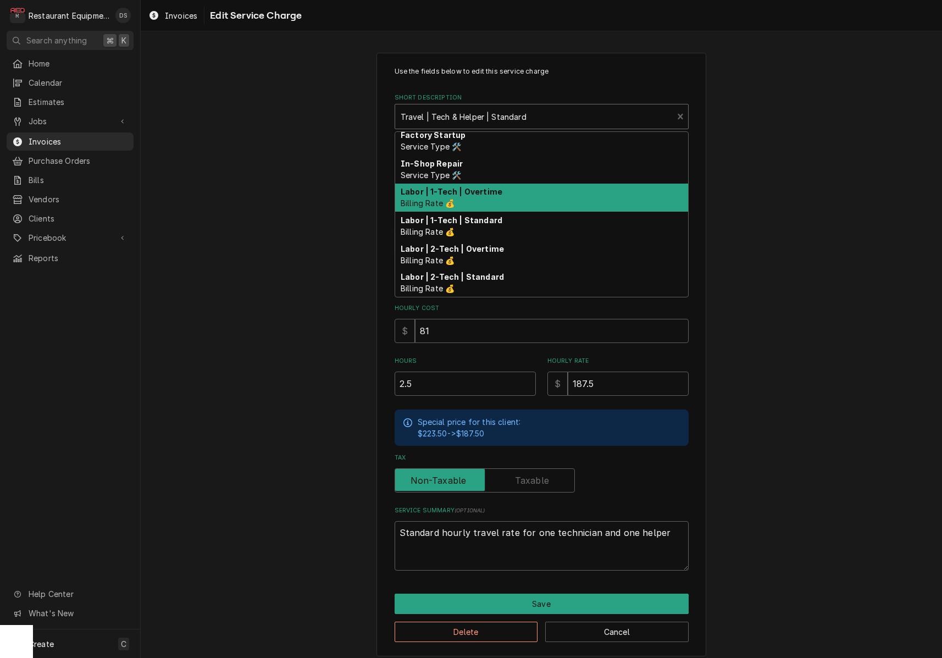
scroll to position [3, 0]
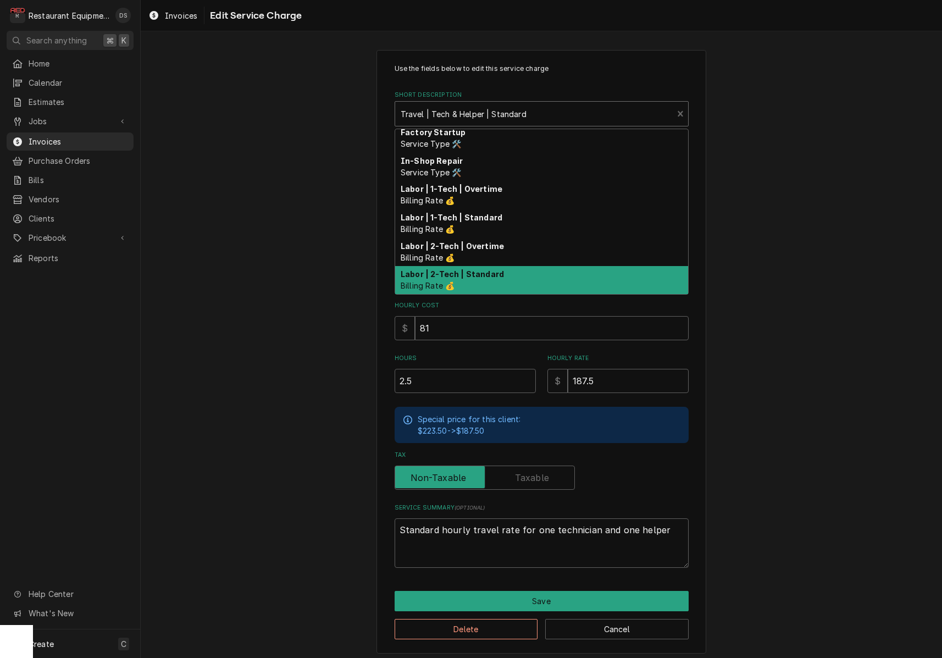
click at [465, 268] on div "Labor | 2-Tech | Standard Billing Rate 💰" at bounding box center [541, 280] width 293 height 29
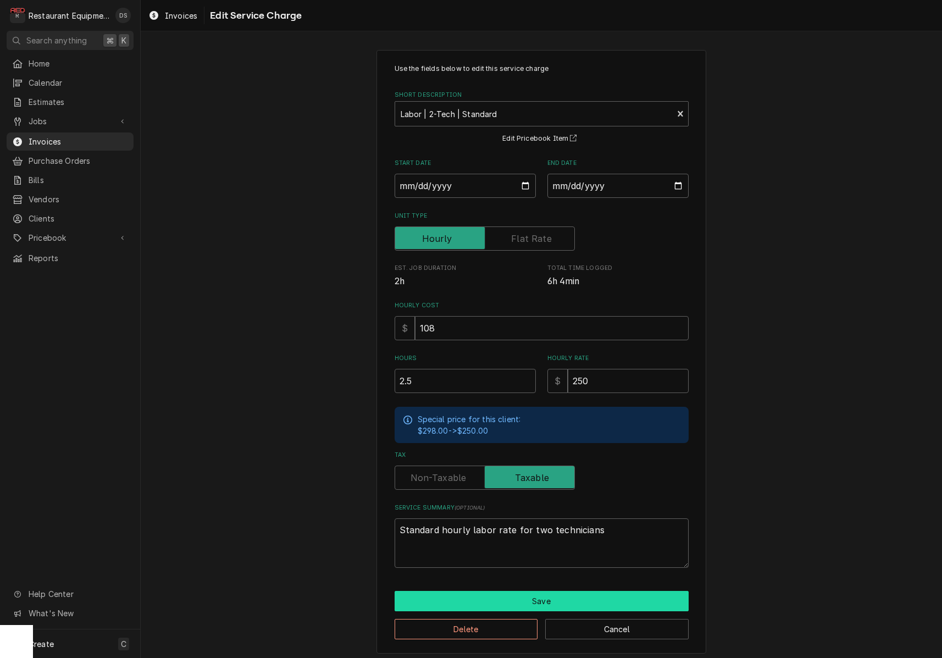
click at [520, 591] on button "Save" at bounding box center [541, 601] width 294 height 20
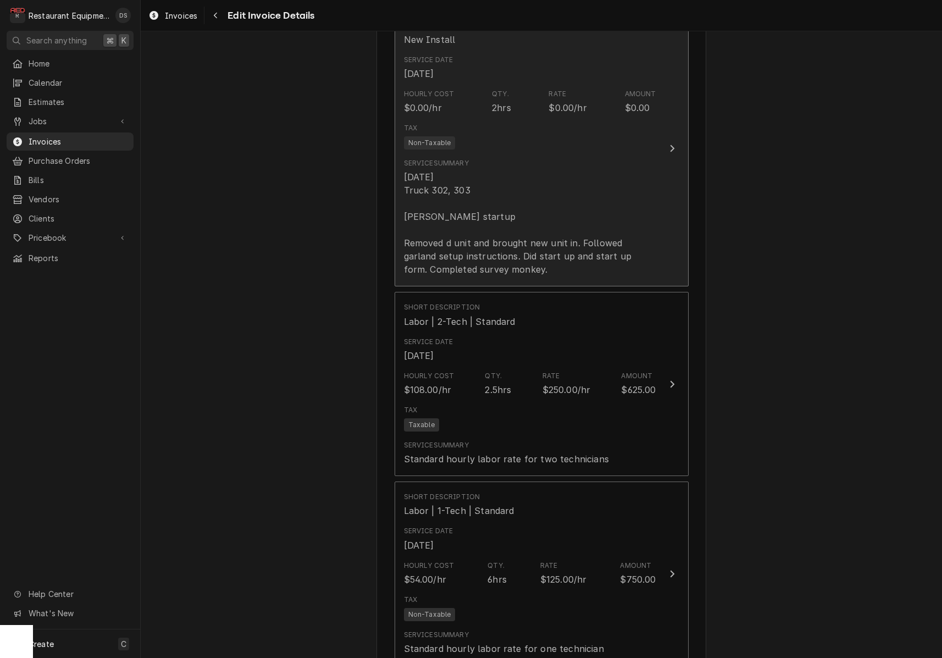
scroll to position [764, 0]
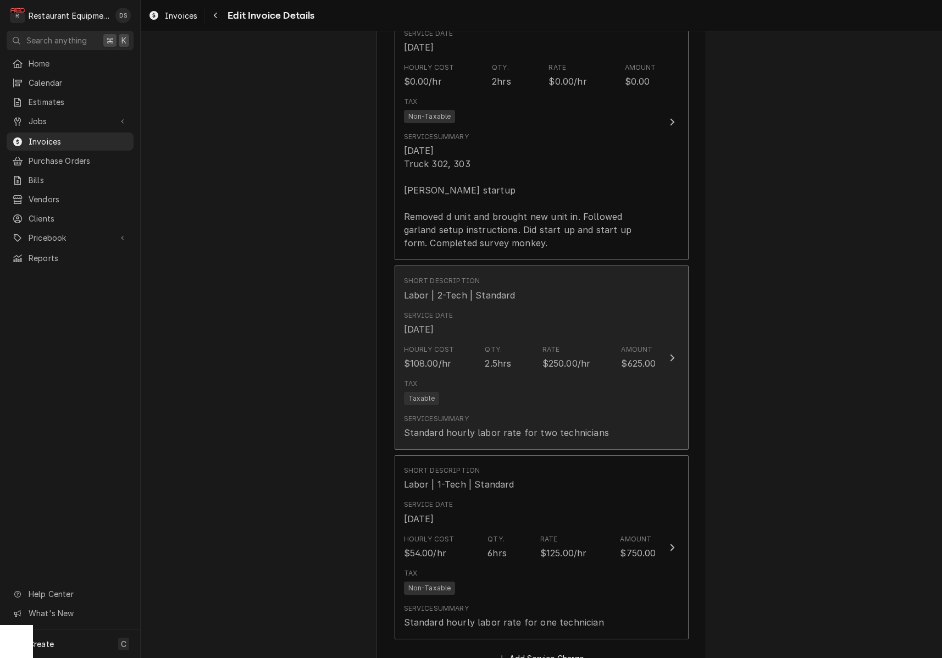
click at [505, 386] on div "Tax Taxable" at bounding box center [530, 391] width 252 height 35
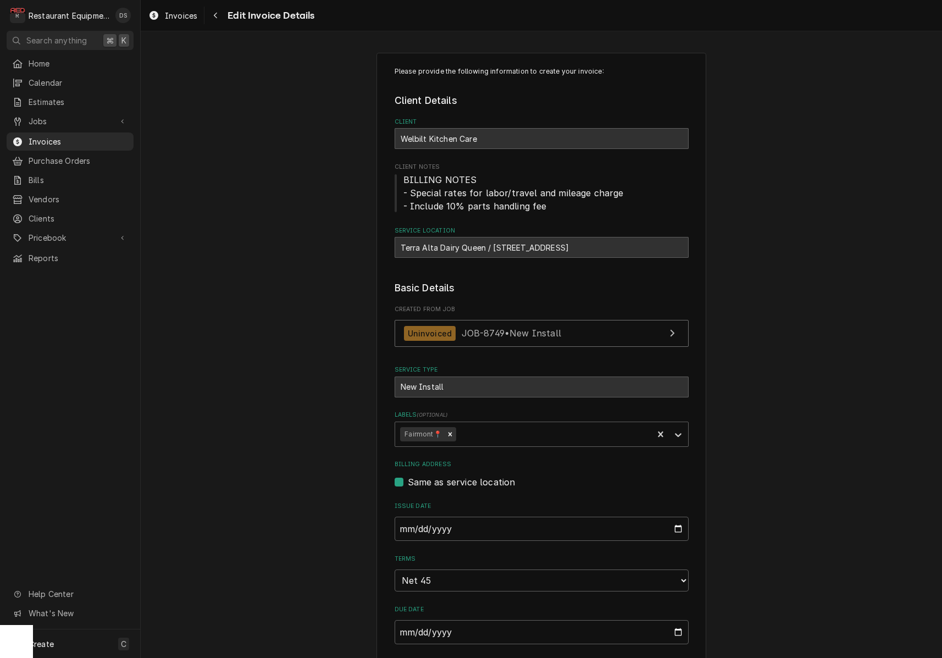
type textarea "x"
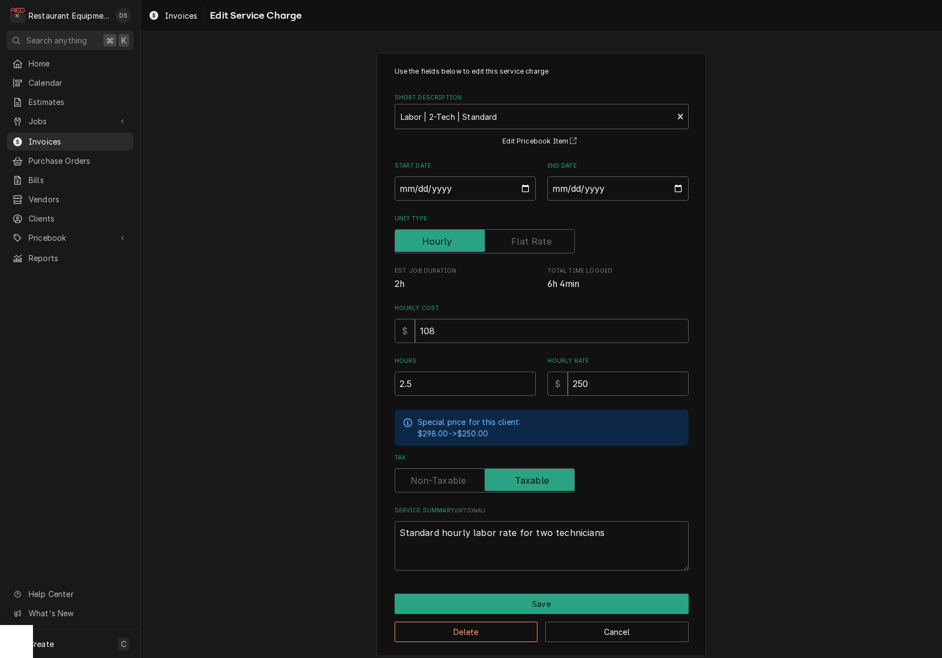
click at [447, 474] on label "Tax" at bounding box center [484, 480] width 180 height 24
click at [447, 474] on input "Tax" at bounding box center [484, 480] width 170 height 24
checkbox input "false"
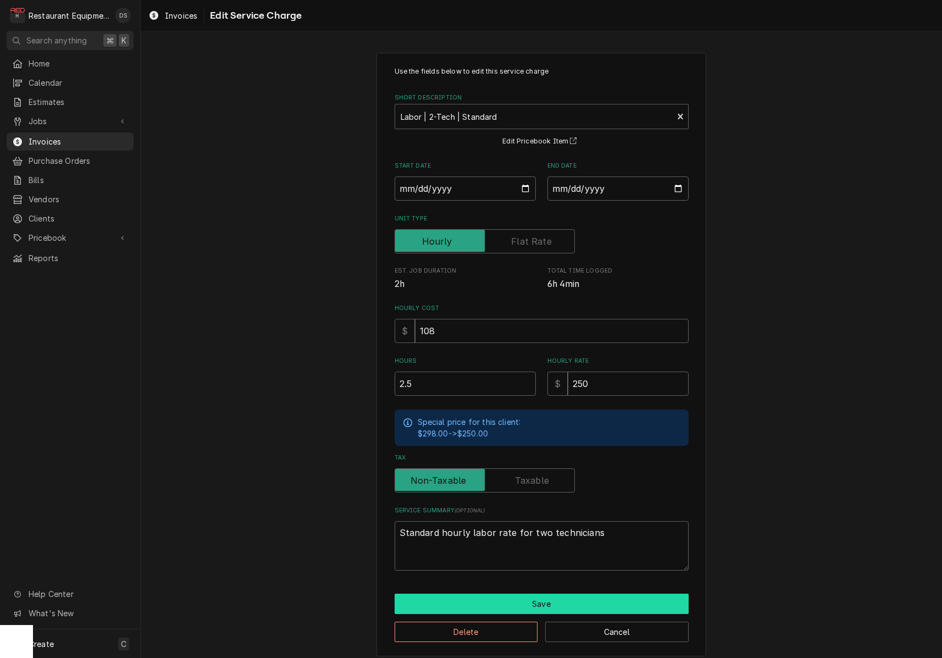
click at [548, 593] on button "Save" at bounding box center [541, 603] width 294 height 20
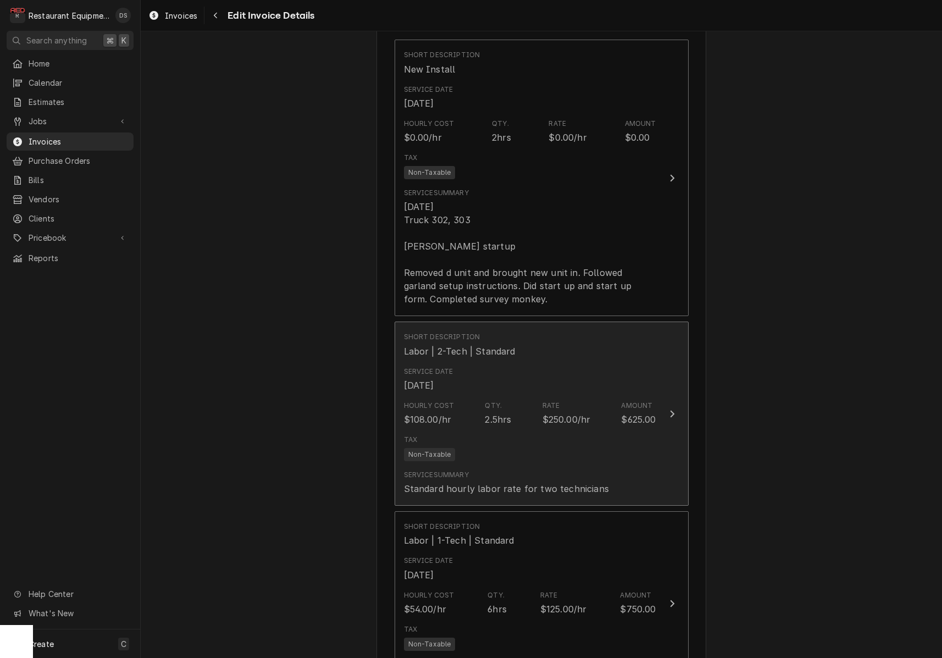
scroll to position [707, 0]
click at [499, 471] on div "Service Summary Standard hourly labor rate for two technicians" at bounding box center [506, 483] width 205 height 25
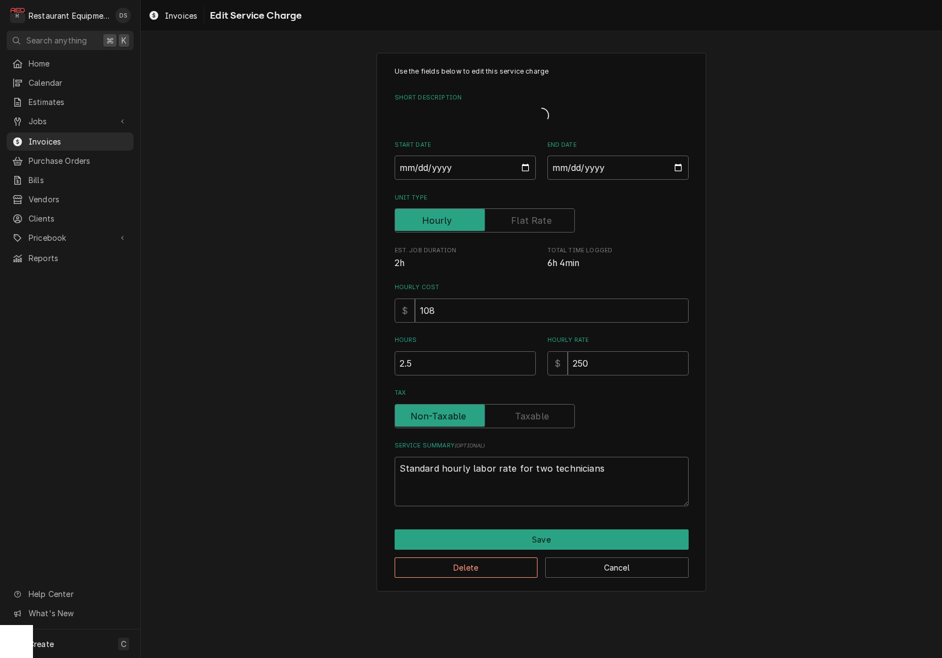
type textarea "x"
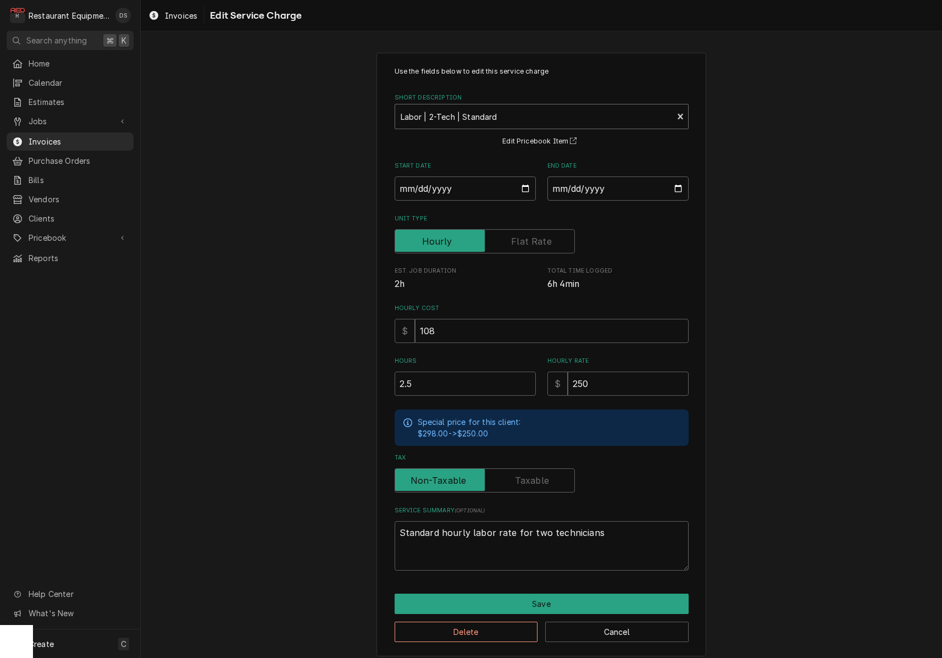
click at [475, 123] on div "Short Description" at bounding box center [533, 117] width 267 height 20
type input "trave"
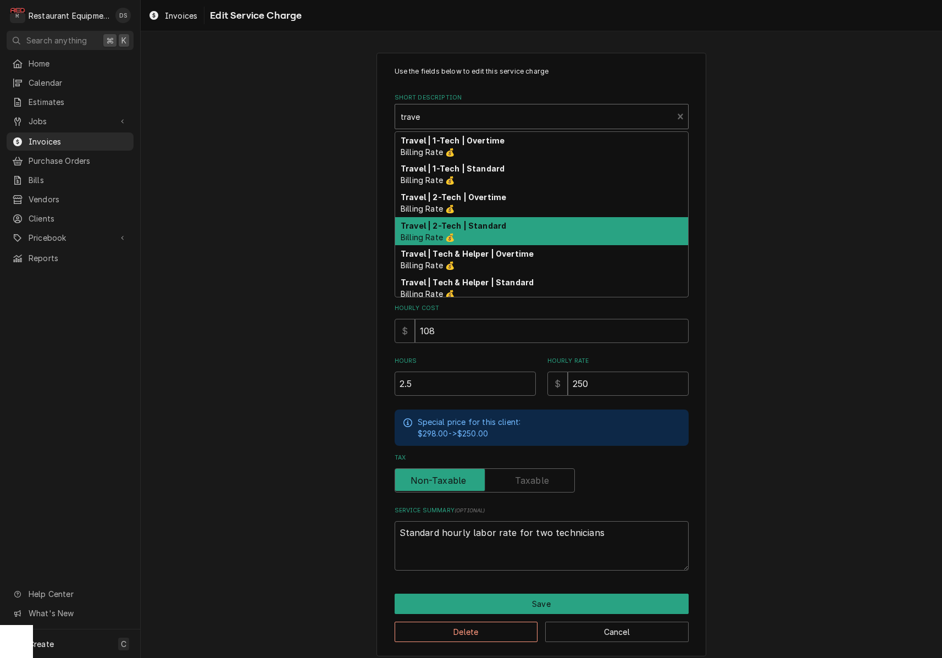
click at [472, 217] on div "Travel | 2-Tech | Standard Billing Rate 💰" at bounding box center [541, 231] width 293 height 29
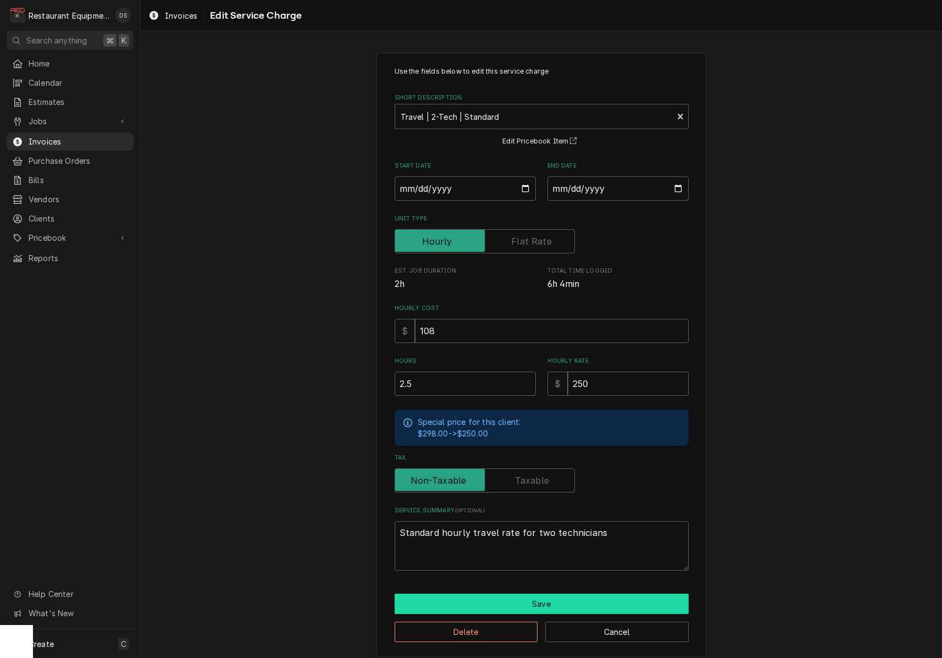
click at [537, 594] on button "Save" at bounding box center [541, 603] width 294 height 20
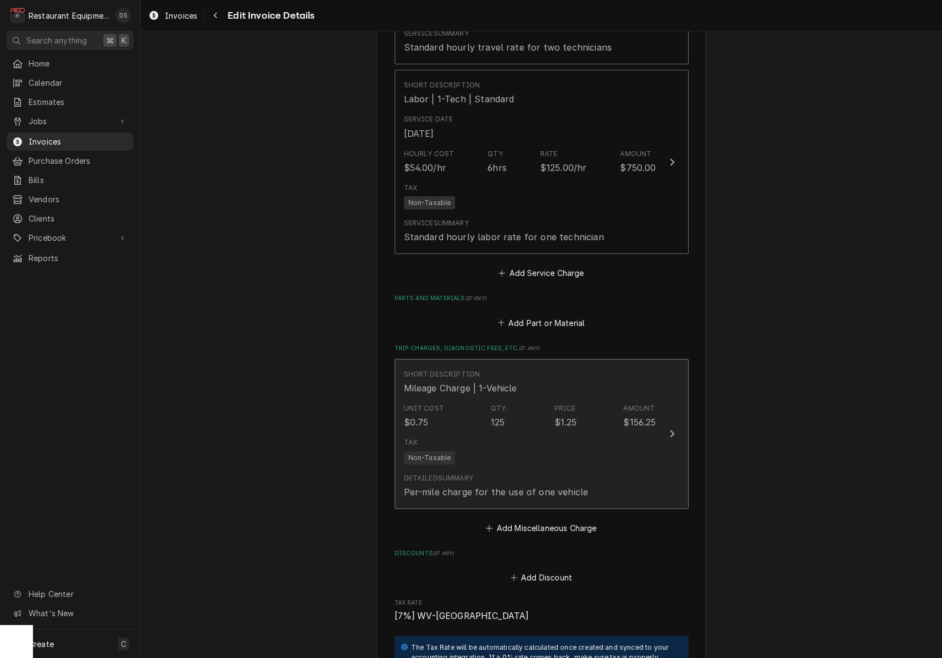
scroll to position [1150, 0]
click at [551, 472] on div "Detailed Summary Per-mile charge for the use of one vehicle" at bounding box center [496, 484] width 185 height 25
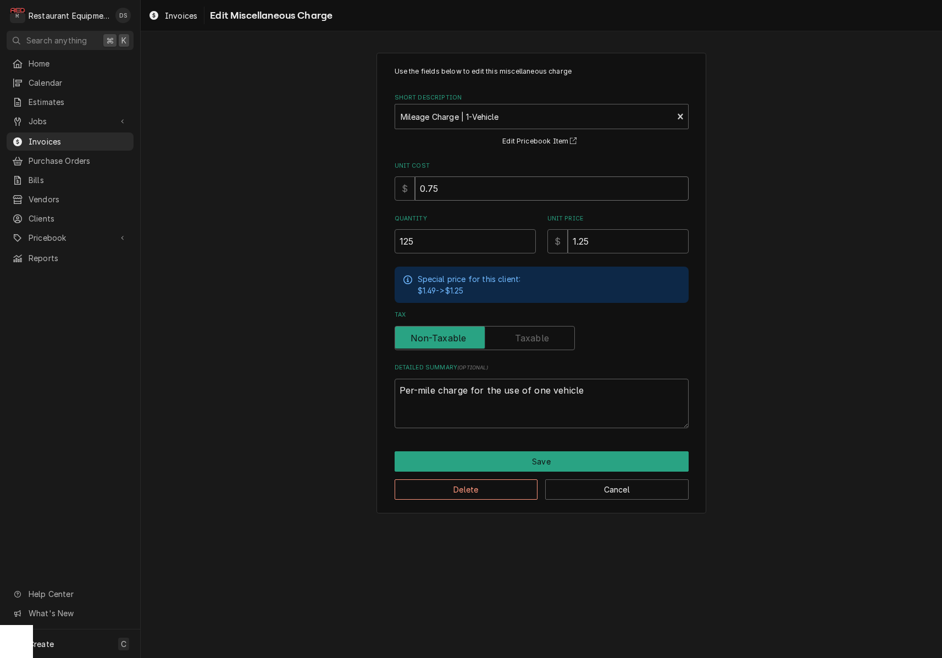
drag, startPoint x: 473, startPoint y: 193, endPoint x: 331, endPoint y: 170, distance: 144.1
click at [331, 170] on div "Use the fields below to edit this miscellaneous charge Short Description Mileag…" at bounding box center [541, 283] width 801 height 480
type textarea "x"
type input ".6"
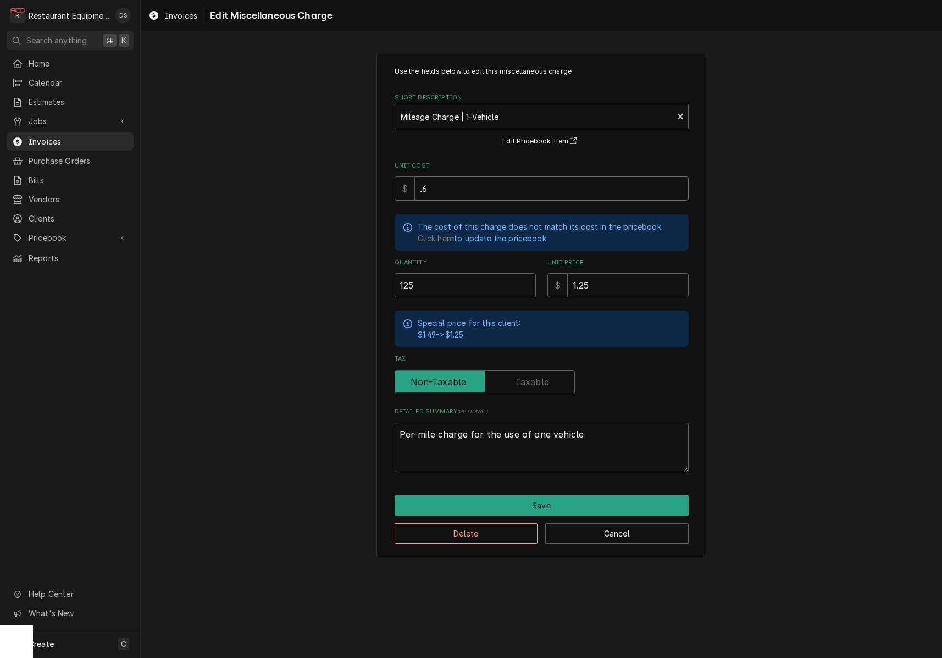
type textarea "x"
type input ".63"
click at [519, 496] on button "Save" at bounding box center [541, 505] width 294 height 20
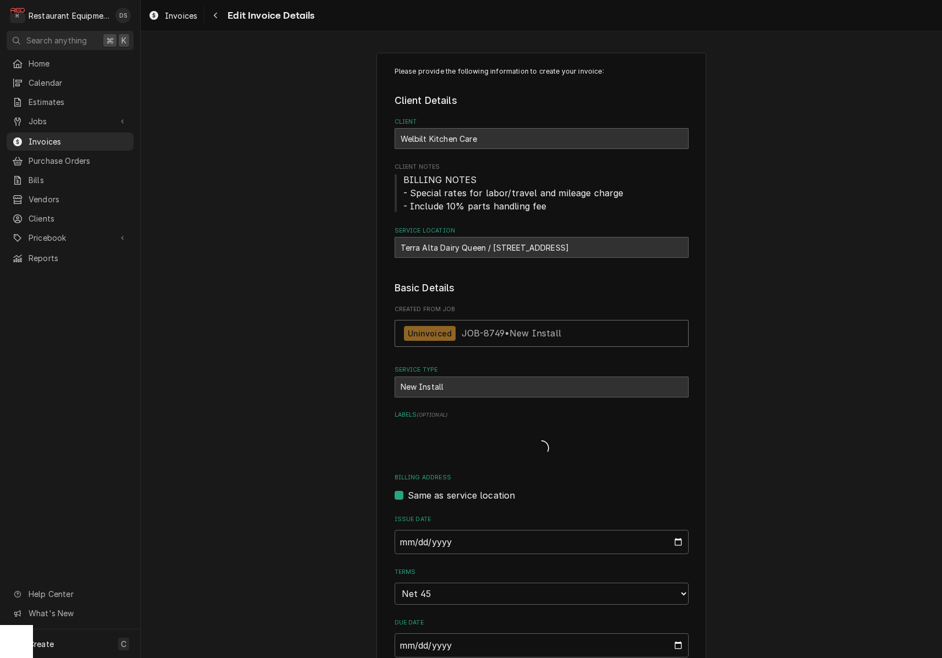
scroll to position [1150, 0]
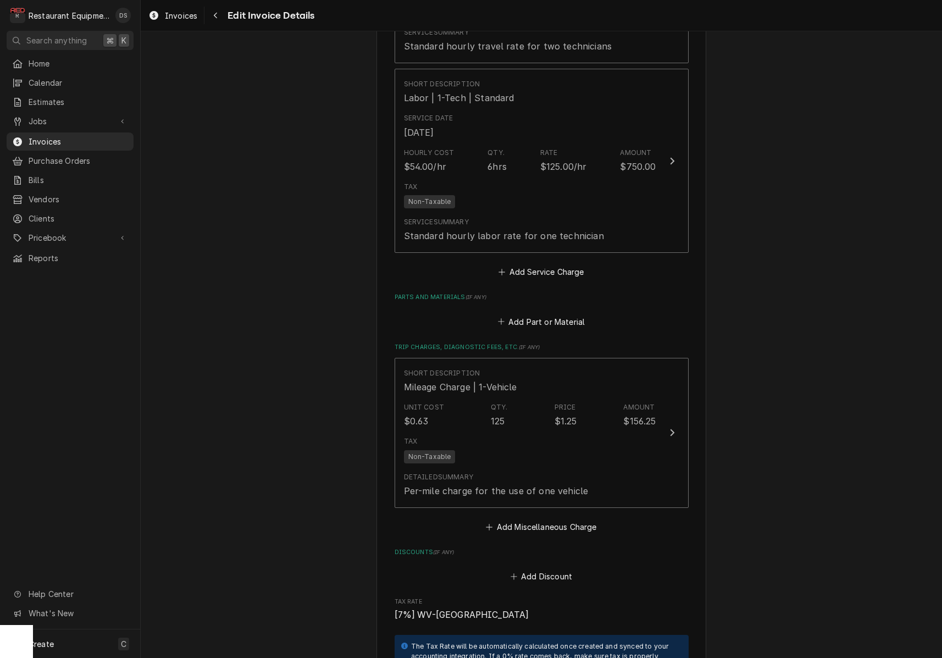
click at [792, 403] on div "Please provide the following information to create your invoice: Client Details…" at bounding box center [541, 18] width 801 height 2252
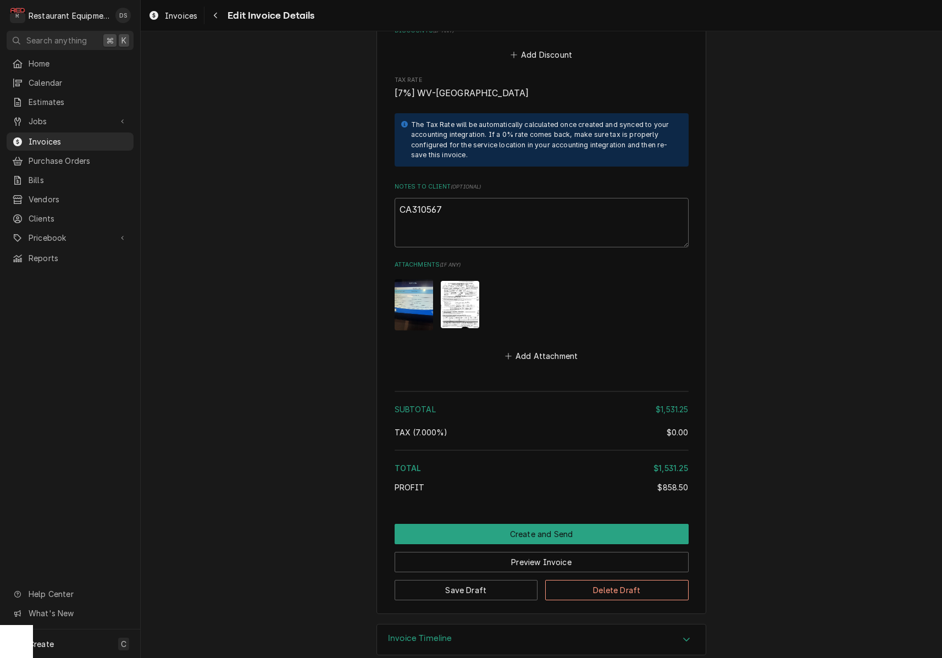
scroll to position [1671, 0]
click at [465, 293] on img "Attachments" at bounding box center [460, 304] width 38 height 47
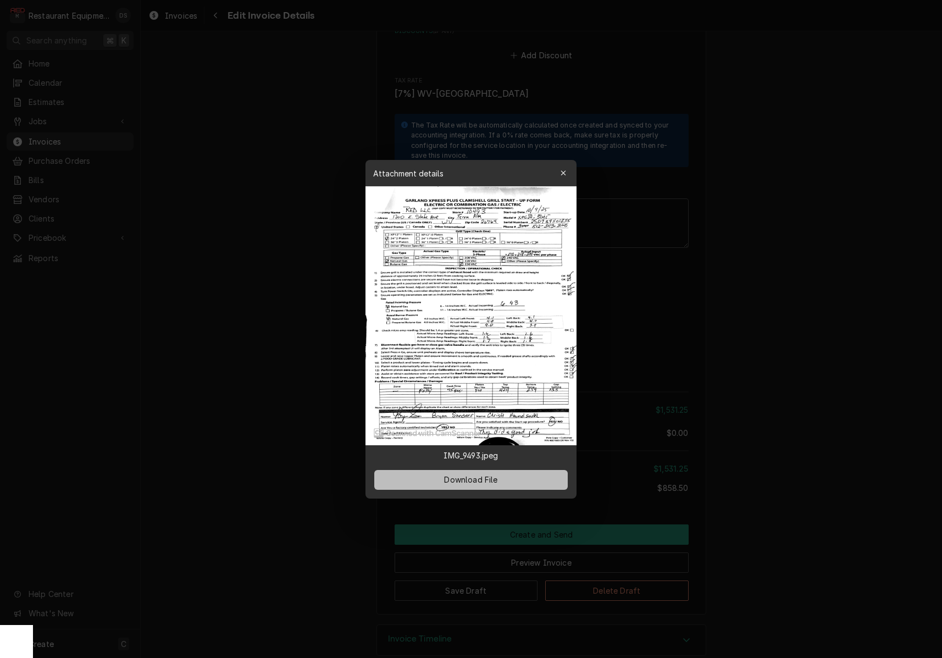
click at [508, 484] on button "Download File" at bounding box center [470, 479] width 193 height 20
click at [563, 176] on icon "button" at bounding box center [563, 173] width 6 height 8
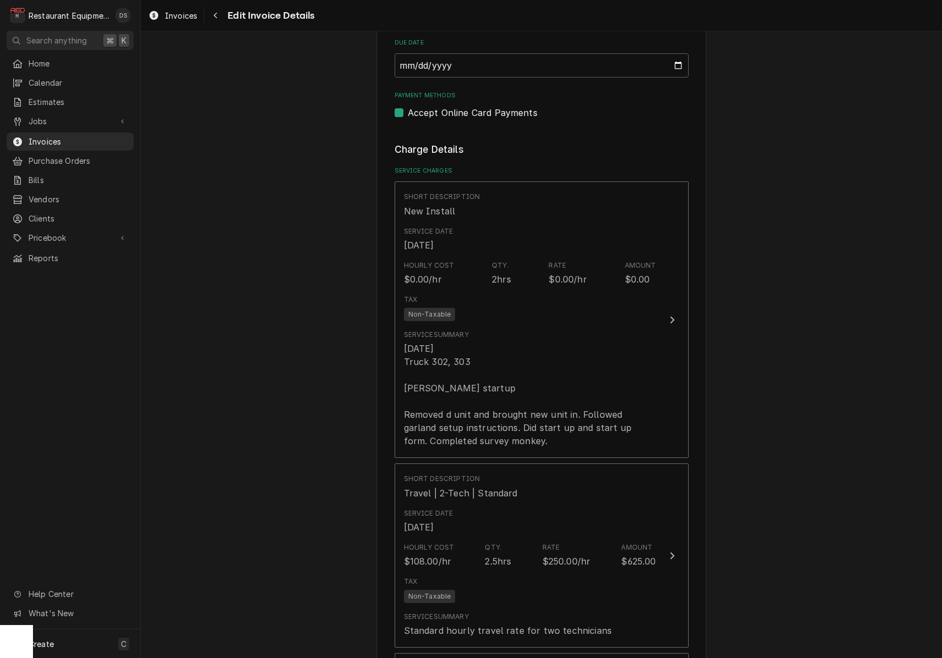
scroll to position [538, 0]
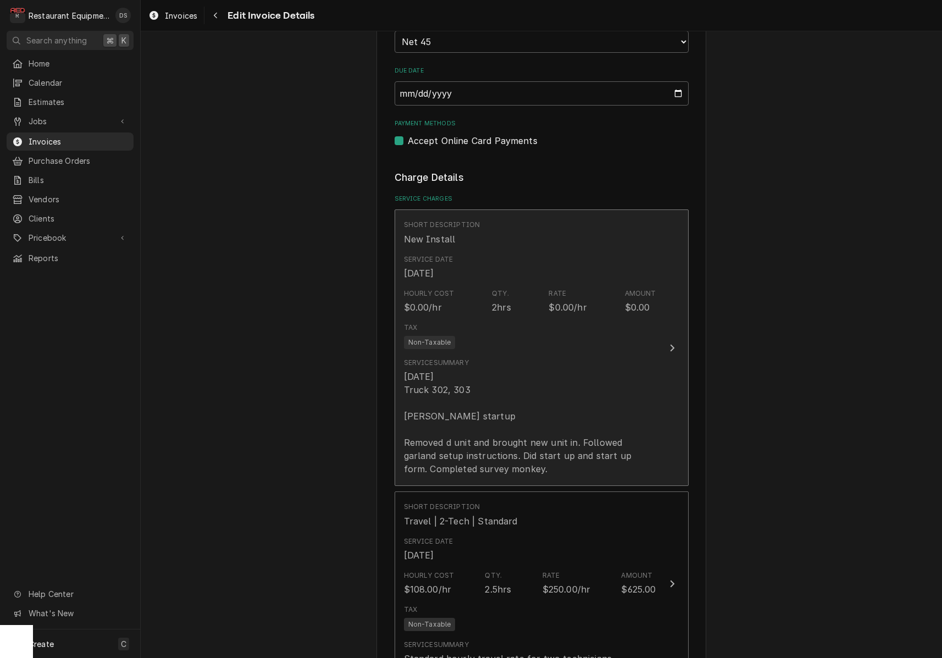
click at [472, 370] on div "10/9/25 Truck 302, 303 Harland startup Removed d unit and brought new unit in. …" at bounding box center [530, 422] width 252 height 105
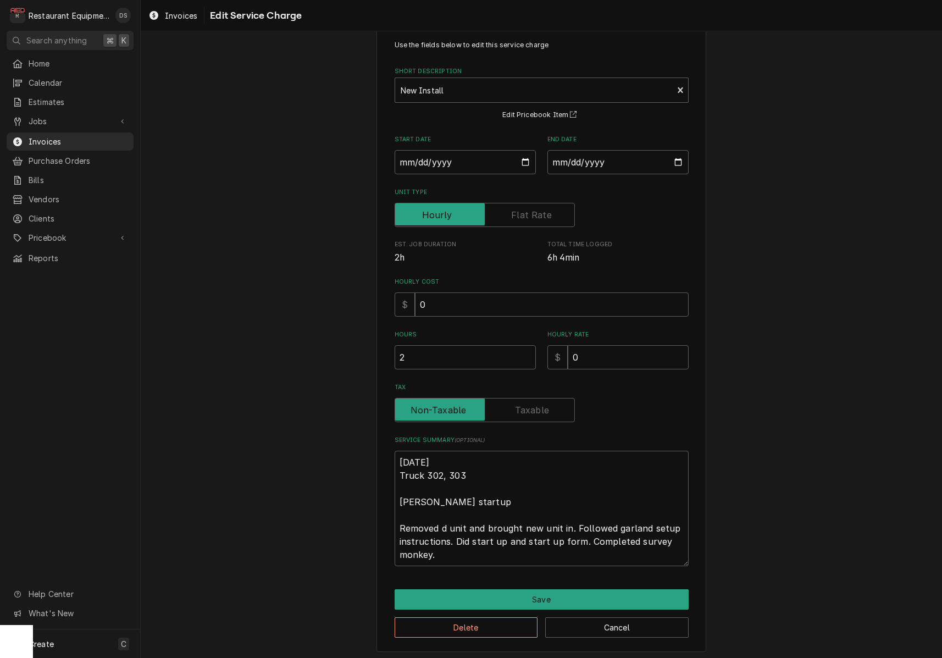
scroll to position [26, 0]
drag, startPoint x: 398, startPoint y: 455, endPoint x: 475, endPoint y: 553, distance: 124.3
click at [475, 553] on textarea "10/9/25 Truck 302, 303 Harland startup Removed d unit and brought new unit in. …" at bounding box center [541, 508] width 294 height 115
click at [411, 498] on textarea "10/9/25 Truck 302, 303 Harland startup Removed d unit and brought new unit in. …" at bounding box center [541, 508] width 294 height 115
click at [405, 498] on textarea "10/9/25 Truck 302, 303 Harland startup Removed d unit and brought new unit in. …" at bounding box center [541, 508] width 294 height 115
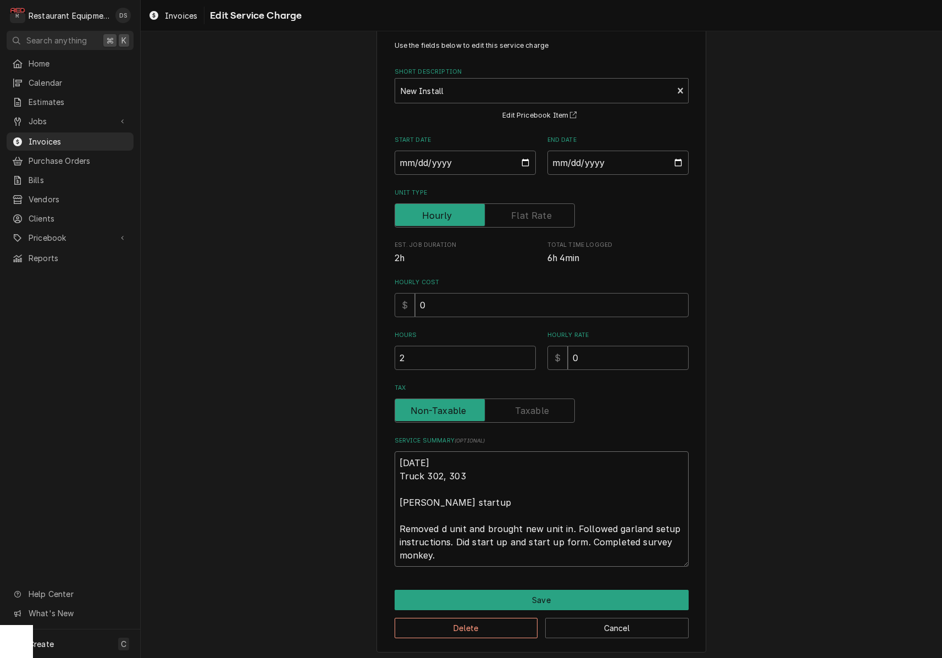
type textarea "x"
type textarea "10/9/25 Truck 302, 303 arland startup Removed d unit and brought new unit in. F…"
type textarea "x"
drag, startPoint x: 398, startPoint y: 456, endPoint x: 483, endPoint y: 532, distance: 114.0
click at [459, 547] on textarea "10/9/25 Truck 302, 303 Garland startup Removed d unit and brought new unit in. …" at bounding box center [541, 508] width 294 height 115
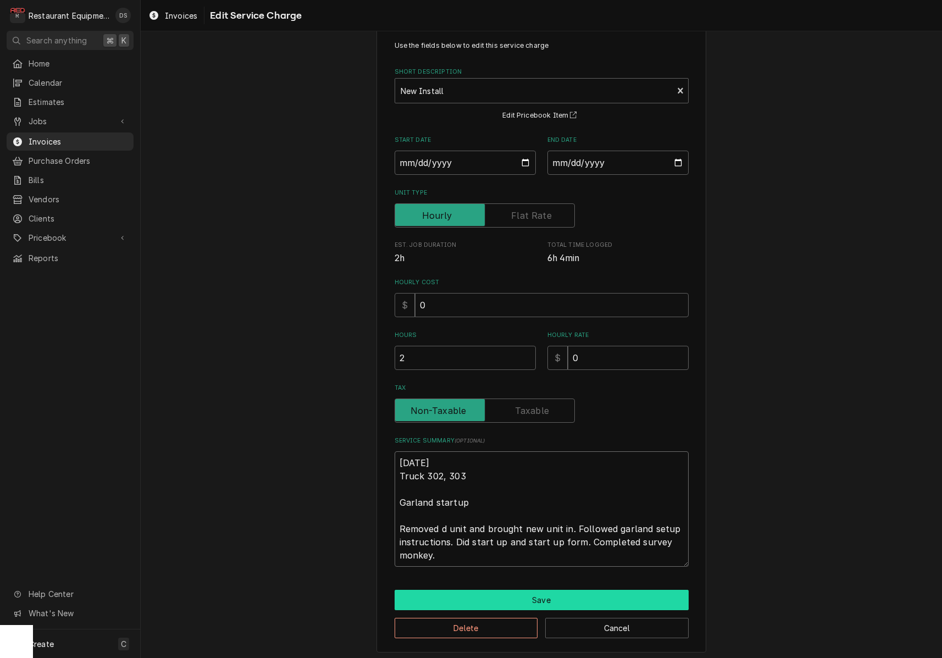
type textarea "10/9/25 Truck 302, 303 Garland startup Removed d unit and brought new unit in. …"
click at [552, 598] on button "Save" at bounding box center [541, 599] width 294 height 20
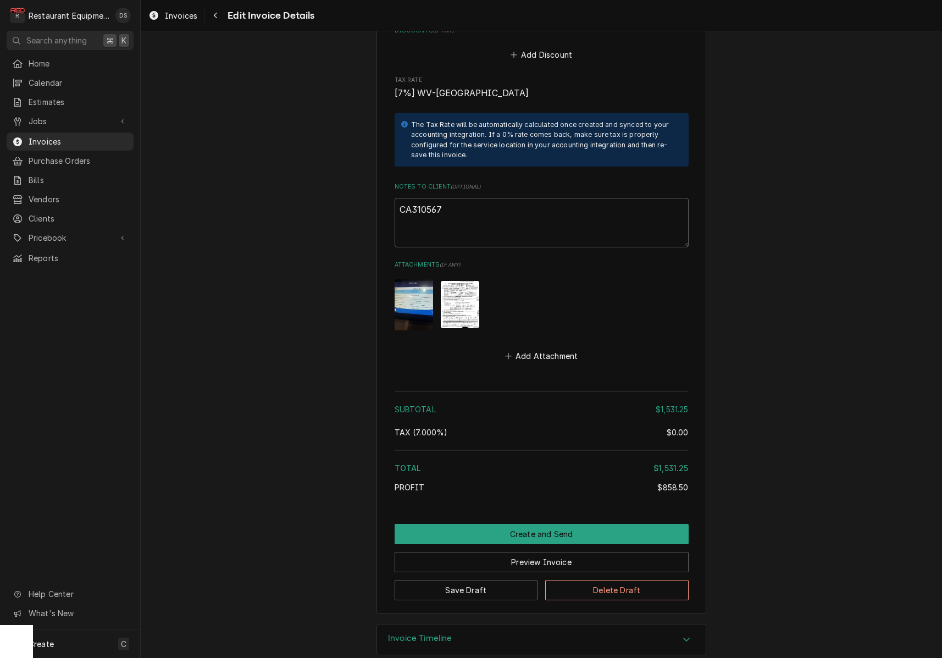
scroll to position [1671, 0]
drag, startPoint x: 454, startPoint y: 198, endPoint x: 393, endPoint y: 193, distance: 60.6
click at [569, 552] on button "Preview Invoice" at bounding box center [541, 562] width 294 height 20
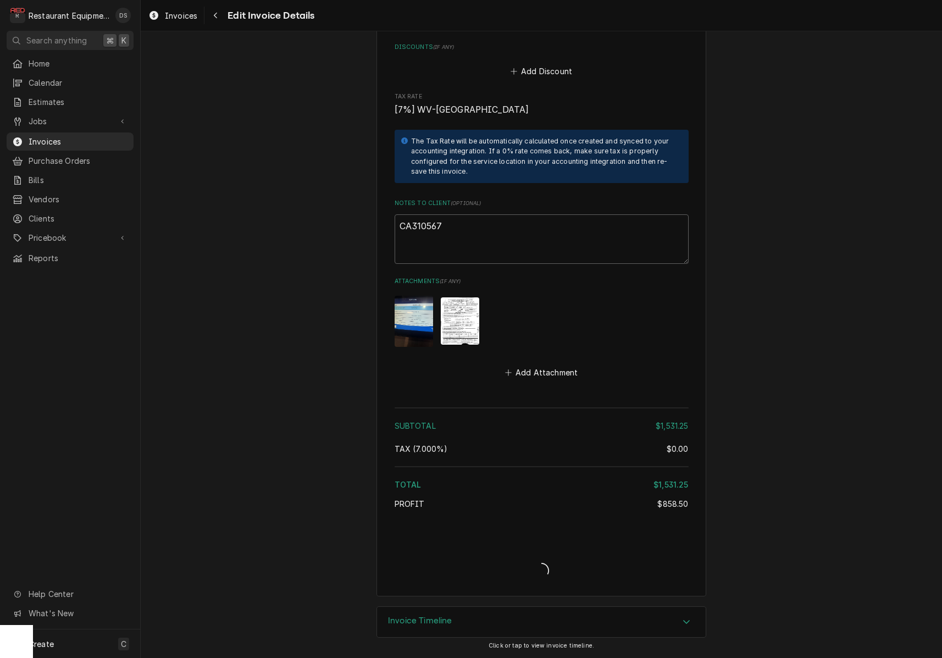
scroll to position [1637, 0]
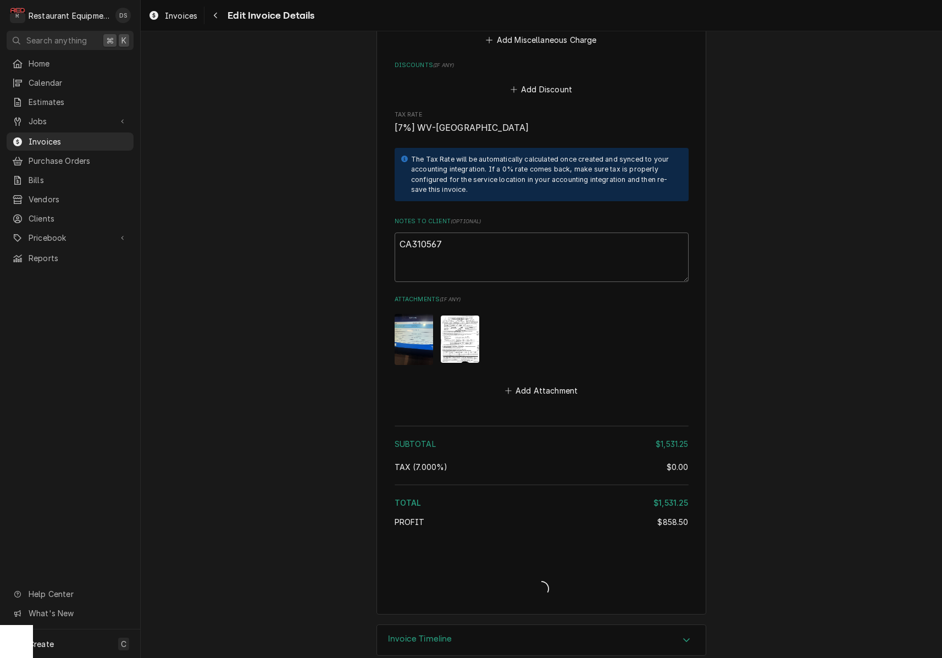
type textarea "x"
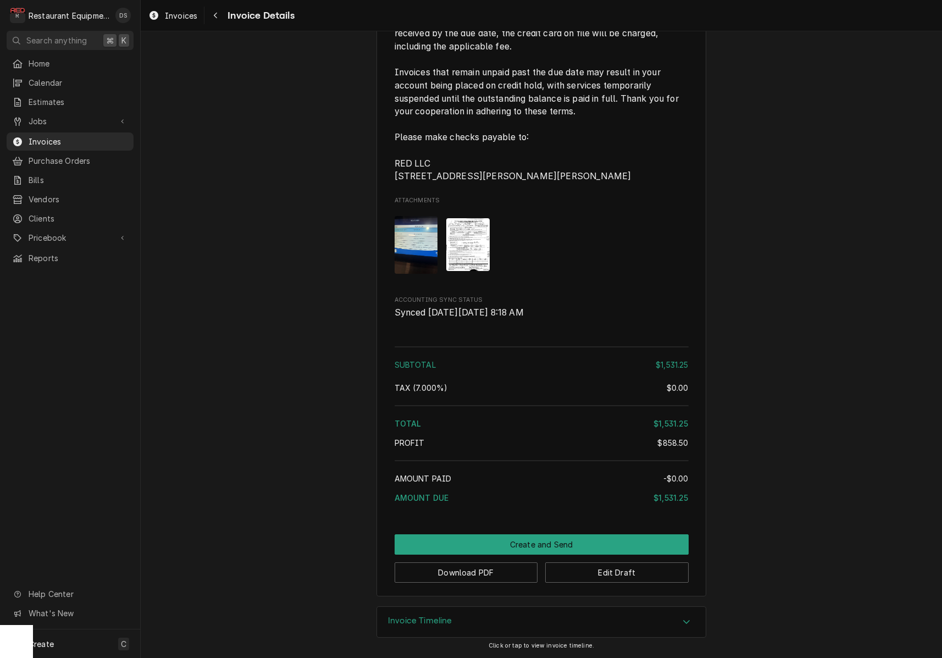
scroll to position [1629, 0]
click at [485, 574] on button "Download PDF" at bounding box center [465, 572] width 143 height 20
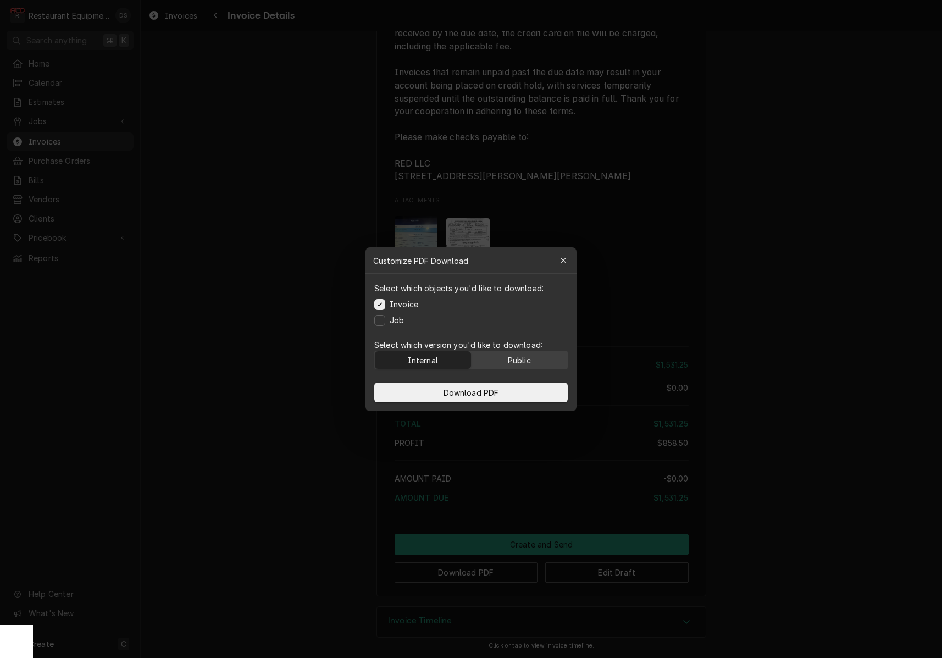
click at [526, 353] on button "Public" at bounding box center [519, 360] width 96 height 18
click at [514, 390] on button "Download PDF" at bounding box center [470, 392] width 193 height 20
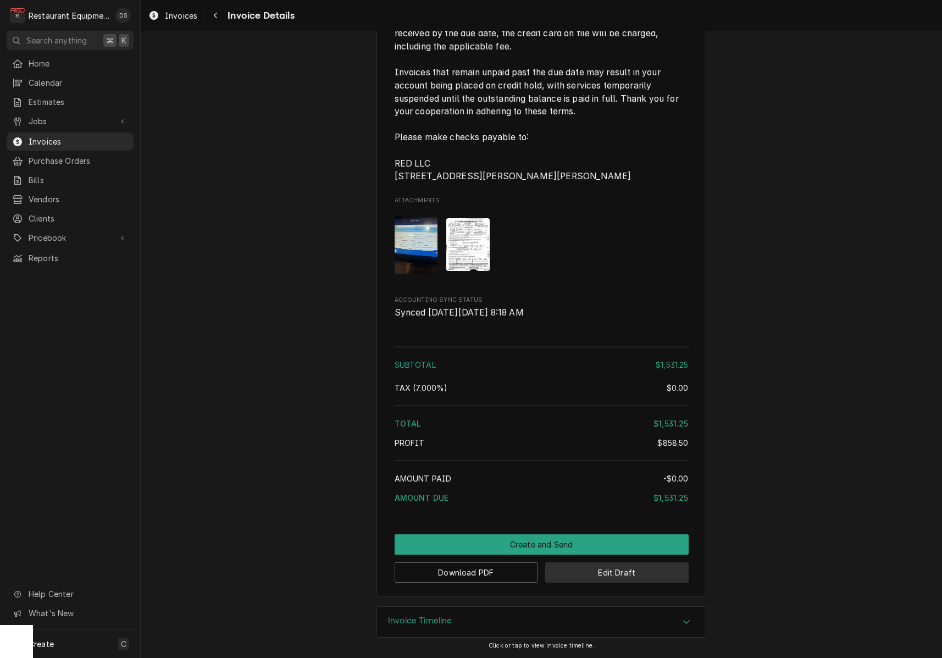
click at [629, 574] on button "Edit Draft" at bounding box center [616, 572] width 143 height 20
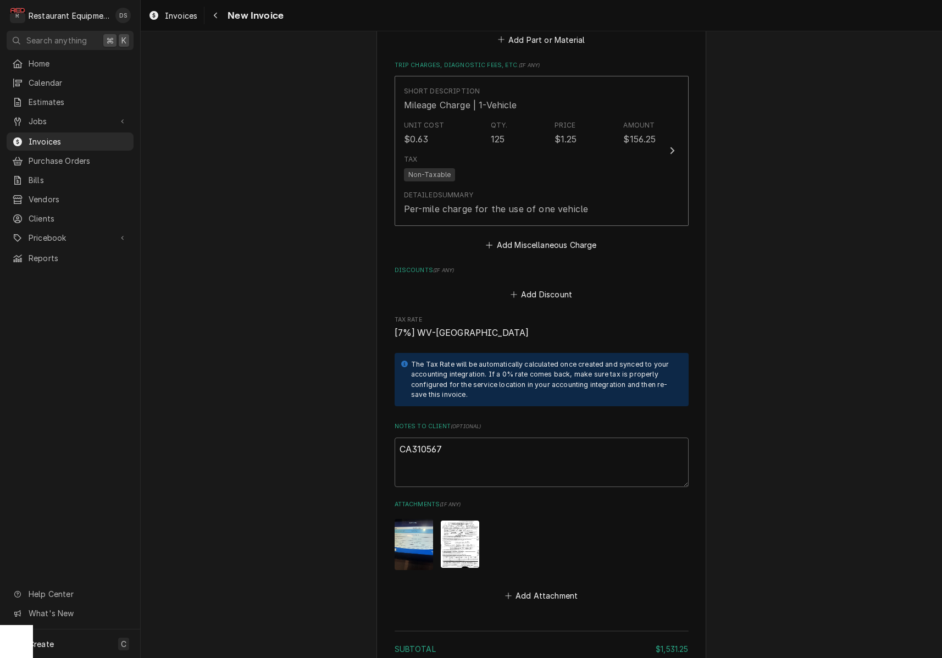
scroll to position [1483, 0]
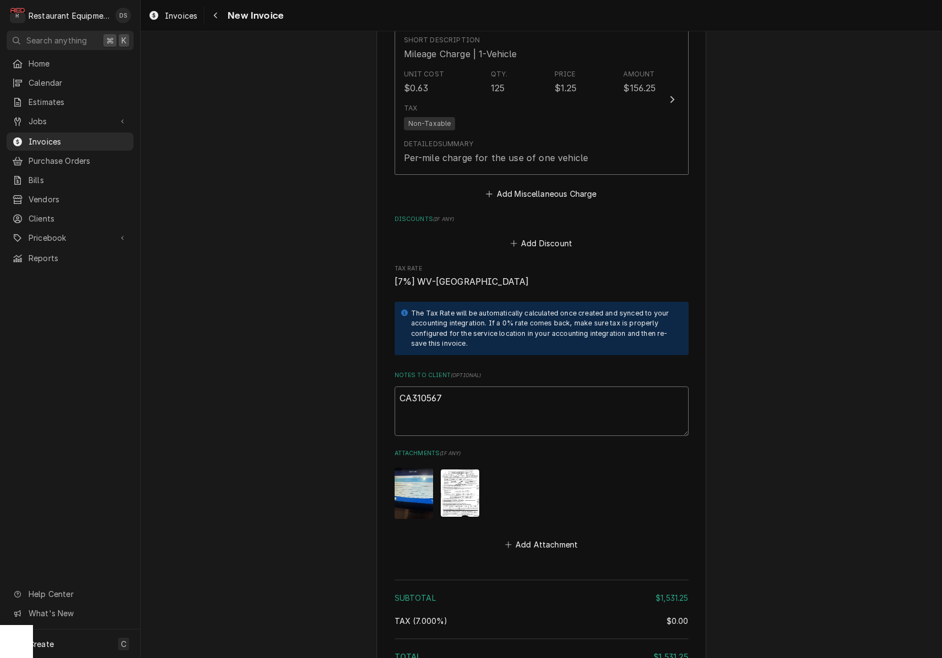
click at [482, 386] on textarea "CA310567" at bounding box center [541, 410] width 294 height 49
type textarea "x"
type textarea "CA310567"
type textarea "x"
type textarea "CA310567"
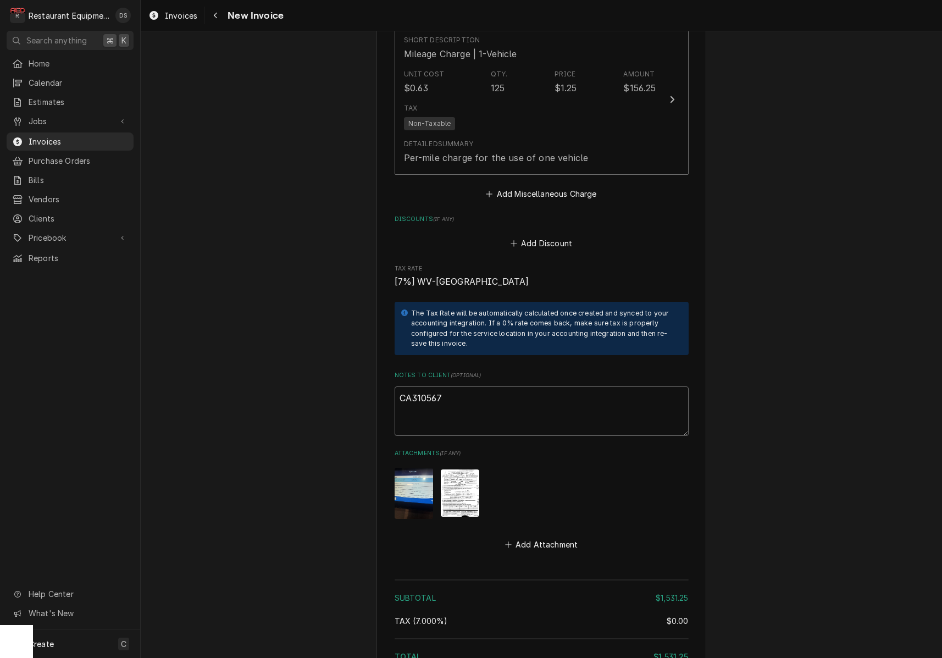
type textarea "x"
type textarea "CA310567"
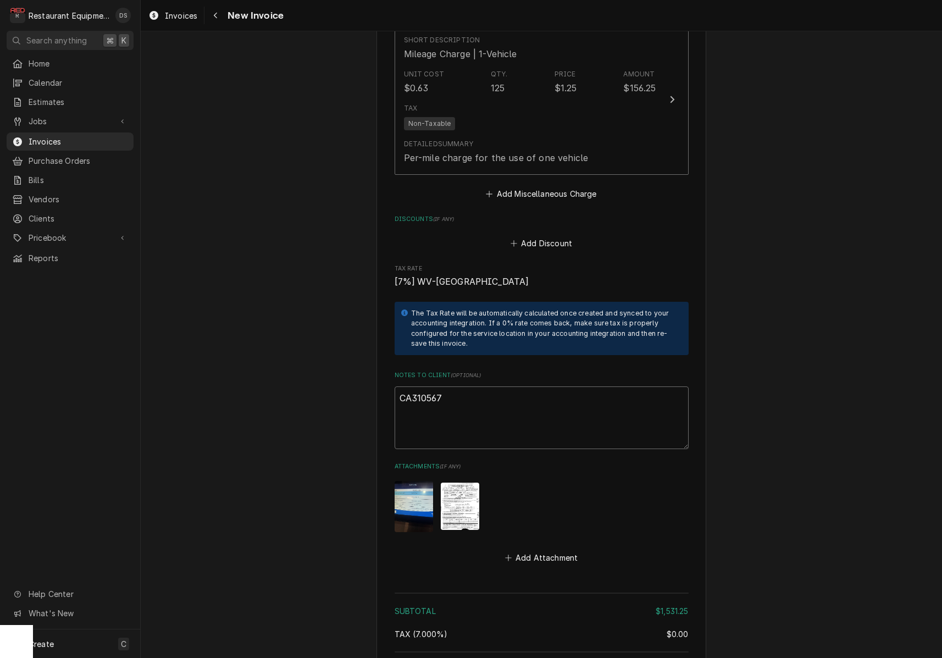
paste textarea "KC-1038930"
type textarea "x"
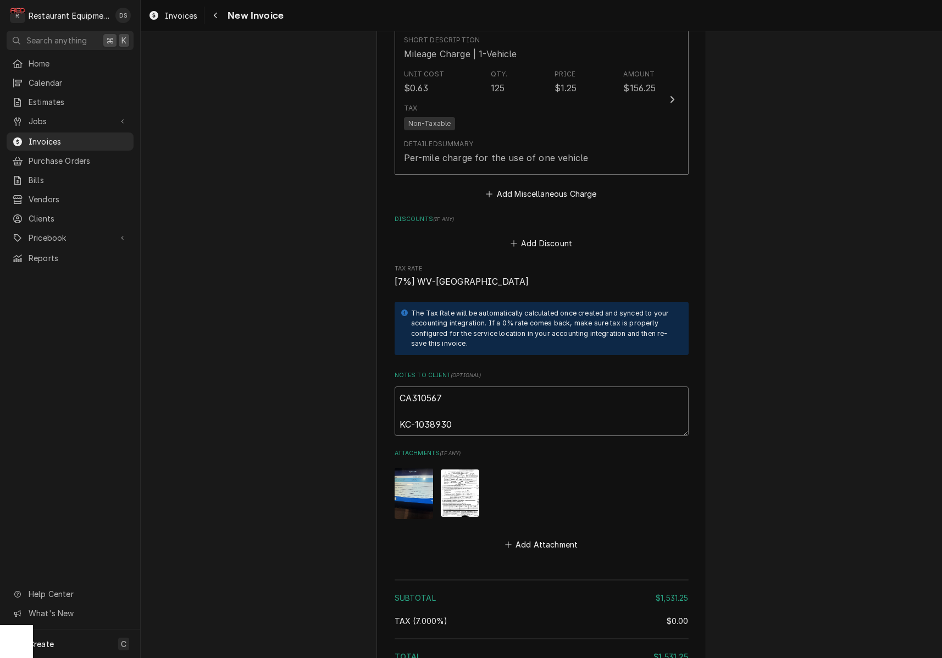
type textarea "CA310567 KC-1038930"
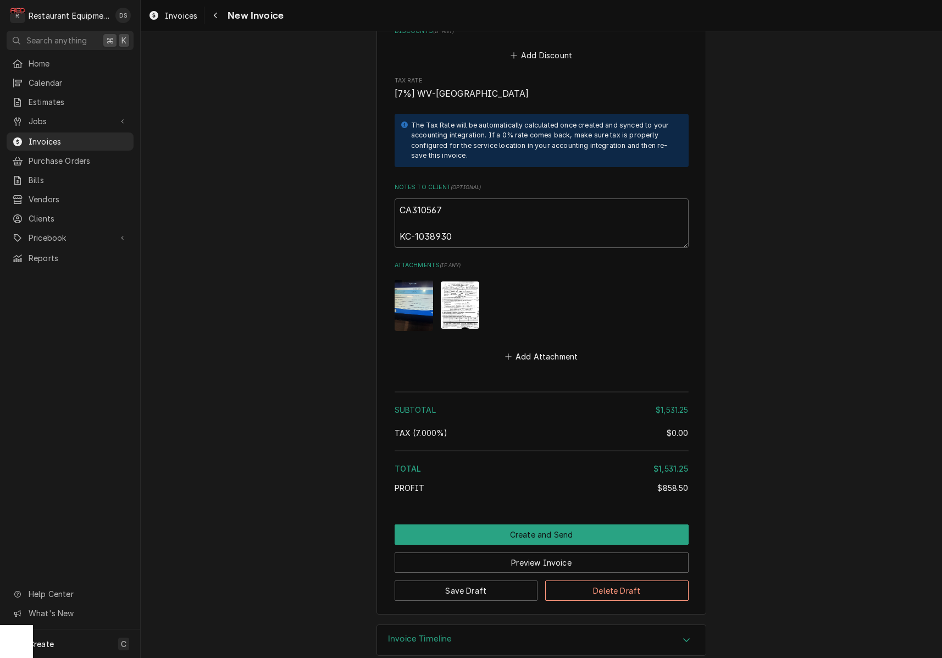
scroll to position [0, 0]
click at [471, 305] on img "Attachments" at bounding box center [460, 304] width 38 height 47
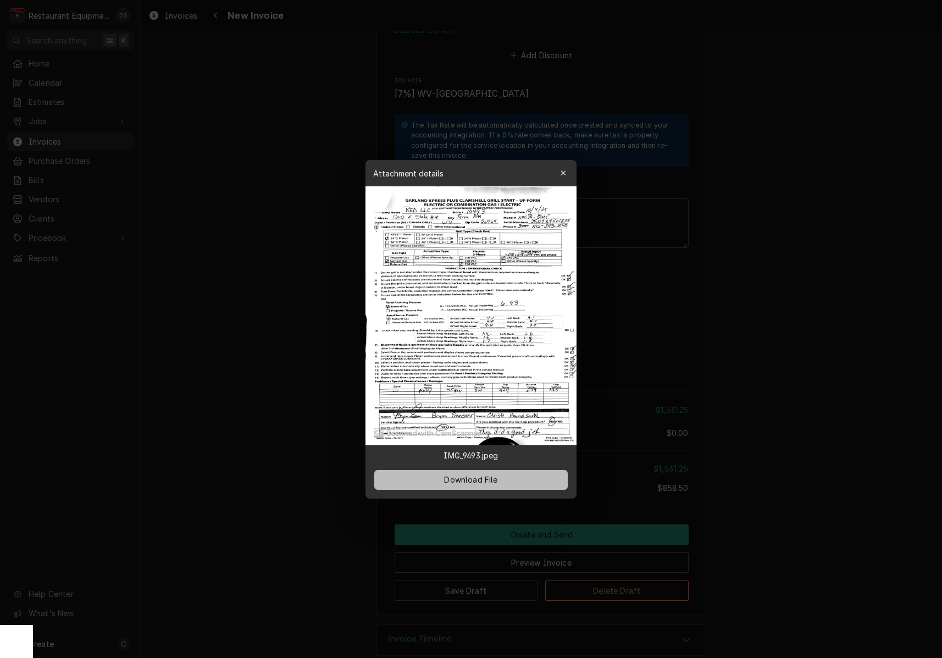
drag, startPoint x: 486, startPoint y: 478, endPoint x: 559, endPoint y: 469, distance: 74.2
click at [486, 478] on span "Download File" at bounding box center [471, 480] width 58 height 12
click at [562, 174] on icon "button" at bounding box center [562, 172] width 5 height 5
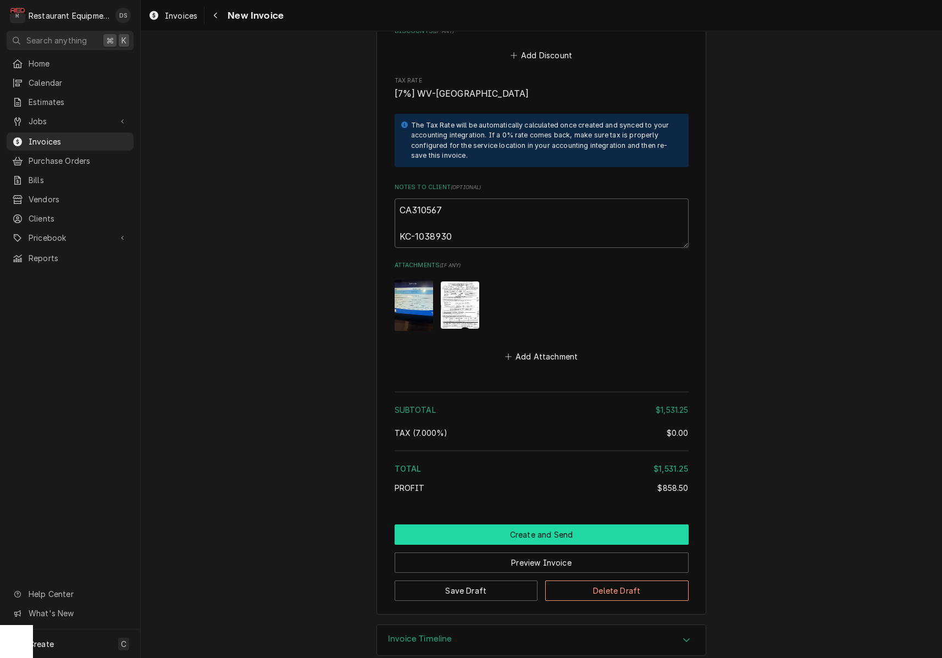
click at [567, 524] on button "Create and Send" at bounding box center [541, 534] width 294 height 20
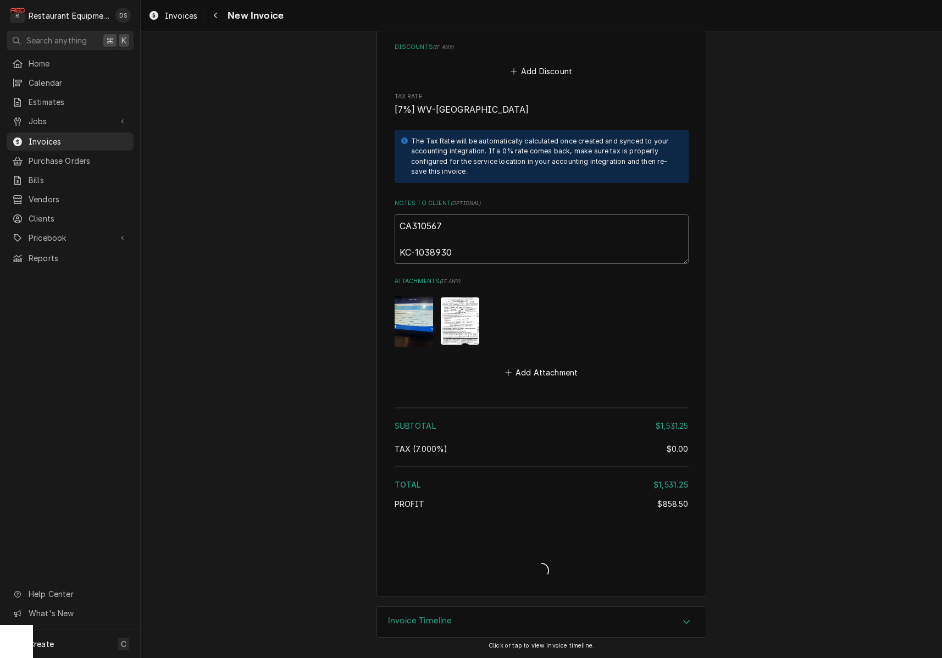
type textarea "x"
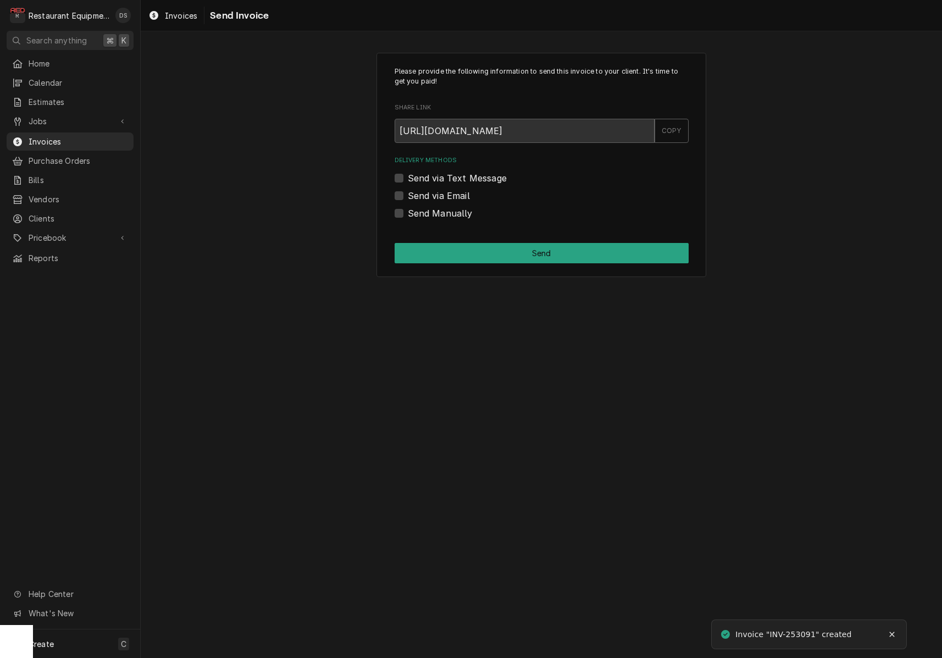
click at [408, 213] on label "Send Manually" at bounding box center [440, 213] width 65 height 13
click at [408, 213] on input "Send Manually" at bounding box center [555, 219] width 294 height 24
checkbox input "true"
click at [446, 247] on button "Send" at bounding box center [541, 253] width 294 height 20
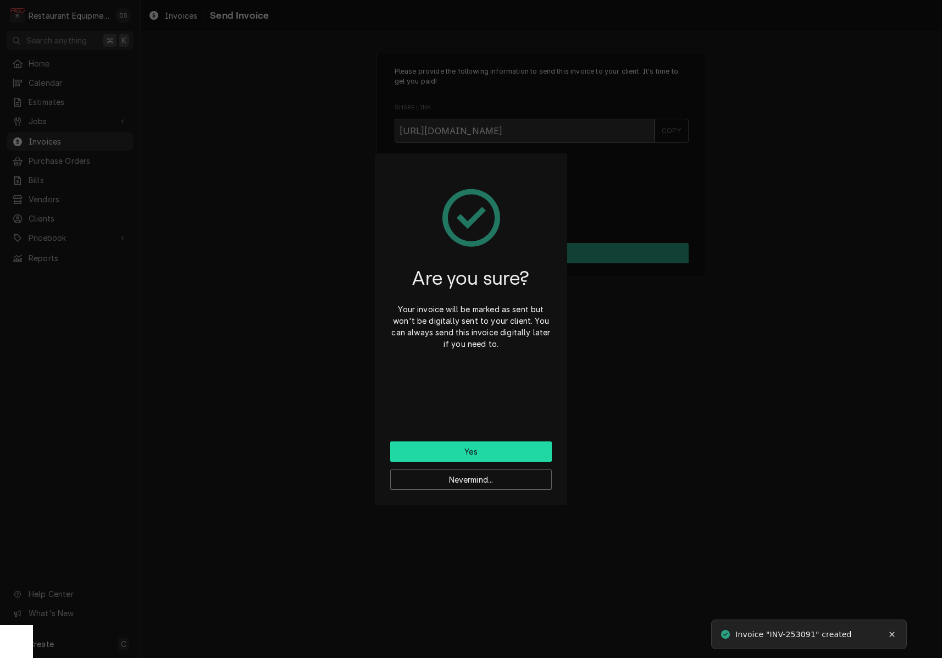
click at [490, 453] on button "Yes" at bounding box center [471, 451] width 162 height 20
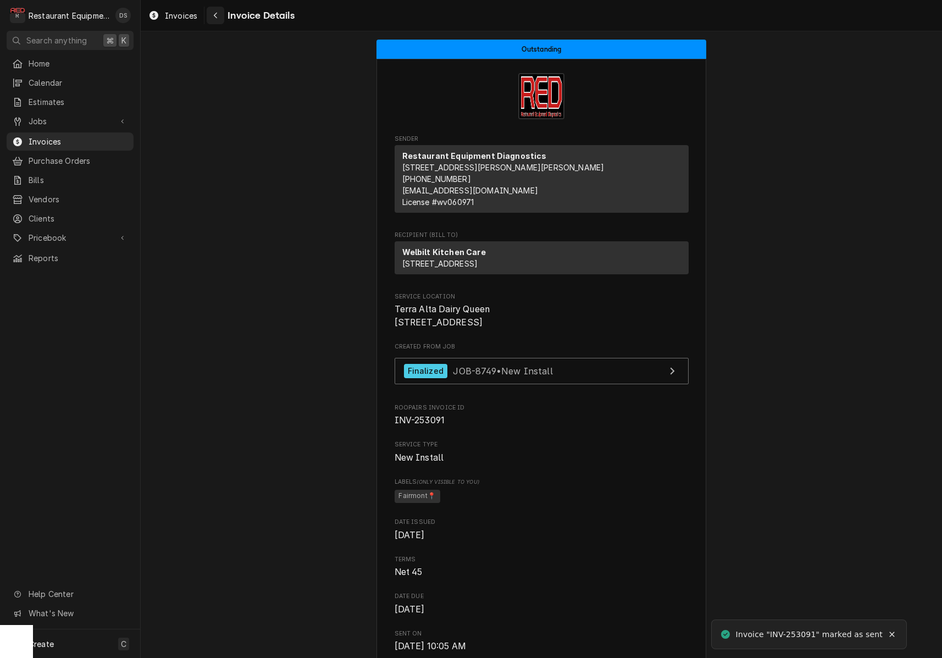
click at [213, 12] on div "Navigate back" at bounding box center [215, 15] width 11 height 11
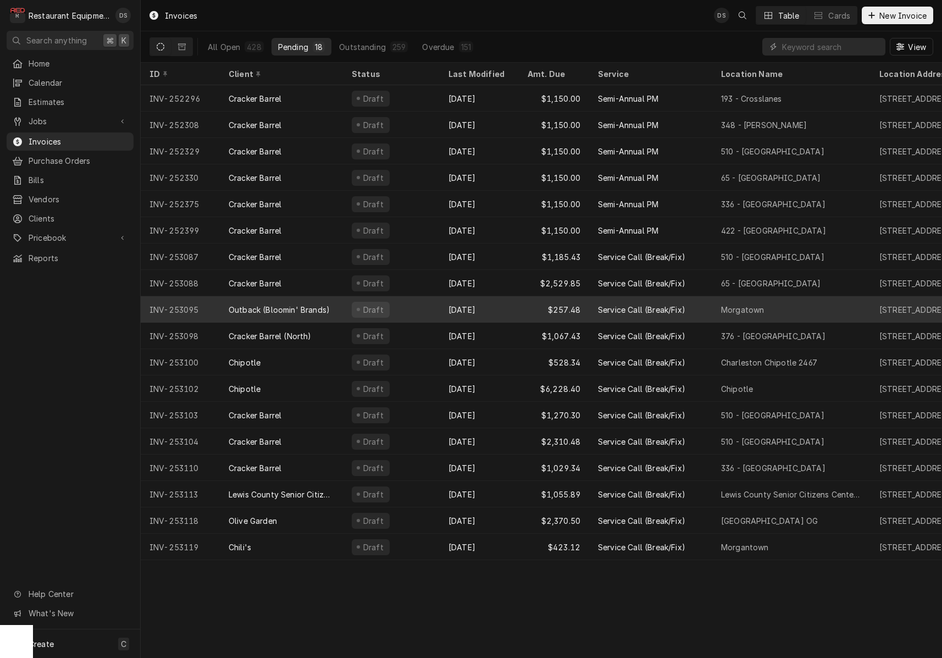
click at [427, 306] on div "Draft" at bounding box center [391, 309] width 97 height 26
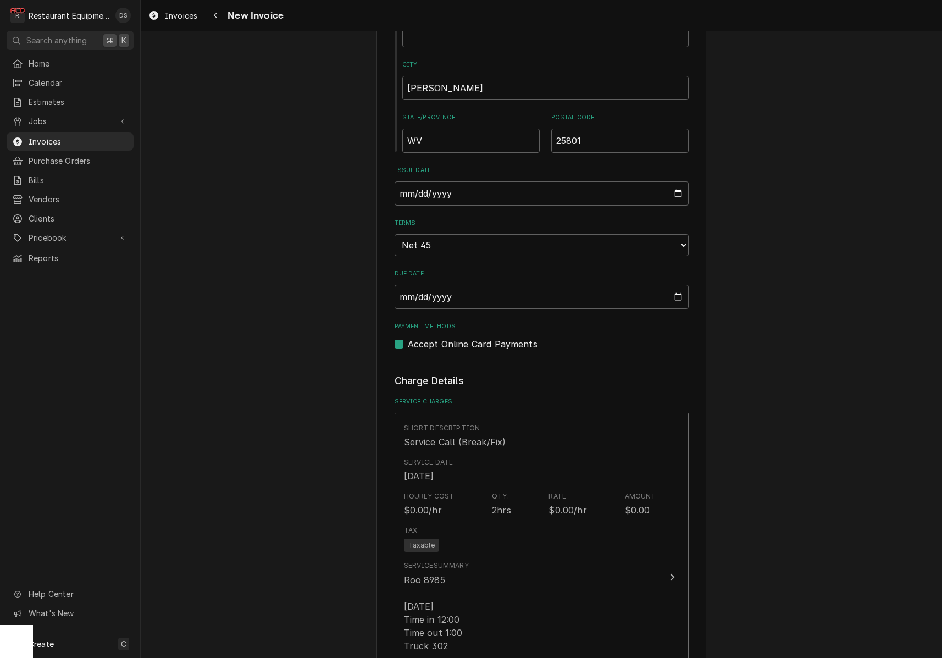
scroll to position [544, 0]
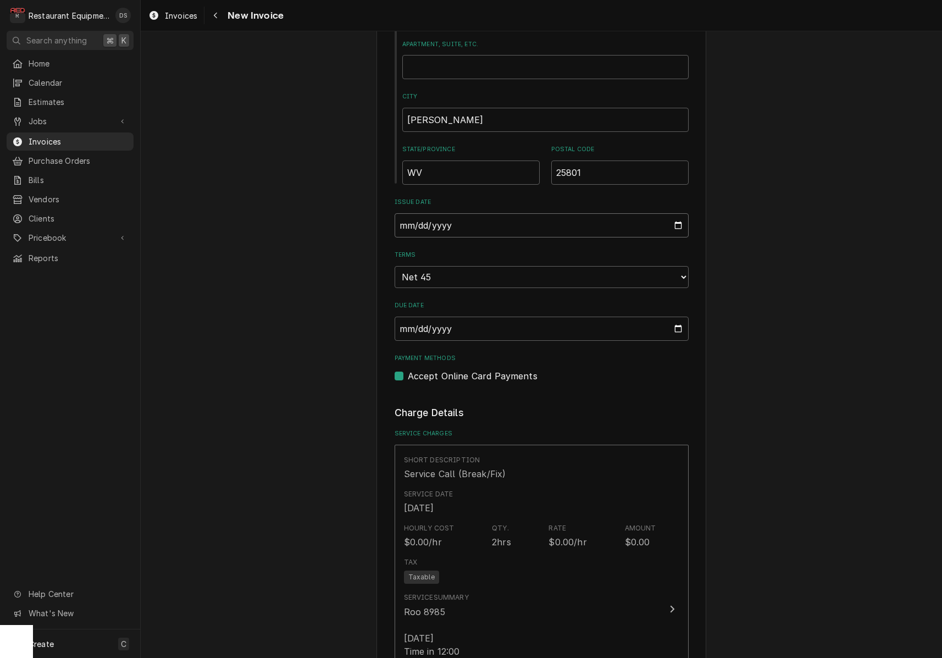
click at [475, 214] on input "[DATE]" at bounding box center [541, 225] width 294 height 24
type input "[DATE]"
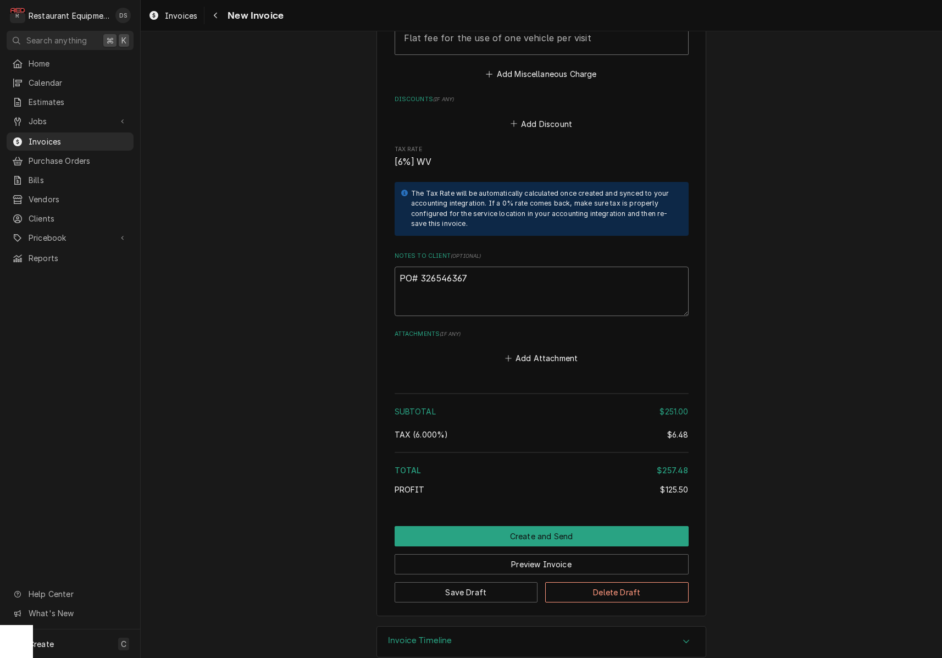
scroll to position [1896, 0]
click at [483, 269] on textarea "PO# 326546367" at bounding box center [541, 291] width 294 height 49
drag, startPoint x: 475, startPoint y: 259, endPoint x: 421, endPoint y: 259, distance: 53.8
click at [421, 267] on textarea "PO# 326546367" at bounding box center [541, 291] width 294 height 49
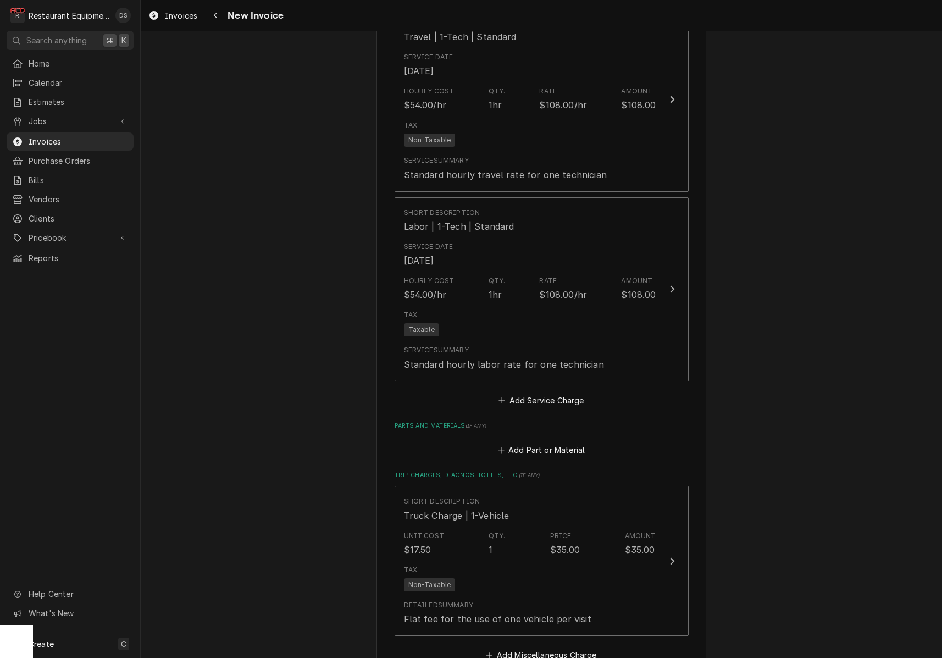
scroll to position [1314, 0]
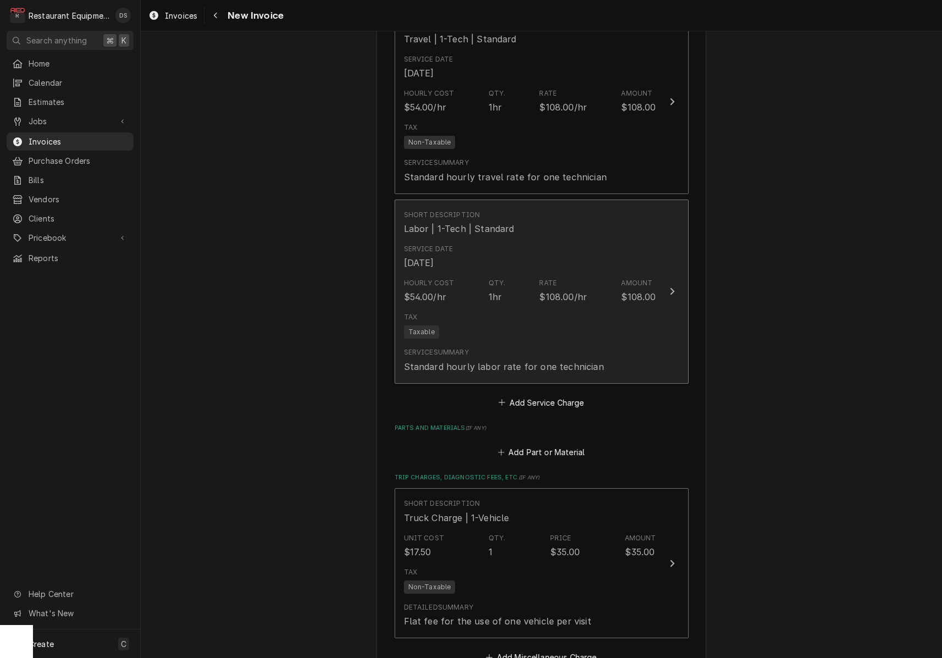
click at [480, 316] on div "Tax Taxable" at bounding box center [530, 325] width 252 height 35
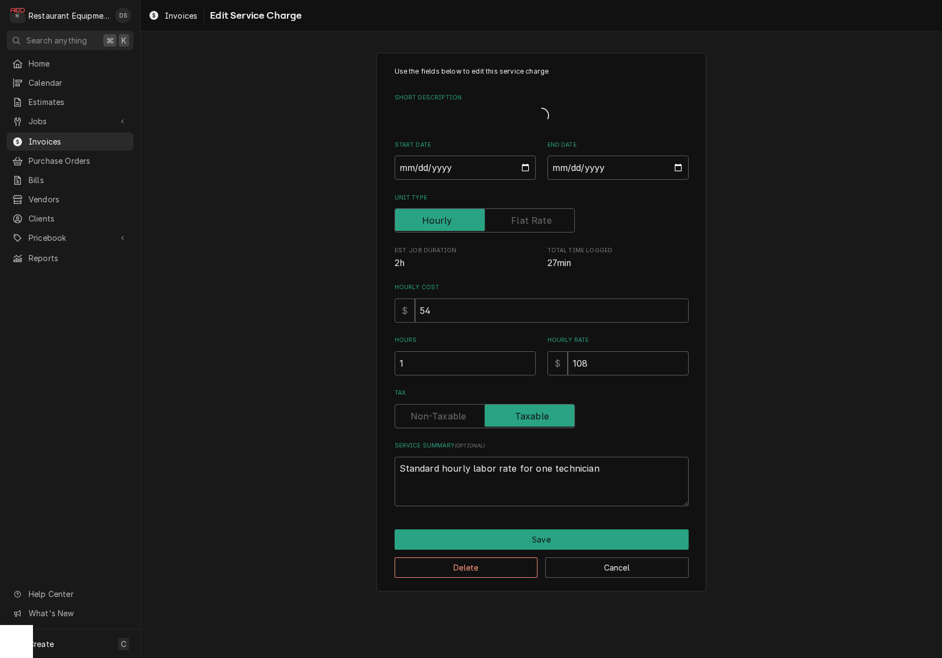
type textarea "x"
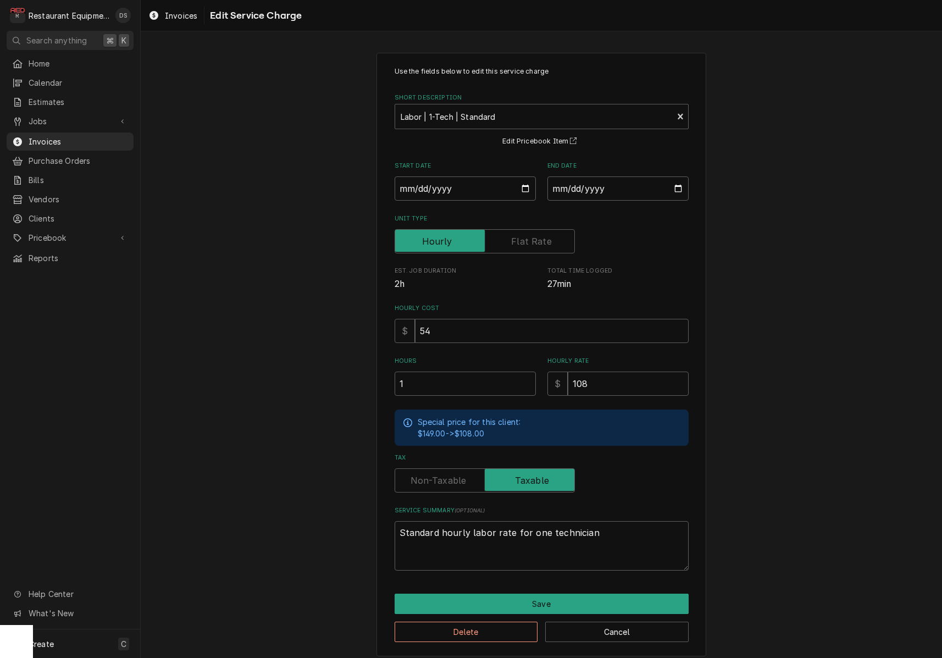
click at [444, 474] on label "Tax" at bounding box center [484, 480] width 180 height 24
click at [444, 474] on input "Tax" at bounding box center [484, 480] width 170 height 24
checkbox input "false"
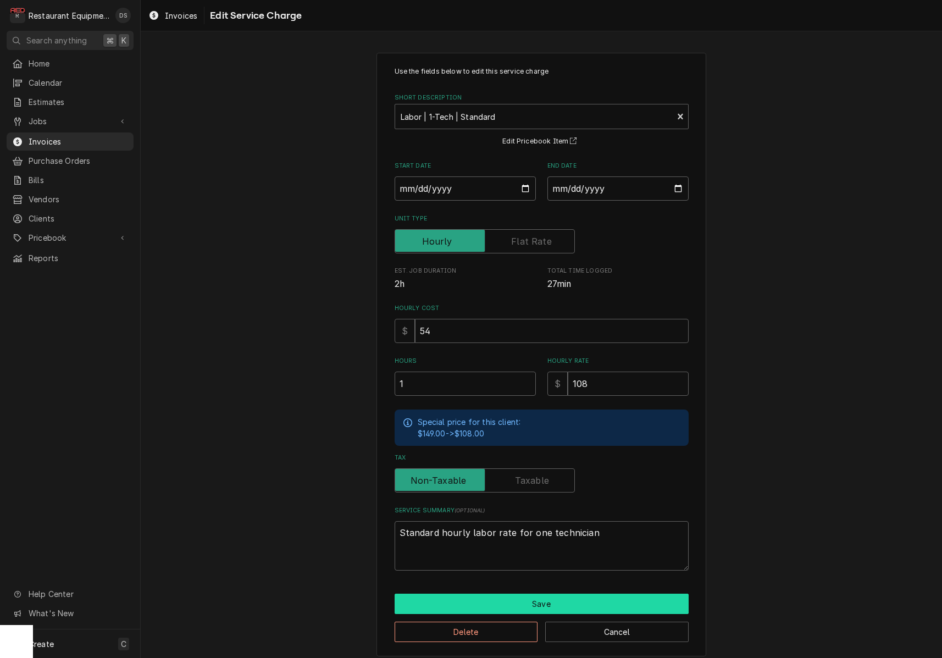
click at [550, 593] on button "Save" at bounding box center [541, 603] width 294 height 20
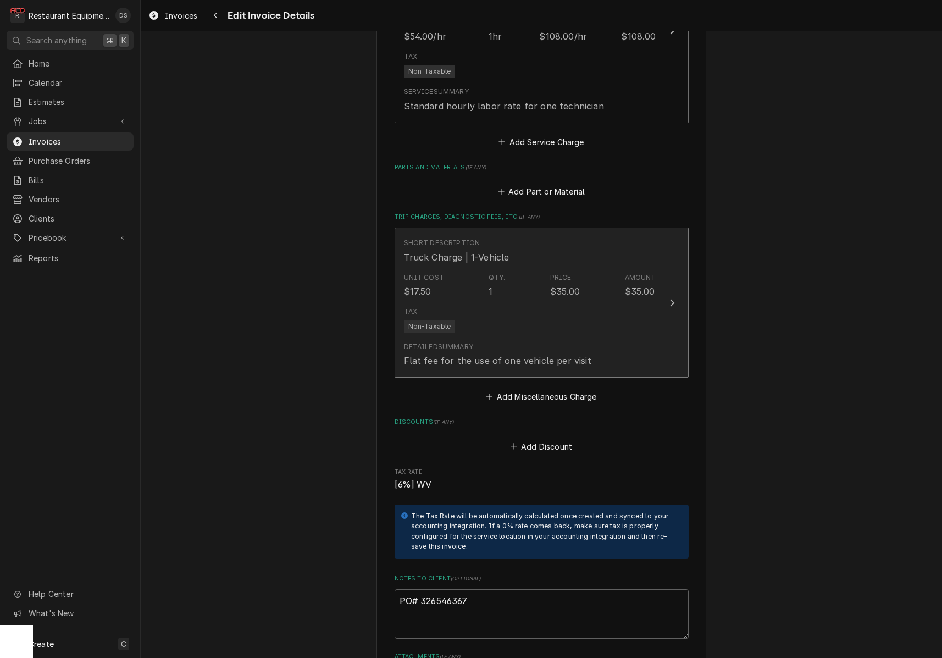
scroll to position [1568, 0]
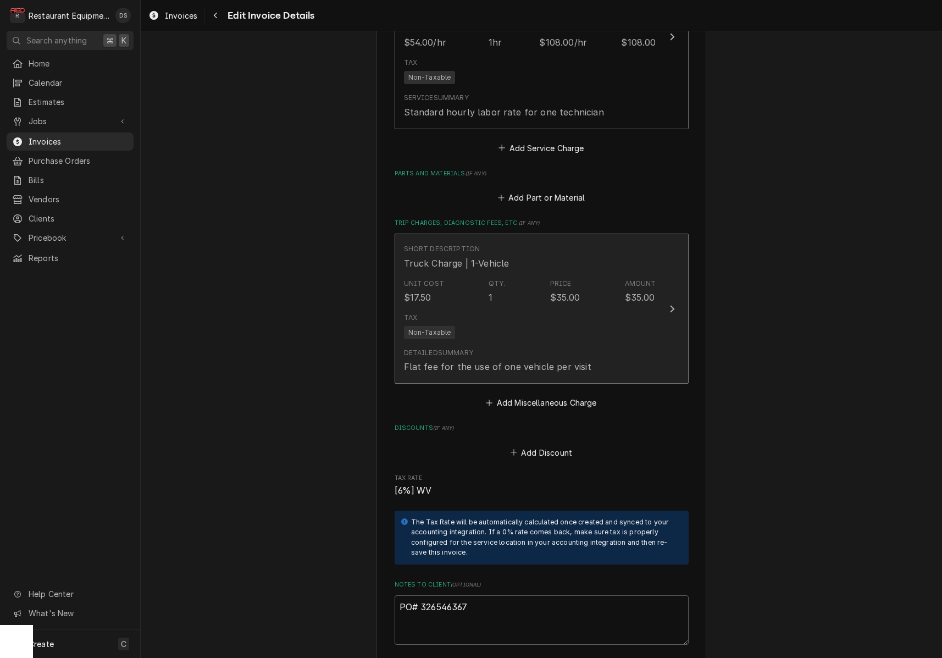
click at [583, 354] on div "Detailed Summary Flat fee for the use of one vehicle per visit" at bounding box center [530, 360] width 252 height 34
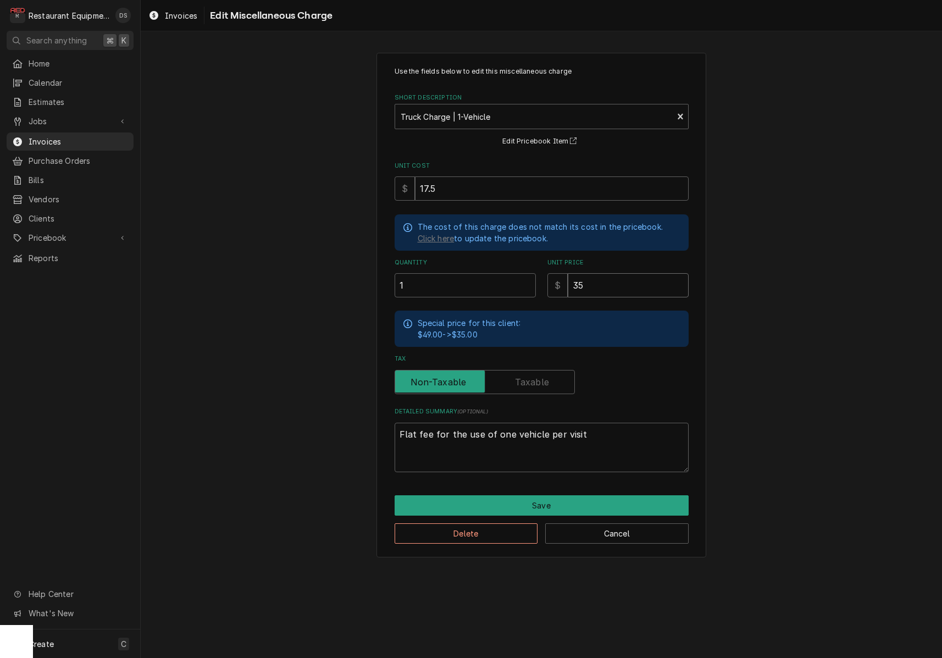
click at [596, 279] on input "35" at bounding box center [627, 285] width 121 height 24
type textarea "x"
type input "3"
type textarea "x"
type input "34"
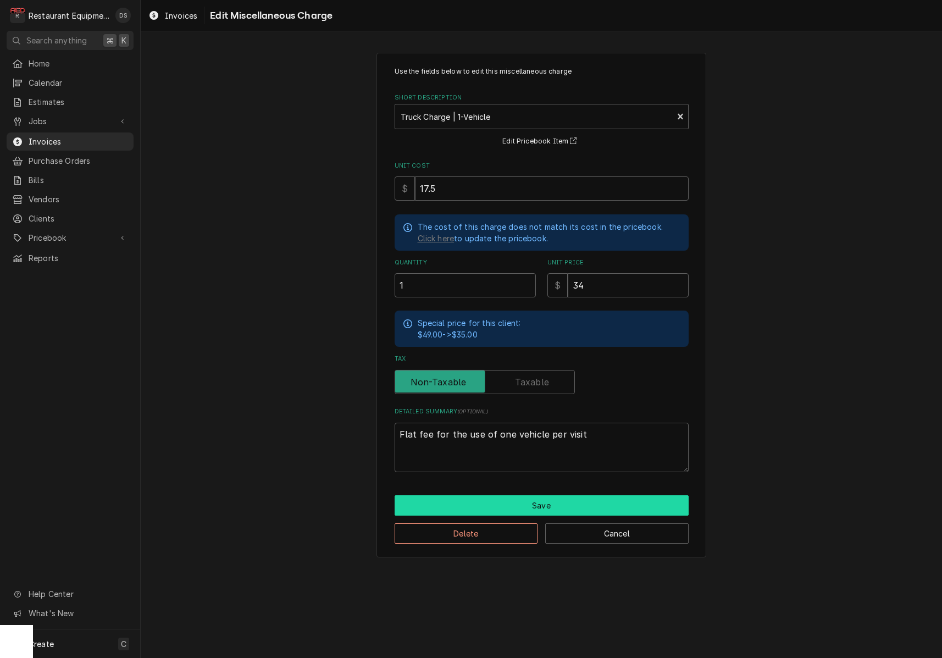
click at [581, 499] on button "Save" at bounding box center [541, 505] width 294 height 20
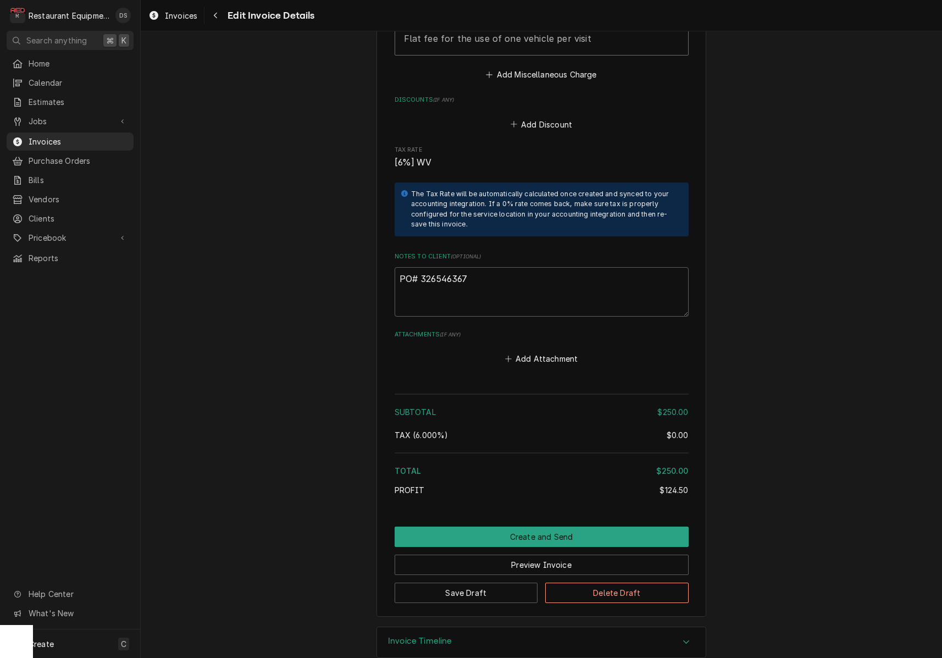
click at [582, 554] on button "Preview Invoice" at bounding box center [541, 564] width 294 height 20
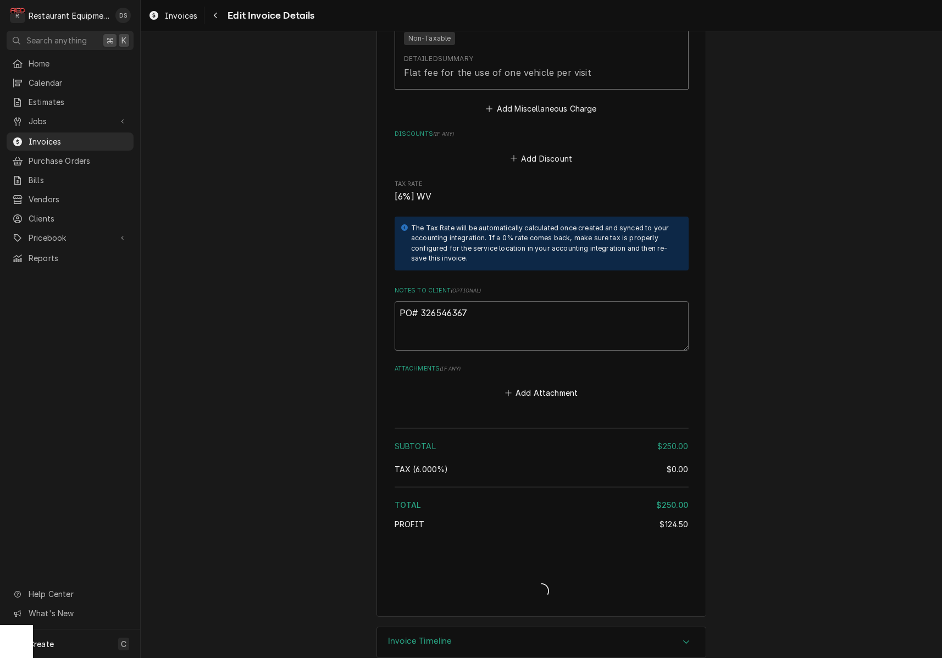
type textarea "x"
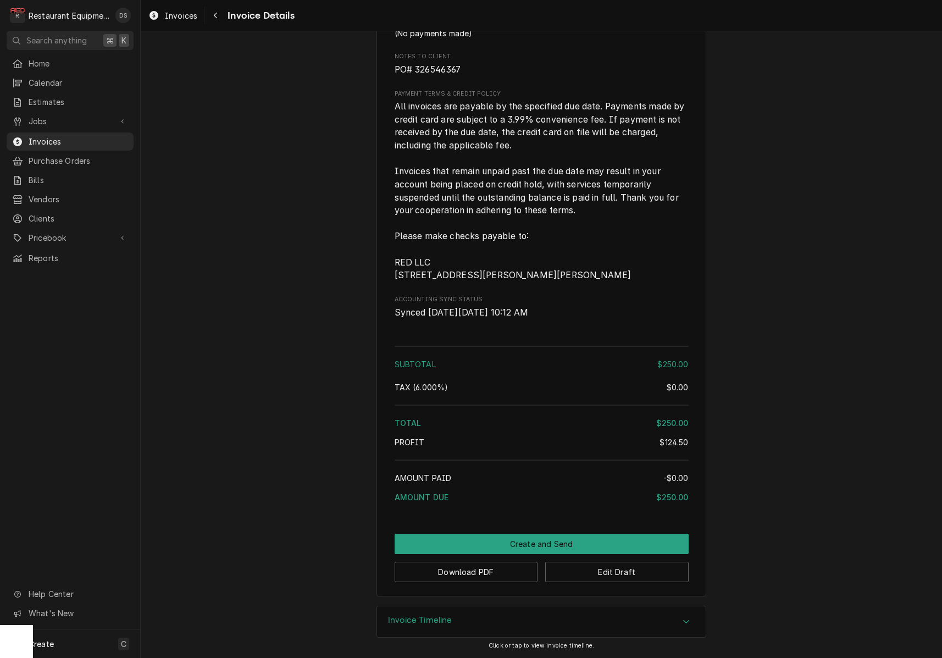
scroll to position [1588, 0]
click at [491, 571] on button "Download PDF" at bounding box center [465, 571] width 143 height 20
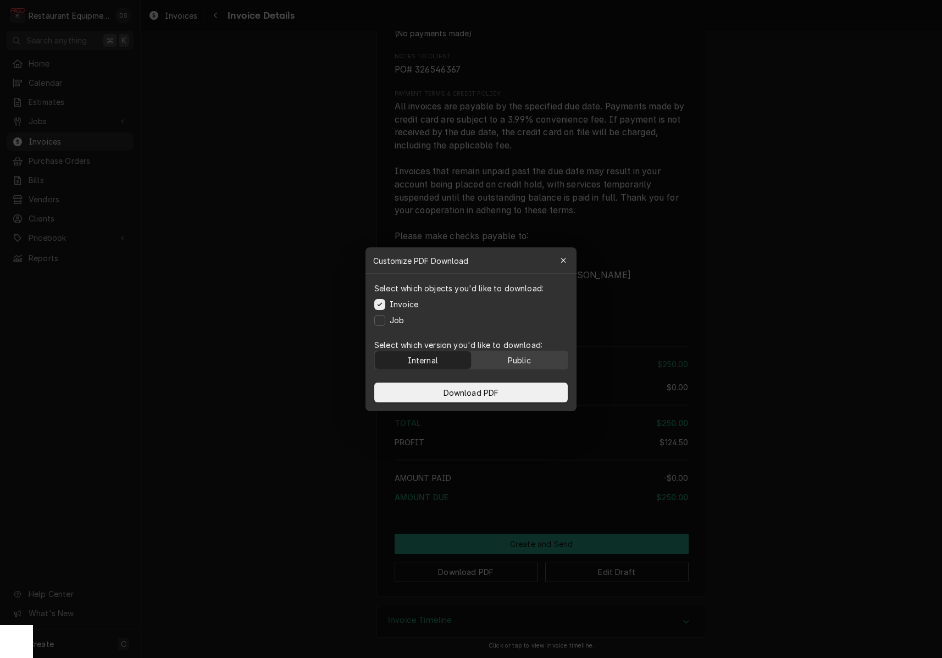
click at [522, 361] on div "Public" at bounding box center [519, 360] width 23 height 12
click at [509, 390] on button "Download PDF" at bounding box center [470, 392] width 193 height 20
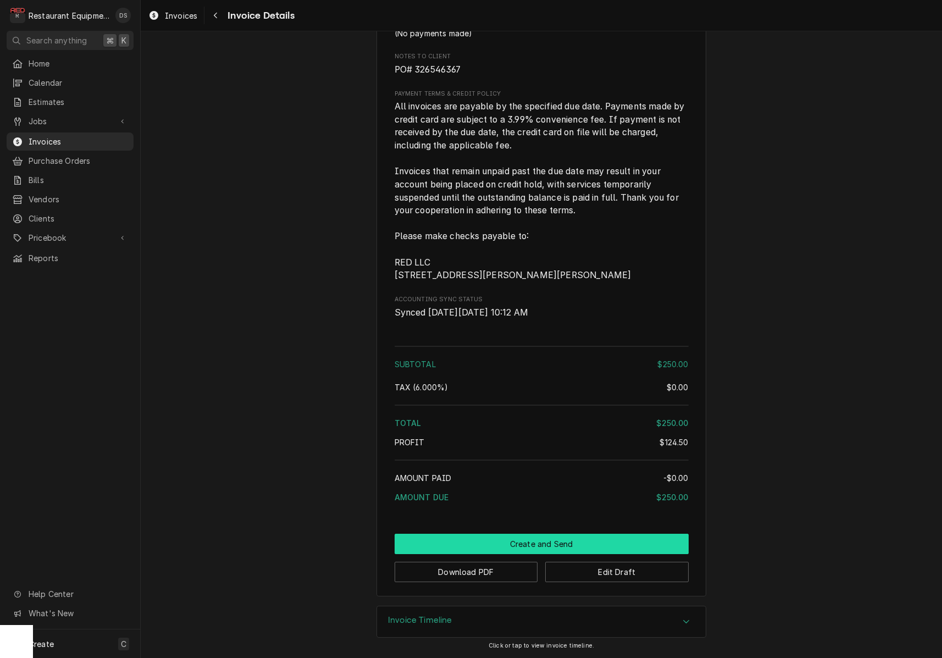
click at [531, 547] on button "Create and Send" at bounding box center [541, 543] width 294 height 20
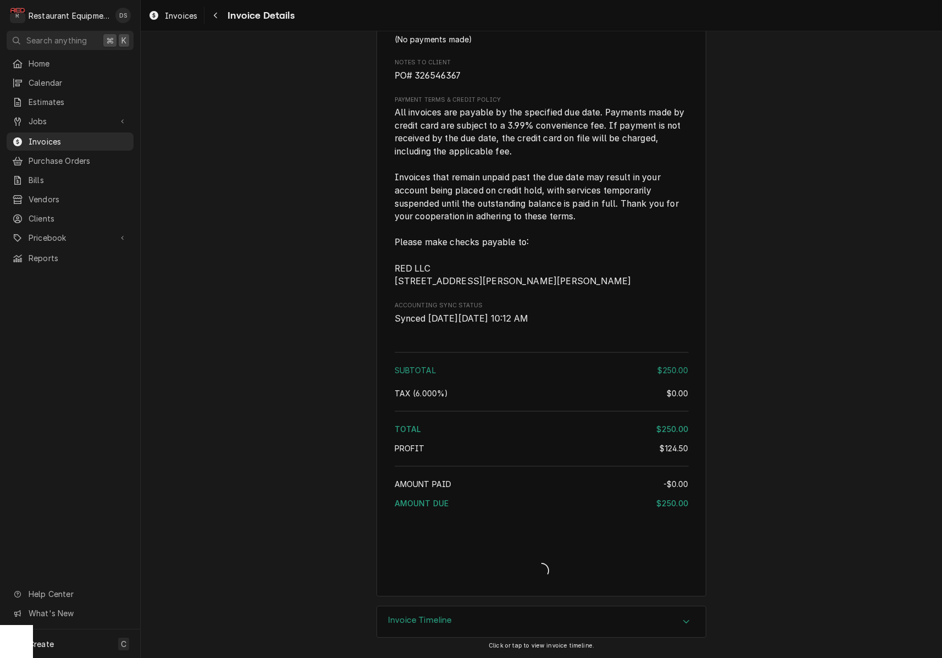
scroll to position [1582, 0]
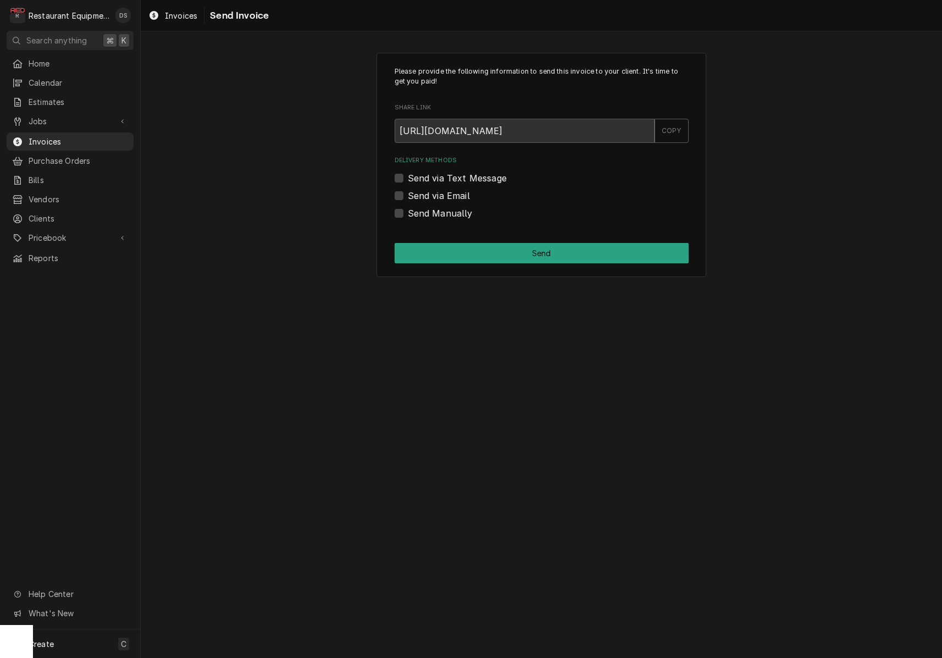
click at [397, 215] on div "Send Manually" at bounding box center [541, 213] width 294 height 13
click at [408, 213] on label "Send Manually" at bounding box center [440, 213] width 65 height 13
click at [408, 213] on input "Send Manually" at bounding box center [555, 219] width 294 height 24
checkbox input "true"
click at [486, 247] on button "Send" at bounding box center [541, 253] width 294 height 20
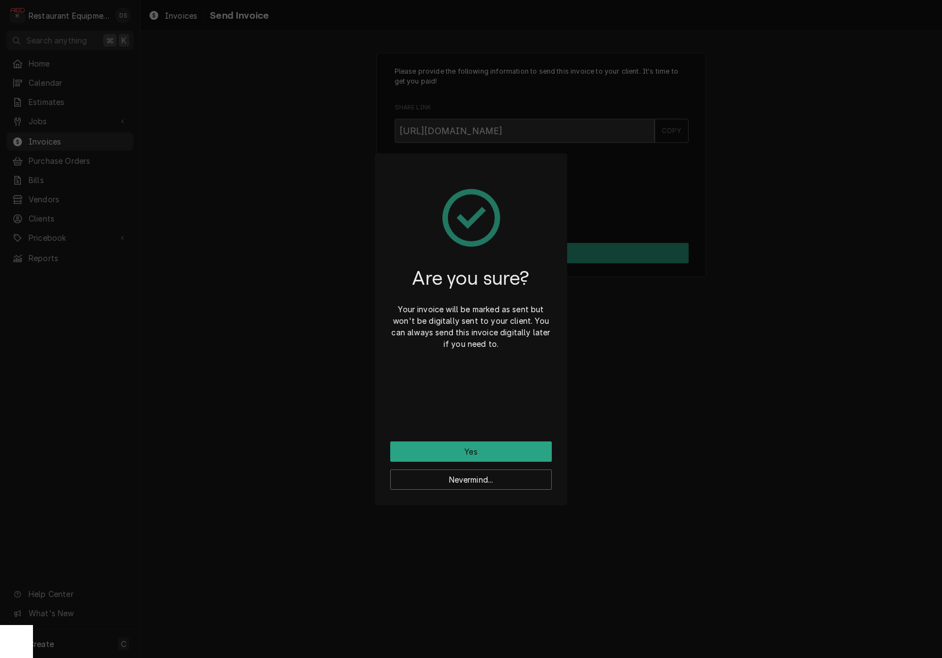
drag, startPoint x: 476, startPoint y: 454, endPoint x: 432, endPoint y: 343, distance: 119.2
click at [475, 454] on button "Yes" at bounding box center [471, 451] width 162 height 20
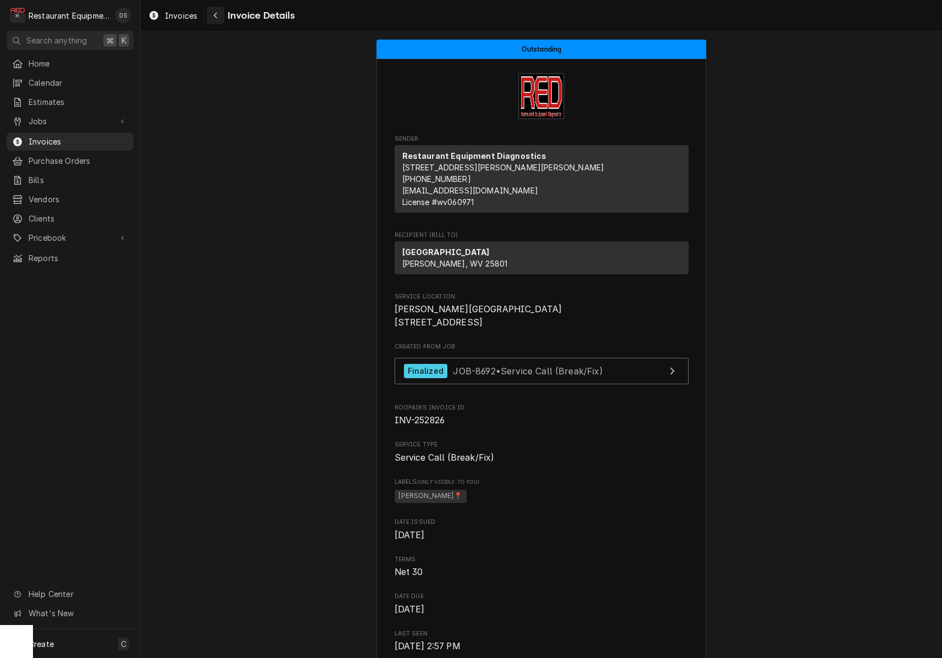
scroll to position [1101, 0]
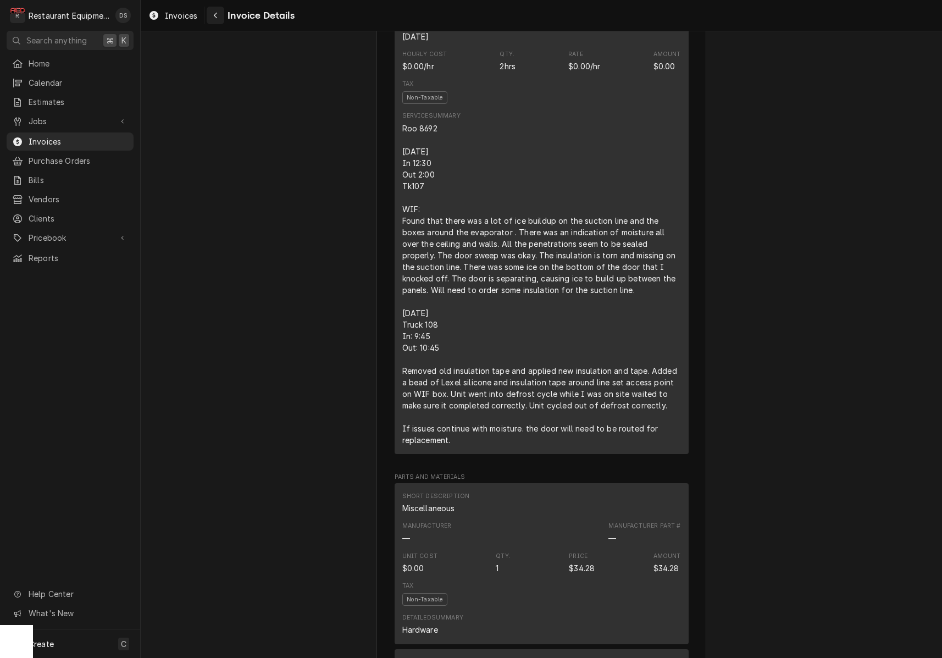
click at [223, 16] on button "Navigate back" at bounding box center [216, 16] width 18 height 18
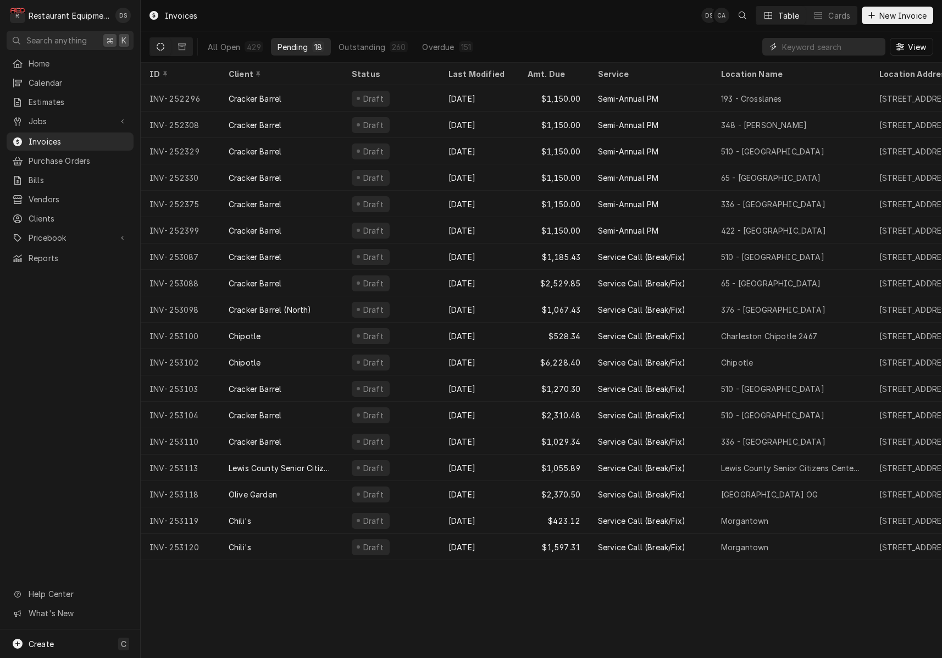
click at [814, 45] on input "Dynamic Content Wrapper" at bounding box center [831, 47] width 98 height 18
type input "251641"
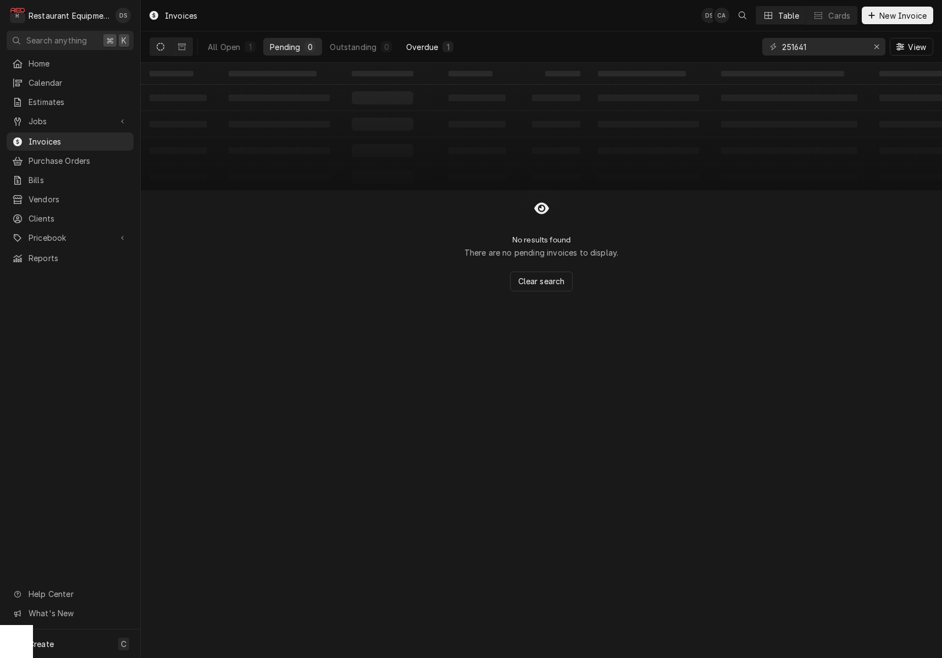
click at [414, 49] on div "Overdue" at bounding box center [422, 47] width 32 height 12
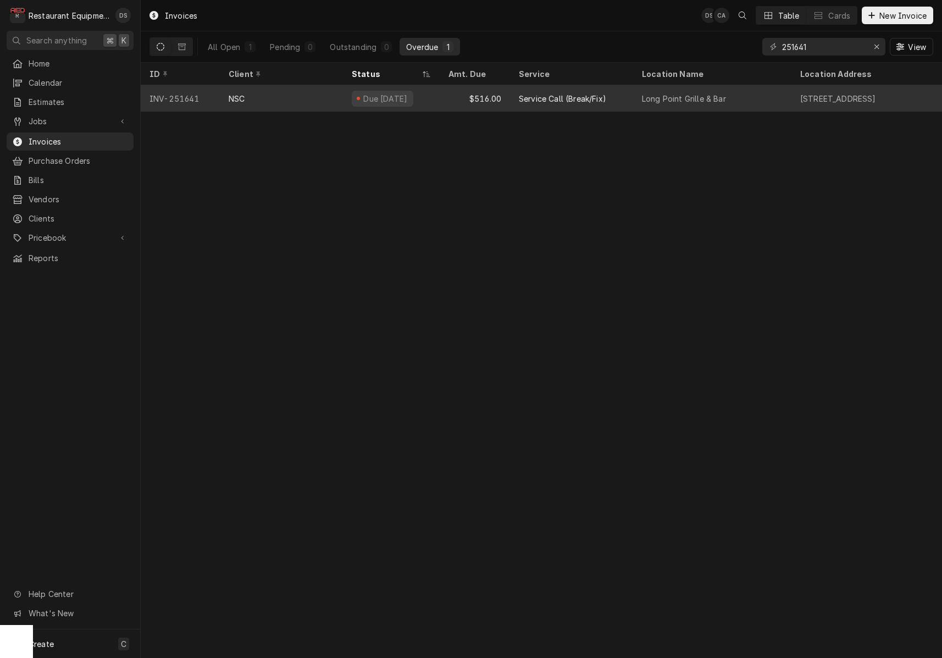
click at [454, 101] on div "$516.00" at bounding box center [474, 98] width 70 height 26
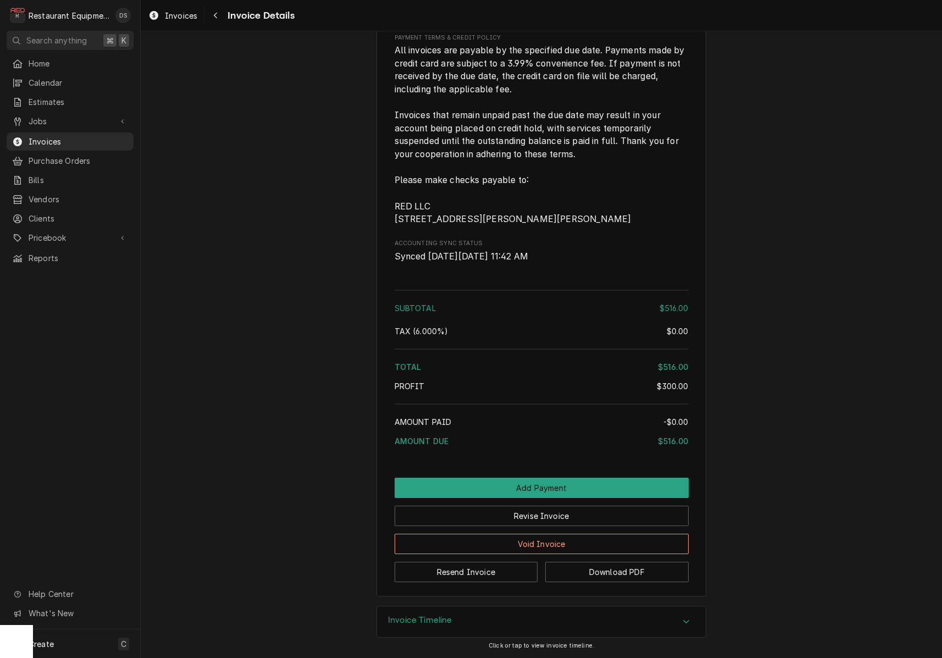
scroll to position [1784, 0]
click at [48, 213] on span "Clients" at bounding box center [78, 219] width 99 height 12
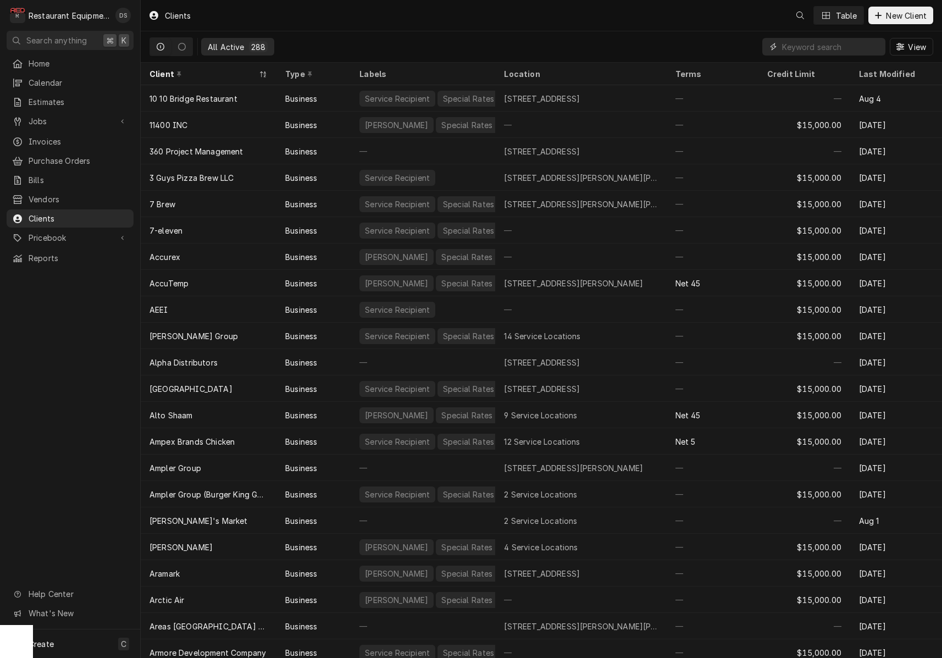
click at [820, 48] on input "Dynamic Content Wrapper" at bounding box center [831, 47] width 98 height 18
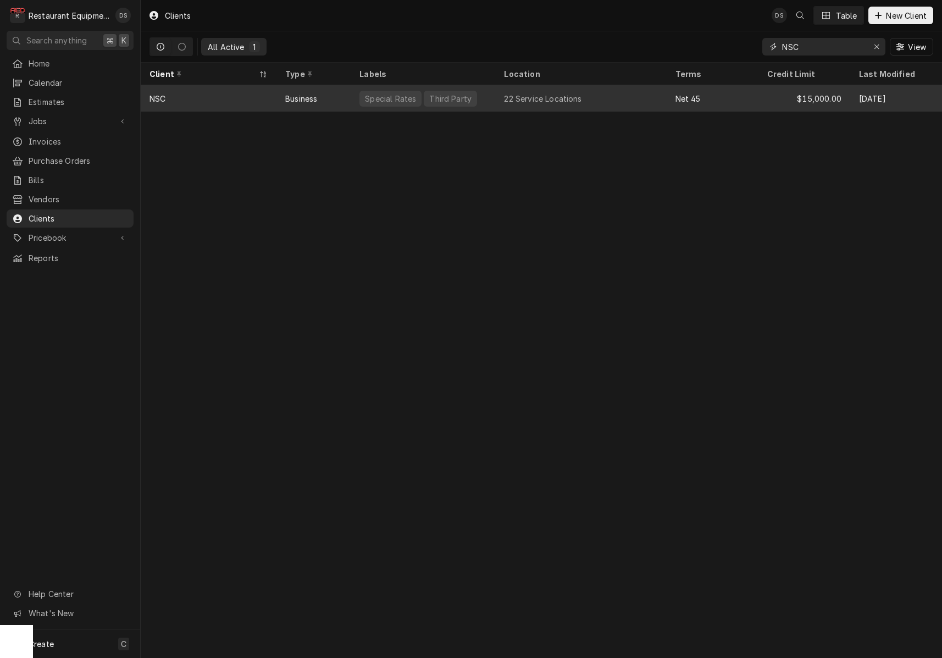
type input "NSC"
click at [625, 94] on div "22 Service Locations" at bounding box center [580, 98] width 171 height 26
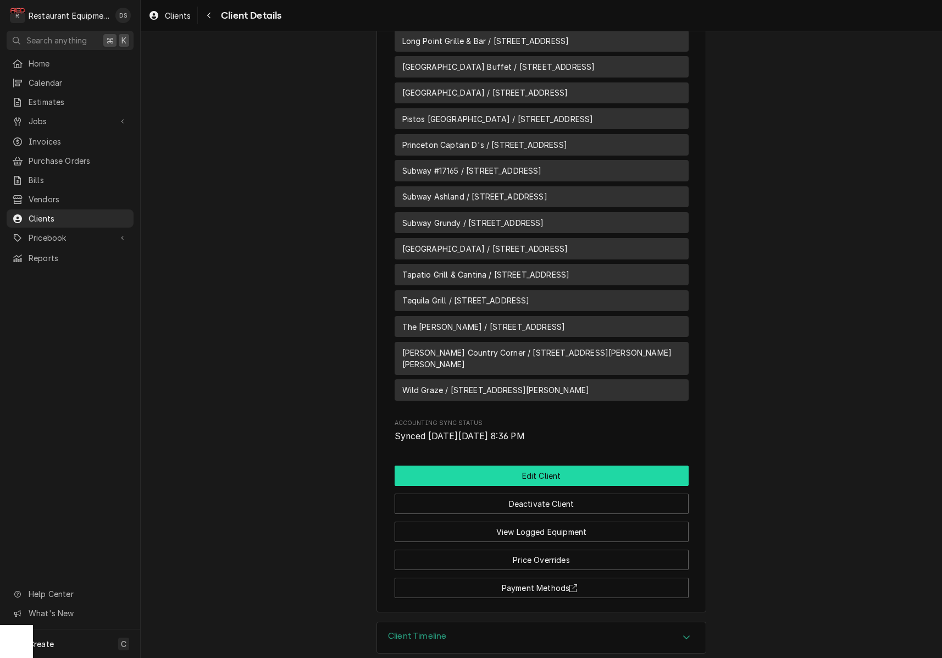
click at [556, 465] on button "Edit Client" at bounding box center [541, 475] width 294 height 20
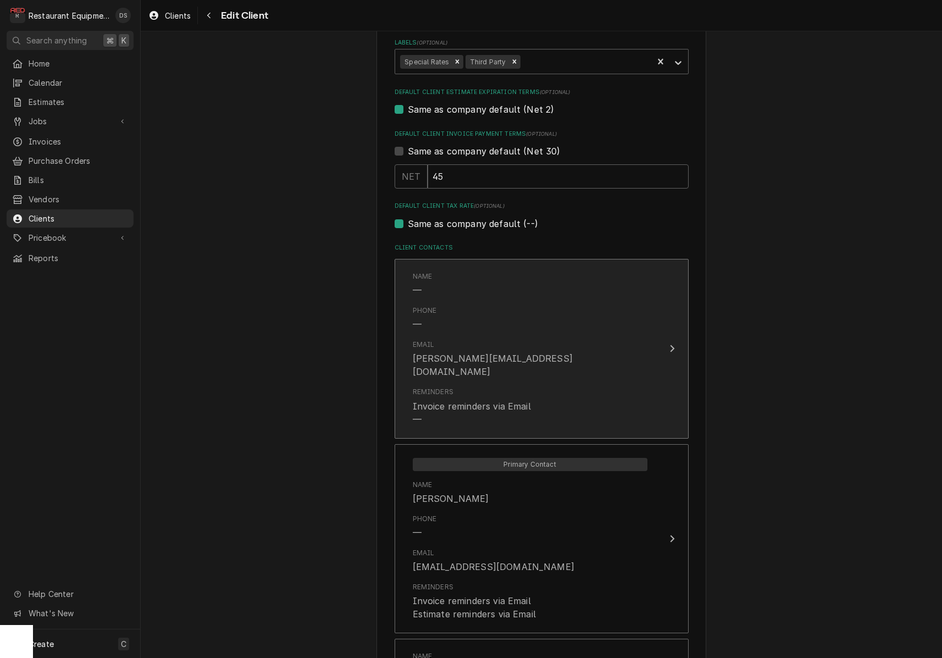
scroll to position [505, 0]
click at [569, 383] on div "Reminders Invoice reminders via Email —" at bounding box center [530, 406] width 235 height 47
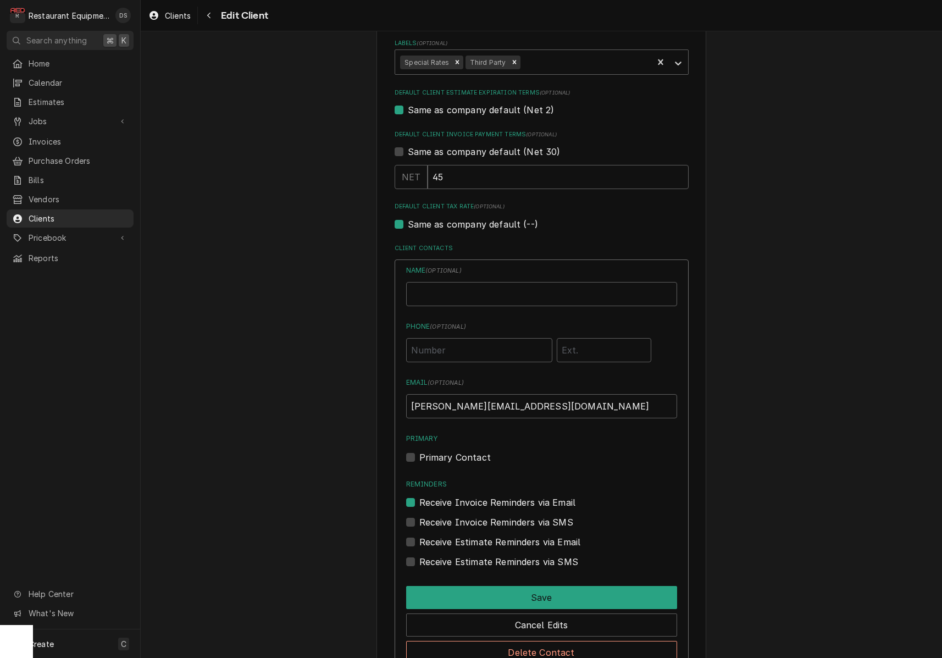
click at [419, 496] on label "Receive Invoice Reminders via Email" at bounding box center [497, 502] width 157 height 13
click at [419, 496] on input "Reminders" at bounding box center [554, 508] width 271 height 24
checkbox input "false"
click at [550, 587] on button "Save" at bounding box center [541, 597] width 271 height 23
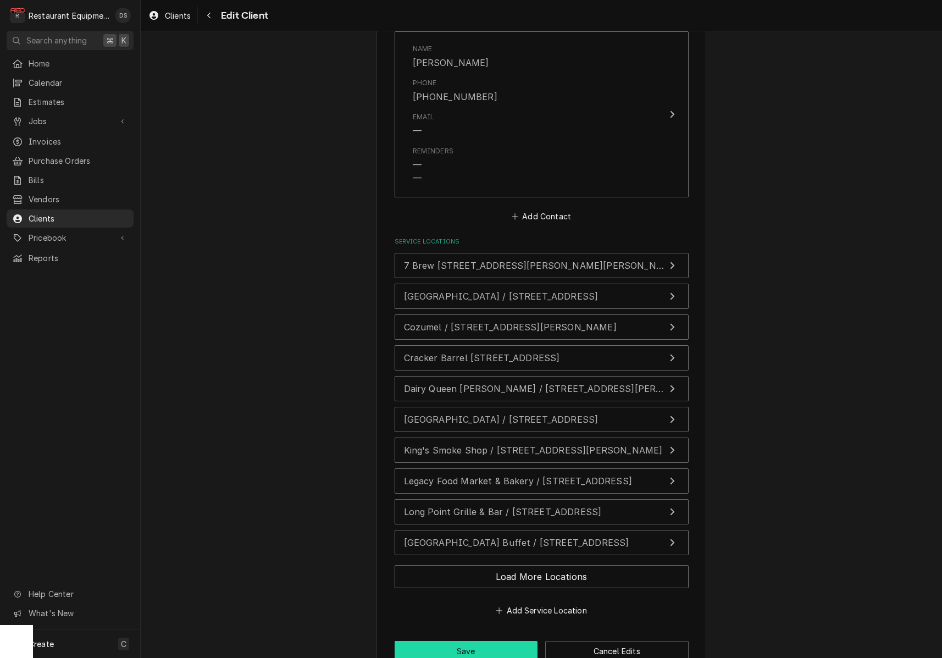
scroll to position [1628, 0]
click at [481, 641] on button "Save" at bounding box center [465, 651] width 143 height 20
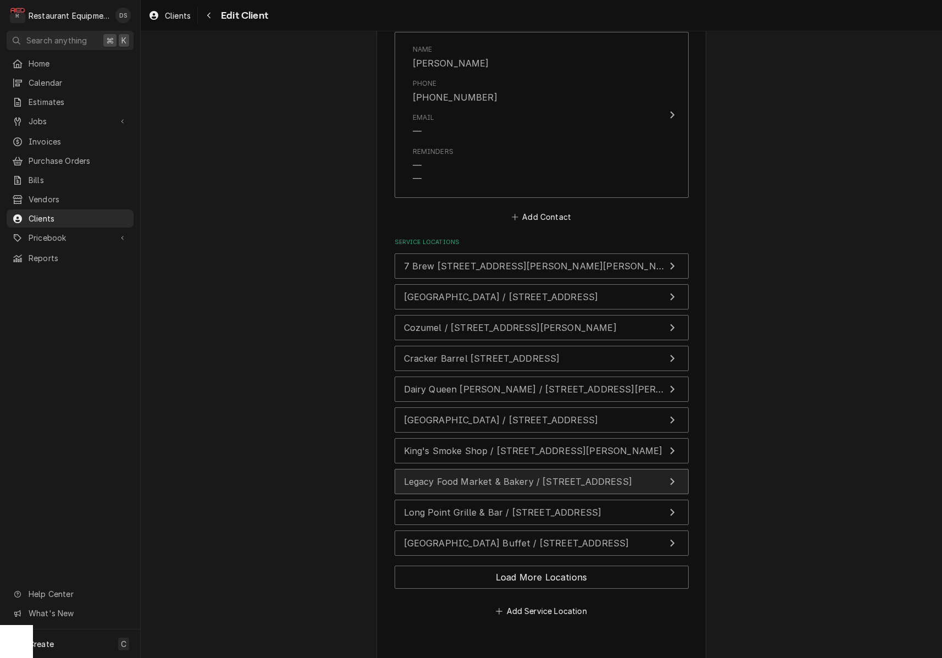
type textarea "x"
